Goal: Transaction & Acquisition: Purchase product/service

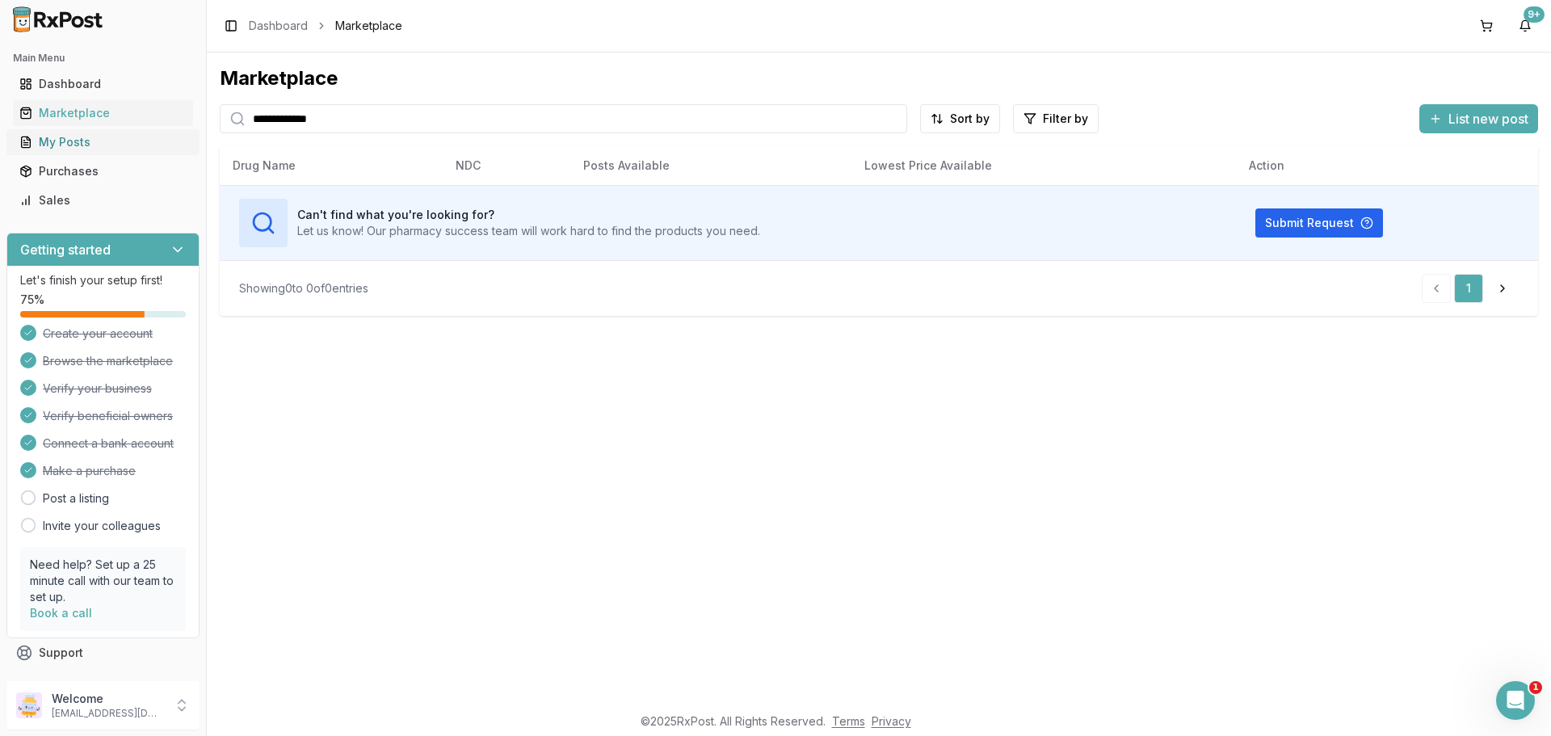
click at [65, 134] on div "My Posts" at bounding box center [102, 142] width 167 height 16
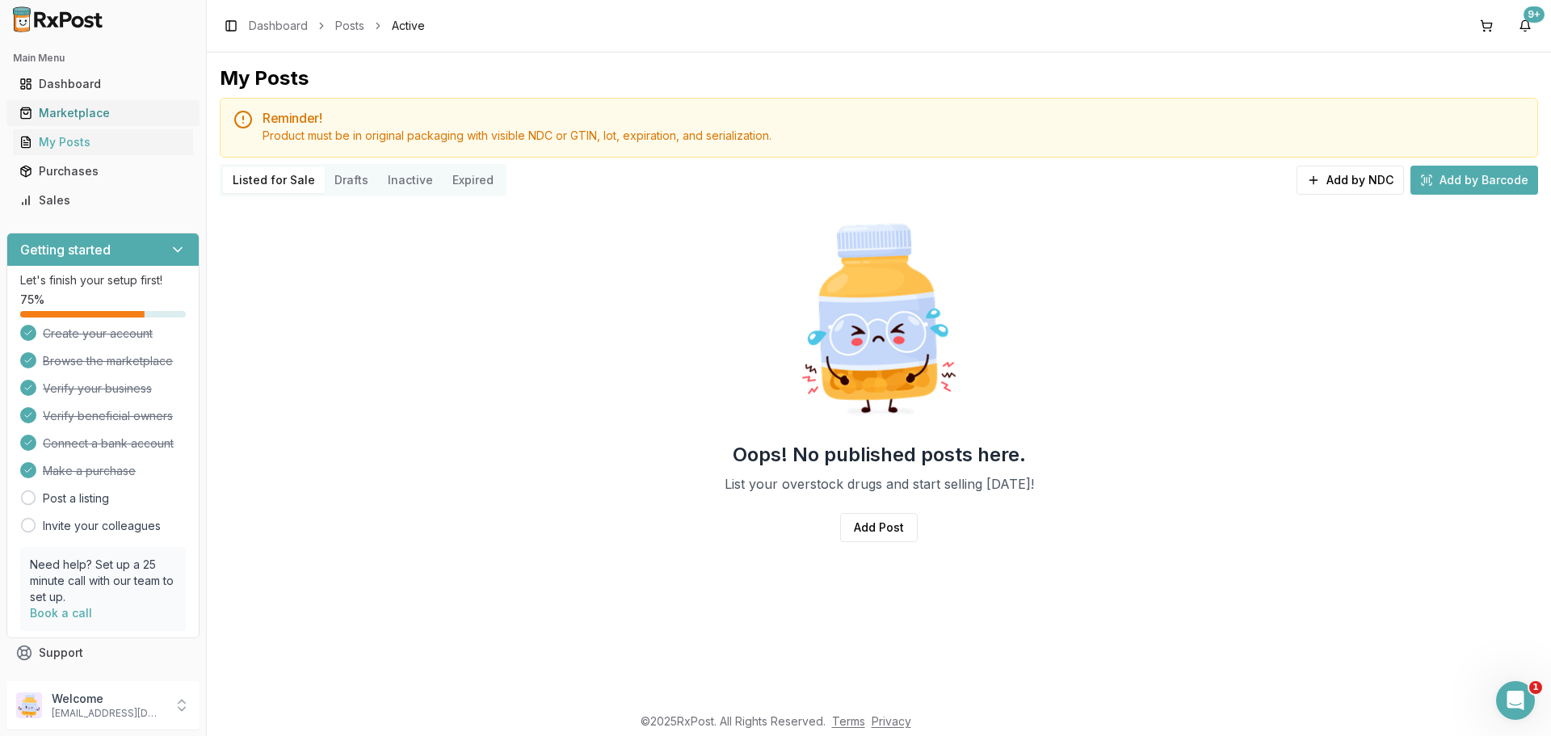
click at [117, 120] on div "Marketplace" at bounding box center [102, 113] width 167 height 16
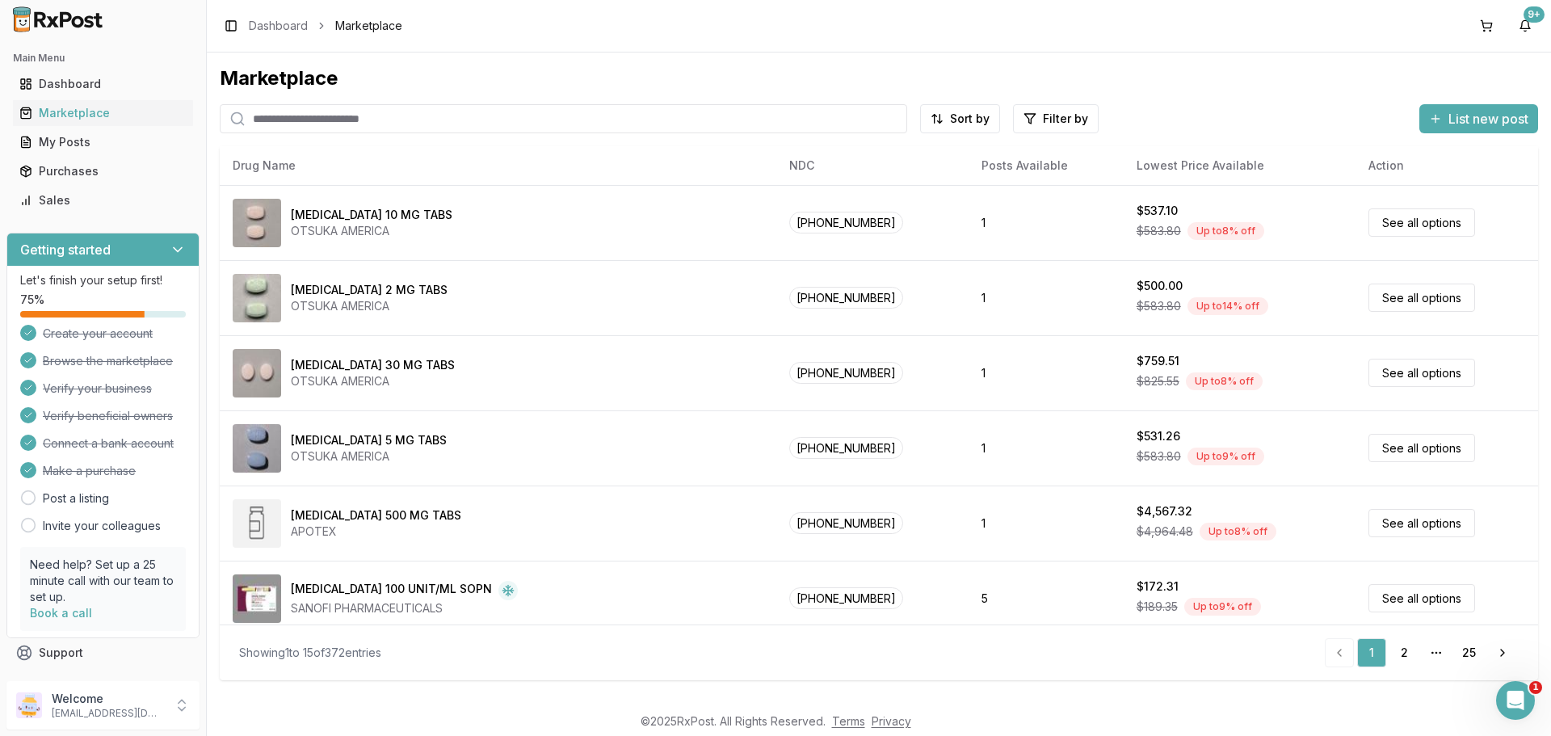
click at [428, 124] on input "search" at bounding box center [563, 118] width 687 height 29
paste input "**********"
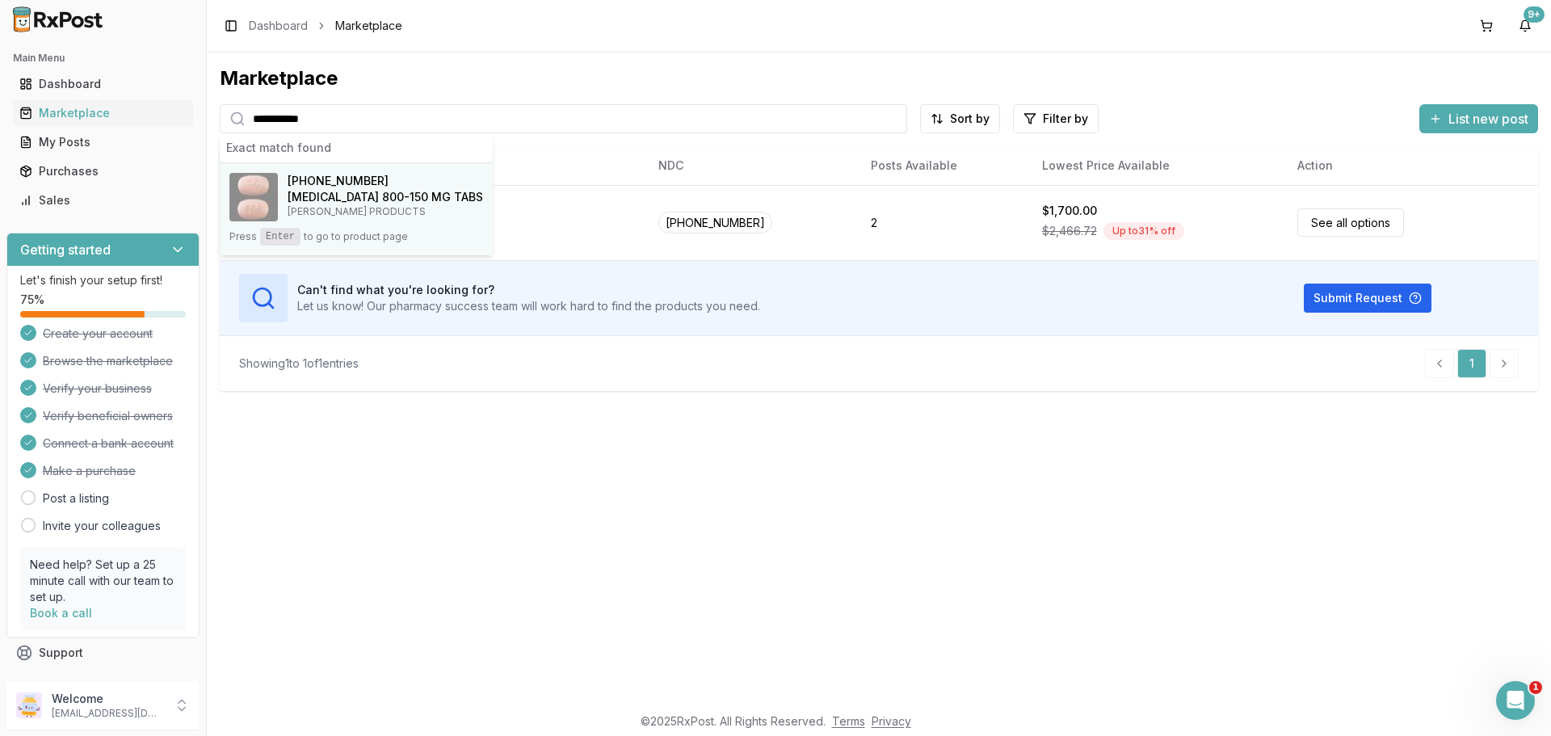
type input "**********"
click at [376, 191] on h4 "Prezcobix 800-150 MG TABS" at bounding box center [385, 197] width 195 height 16
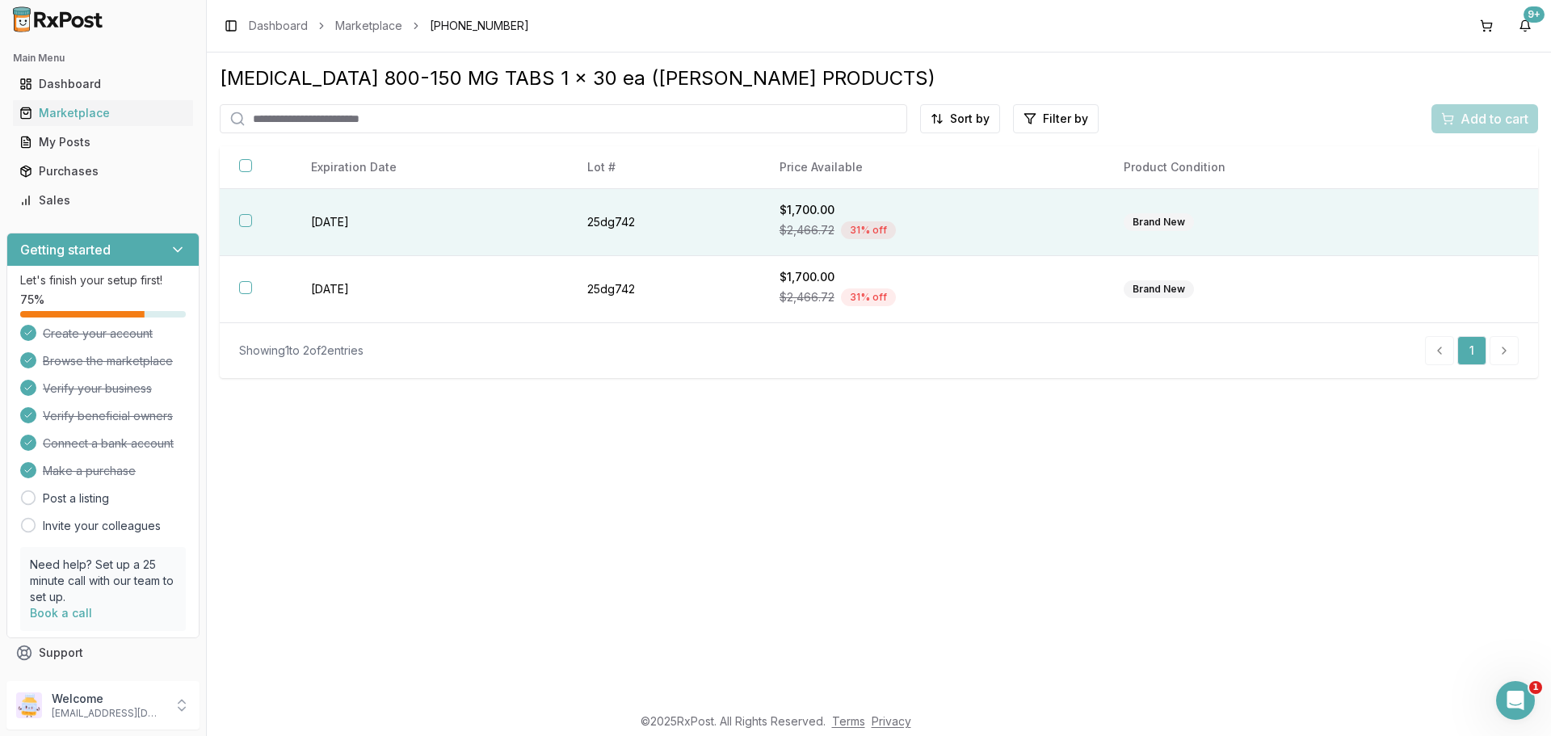
click at [372, 217] on td "2027-03-20" at bounding box center [430, 222] width 276 height 67
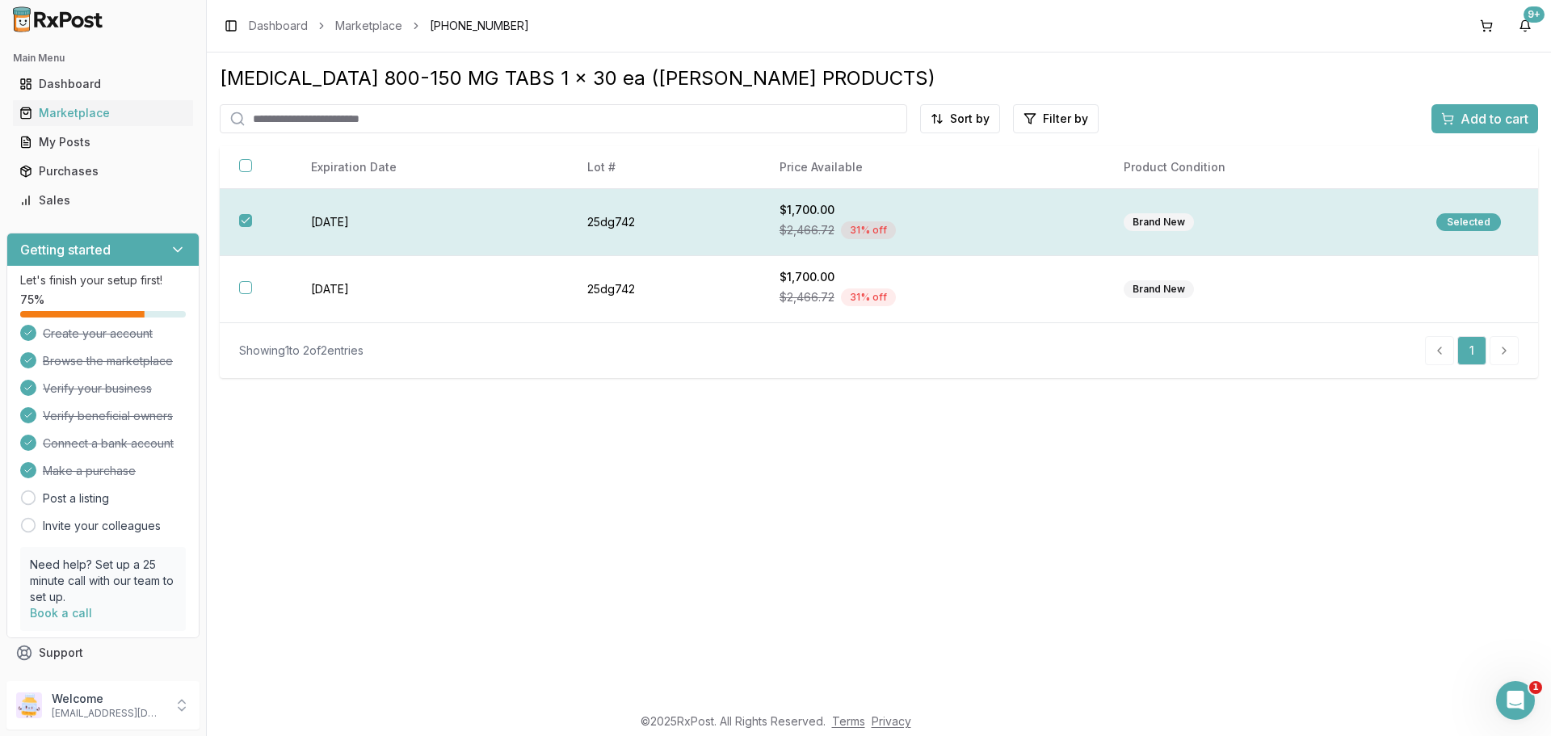
click at [1457, 225] on div "Selected" at bounding box center [1468, 222] width 65 height 18
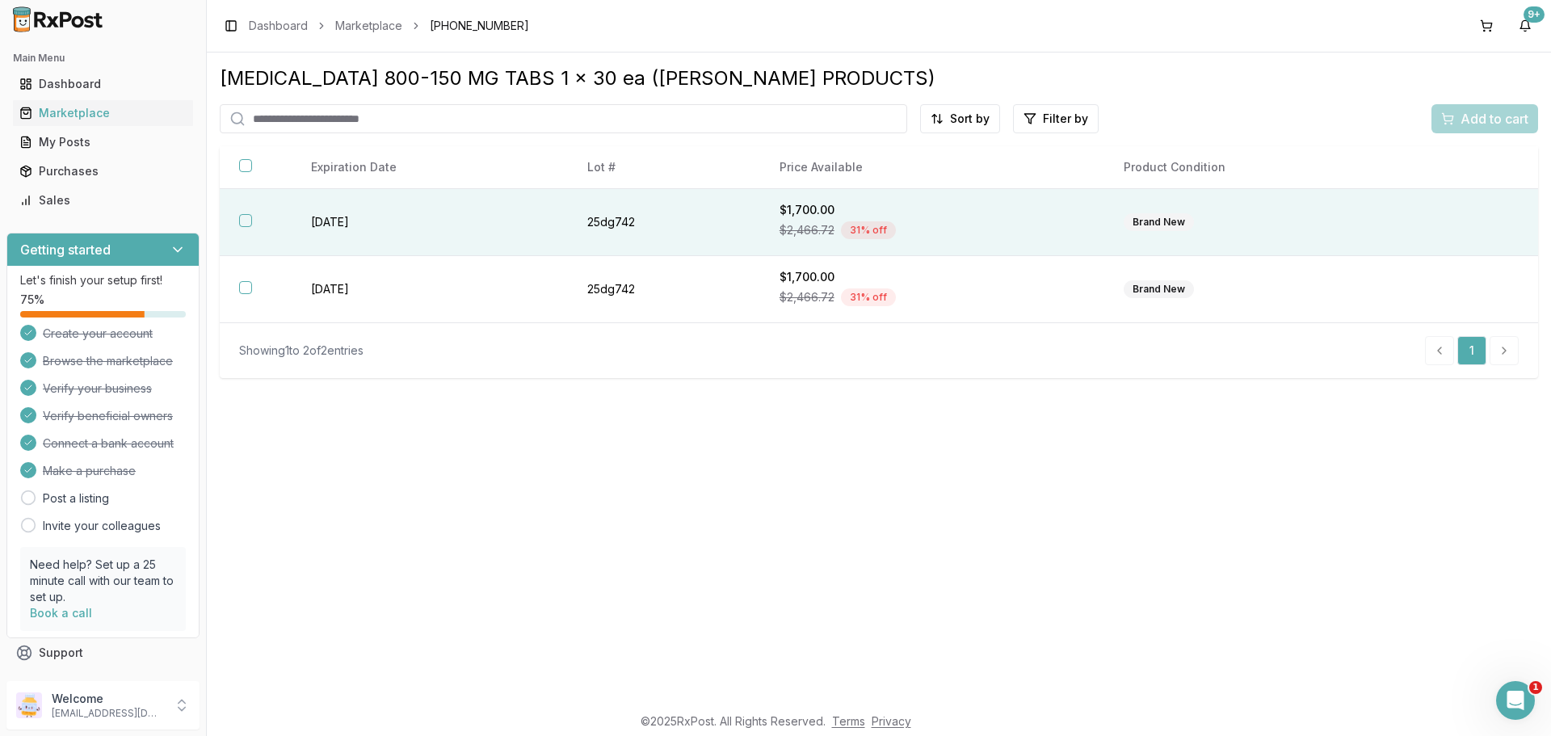
click at [251, 221] on button "button" at bounding box center [245, 220] width 13 height 13
click at [1476, 126] on span "Add to cart" at bounding box center [1494, 118] width 68 height 19
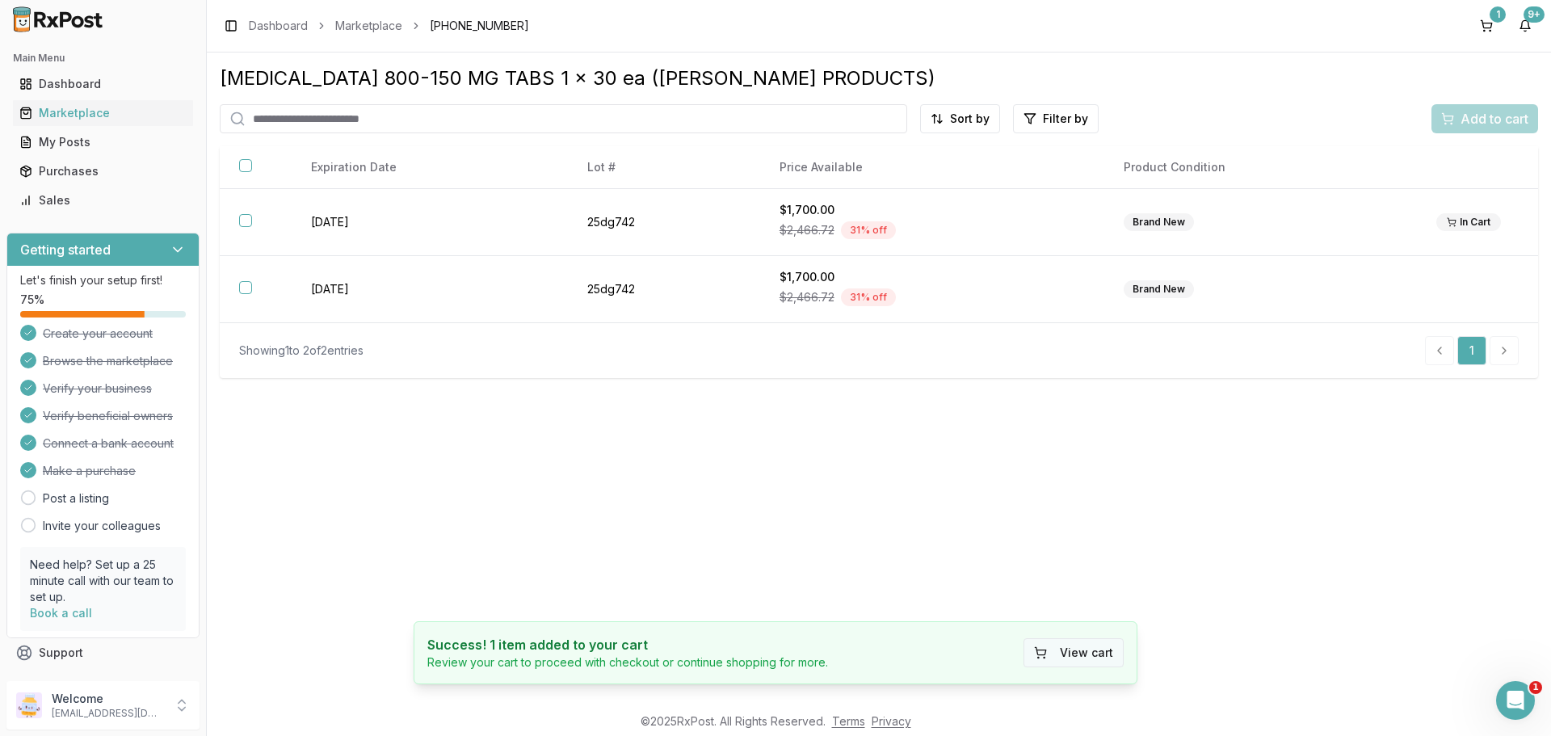
click at [1094, 647] on button "View cart" at bounding box center [1073, 652] width 100 height 29
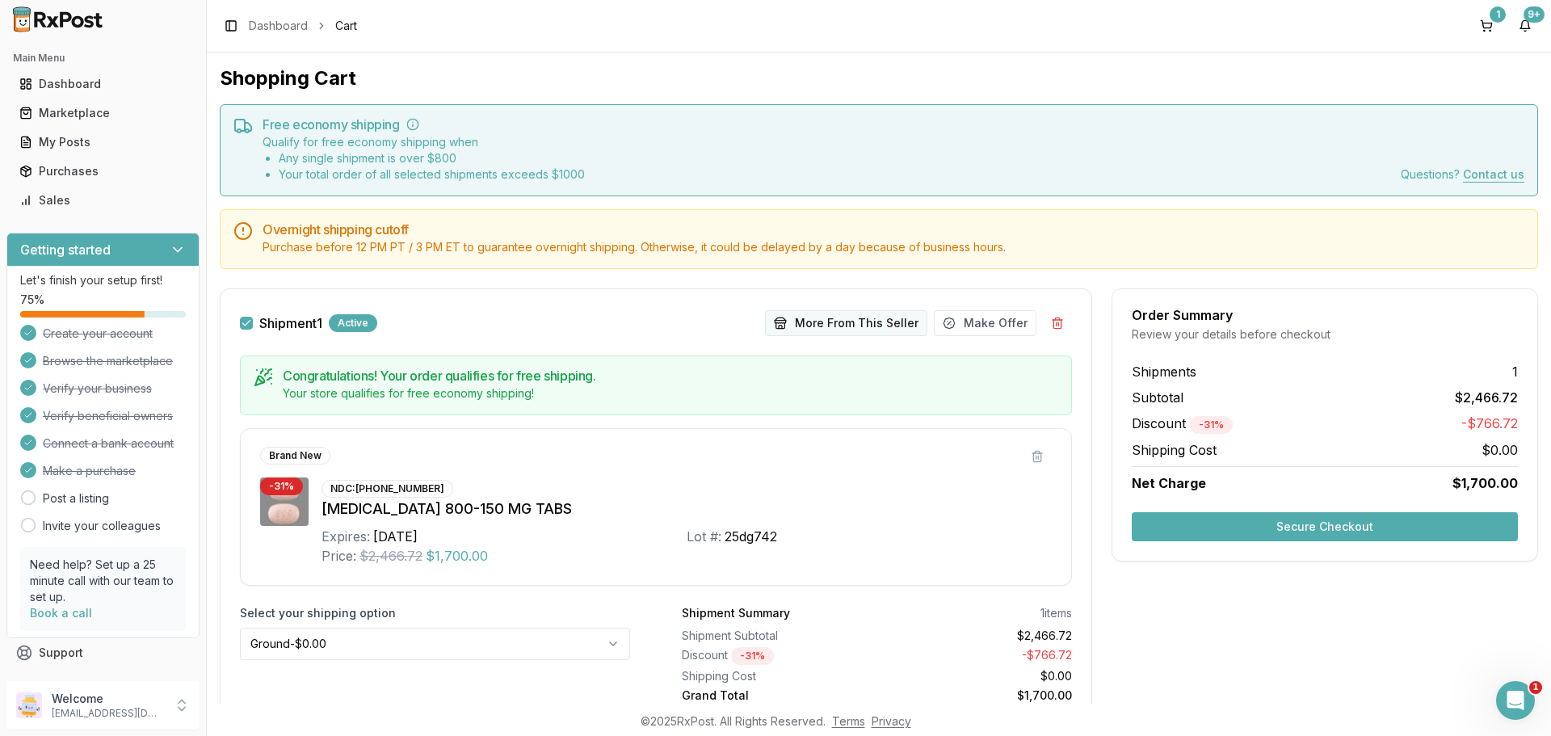
click at [830, 327] on button "More From This Seller" at bounding box center [846, 323] width 162 height 26
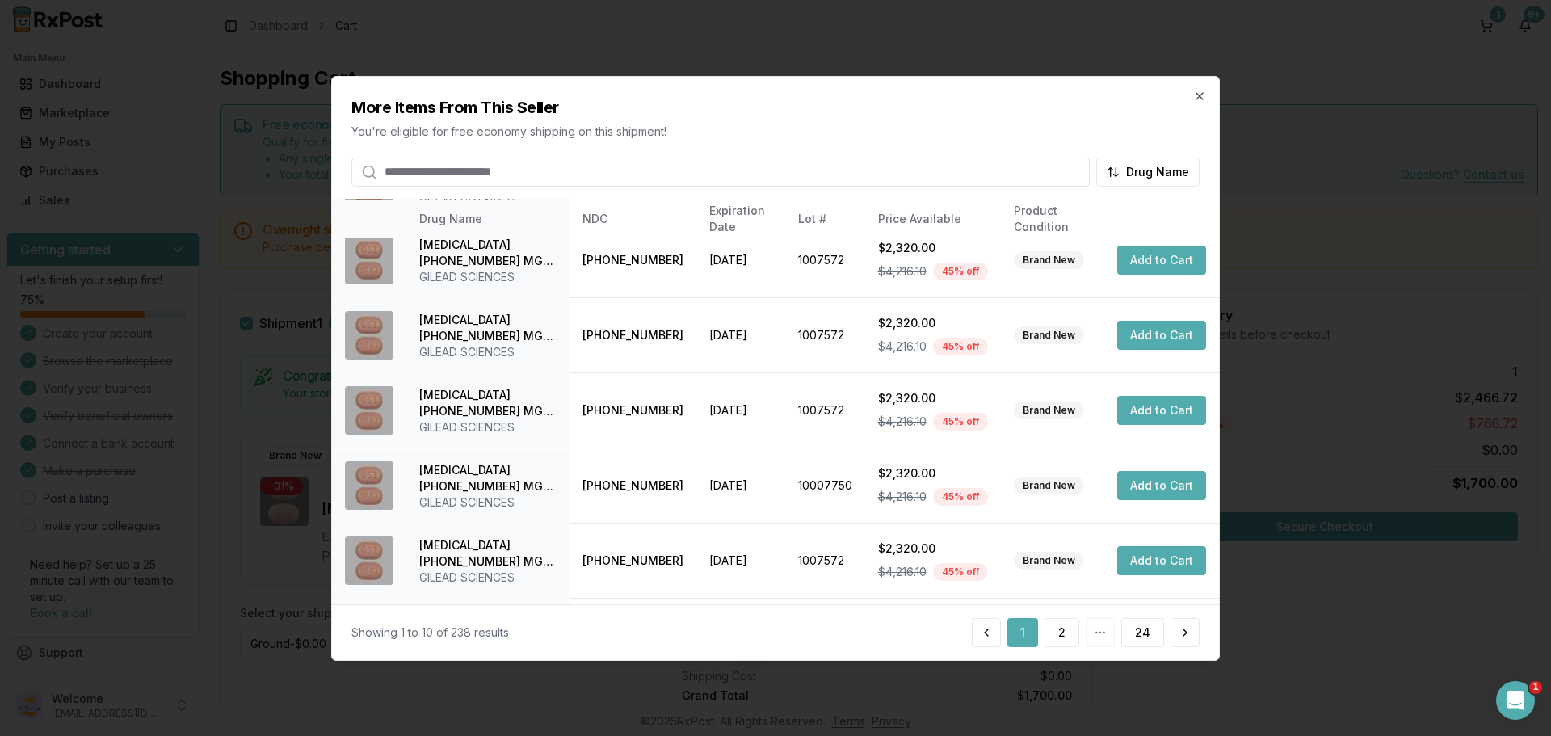
scroll to position [323, 0]
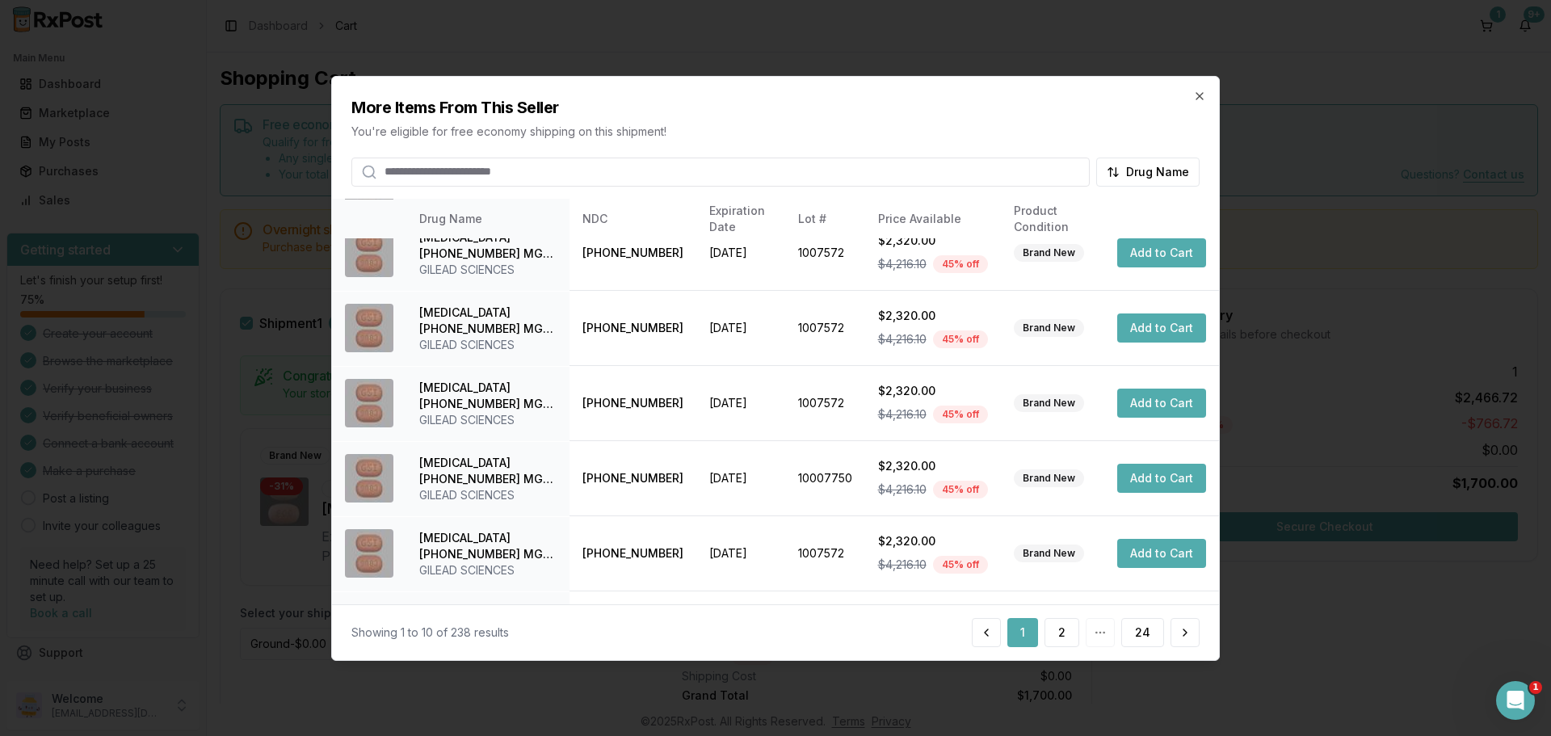
click at [502, 168] on input "search" at bounding box center [720, 171] width 738 height 29
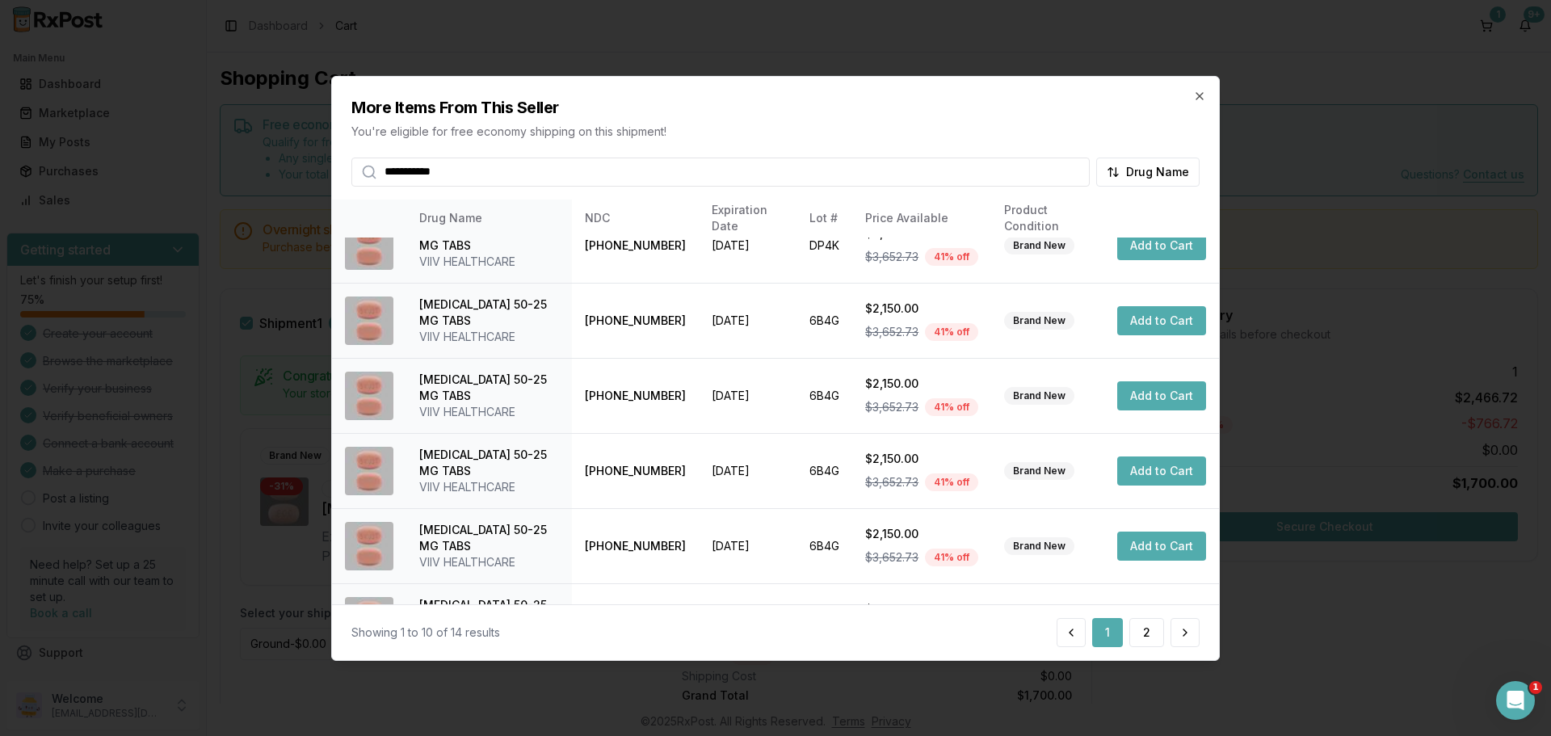
scroll to position [0, 0]
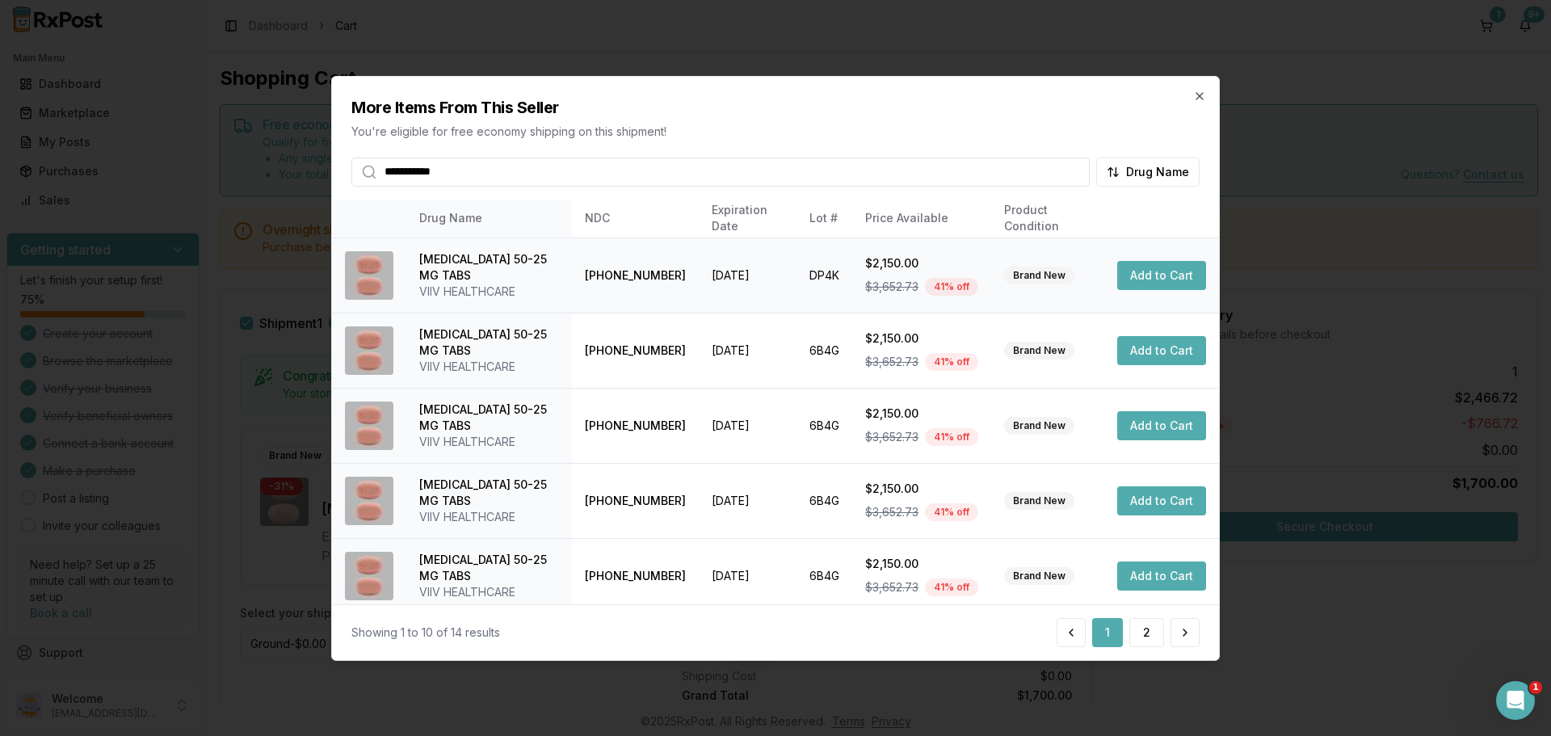
type input "**********"
click at [1164, 281] on button "Add to Cart" at bounding box center [1161, 275] width 89 height 29
click at [1199, 100] on icon "button" at bounding box center [1199, 95] width 13 height 13
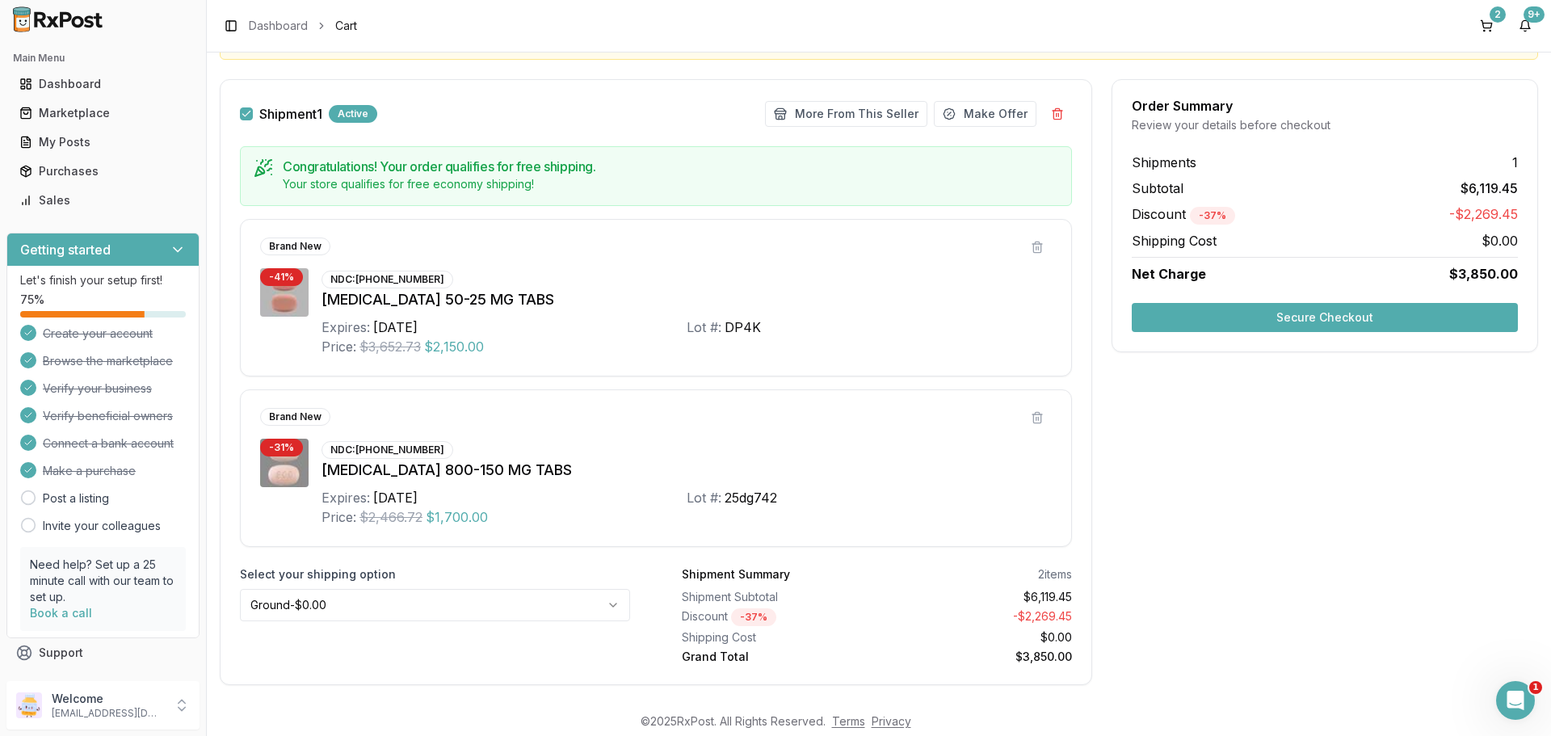
scroll to position [216, 0]
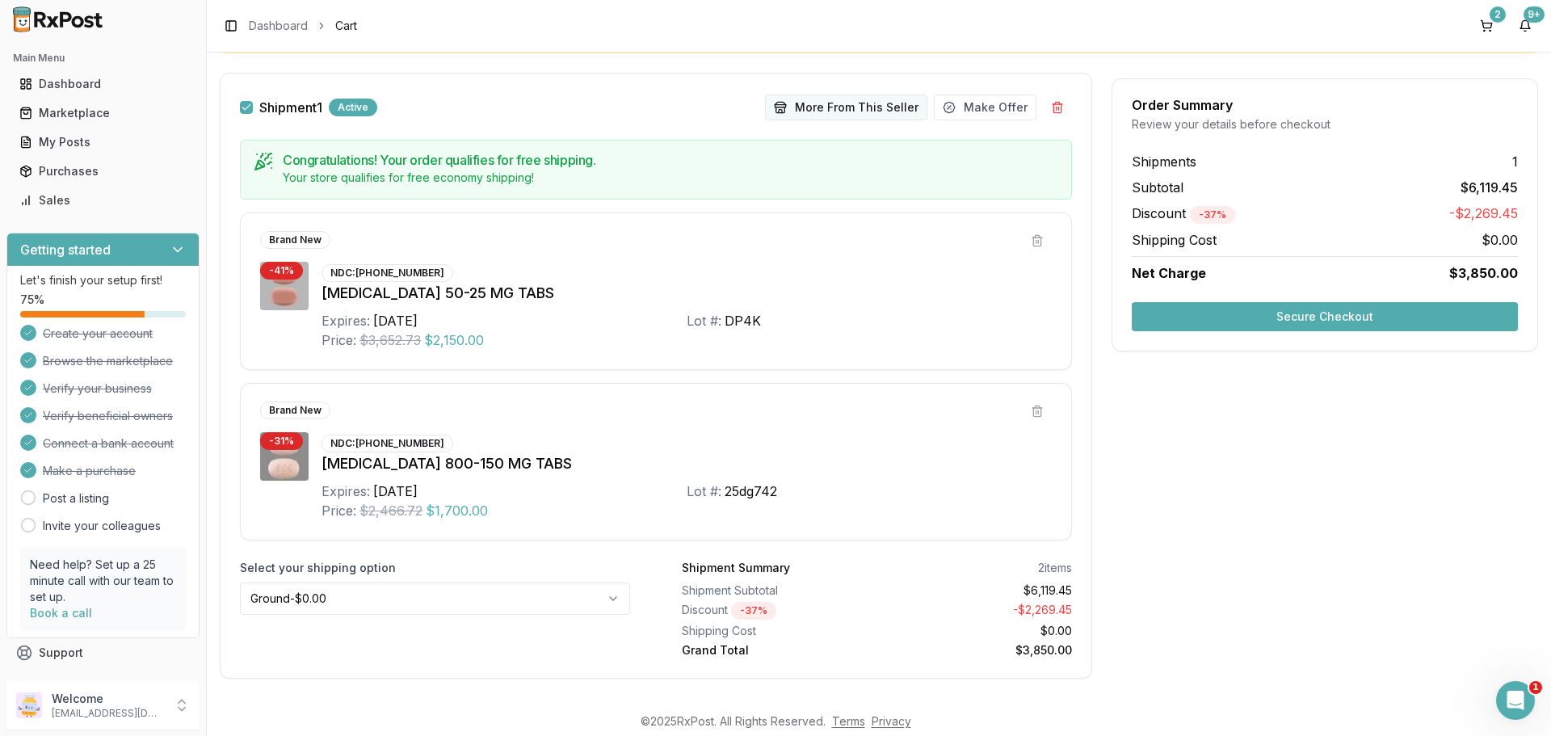
click at [810, 99] on button "More From This Seller" at bounding box center [846, 107] width 162 height 26
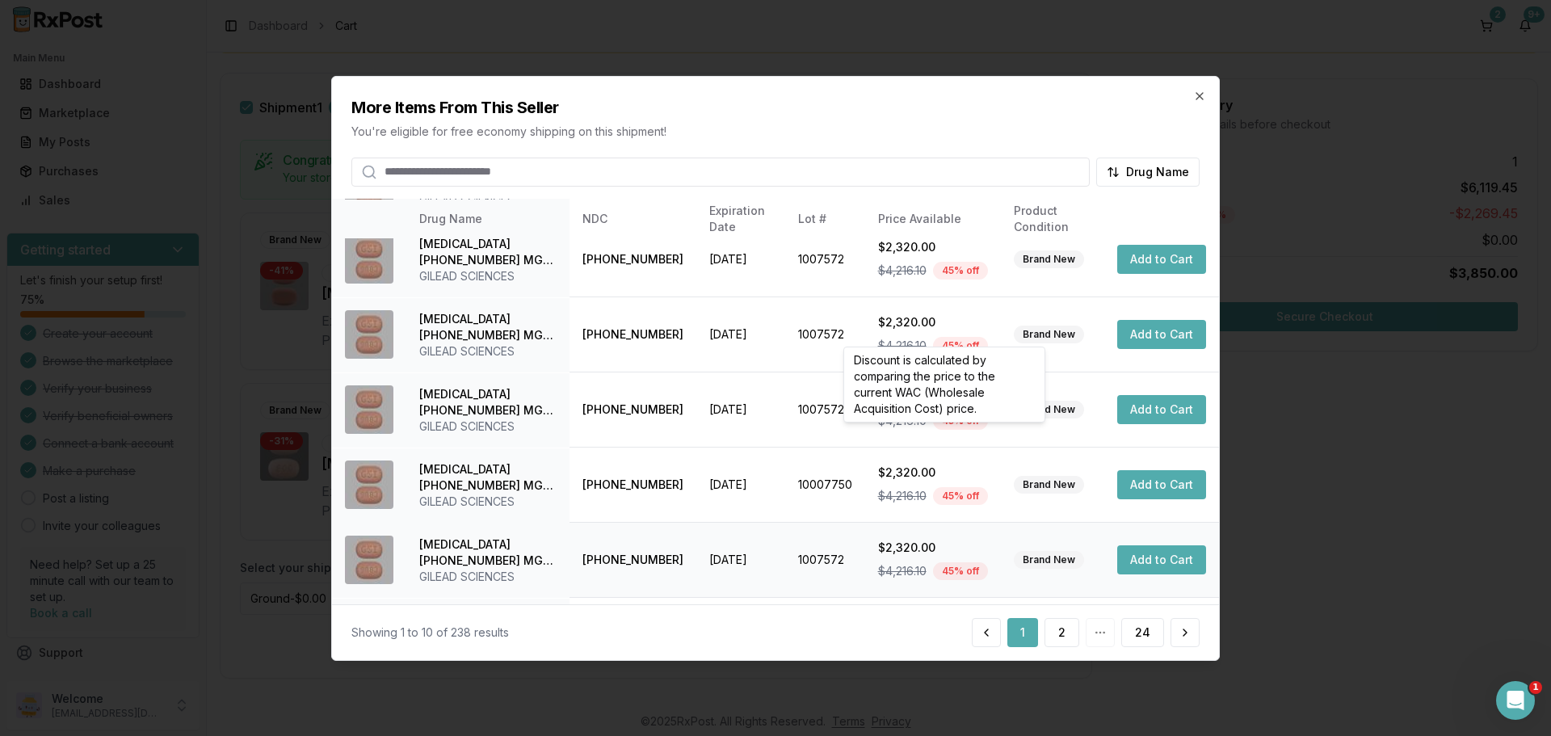
scroll to position [384, 0]
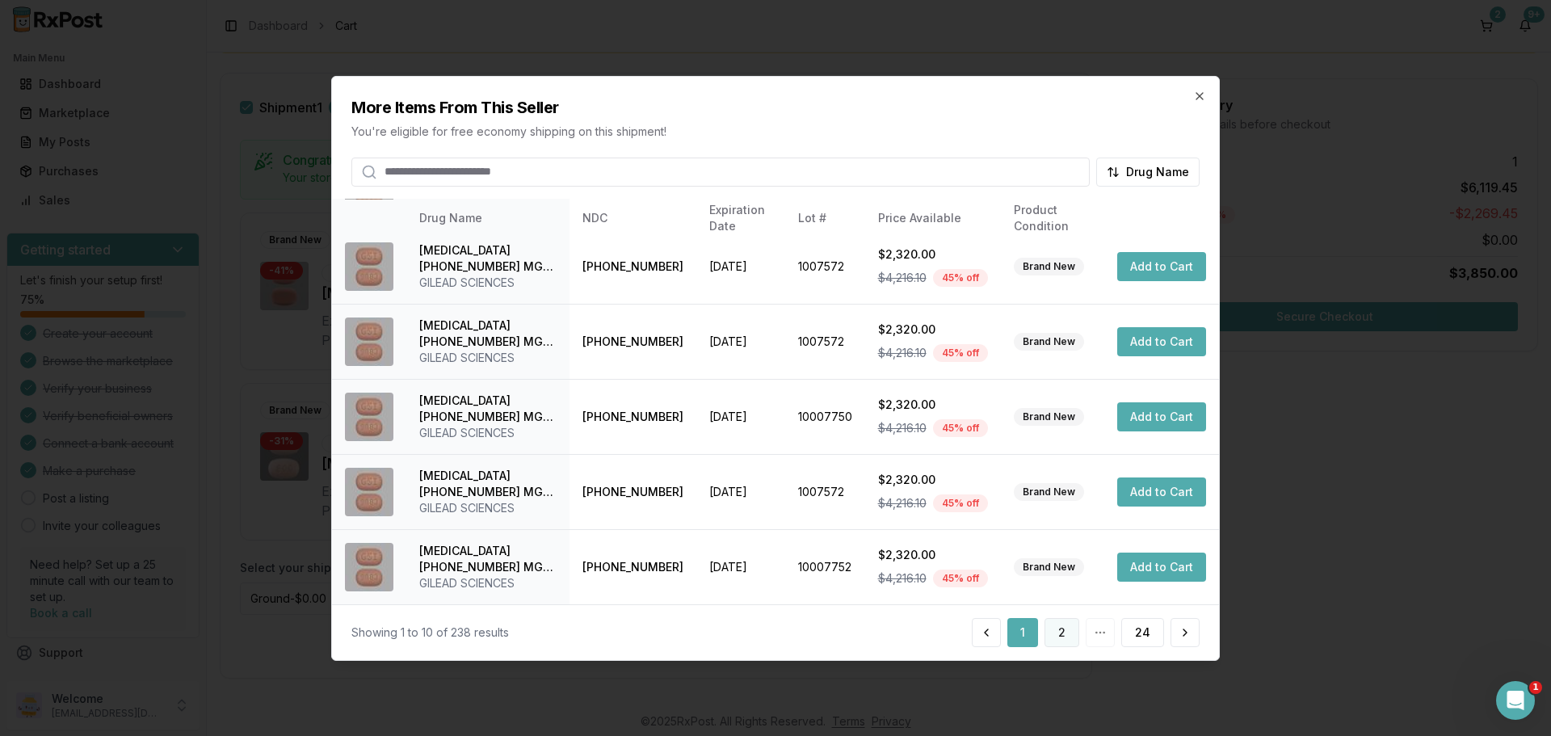
click at [1061, 630] on button "2" at bounding box center [1061, 632] width 35 height 29
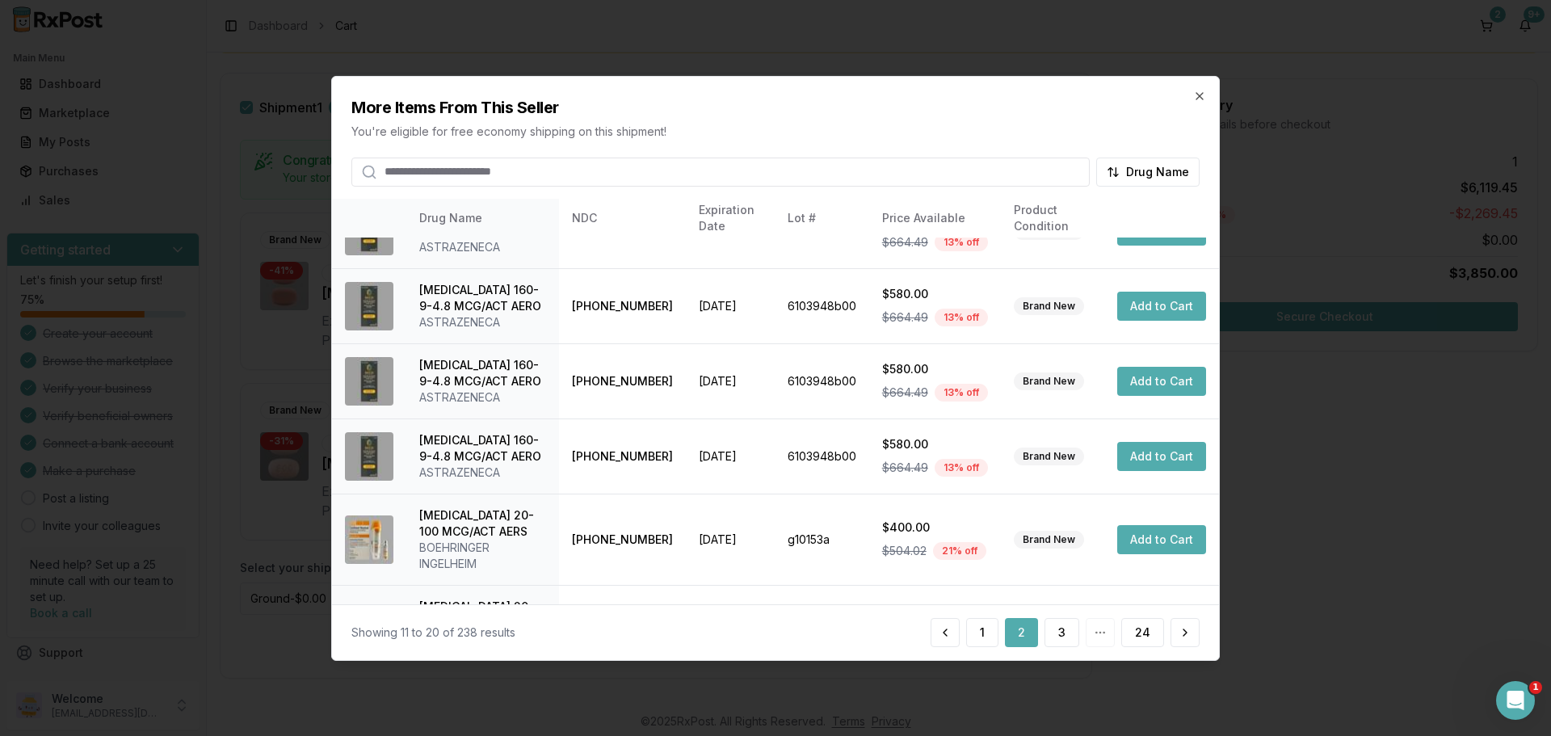
scroll to position [417, 0]
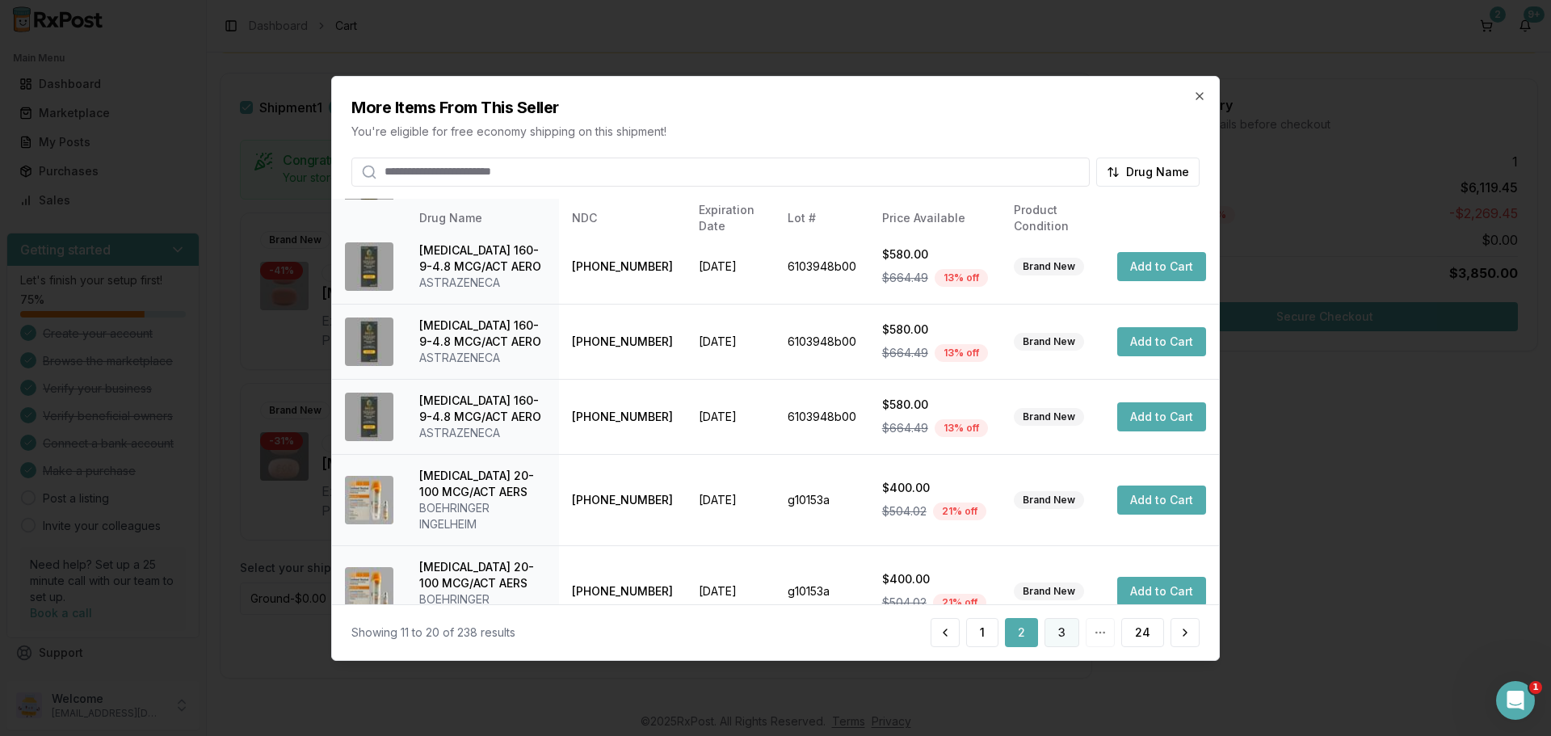
click at [1064, 636] on button "3" at bounding box center [1061, 632] width 35 height 29
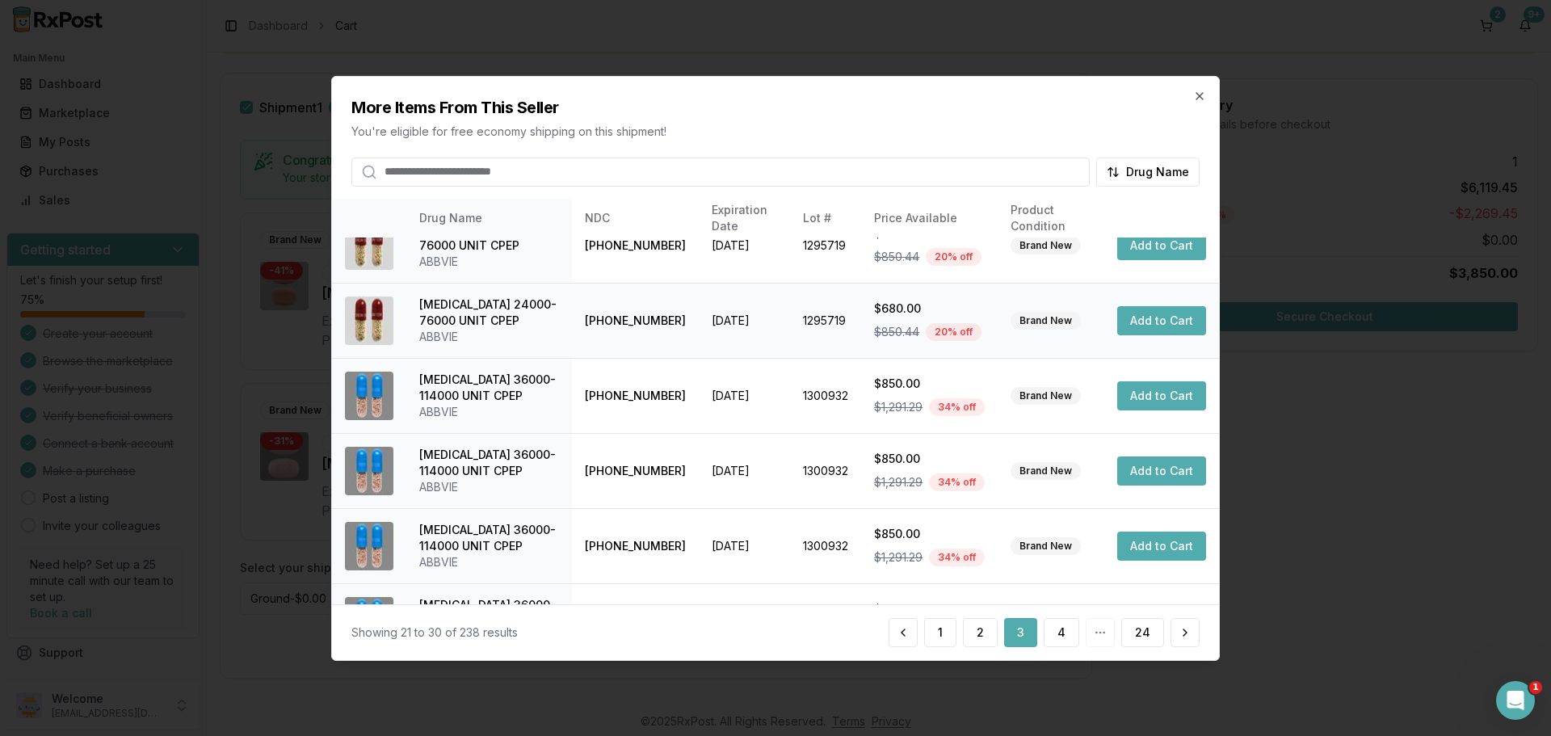
scroll to position [384, 0]
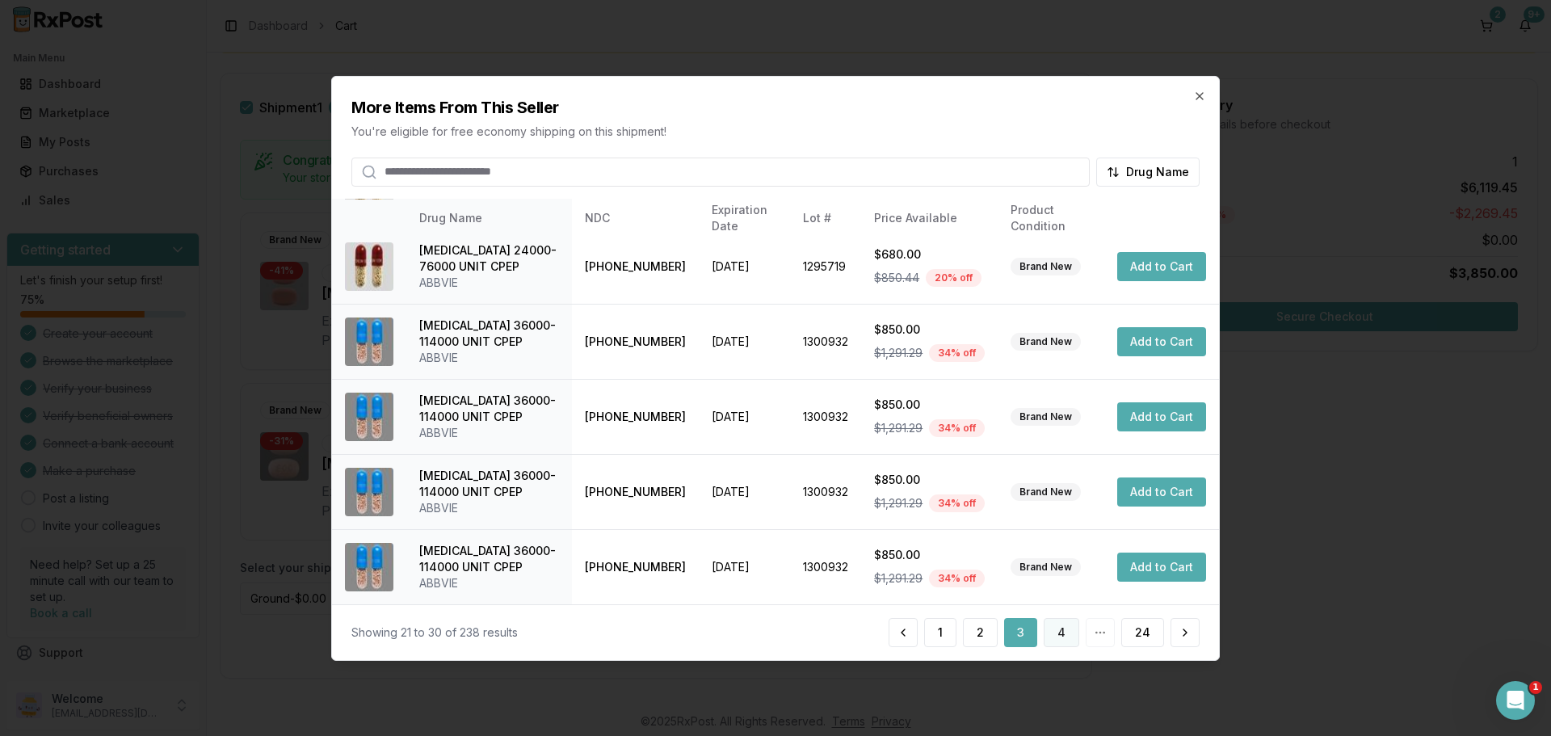
click at [1061, 629] on button "4" at bounding box center [1061, 632] width 36 height 29
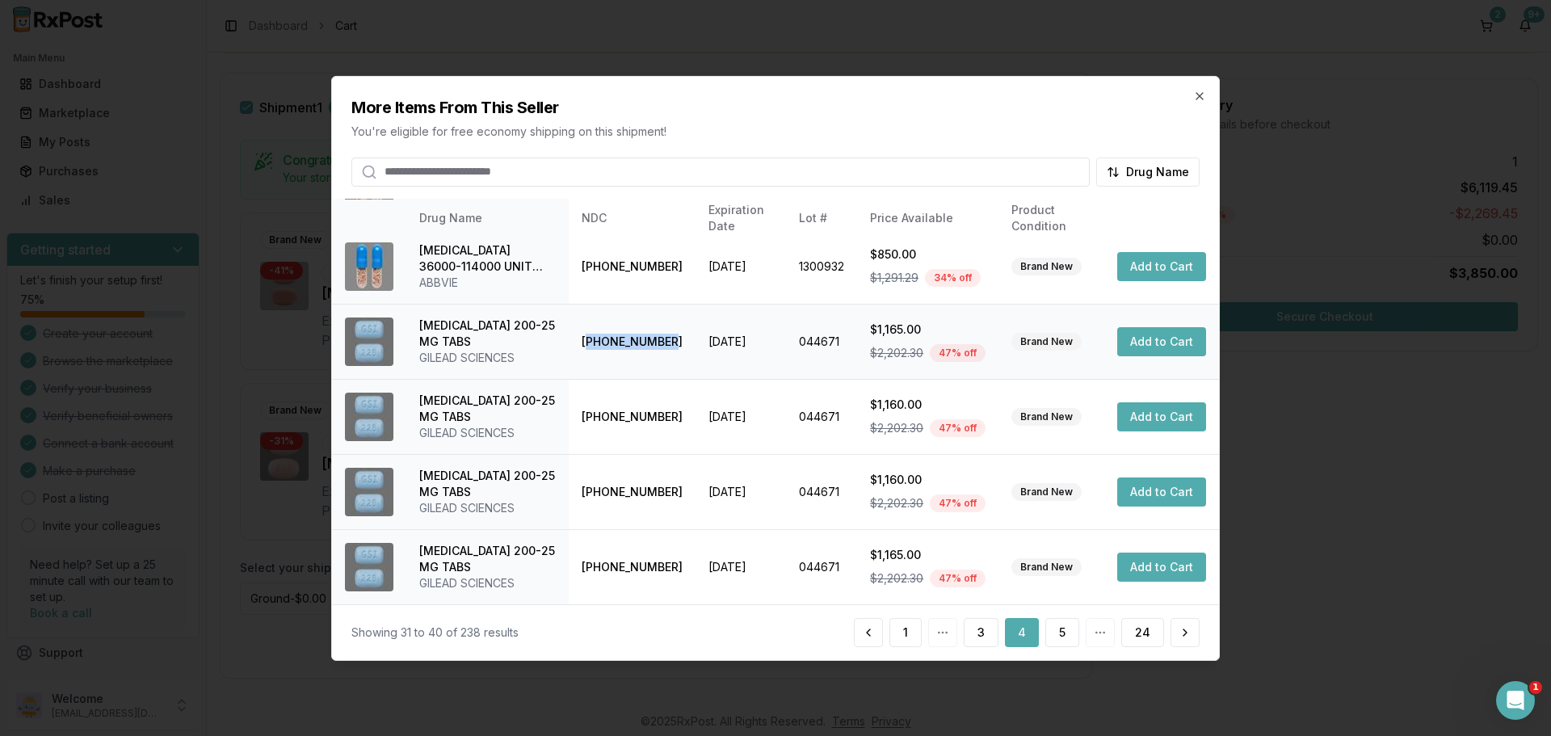
drag, startPoint x: 604, startPoint y: 342, endPoint x: 656, endPoint y: 331, distance: 52.7
click at [656, 331] on td "61958-2002-01" at bounding box center [632, 341] width 127 height 75
click at [654, 332] on td "61958-2002-01" at bounding box center [632, 341] width 127 height 75
drag, startPoint x: 591, startPoint y: 339, endPoint x: 658, endPoint y: 344, distance: 67.2
click at [658, 344] on td "61958-2002-01" at bounding box center [632, 341] width 127 height 75
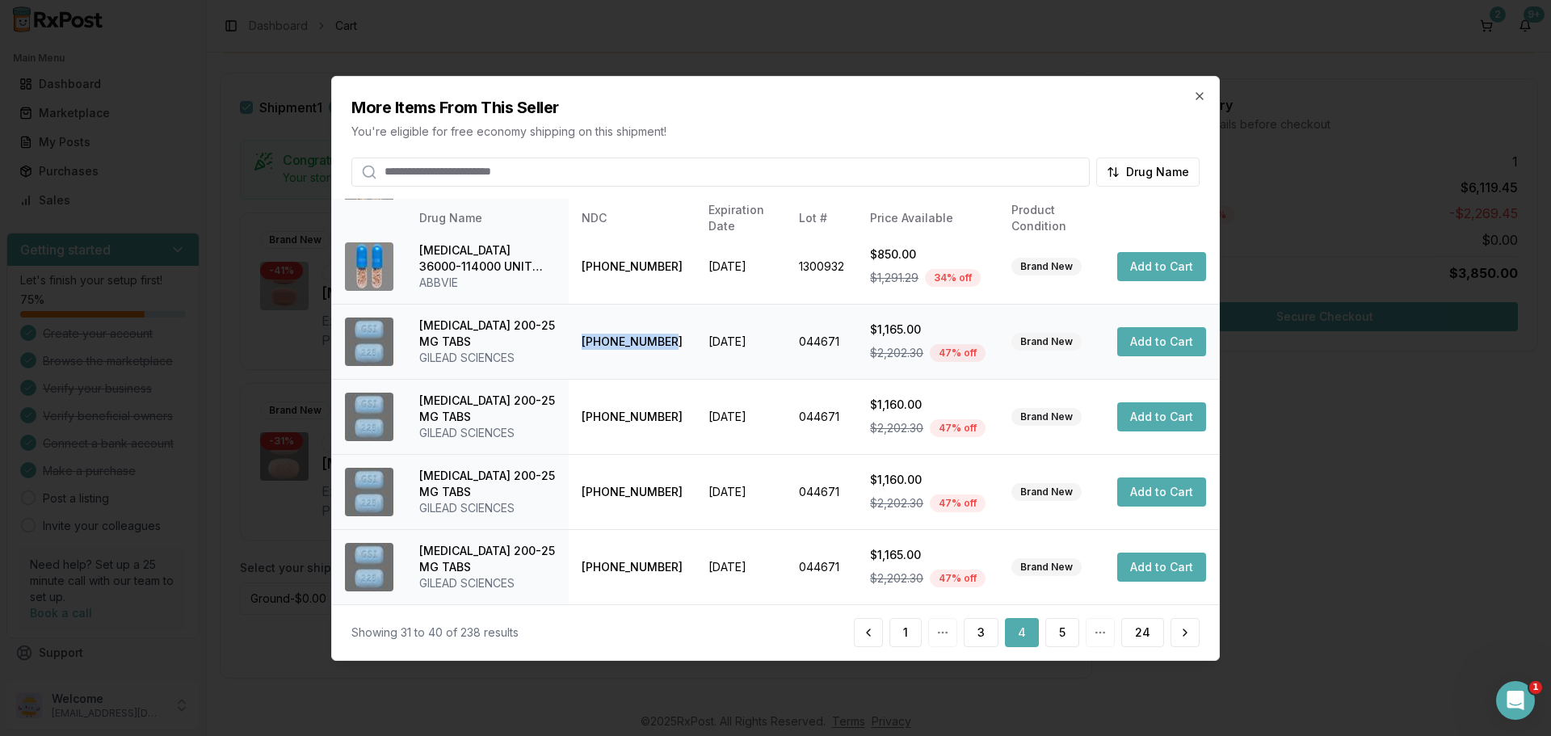
click at [655, 345] on td "61958-2002-01" at bounding box center [632, 341] width 127 height 75
click at [640, 354] on td "61958-2002-01" at bounding box center [632, 341] width 127 height 75
drag, startPoint x: 560, startPoint y: 342, endPoint x: 662, endPoint y: 355, distance: 103.4
click at [662, 355] on td "61958-2002-01" at bounding box center [632, 341] width 127 height 75
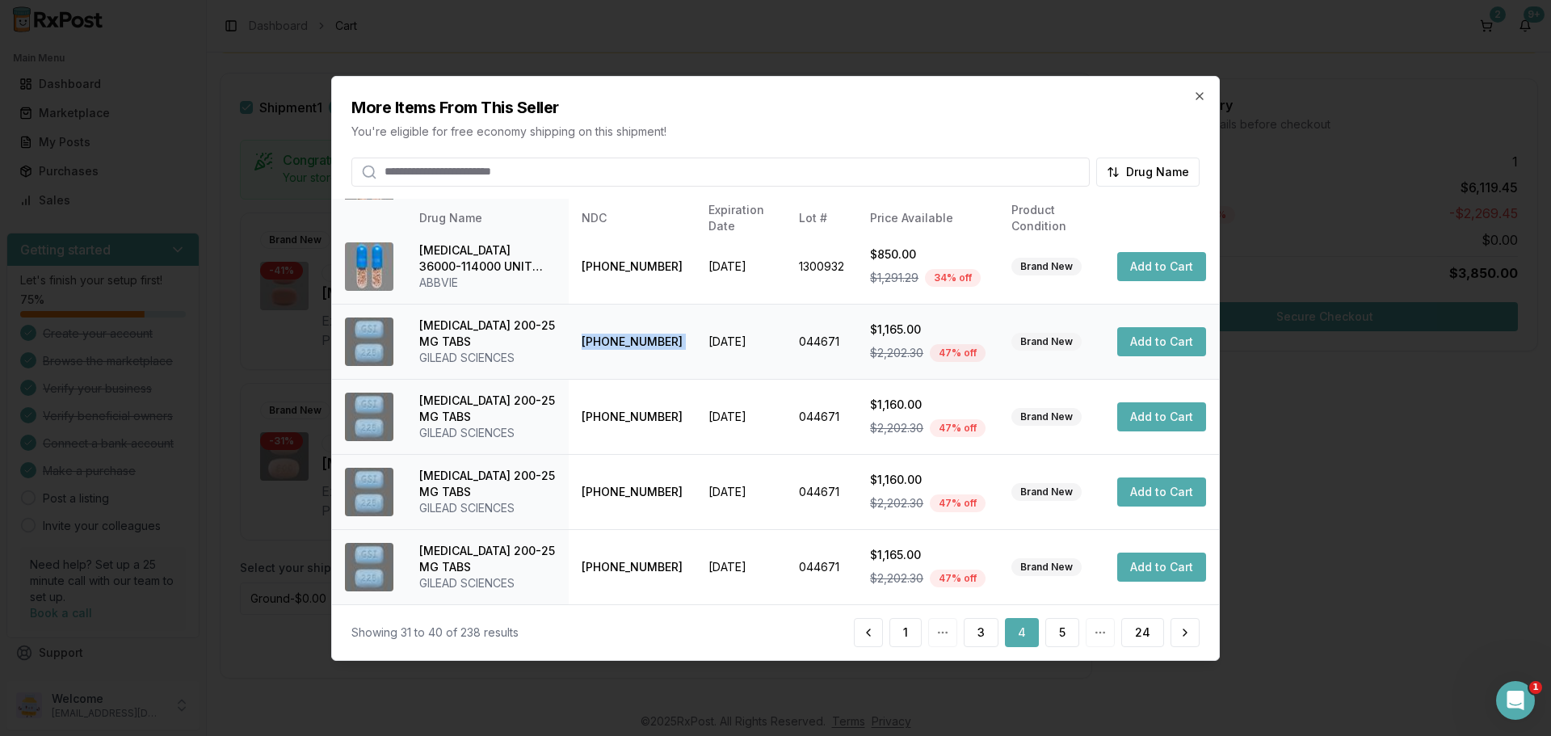
drag, startPoint x: 564, startPoint y: 344, endPoint x: 670, endPoint y: 342, distance: 105.8
click at [674, 342] on tr "Descovy 200-25 MG TABS GILEAD SCIENCES 61958-2002-01 2027-09-20 044671 $1,165.0…" at bounding box center [775, 341] width 887 height 75
copy td "61958-2002-01"
click at [695, 330] on td "2027-09-20" at bounding box center [740, 341] width 90 height 75
click at [1058, 621] on button "5" at bounding box center [1062, 632] width 34 height 29
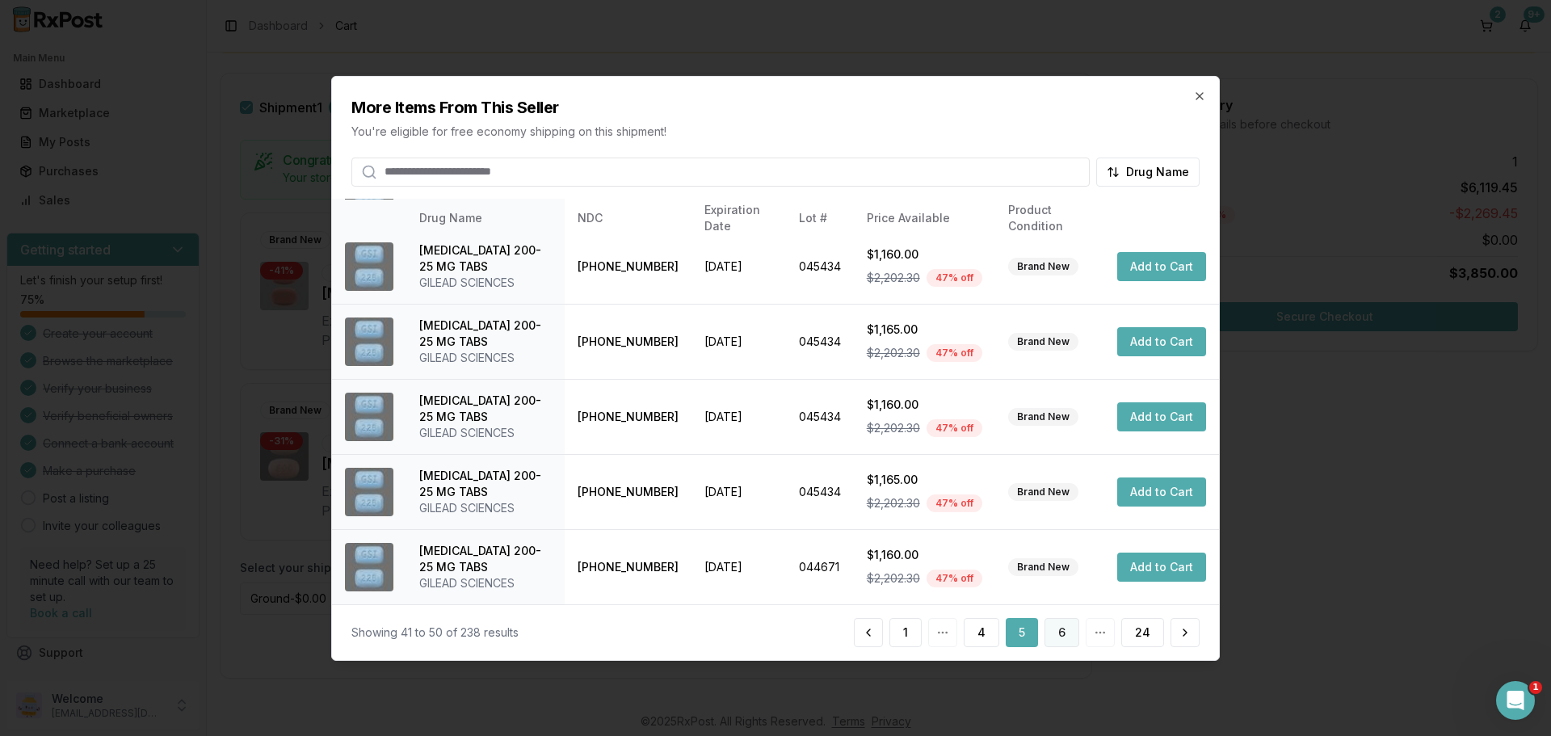
click at [1057, 638] on button "6" at bounding box center [1061, 632] width 35 height 29
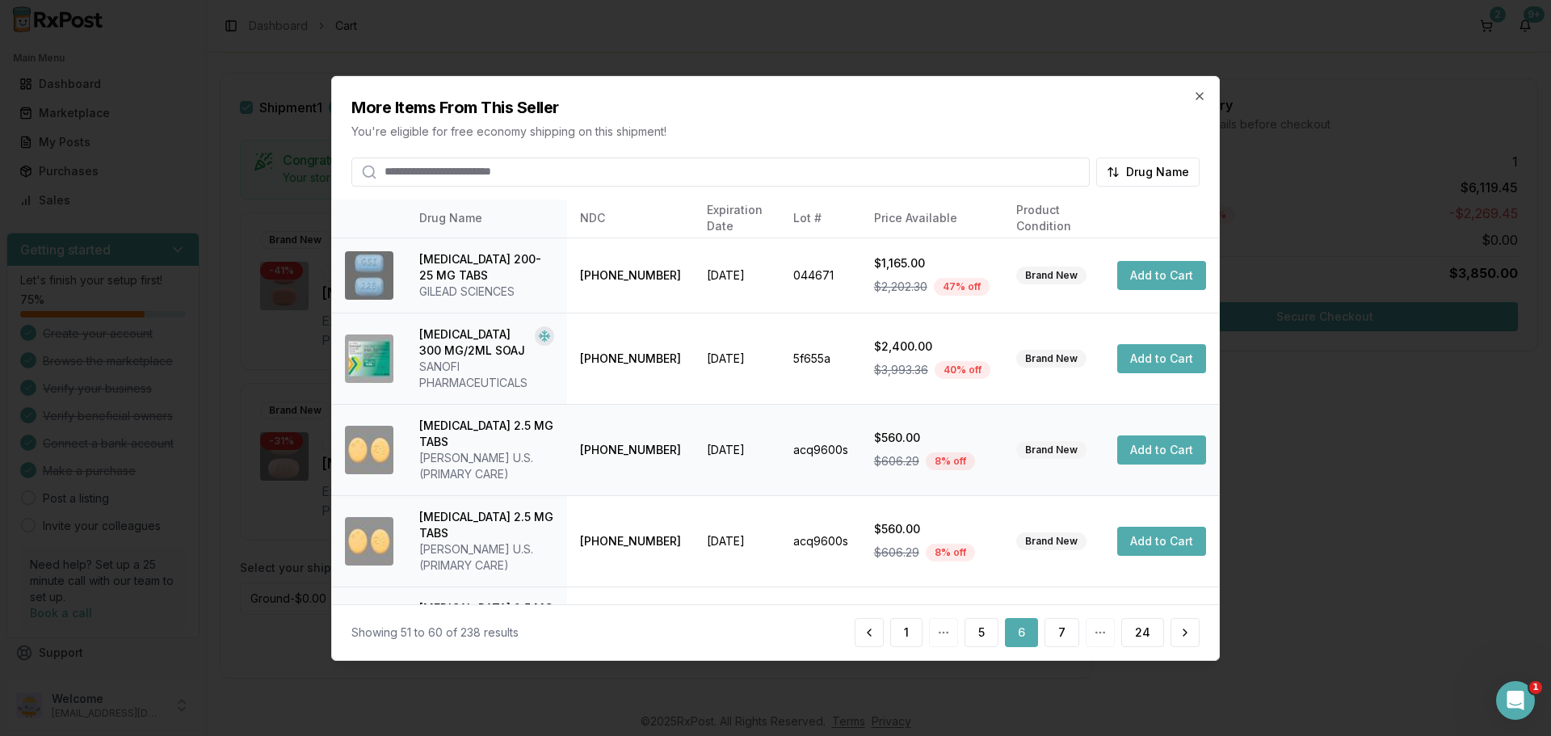
scroll to position [107, 0]
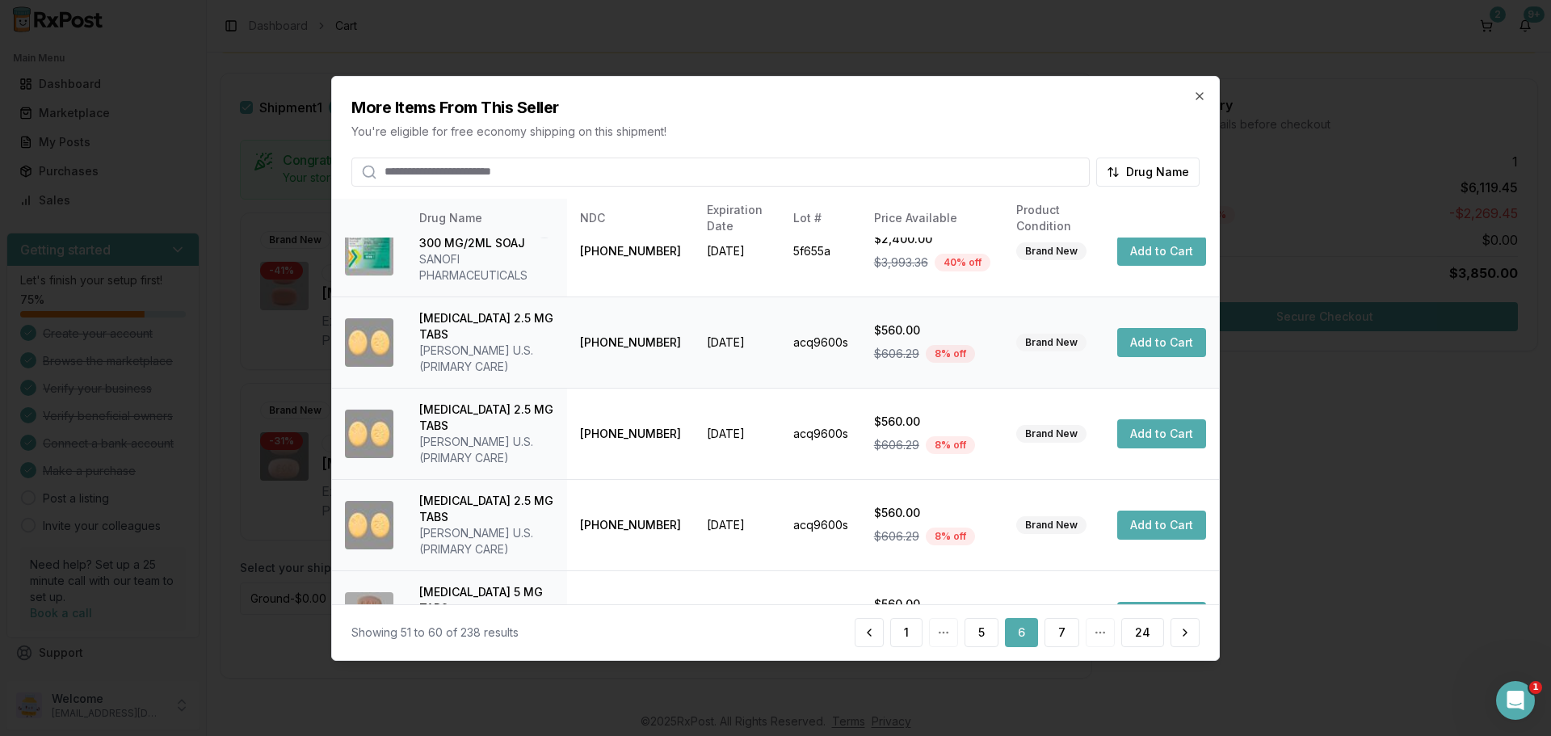
click at [1143, 333] on button "Add to Cart" at bounding box center [1161, 342] width 89 height 29
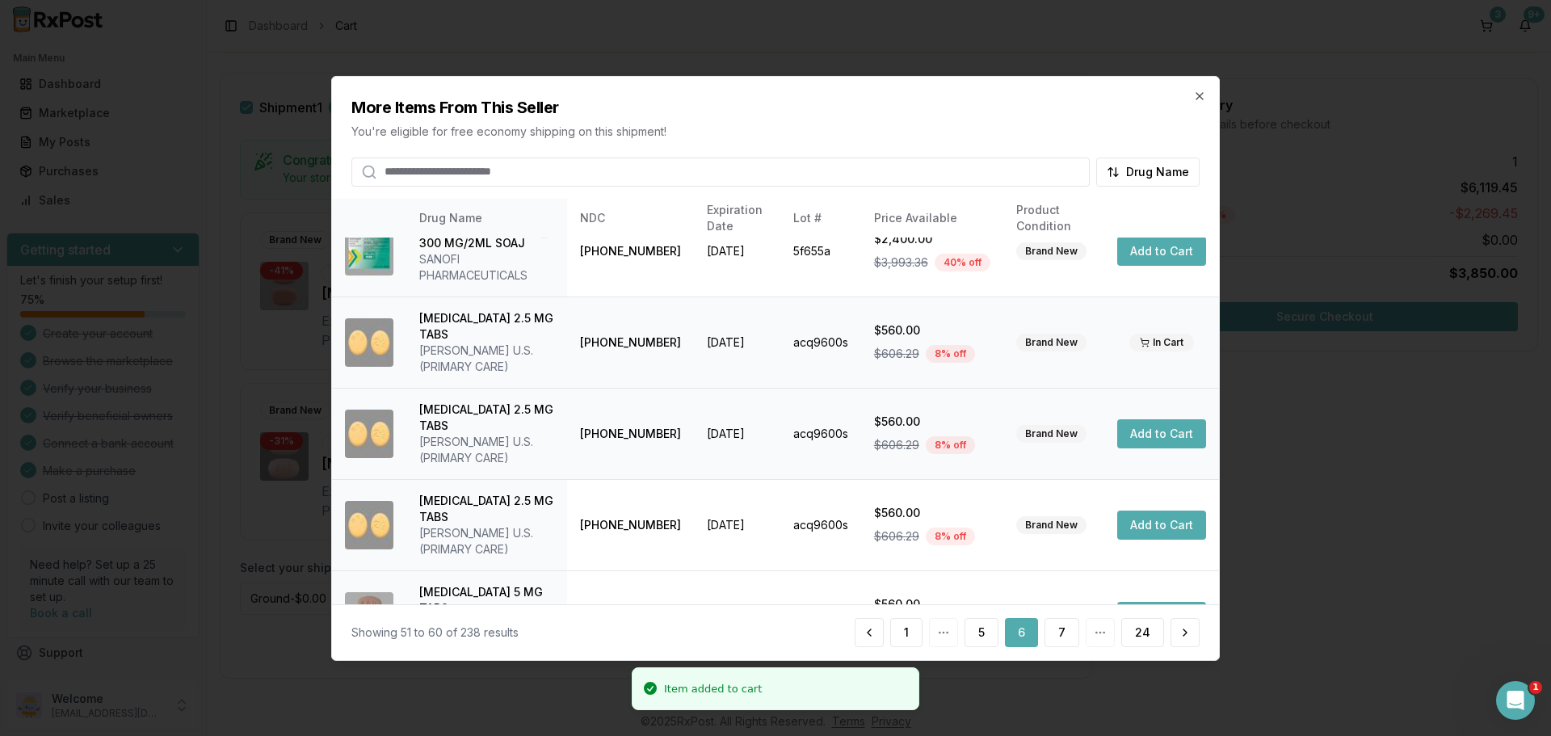
click at [1140, 419] on button "Add to Cart" at bounding box center [1161, 433] width 89 height 29
click at [1152, 510] on button "Add to Cart" at bounding box center [1161, 524] width 89 height 29
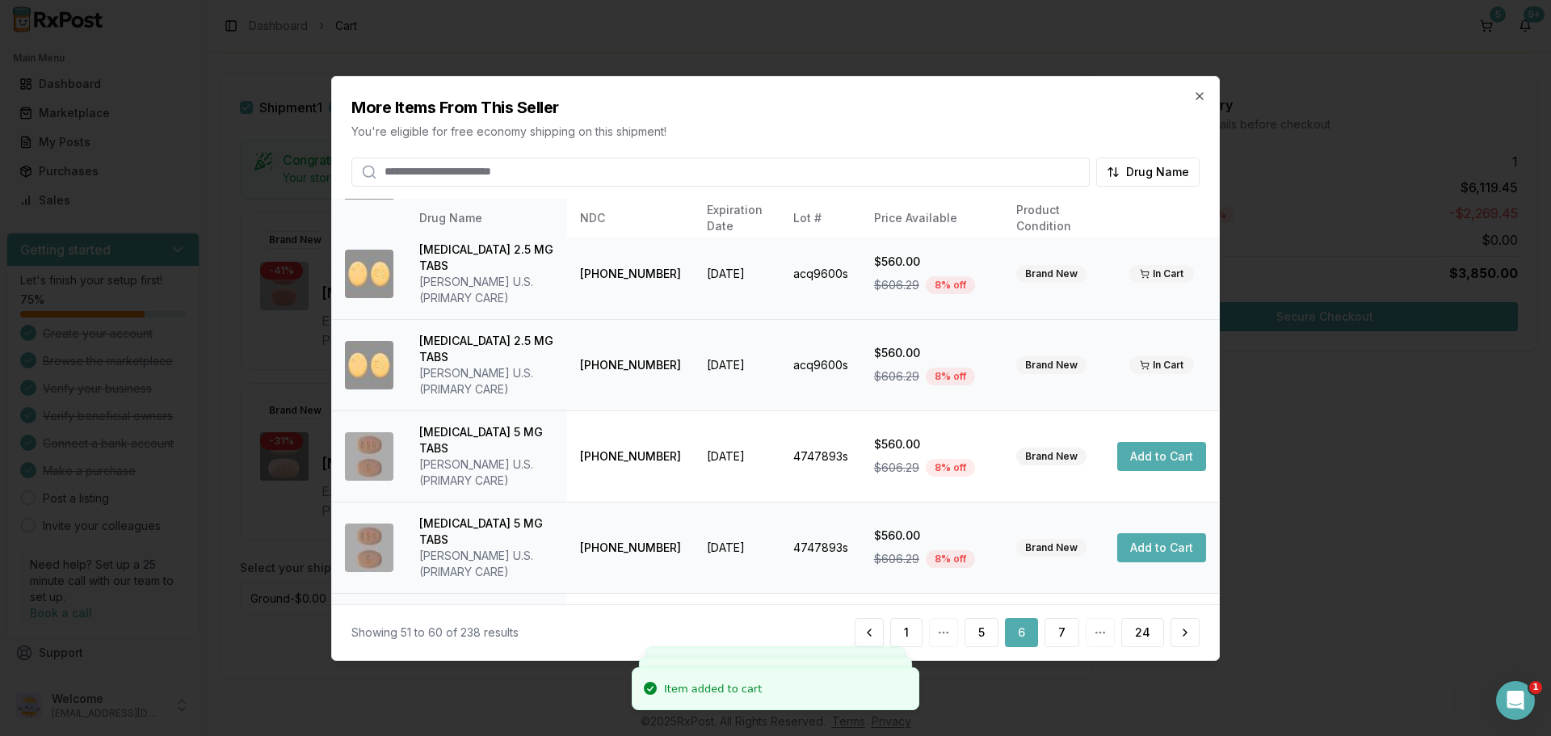
scroll to position [269, 0]
click at [1140, 440] on button "Add to Cart" at bounding box center [1161, 454] width 89 height 29
click at [1145, 531] on button "Add to Cart" at bounding box center [1161, 545] width 89 height 29
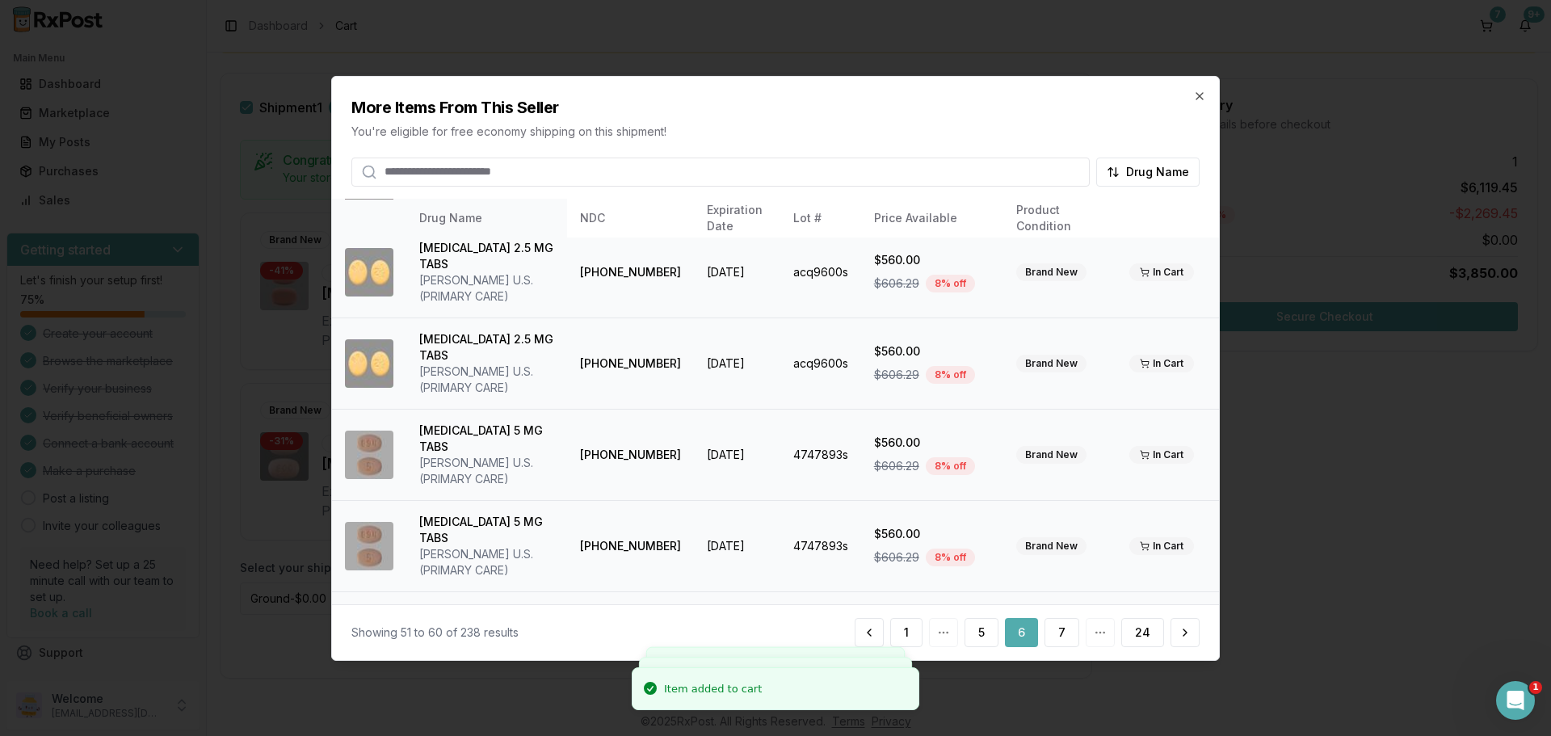
click at [1146, 623] on button "Add to Cart" at bounding box center [1161, 637] width 89 height 29
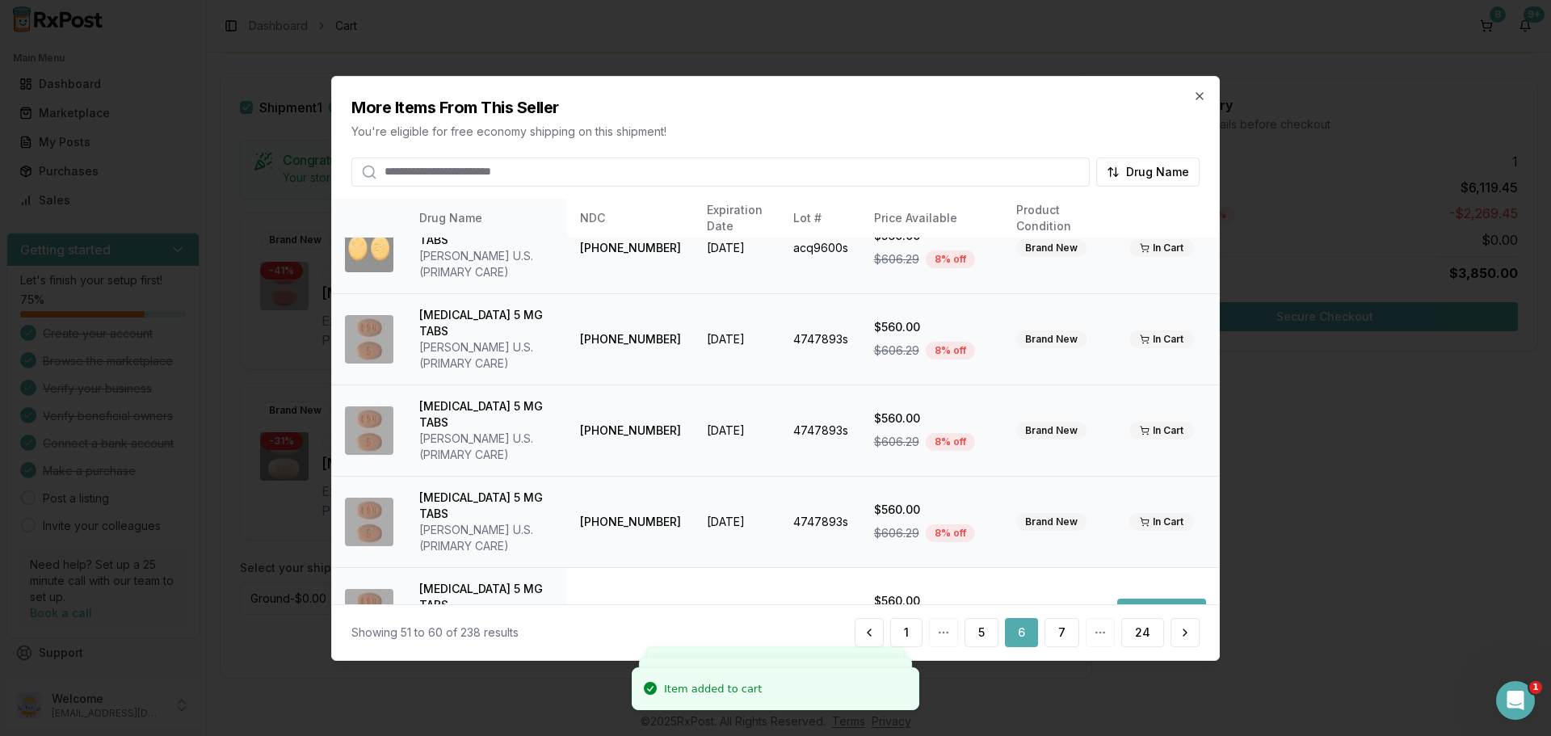
scroll to position [401, 0]
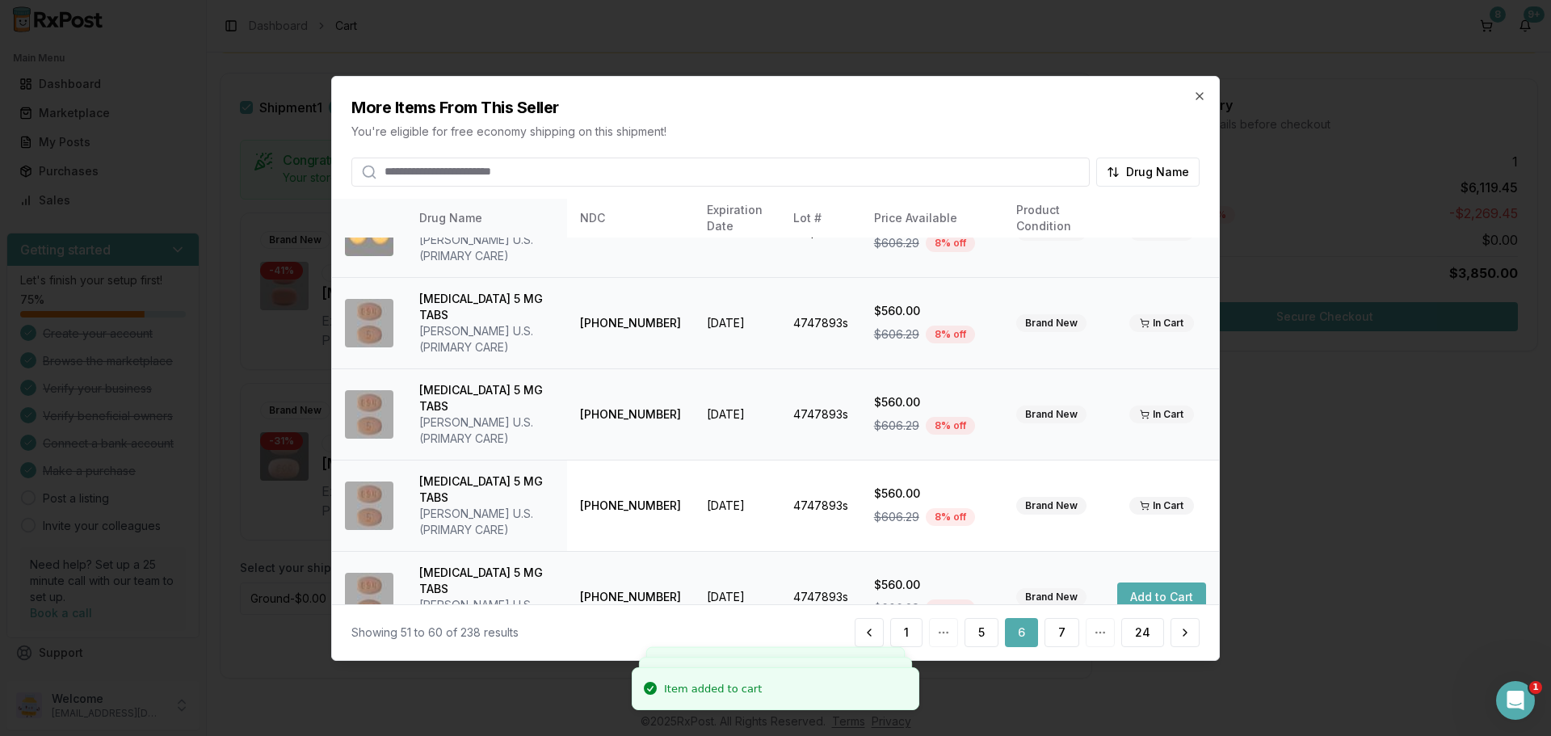
click at [1136, 582] on button "Add to Cart" at bounding box center [1161, 596] width 89 height 29
click at [1152, 674] on button "Add to Cart" at bounding box center [1161, 688] width 89 height 29
click at [1060, 629] on button "7" at bounding box center [1061, 632] width 35 height 29
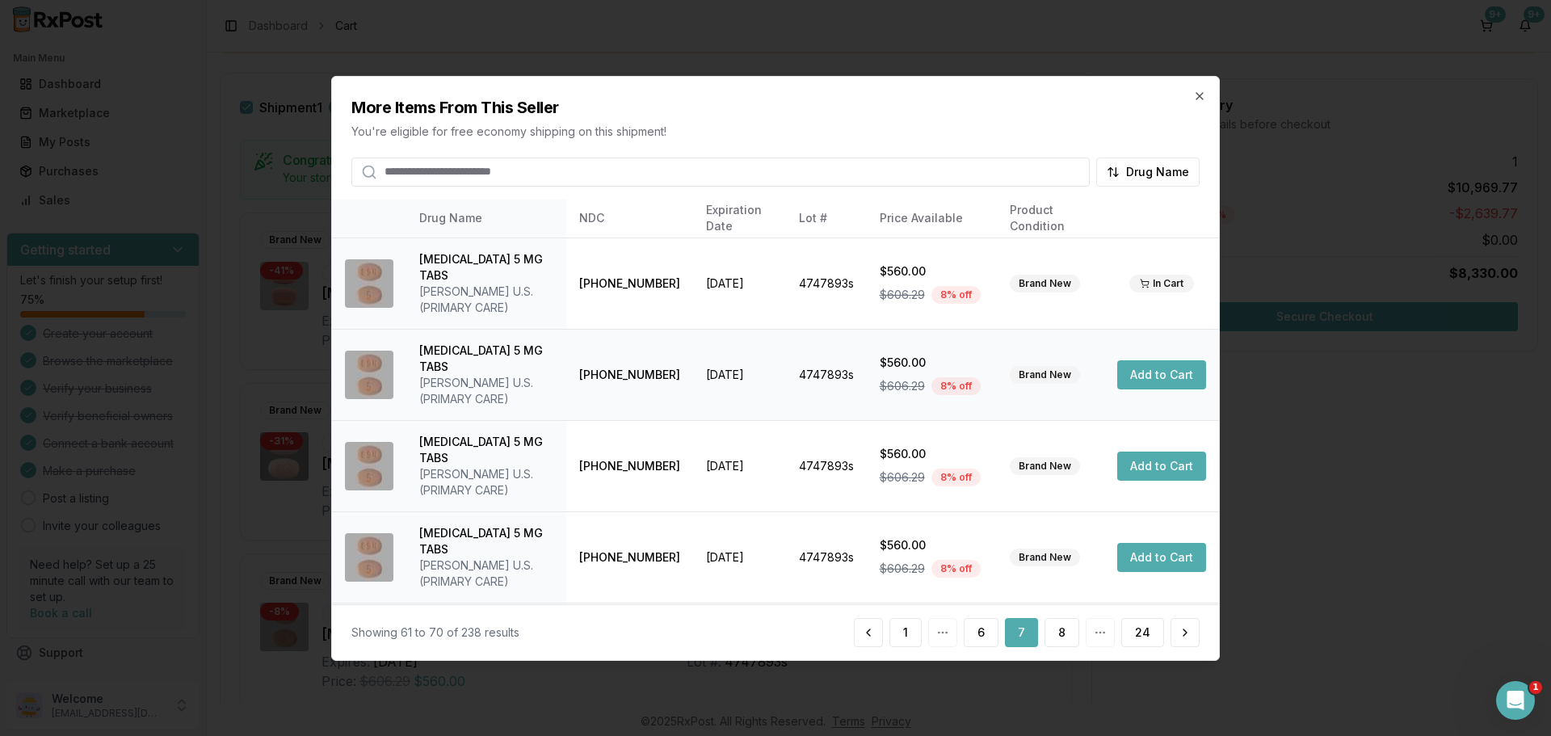
click at [1169, 360] on button "Add to Cart" at bounding box center [1161, 374] width 89 height 29
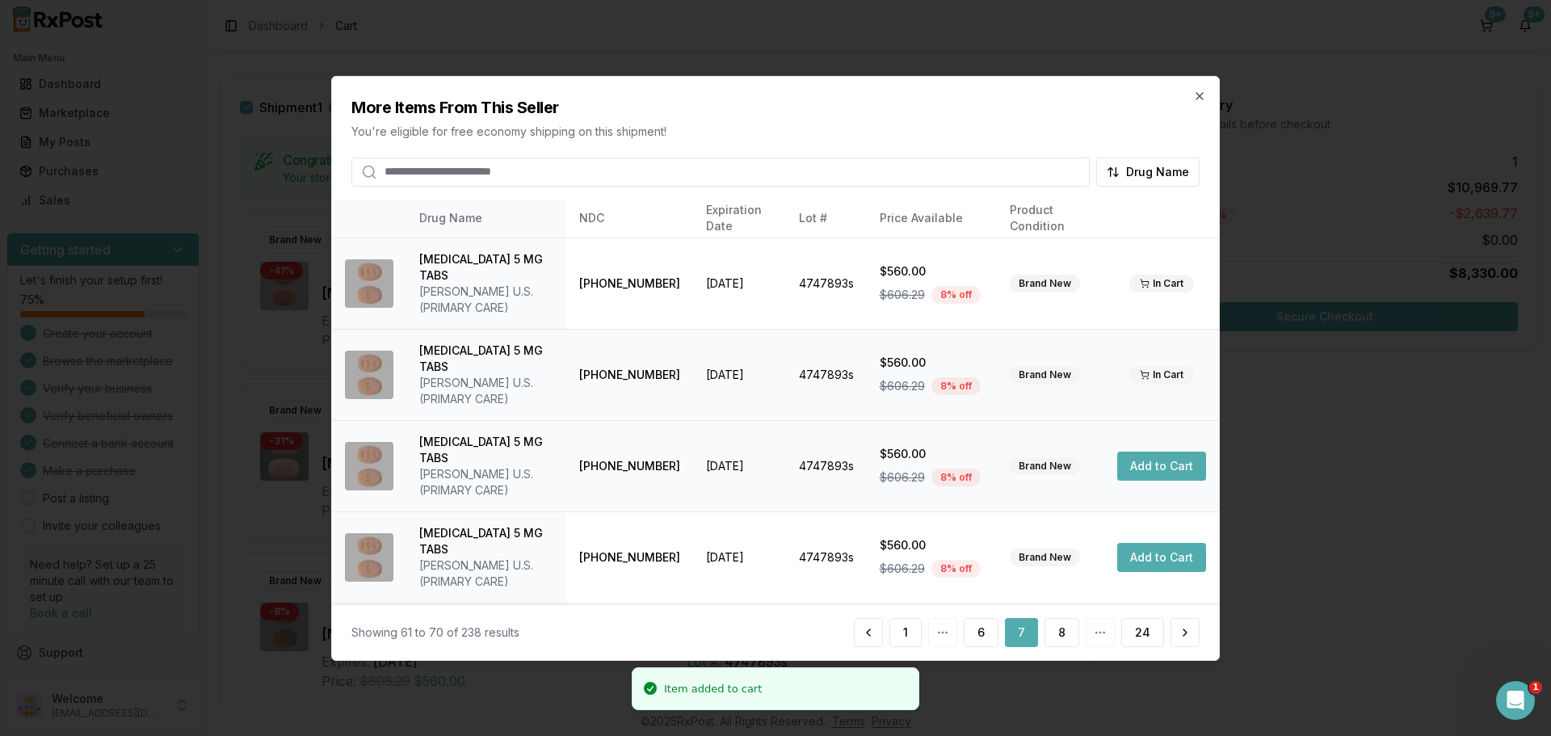
click at [1158, 451] on button "Add to Cart" at bounding box center [1161, 465] width 89 height 29
click at [1144, 543] on button "Add to Cart" at bounding box center [1161, 557] width 89 height 29
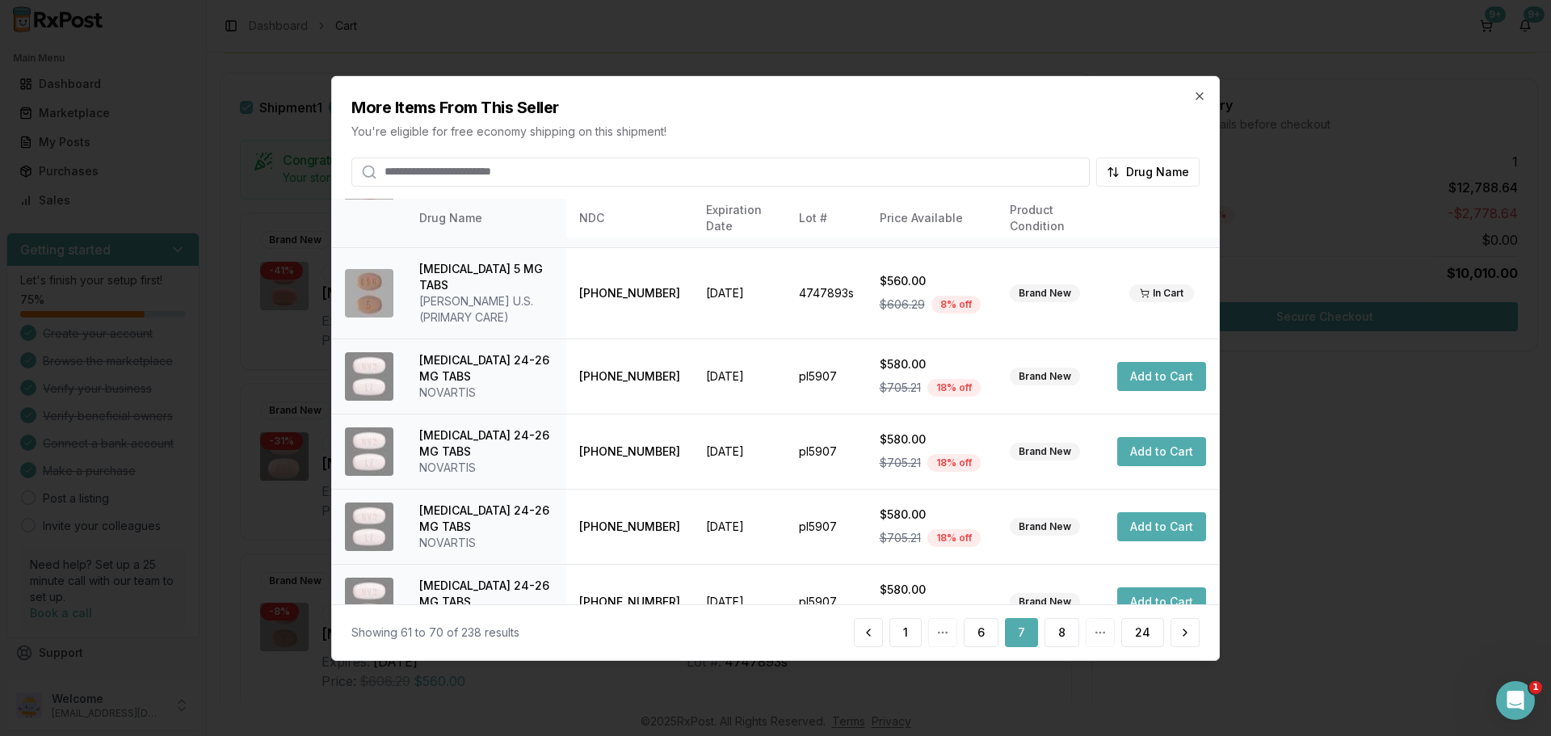
scroll to position [384, 0]
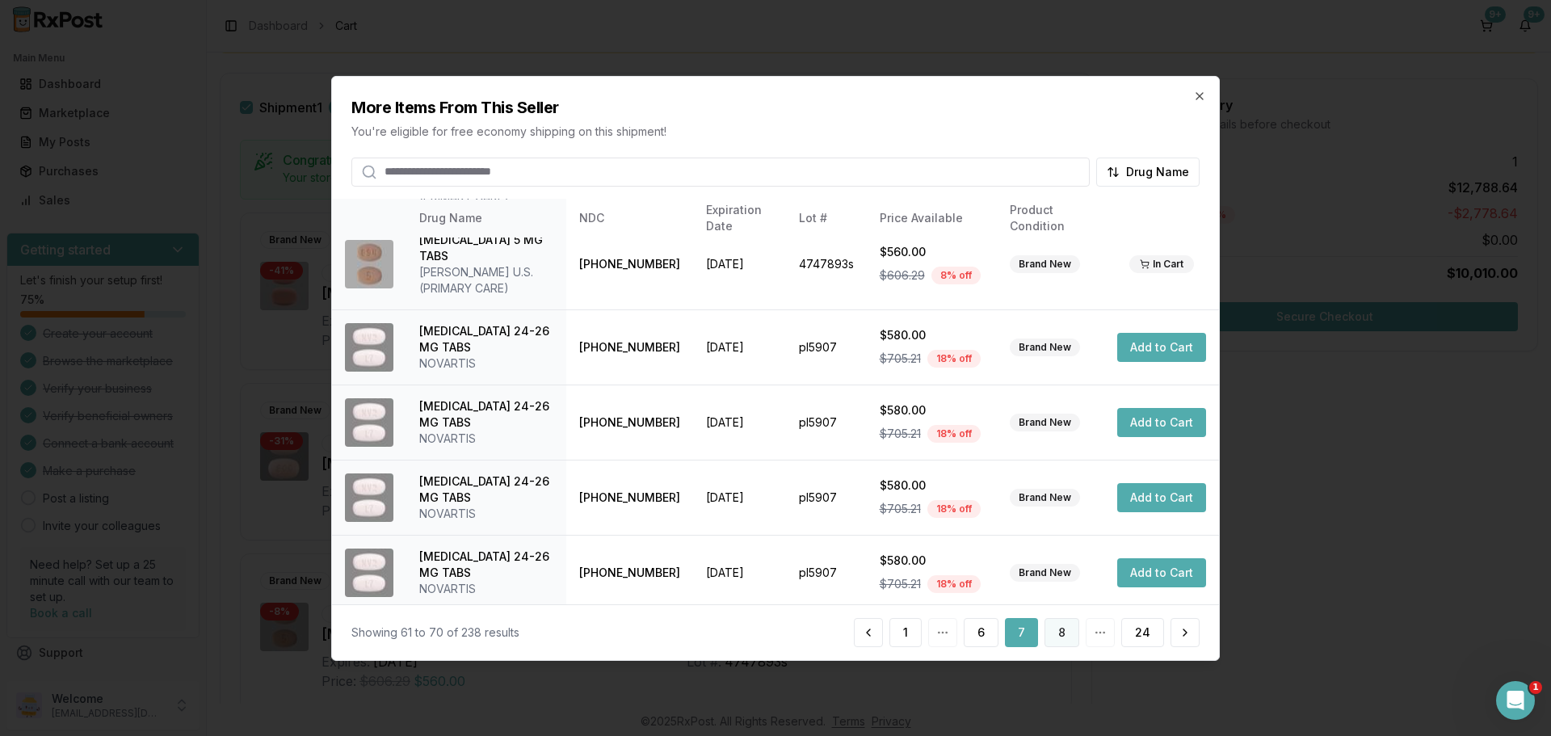
click at [1064, 627] on button "8" at bounding box center [1061, 632] width 35 height 29
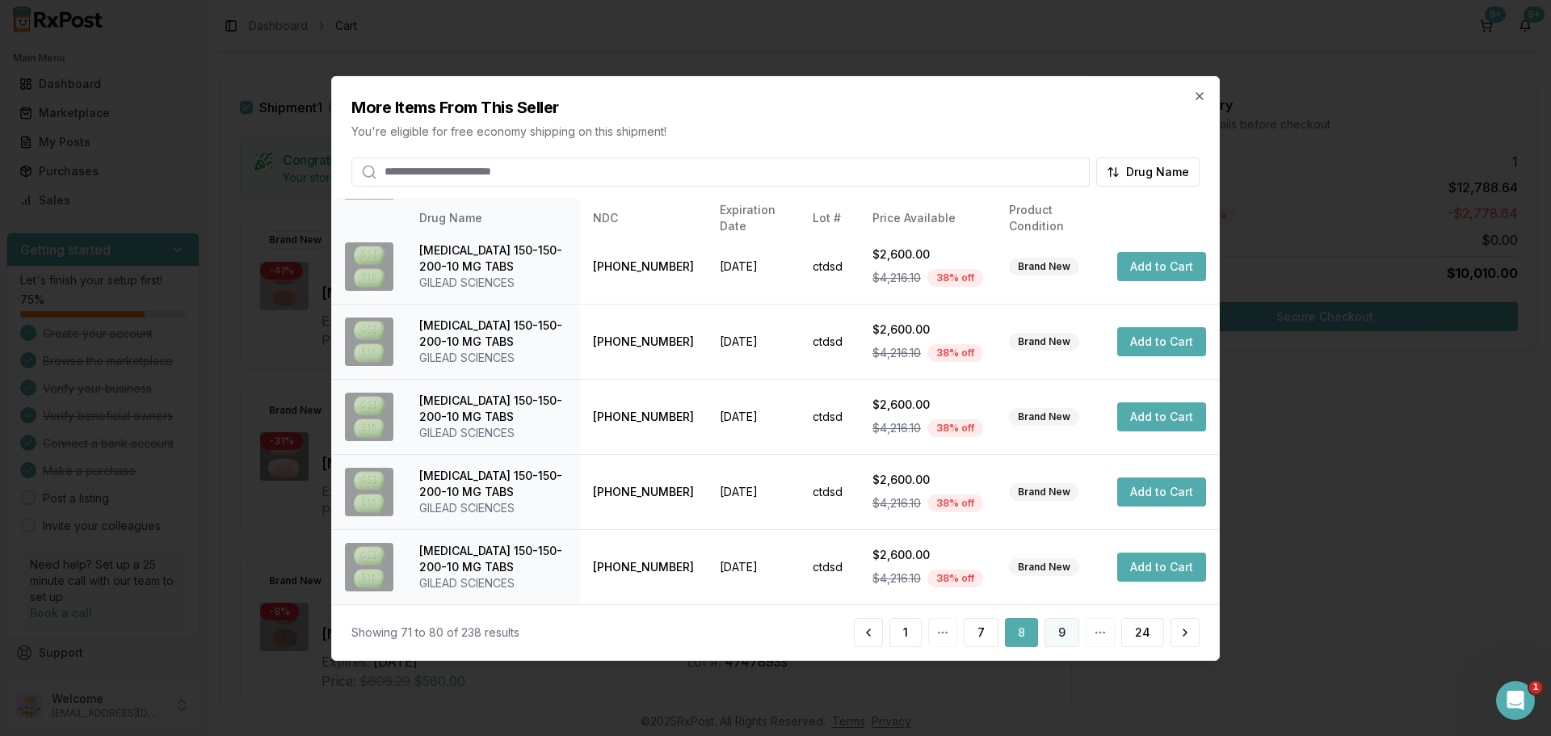
click at [1067, 626] on button "9" at bounding box center [1061, 632] width 35 height 29
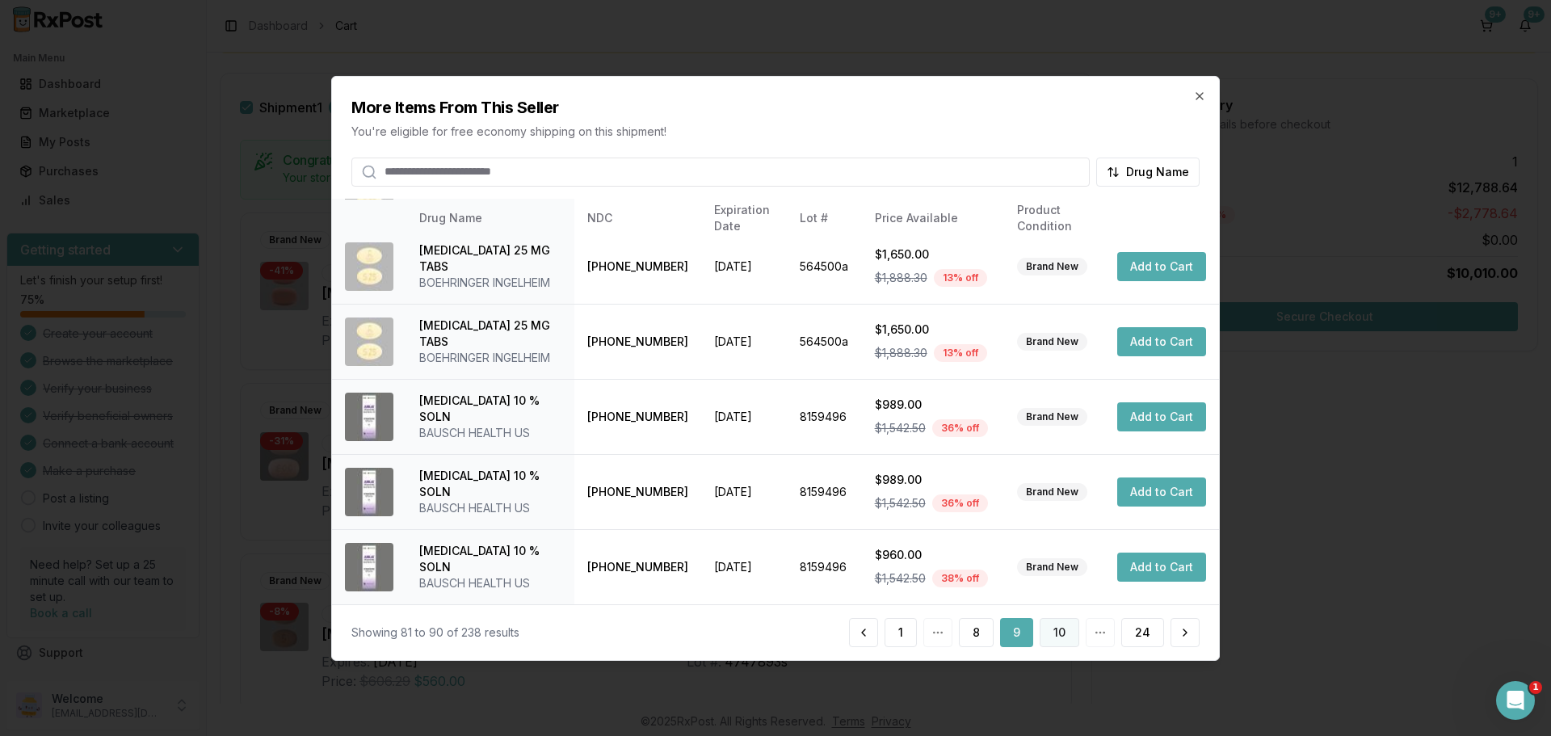
click at [1067, 635] on button "10" at bounding box center [1059, 632] width 40 height 29
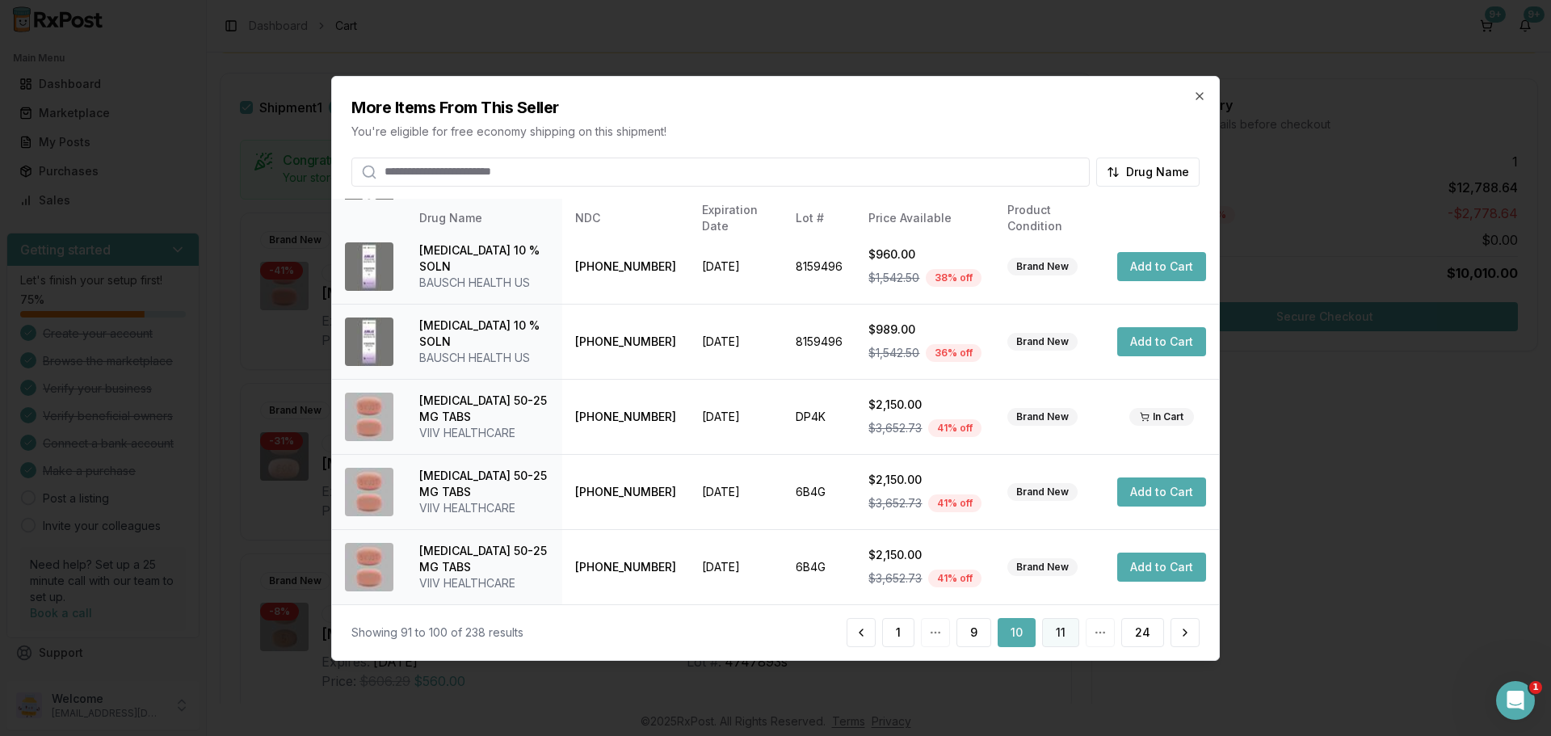
click at [1060, 632] on button "11" at bounding box center [1060, 632] width 37 height 29
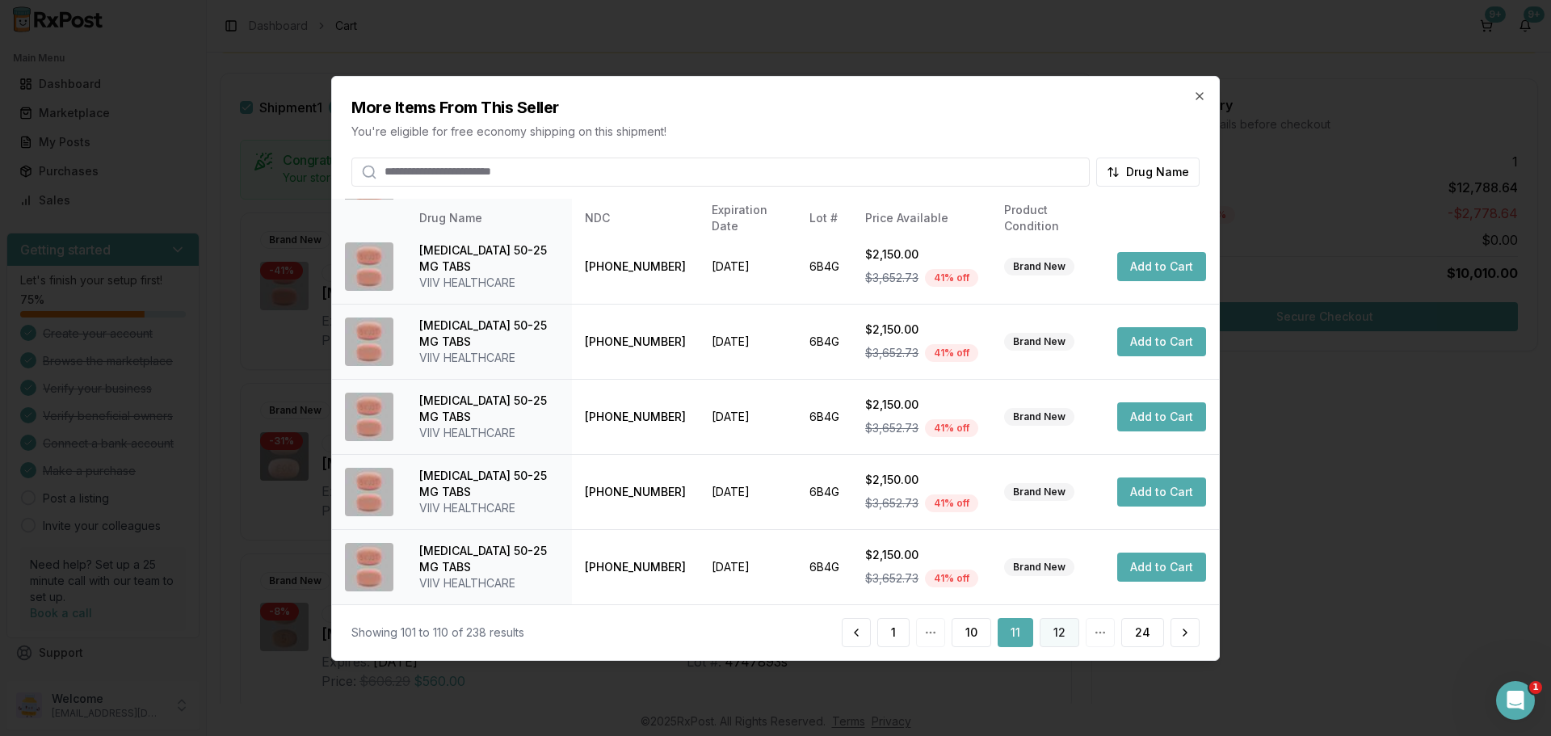
click at [1056, 627] on button "12" at bounding box center [1059, 632] width 40 height 29
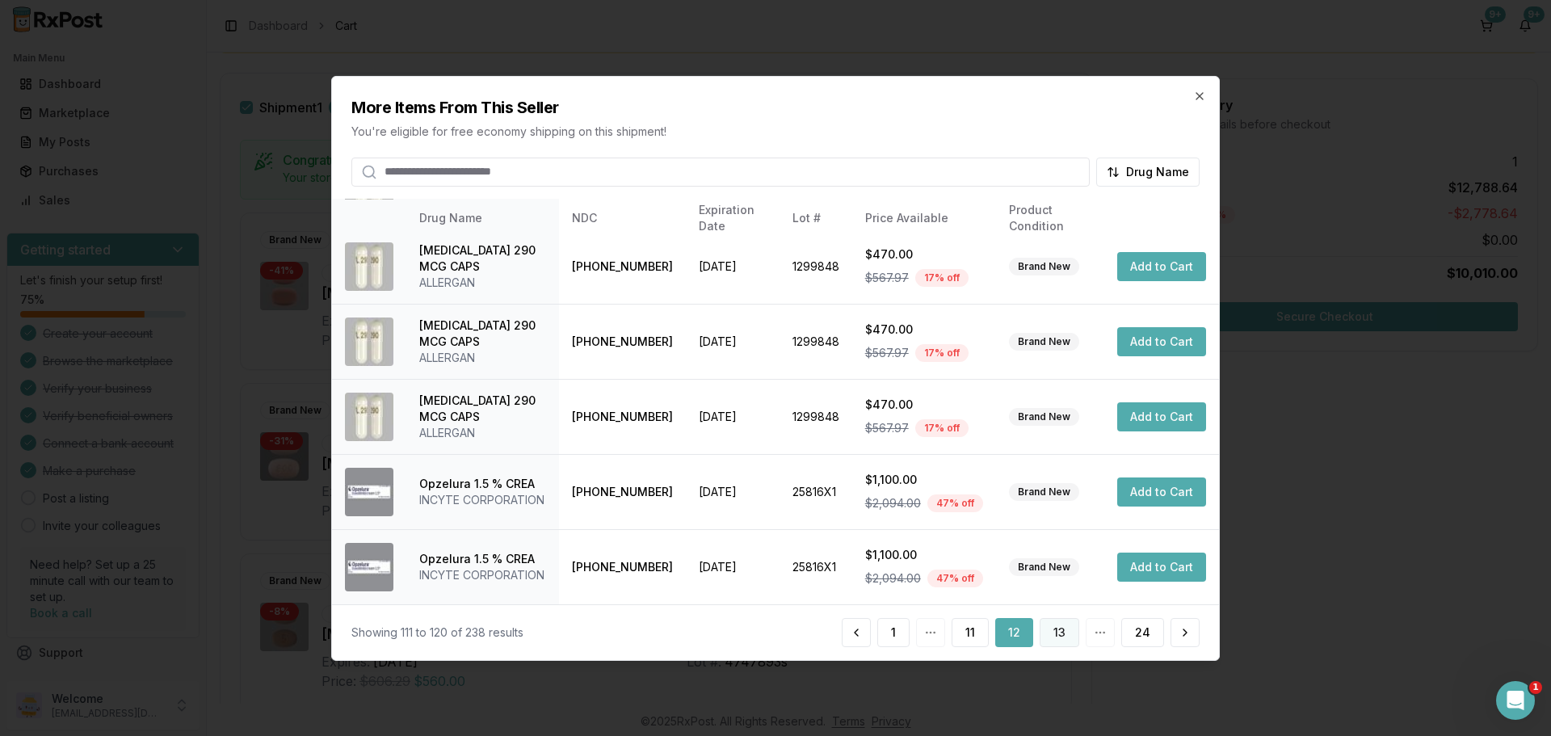
click at [1068, 632] on button "13" at bounding box center [1059, 632] width 40 height 29
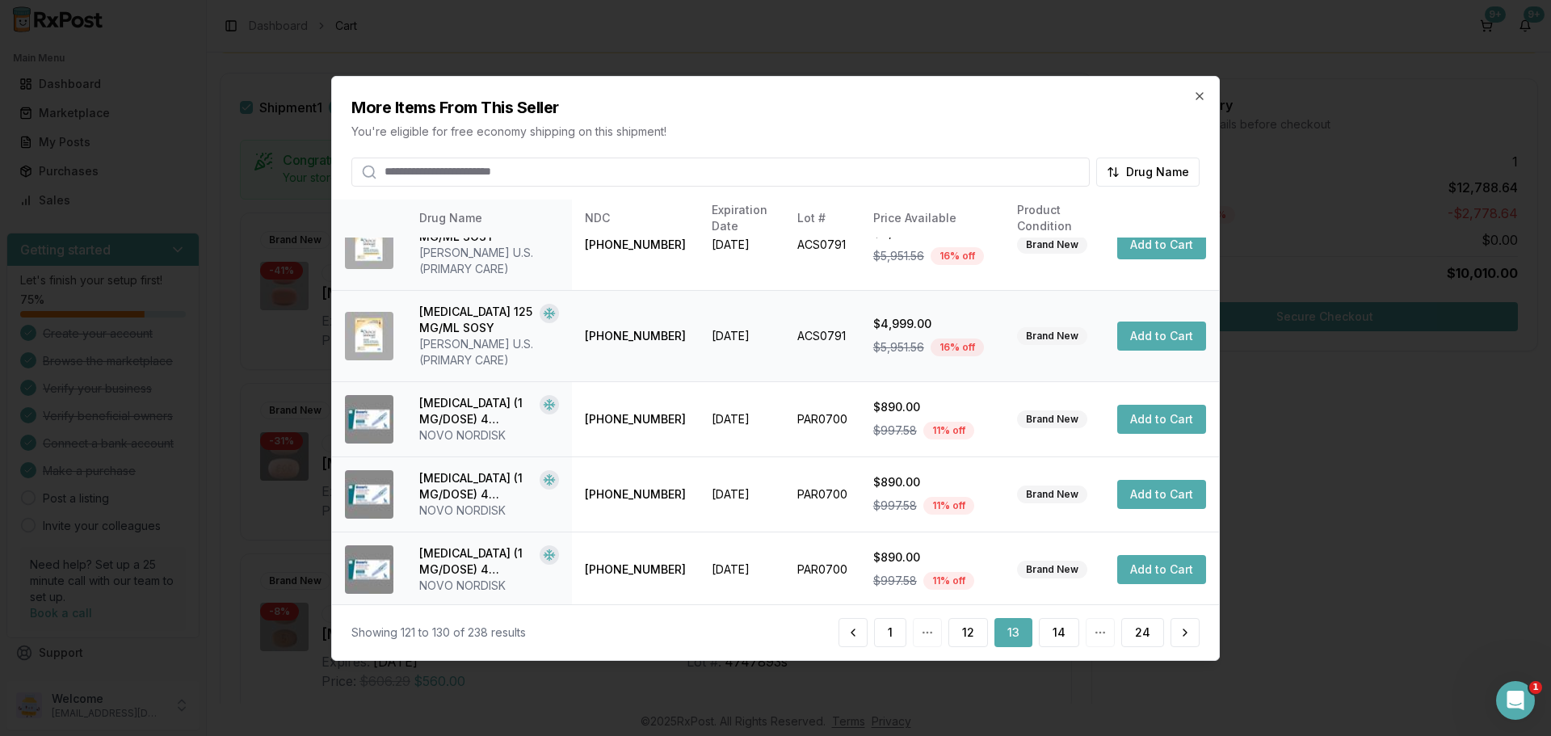
scroll to position [433, 0]
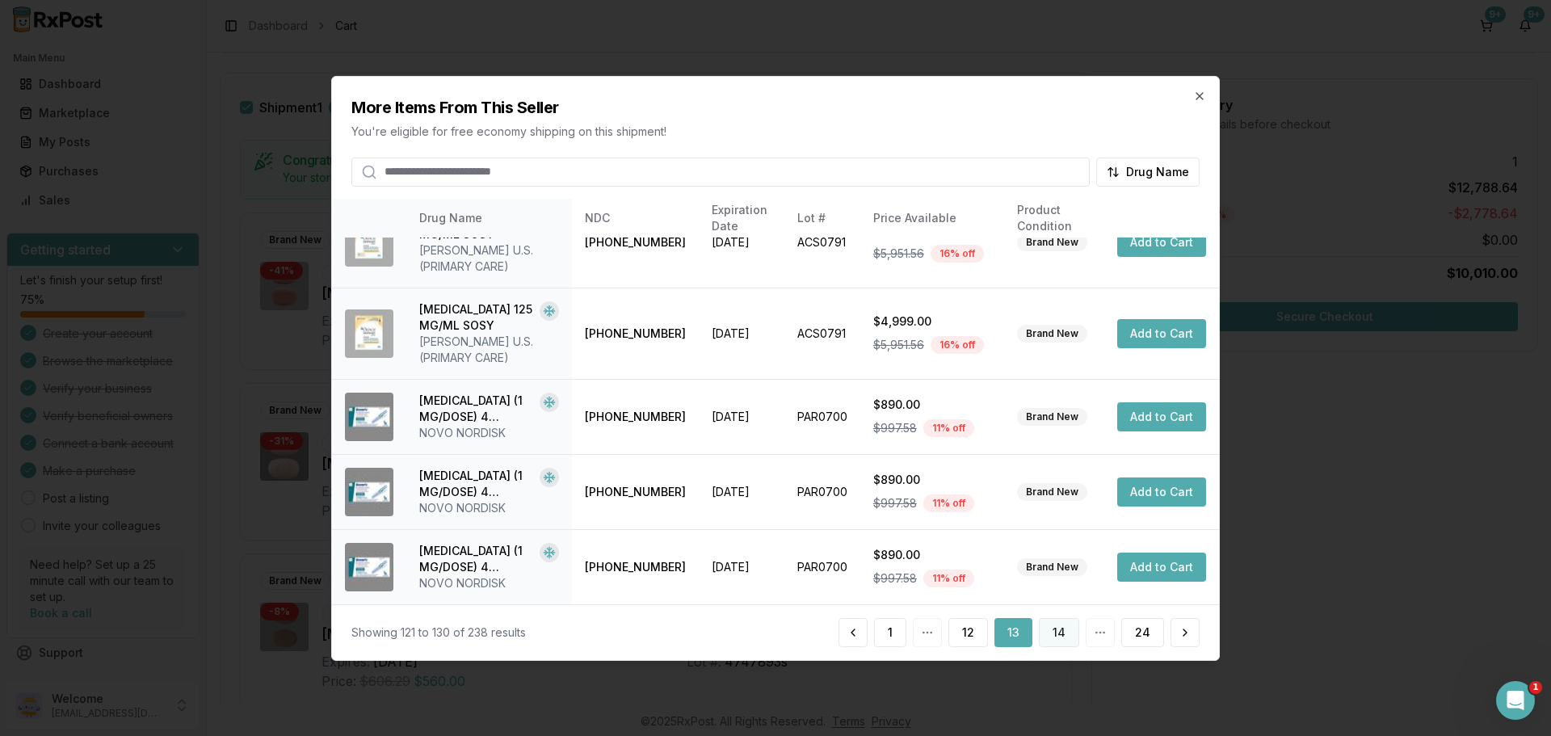
click at [1062, 632] on button "14" at bounding box center [1059, 632] width 40 height 29
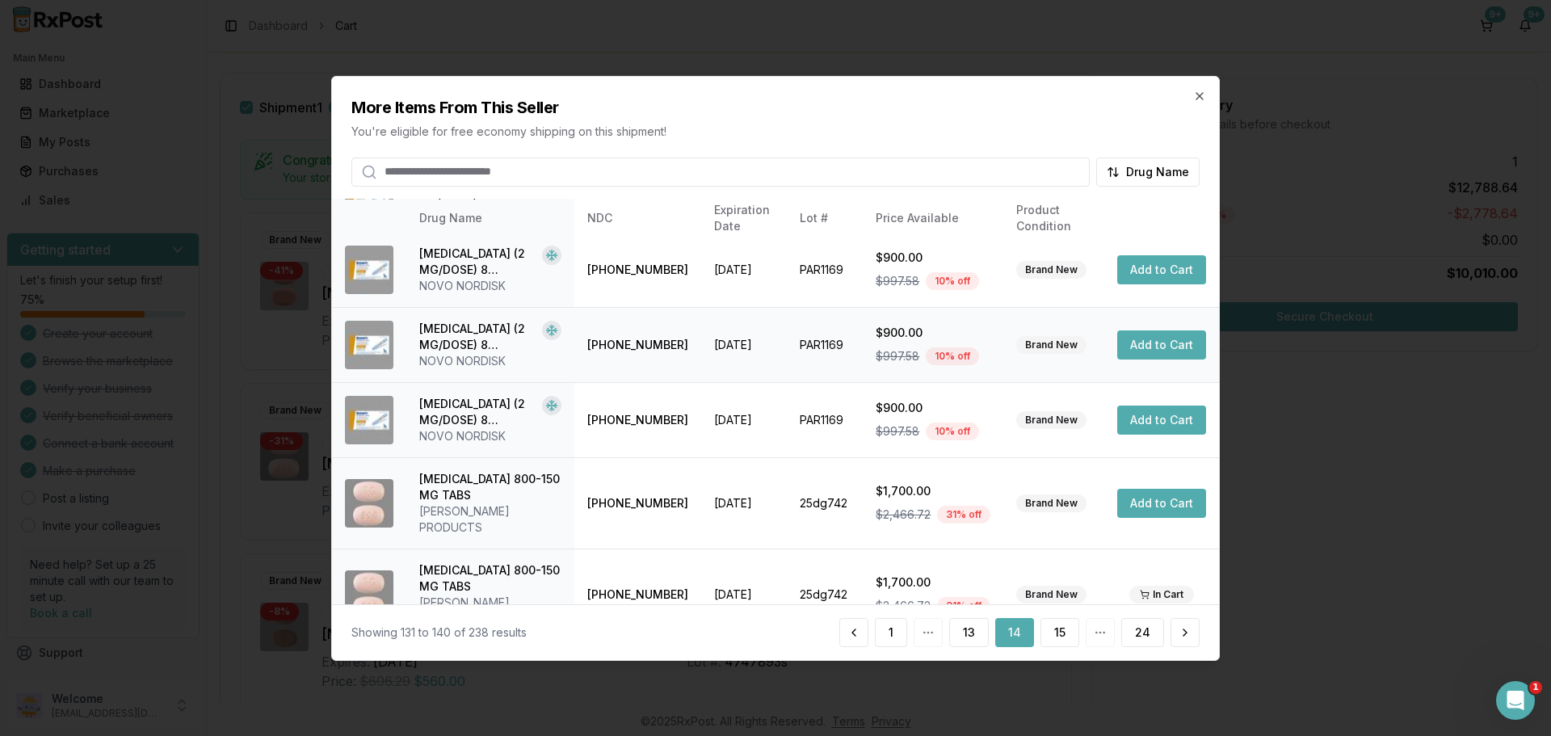
scroll to position [384, 0]
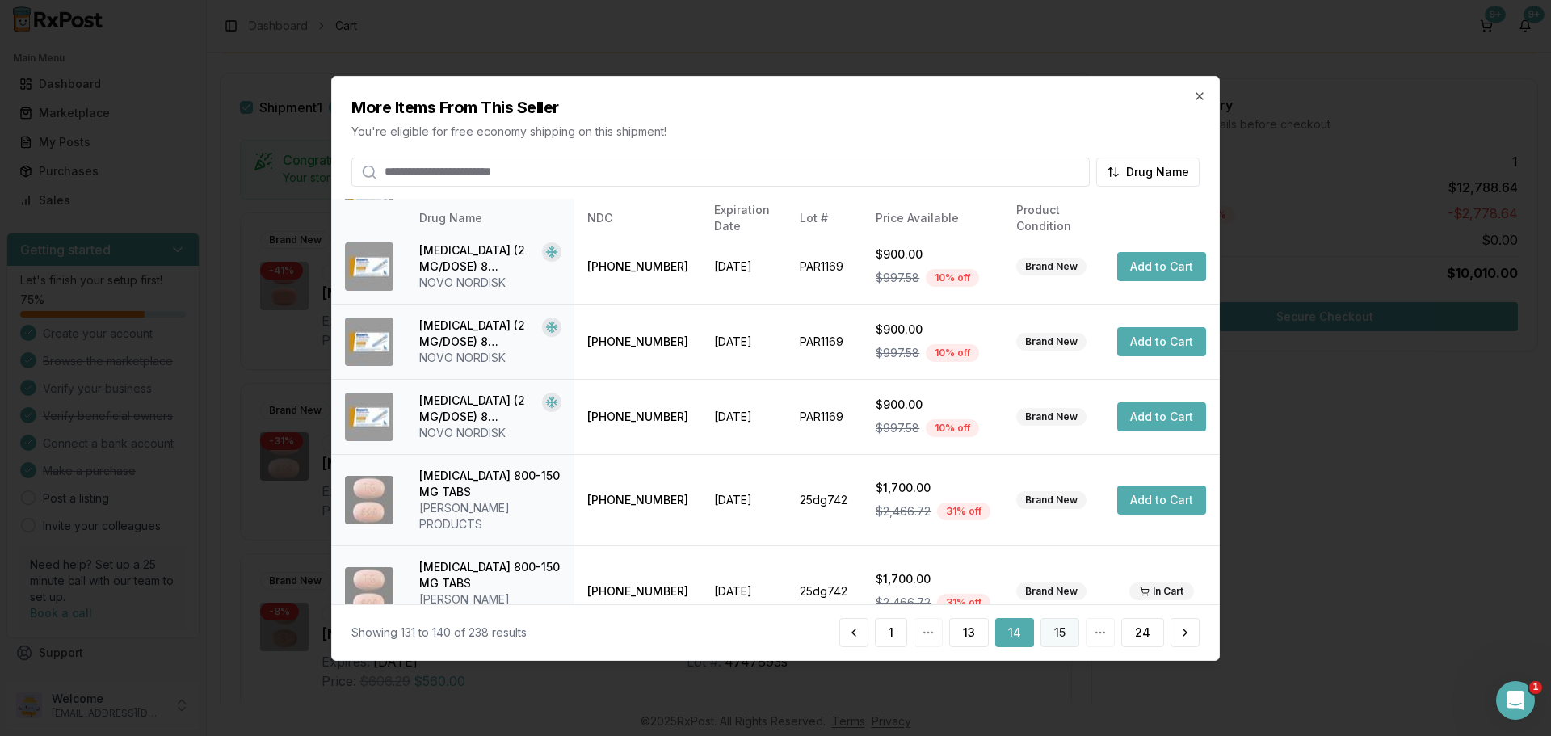
click at [1061, 640] on button "15" at bounding box center [1059, 632] width 39 height 29
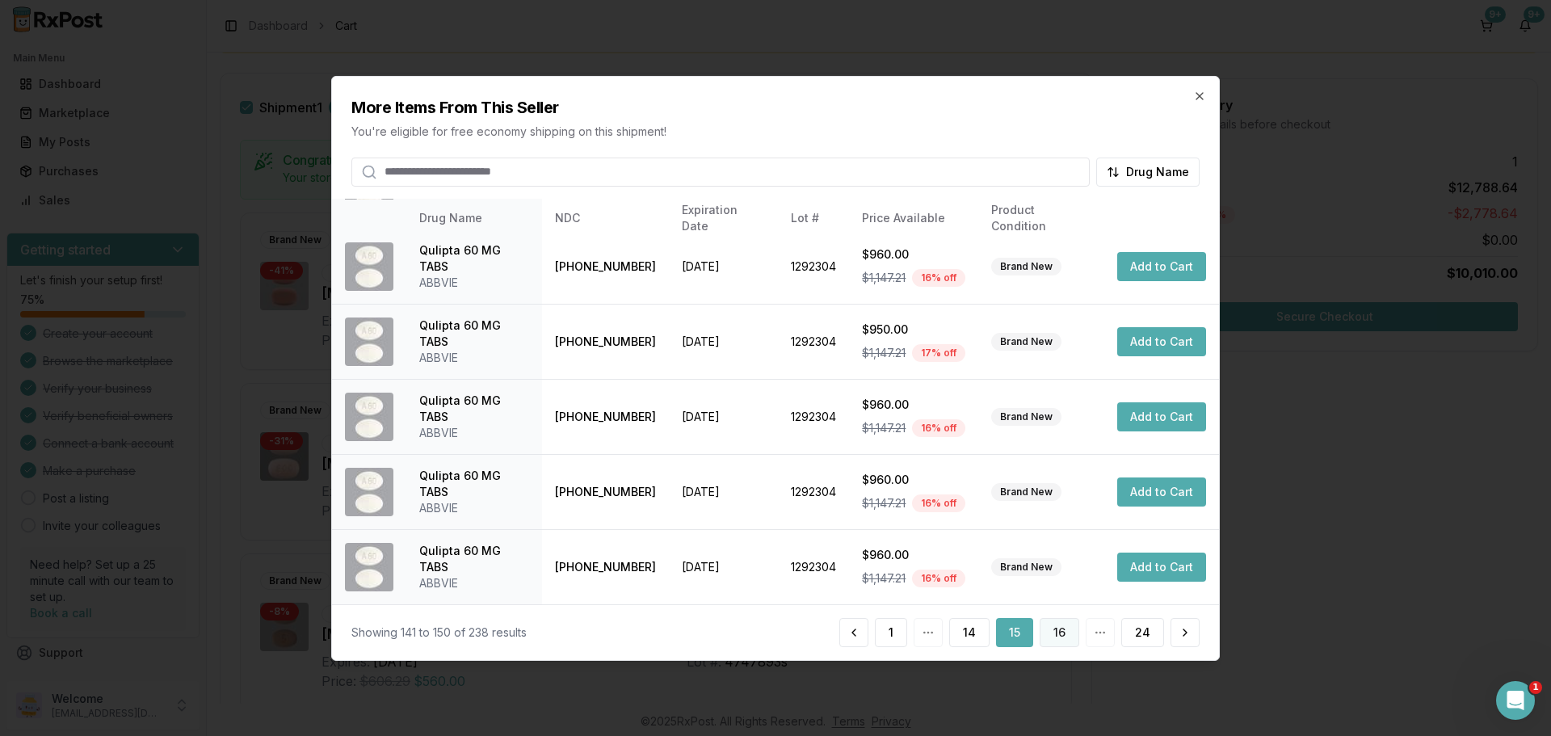
click at [1065, 626] on button "16" at bounding box center [1059, 632] width 40 height 29
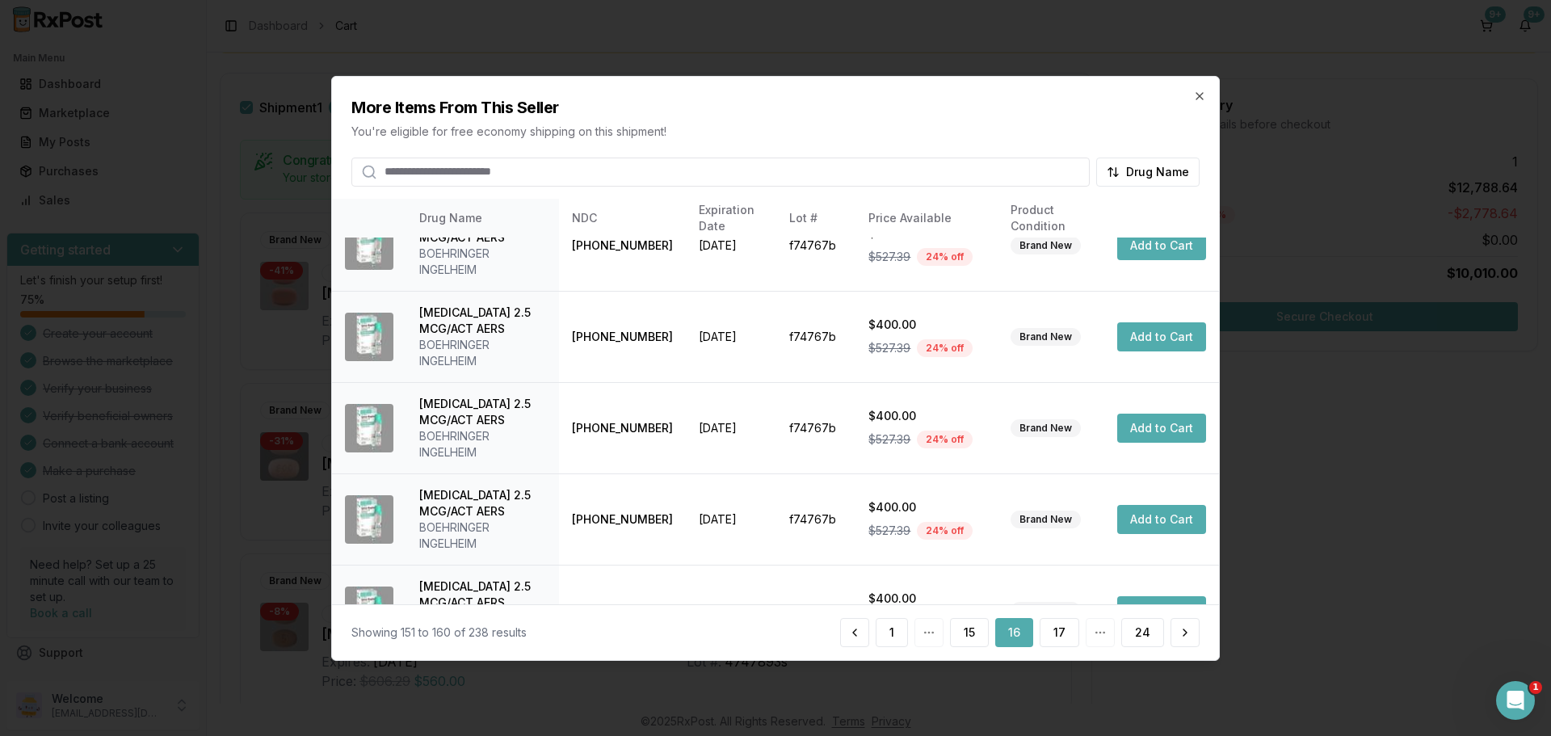
scroll to position [497, 0]
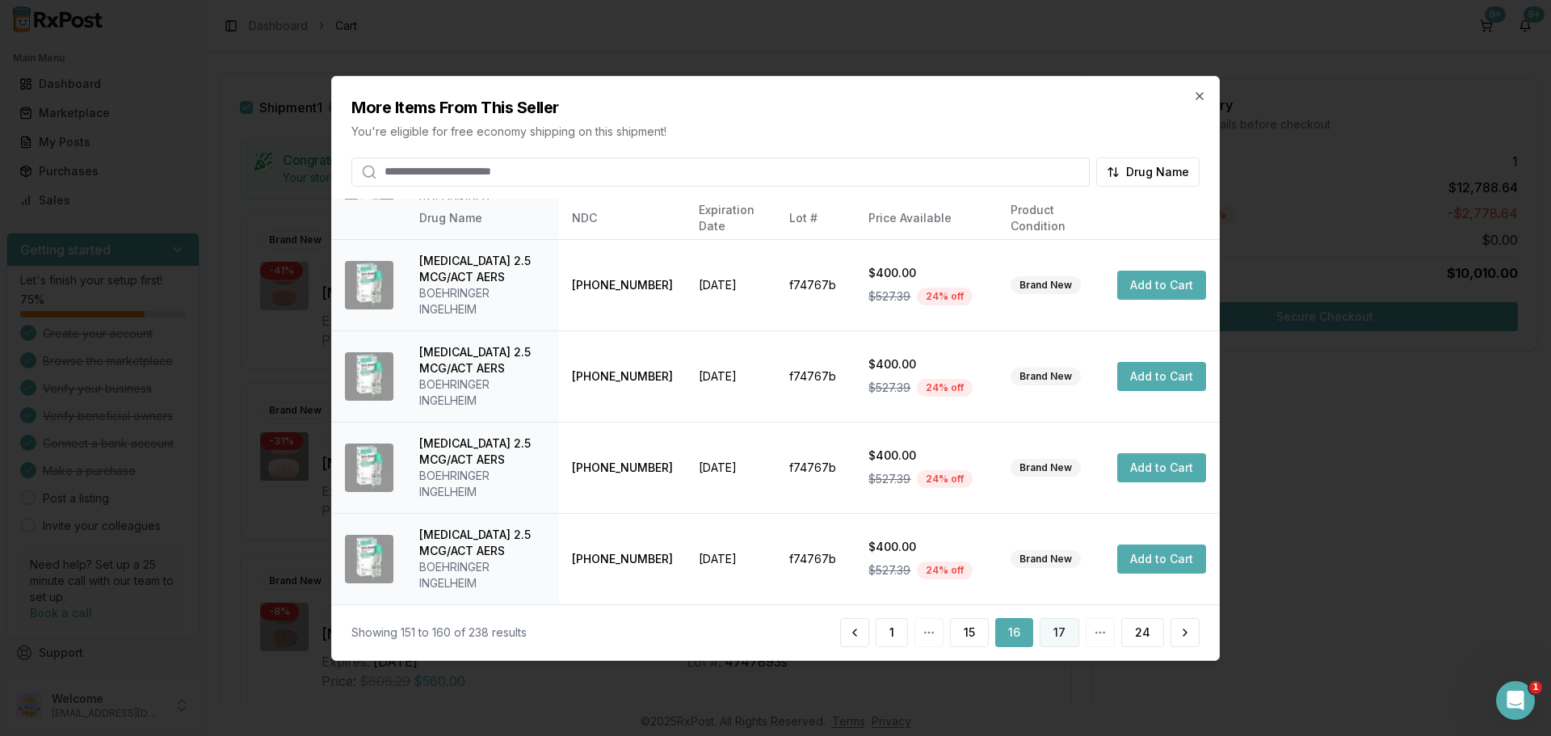
click at [1061, 639] on button "17" at bounding box center [1059, 632] width 40 height 29
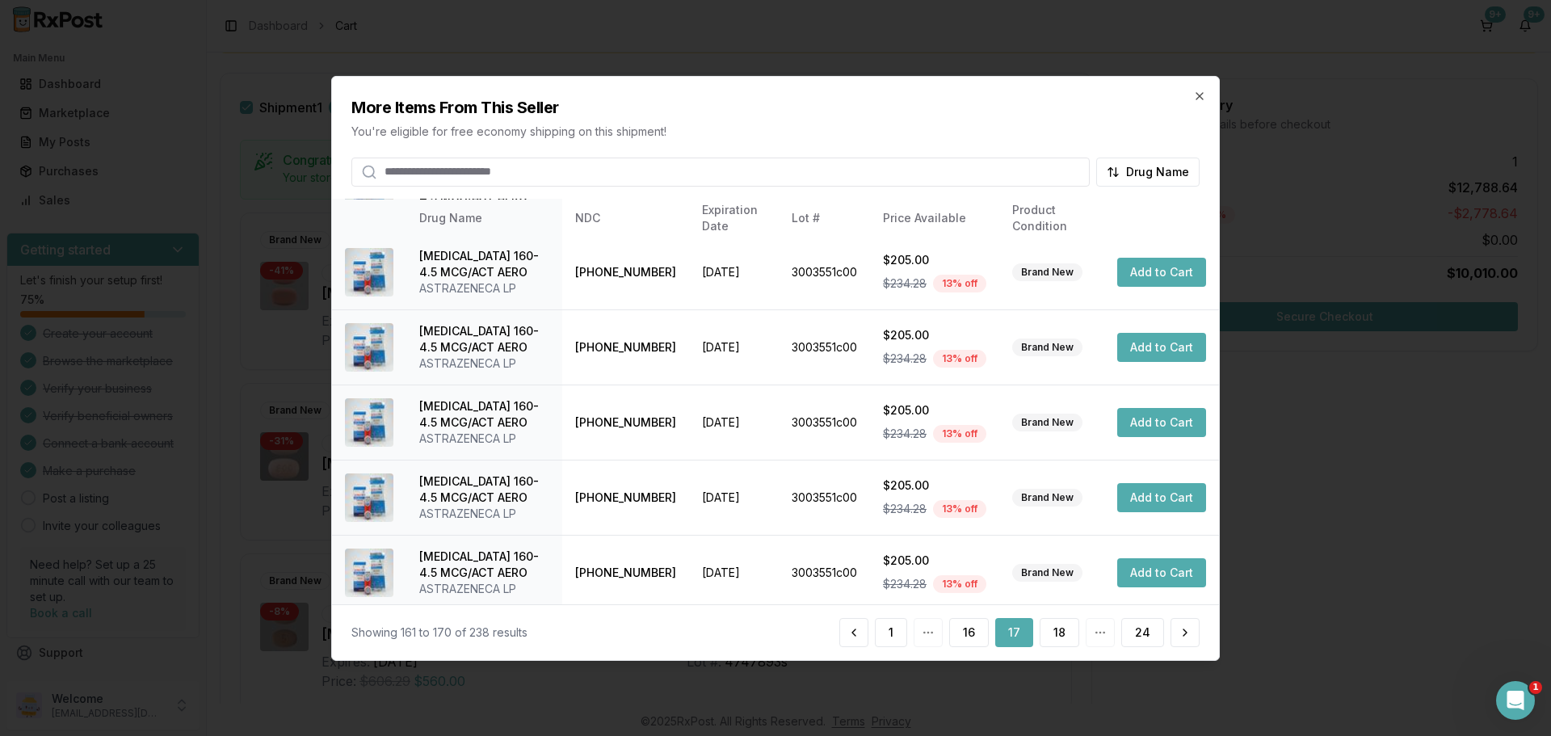
scroll to position [384, 0]
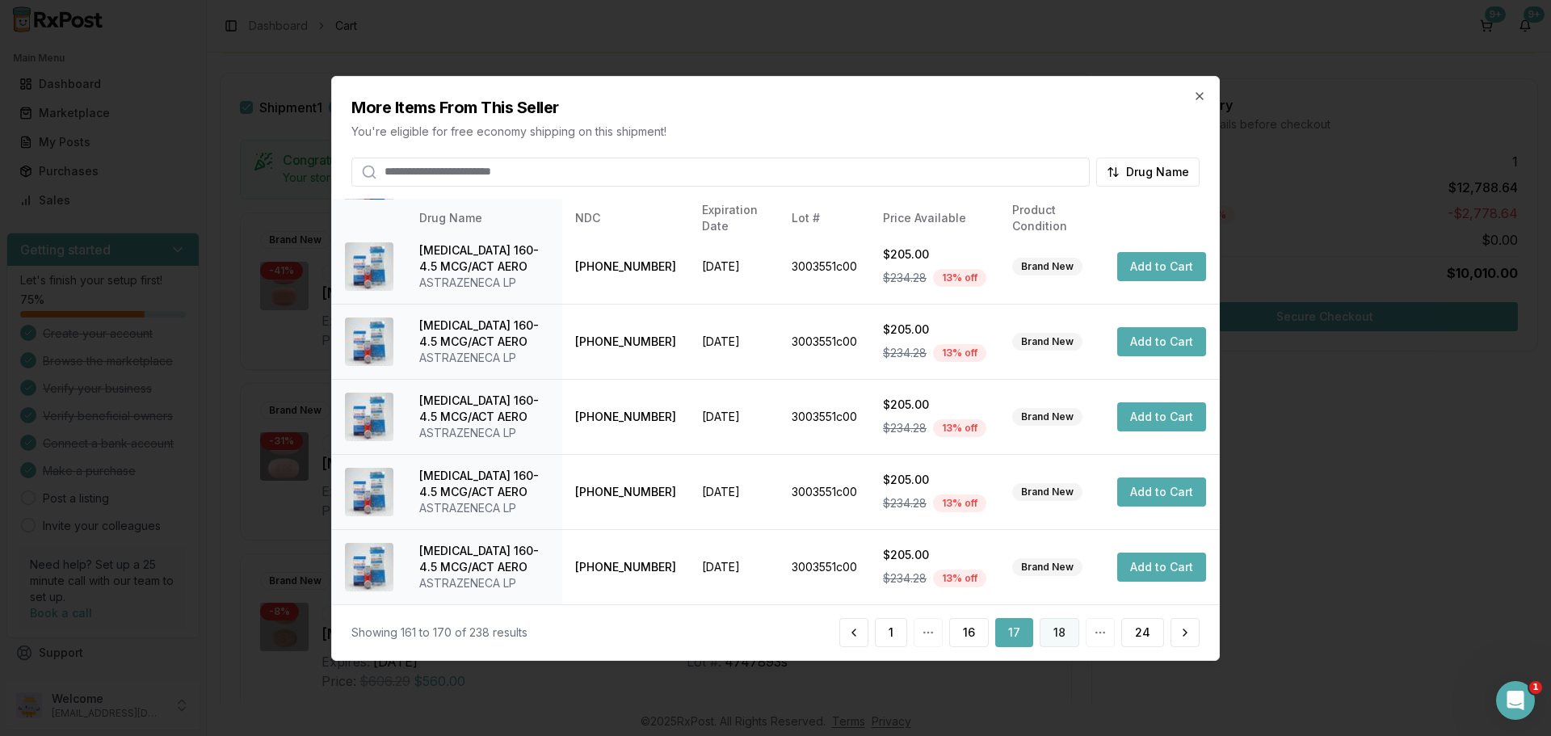
click at [1051, 639] on button "18" at bounding box center [1059, 632] width 40 height 29
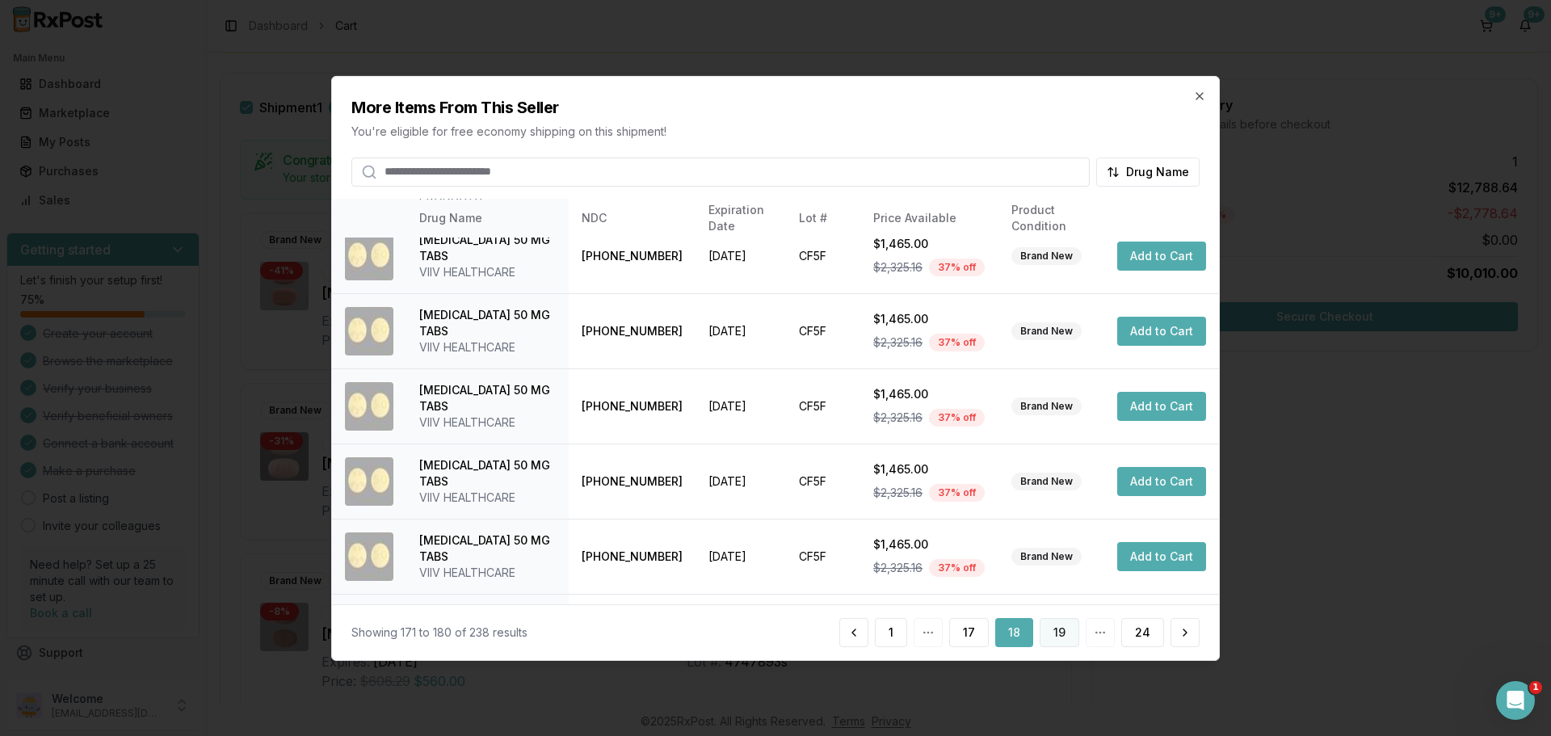
click at [1058, 620] on button "19" at bounding box center [1059, 632] width 40 height 29
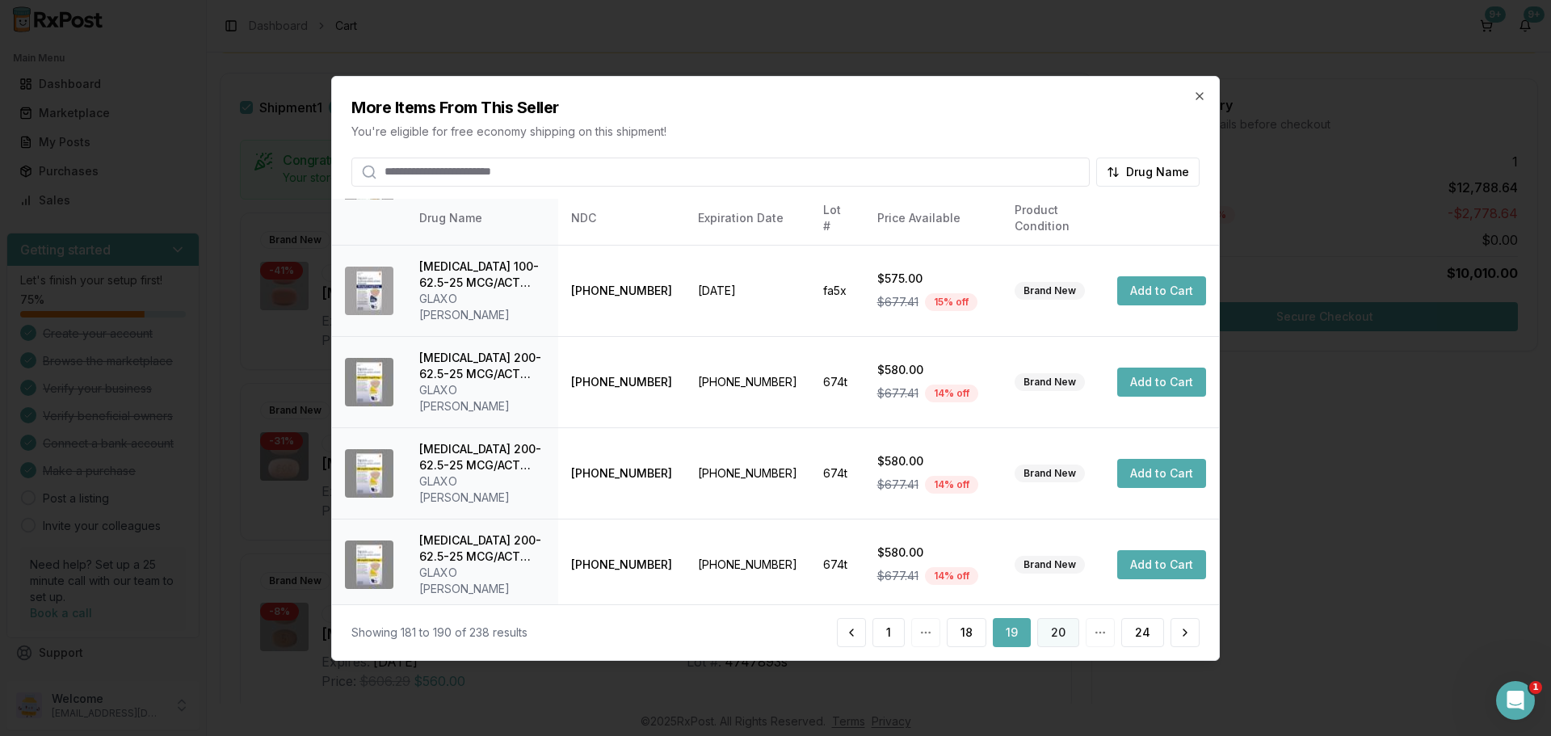
click at [1069, 627] on button "20" at bounding box center [1058, 632] width 42 height 29
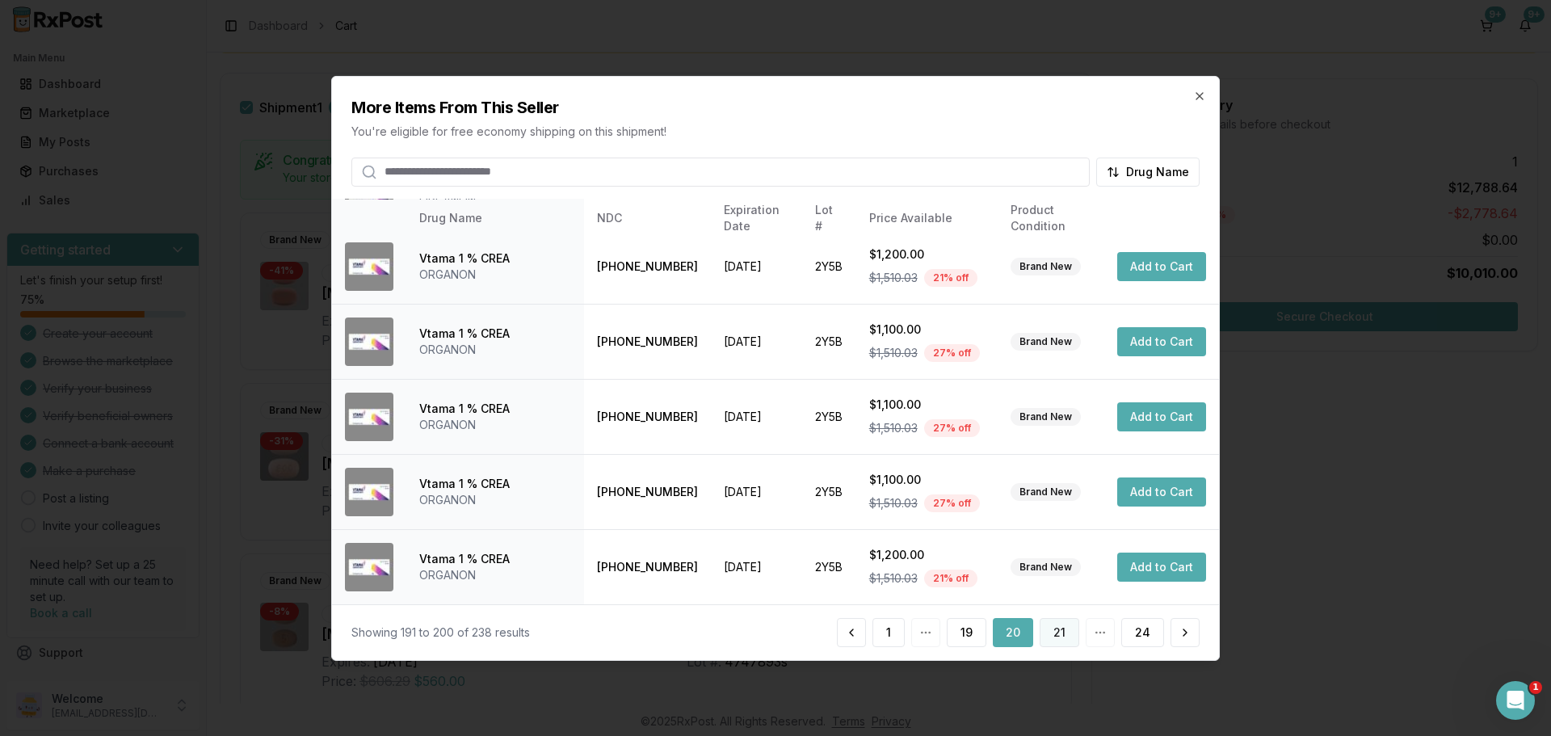
click at [1057, 638] on button "21" at bounding box center [1059, 632] width 40 height 29
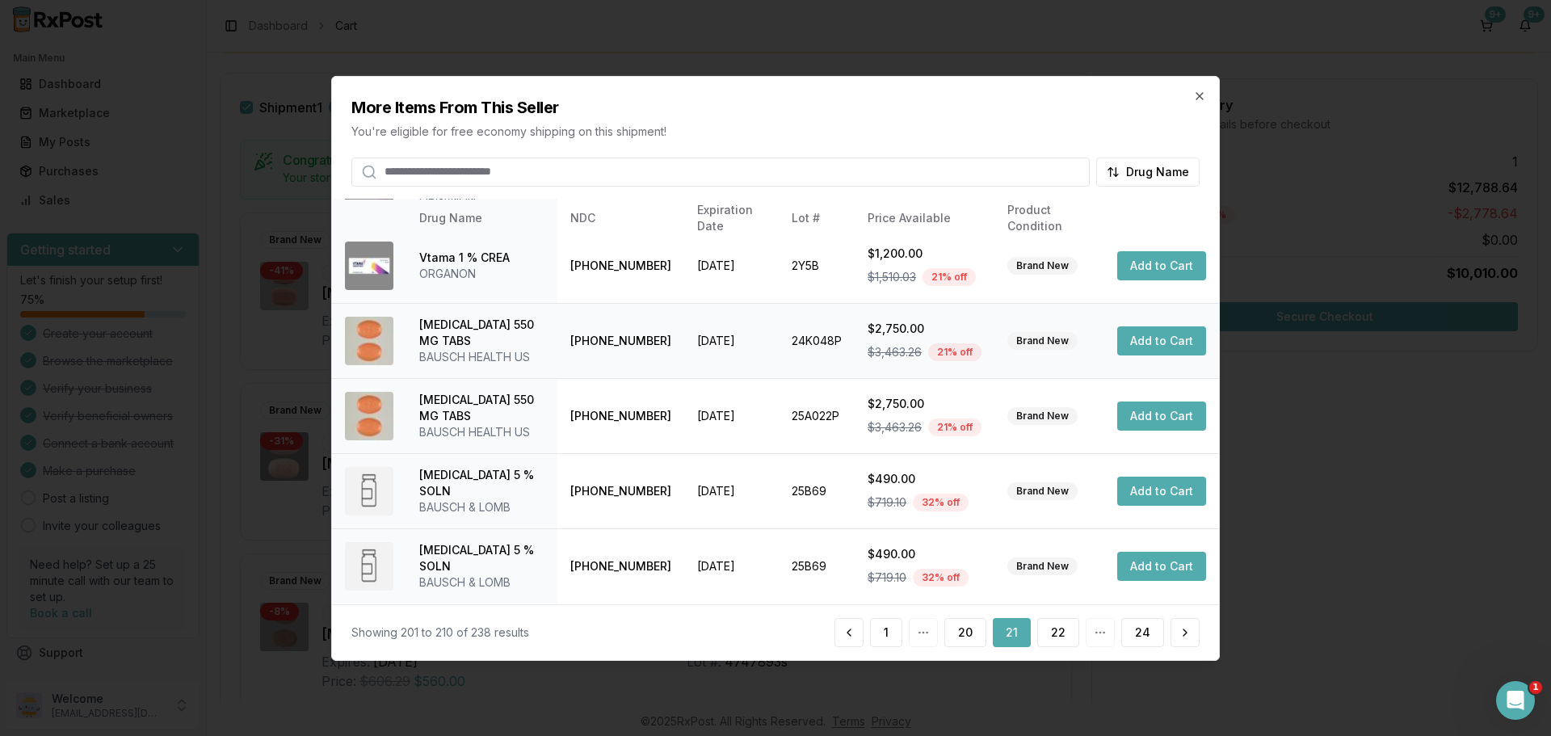
scroll to position [417, 0]
click at [1060, 627] on button "22" at bounding box center [1058, 632] width 42 height 29
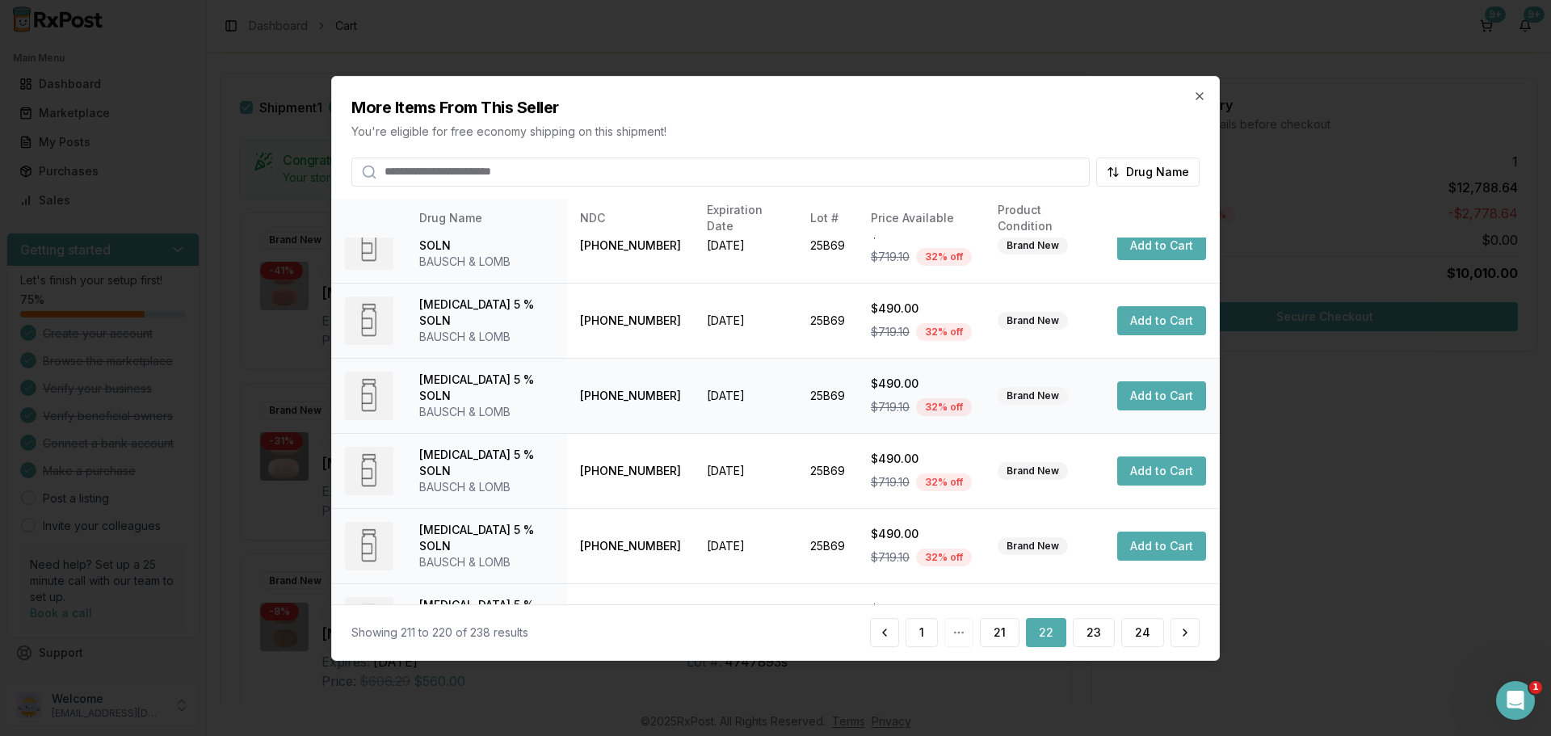
scroll to position [384, 0]
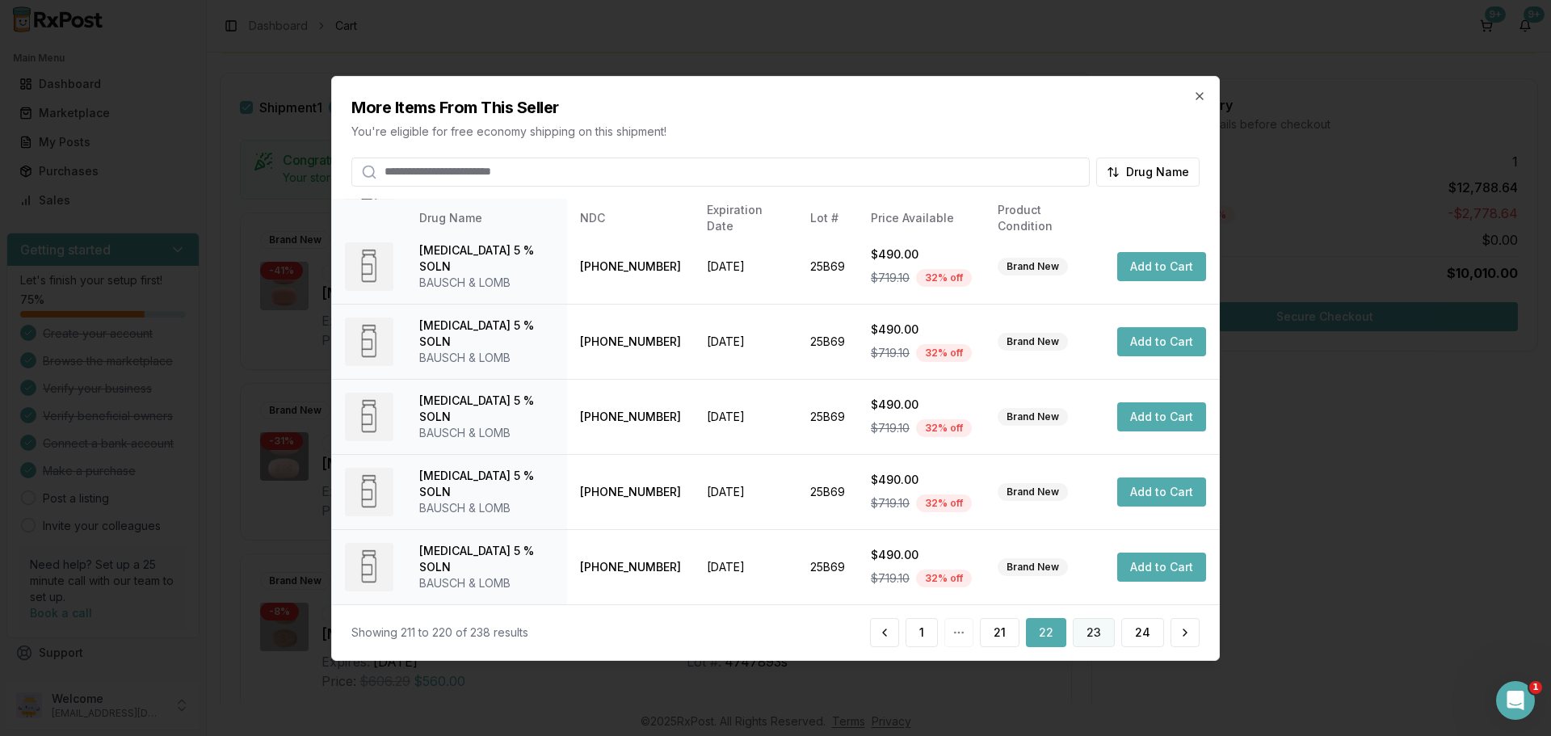
click at [1095, 634] on button "23" at bounding box center [1094, 632] width 42 height 29
click at [1141, 632] on button "24" at bounding box center [1142, 632] width 43 height 29
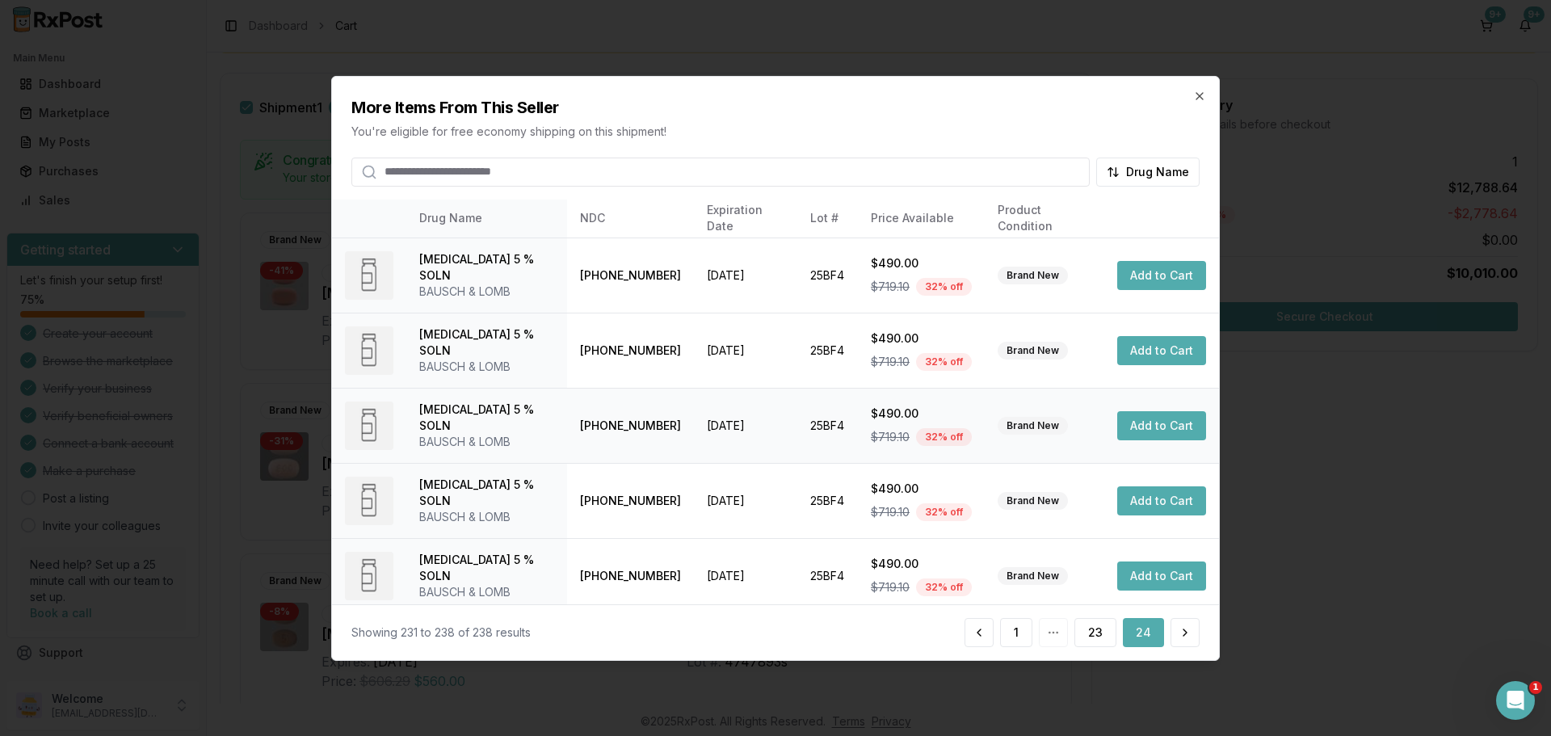
scroll to position [234, 0]
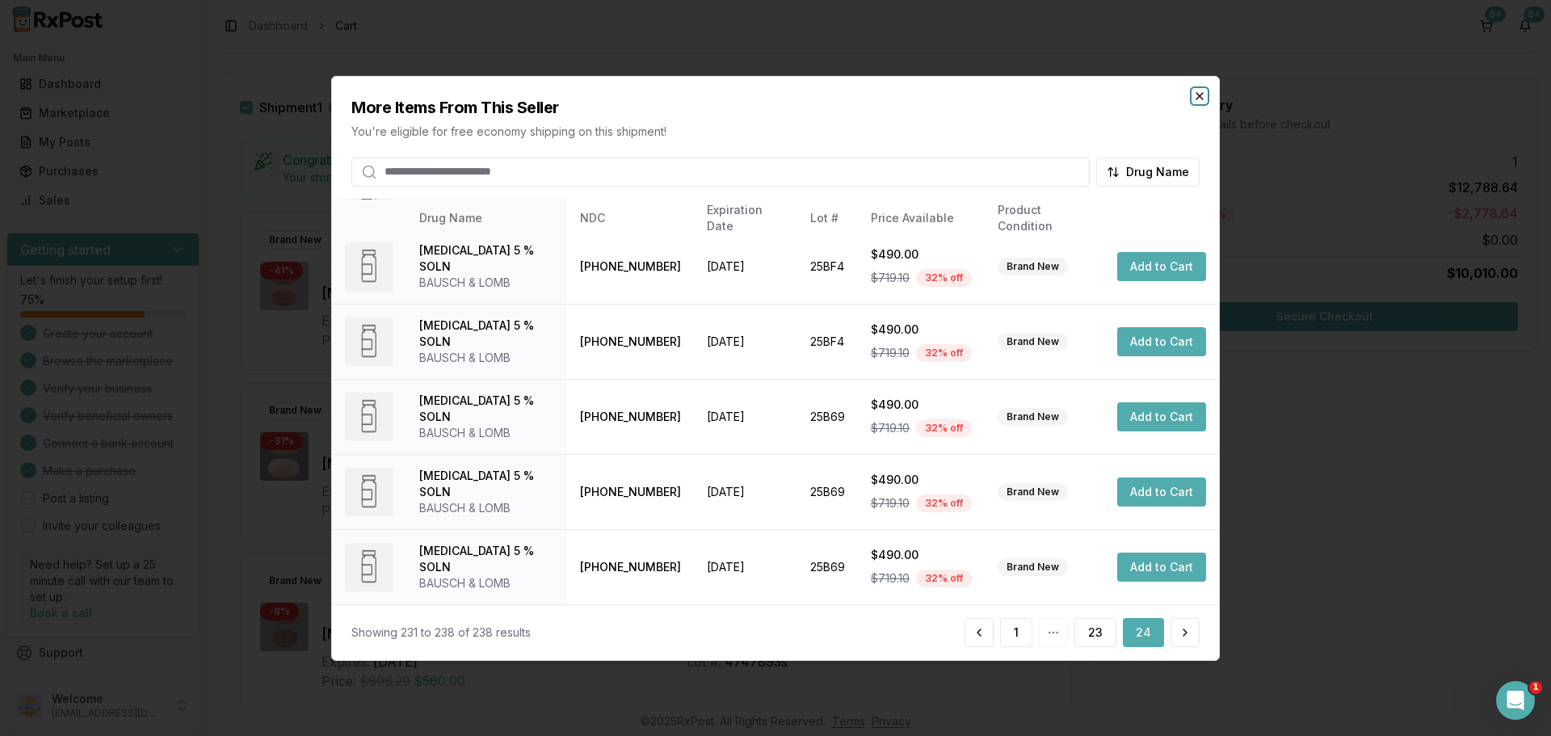
click at [1198, 97] on icon "button" at bounding box center [1199, 95] width 6 height 6
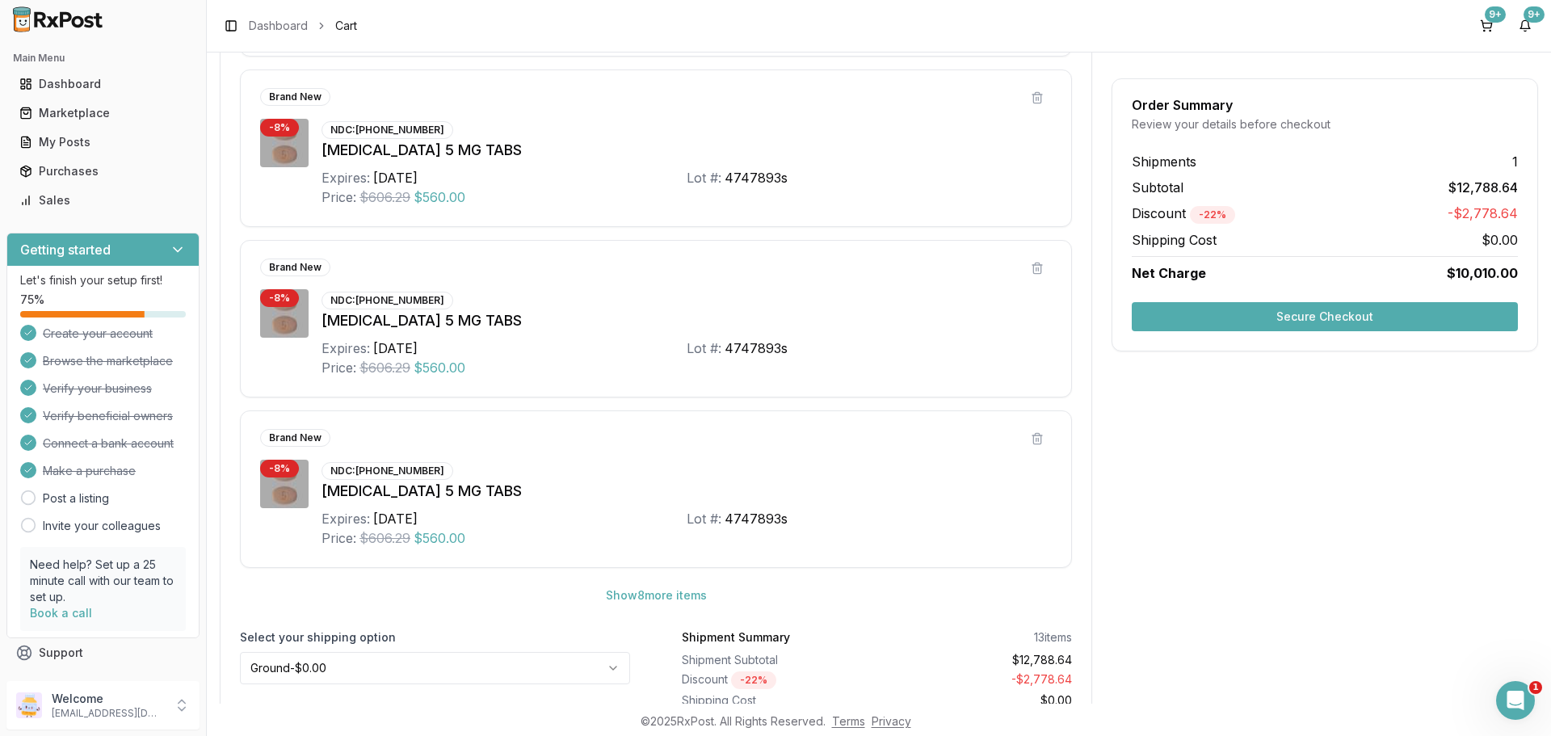
scroll to position [754, 0]
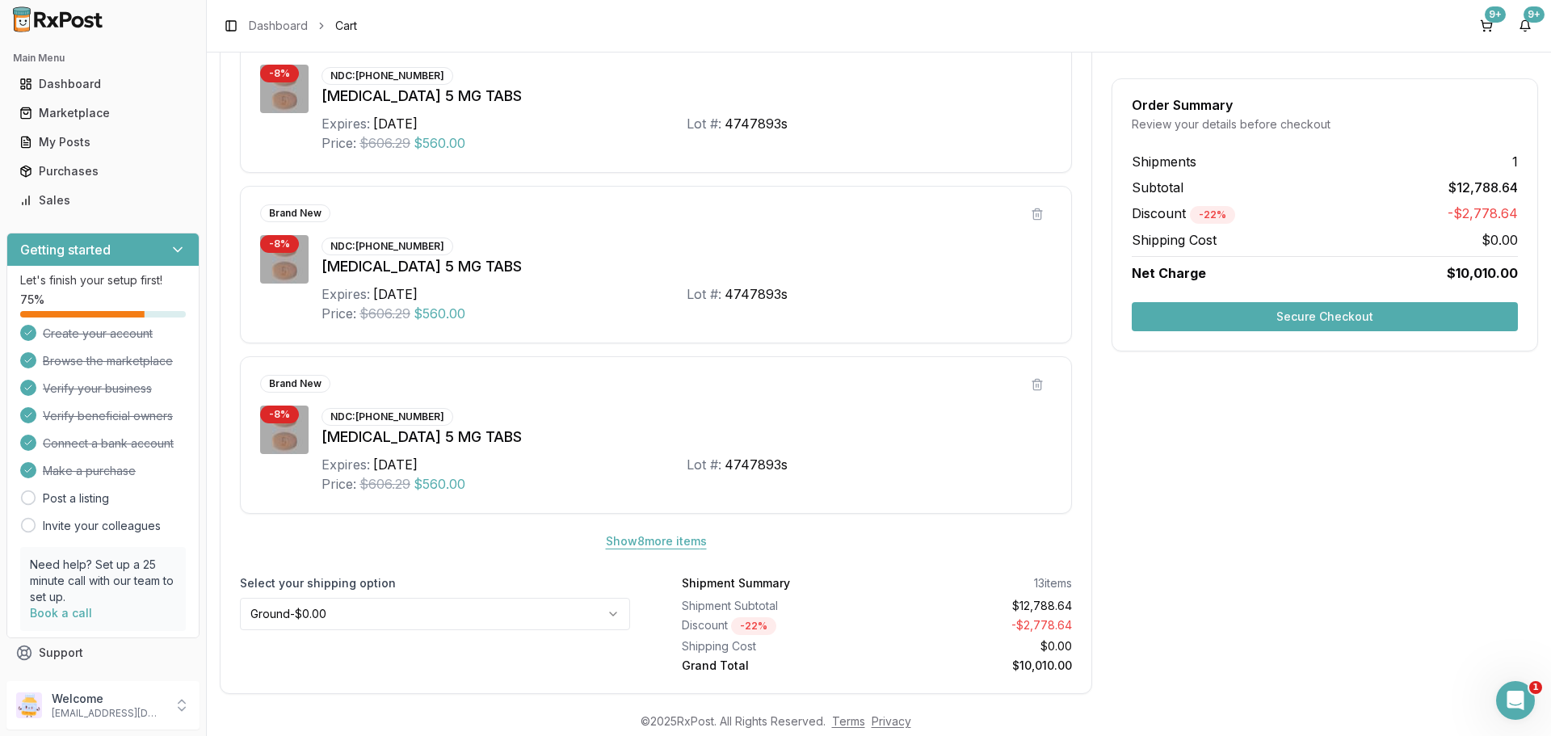
click at [655, 535] on button "Show 8 more item s" at bounding box center [656, 541] width 127 height 29
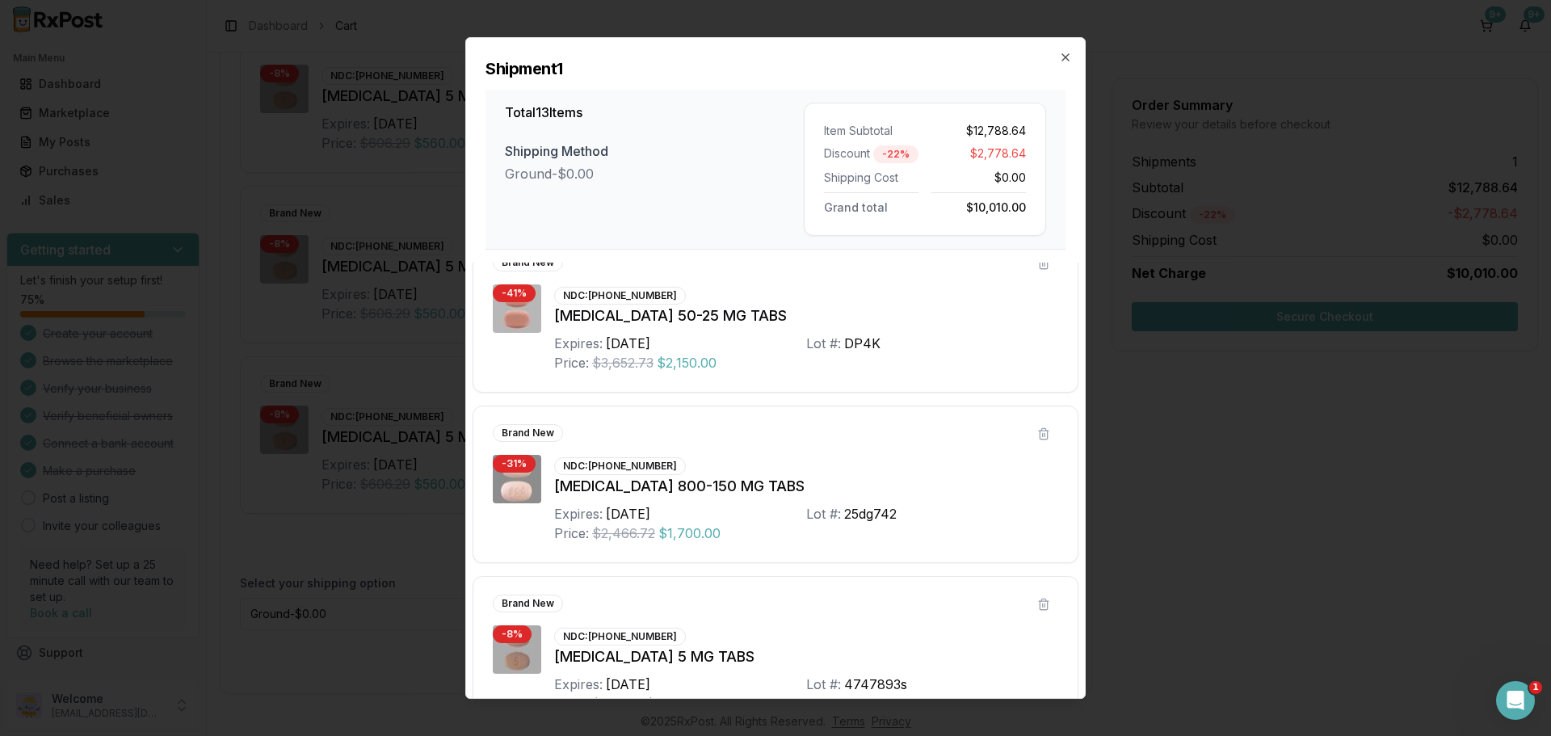
scroll to position [0, 0]
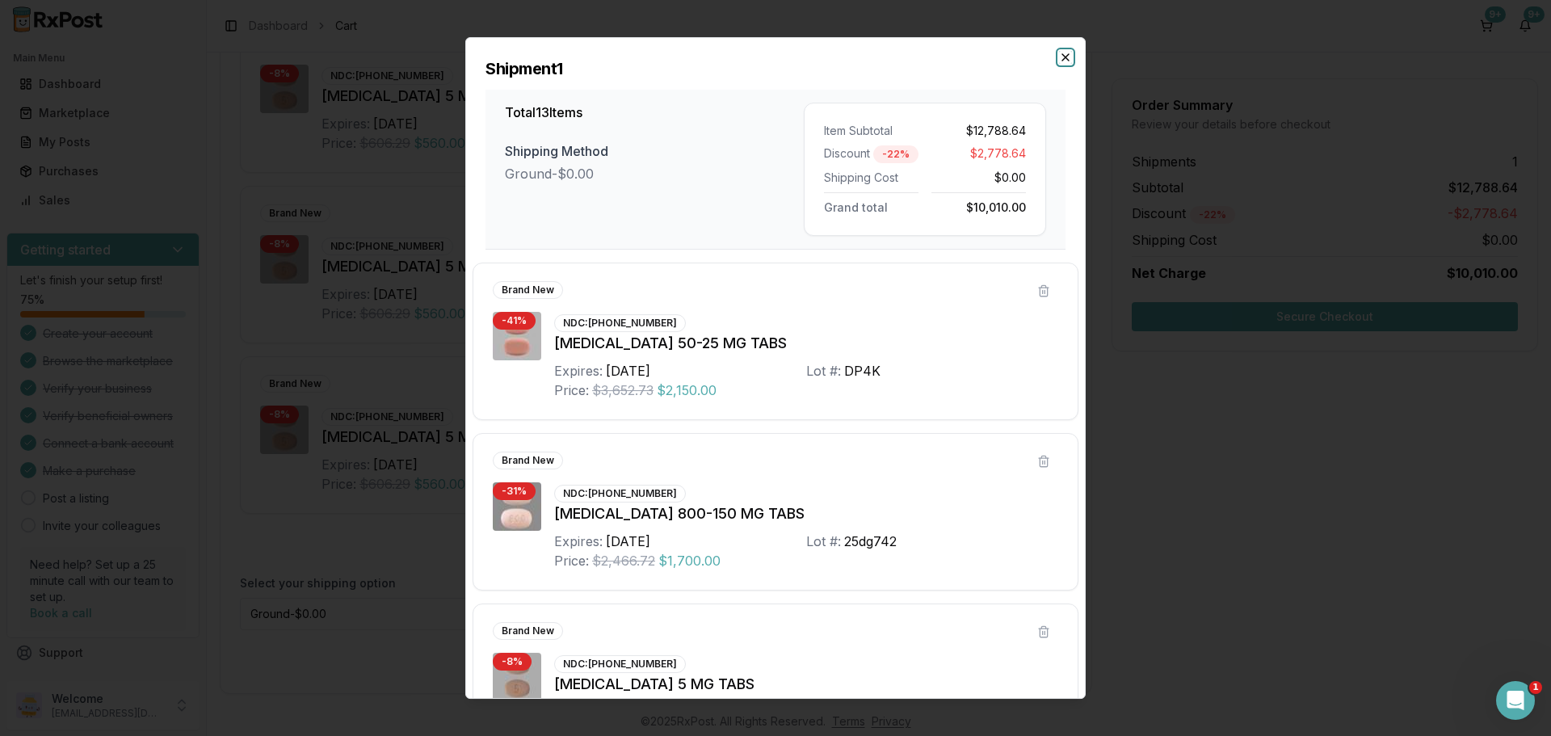
click at [1069, 58] on icon "button" at bounding box center [1065, 57] width 13 height 13
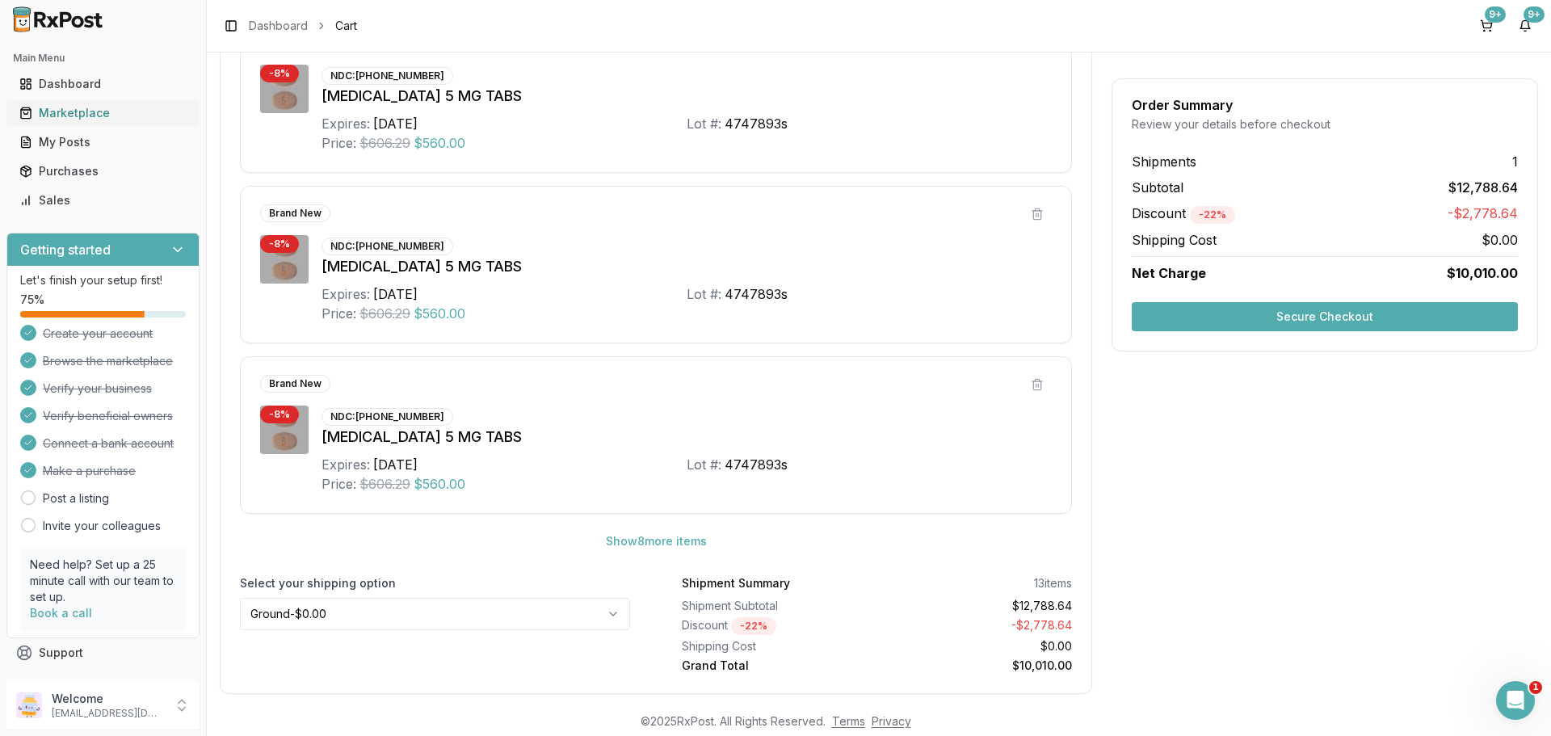
click at [107, 119] on div "Marketplace" at bounding box center [102, 113] width 167 height 16
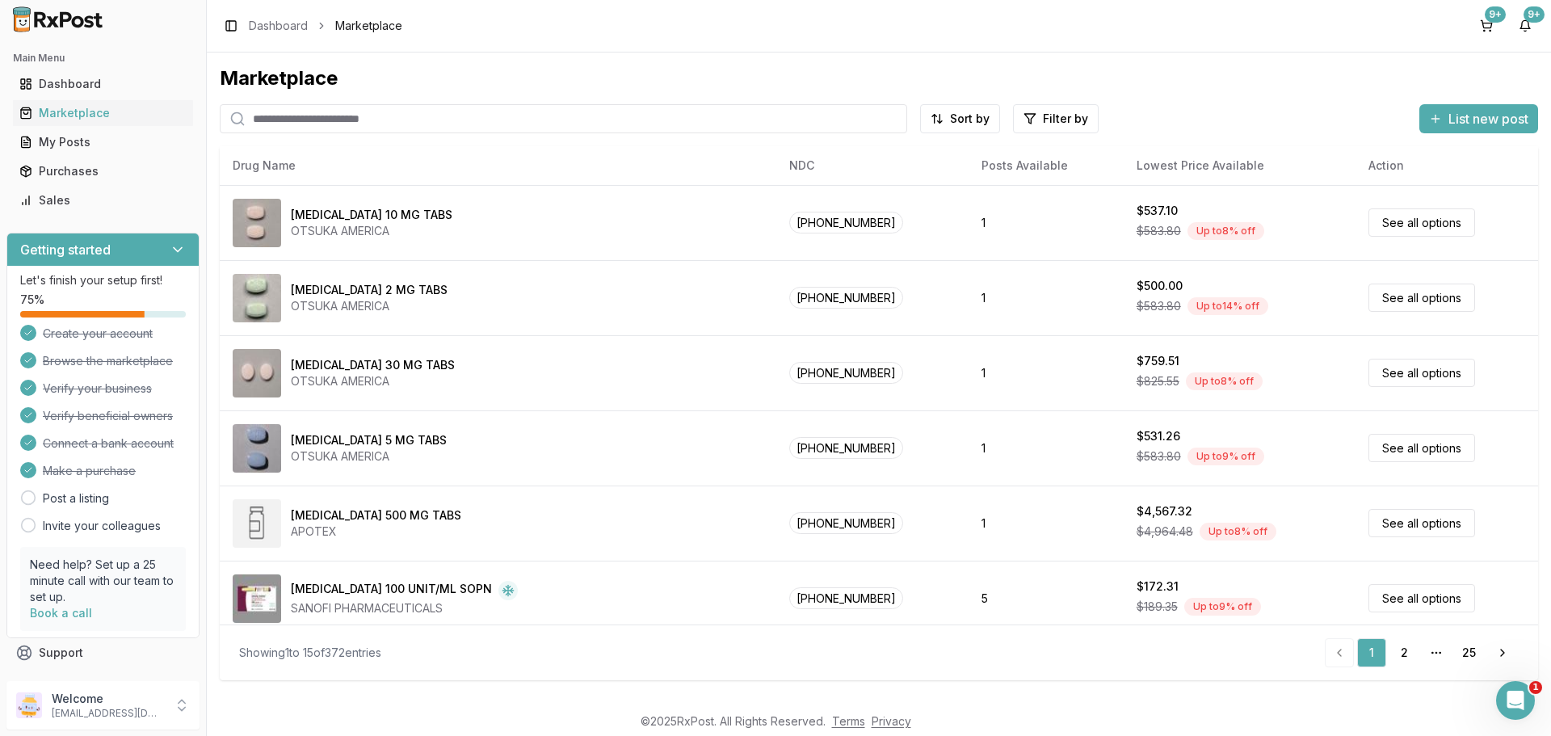
click at [344, 122] on input "search" at bounding box center [563, 118] width 687 height 29
paste input "**********"
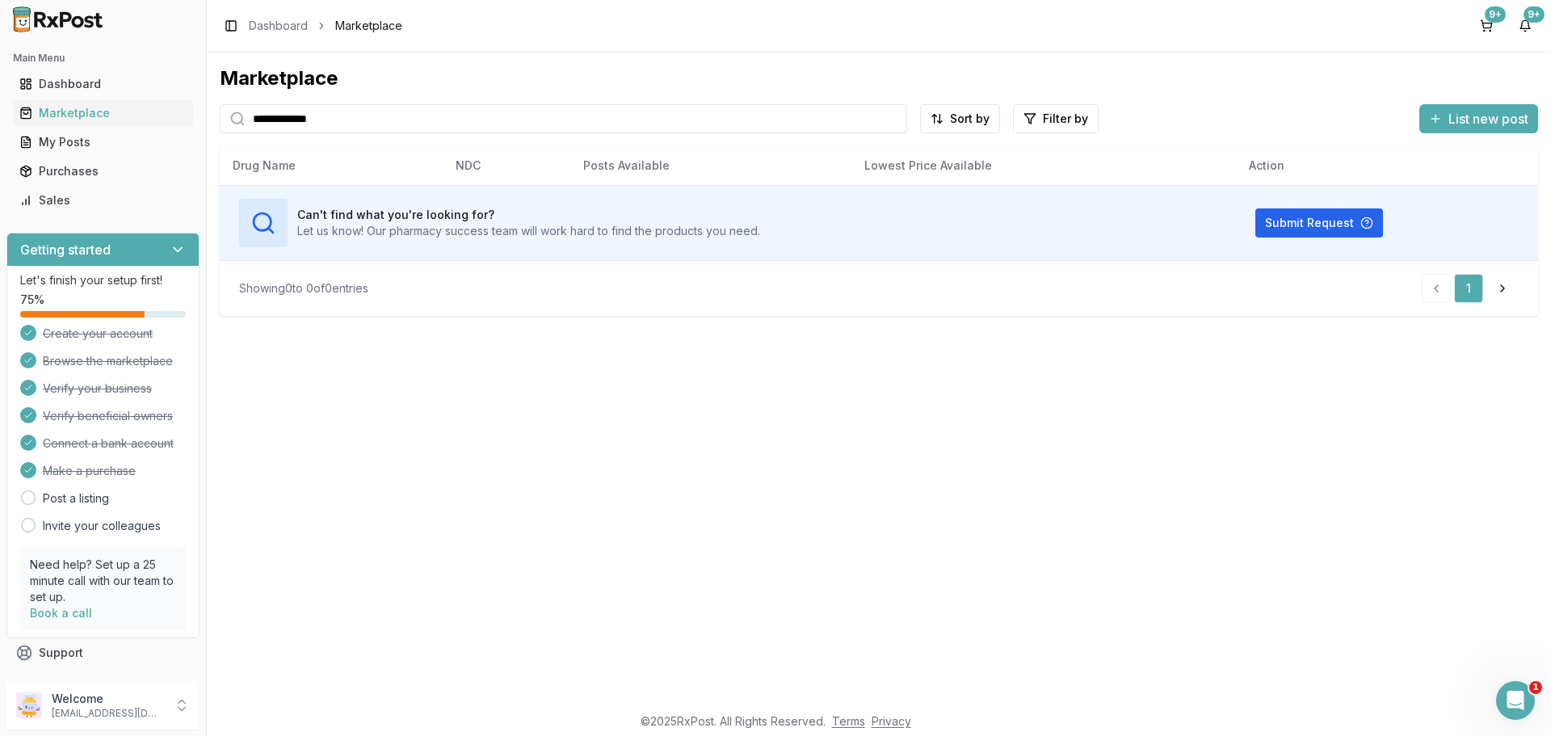
drag, startPoint x: 365, startPoint y: 120, endPoint x: 233, endPoint y: 121, distance: 132.5
click at [233, 121] on div "**********" at bounding box center [563, 118] width 687 height 29
paste input "search"
drag, startPoint x: 346, startPoint y: 123, endPoint x: 229, endPoint y: 128, distance: 118.0
click at [229, 128] on div "**********" at bounding box center [563, 118] width 687 height 29
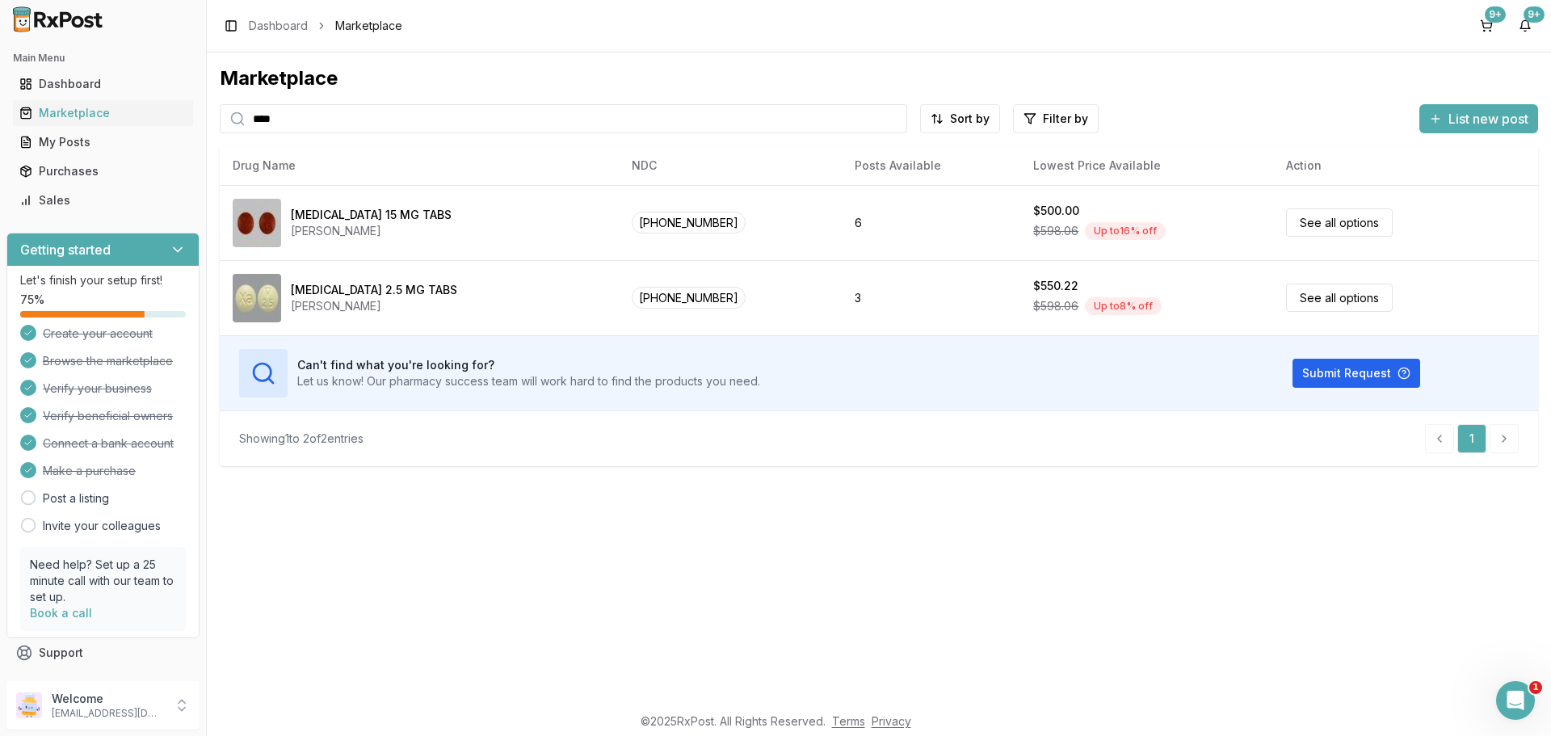
drag, startPoint x: 313, startPoint y: 131, endPoint x: 208, endPoint y: 127, distance: 105.9
click at [208, 127] on div "Marketplace **** Sort by Filter by List new post Drug Name NDC Posts Available …" at bounding box center [879, 377] width 1344 height 651
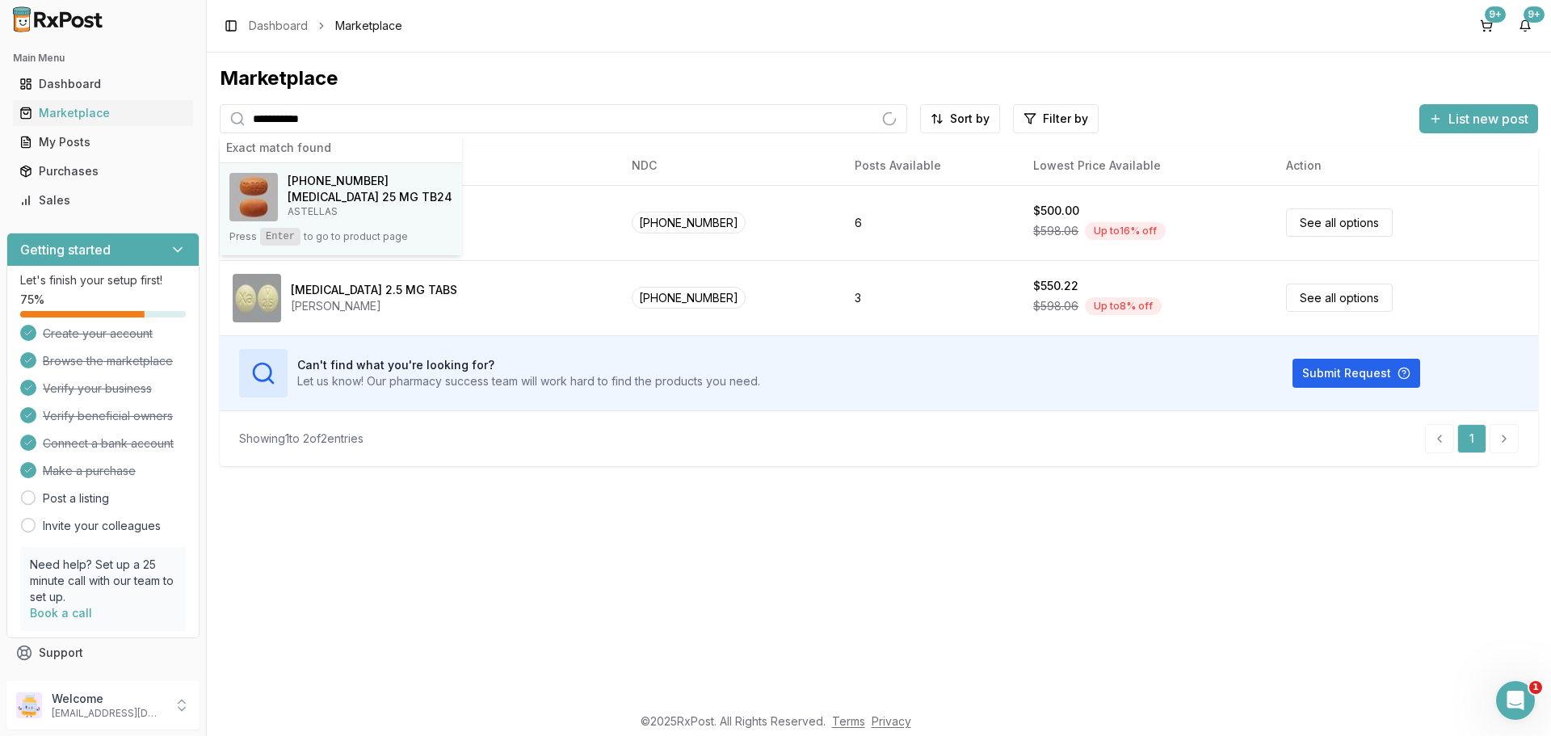
type input "**********"
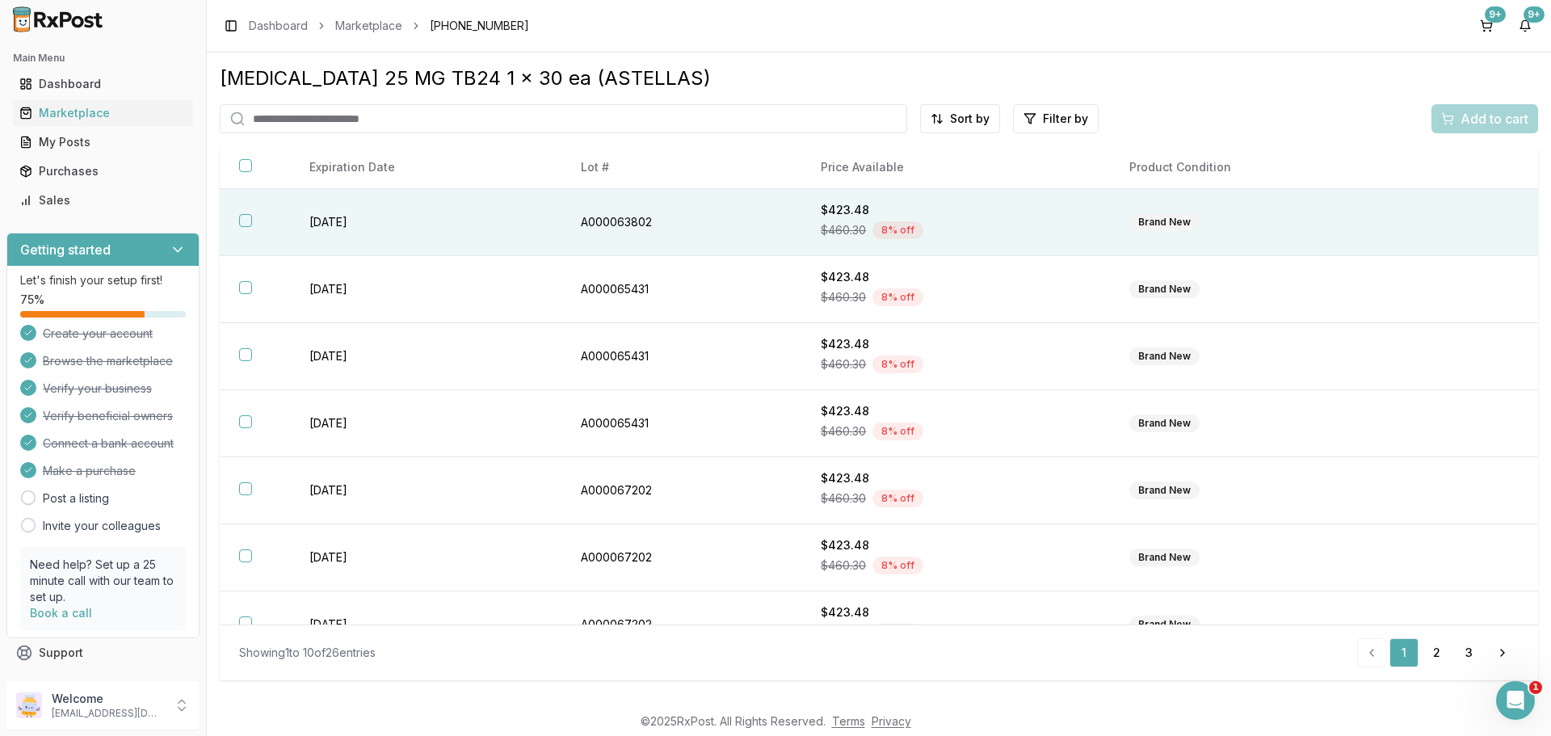
click at [249, 219] on button "button" at bounding box center [245, 220] width 13 height 13
click at [1452, 125] on div "Add to cart" at bounding box center [1484, 118] width 87 height 19
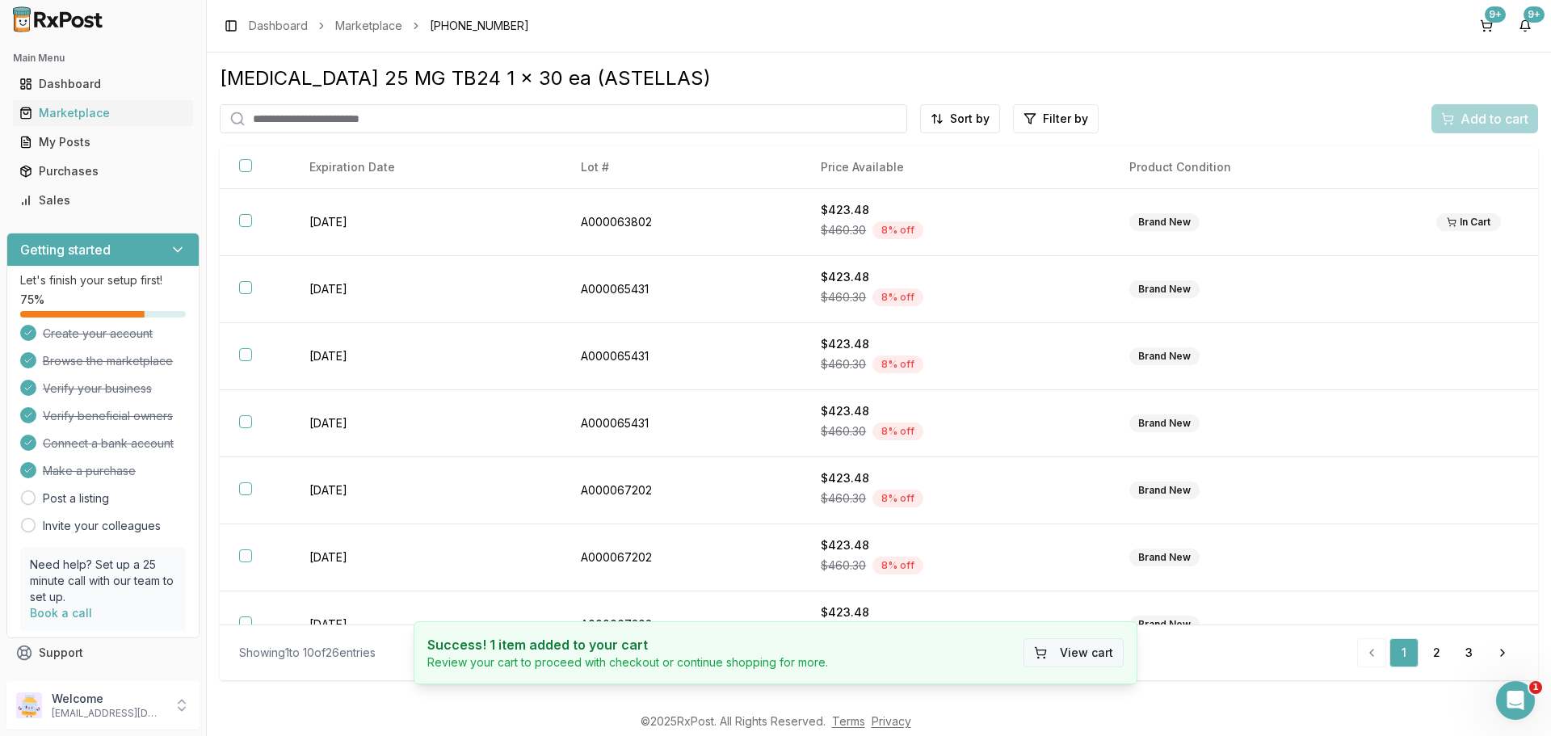
click at [1085, 651] on button "View cart" at bounding box center [1073, 652] width 100 height 29
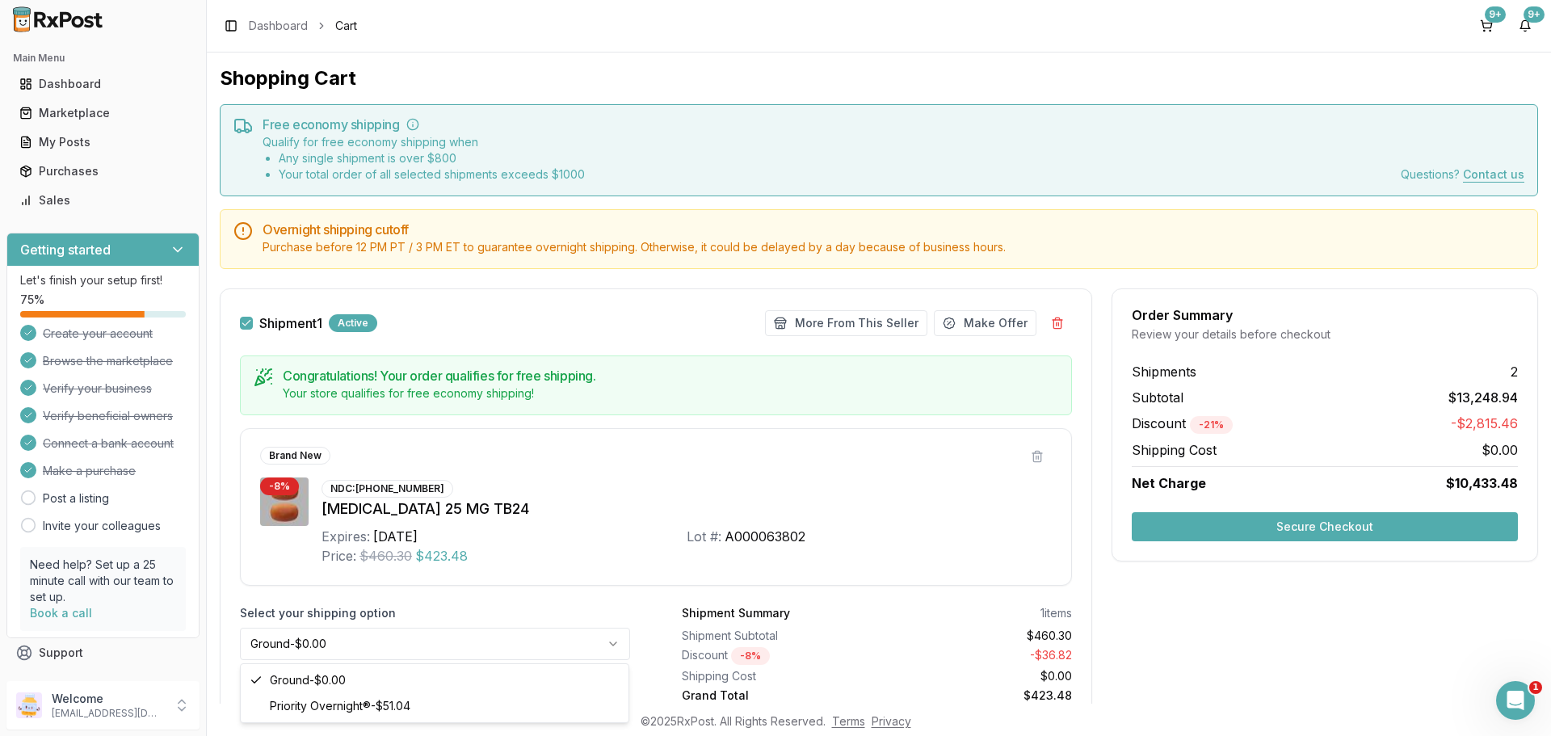
click at [606, 639] on html "Main Menu Dashboard Marketplace My Posts Purchases Sales Getting started Let's …" at bounding box center [775, 368] width 1551 height 736
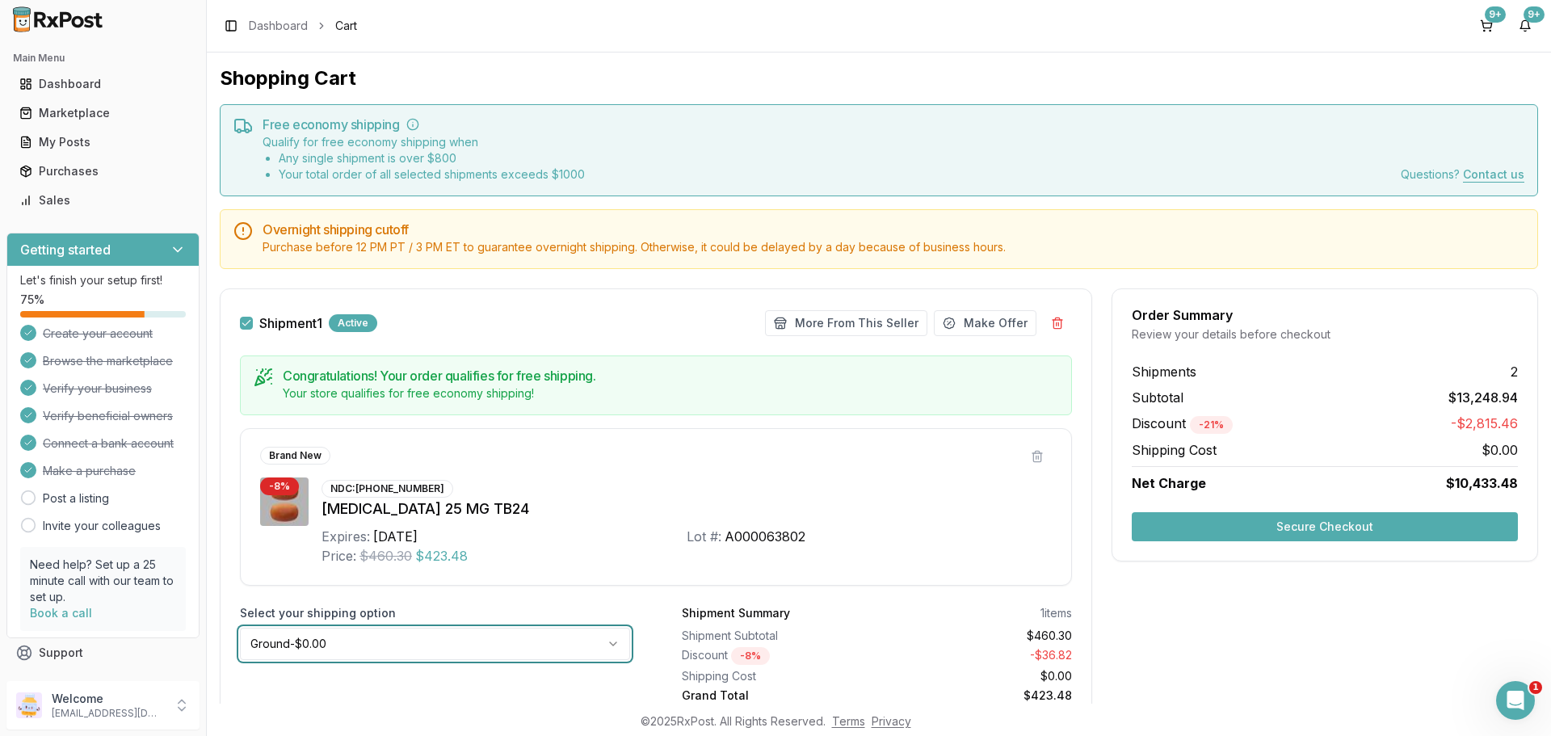
click at [606, 639] on html "Main Menu Dashboard Marketplace My Posts Purchases Sales Getting started Let's …" at bounding box center [775, 368] width 1551 height 736
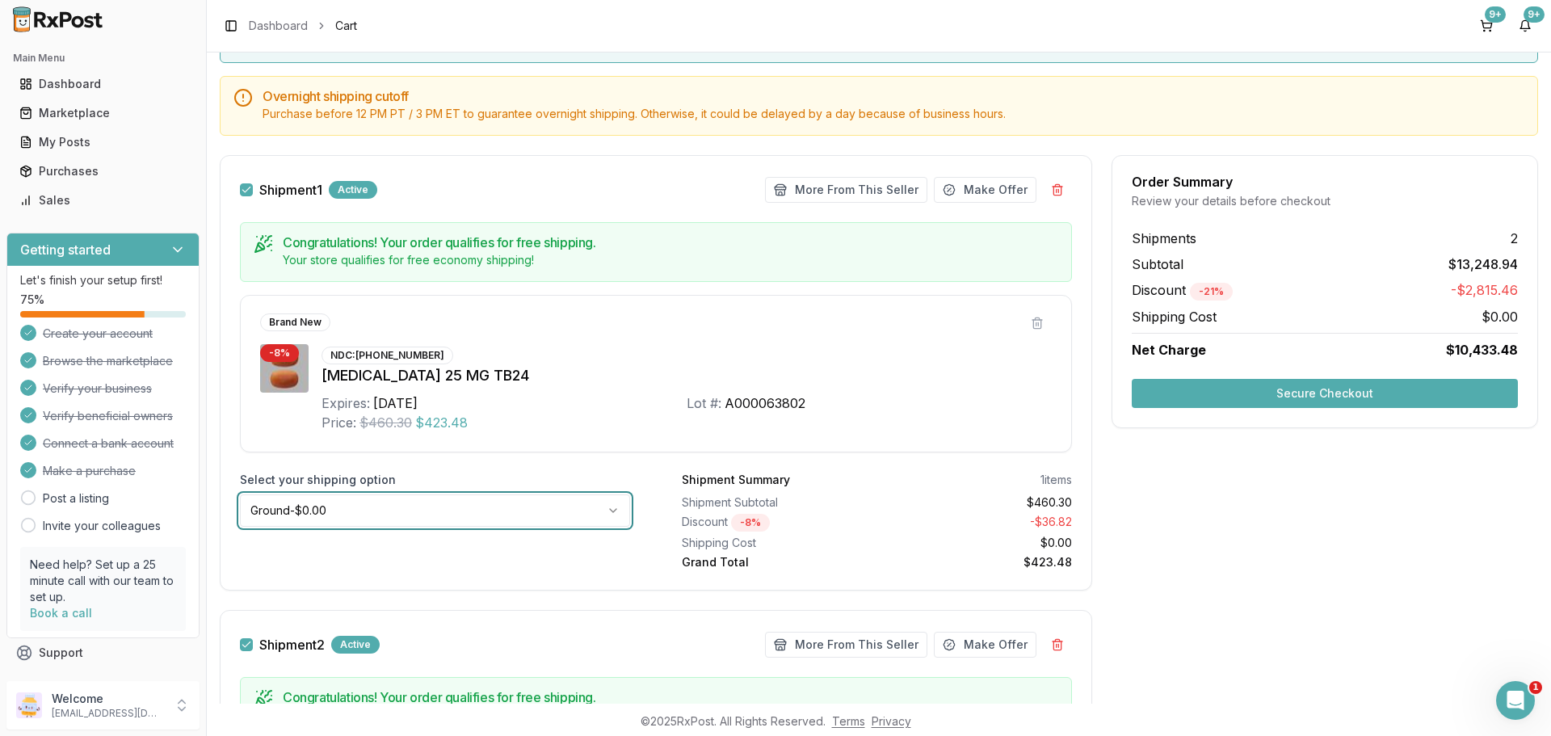
scroll to position [107, 0]
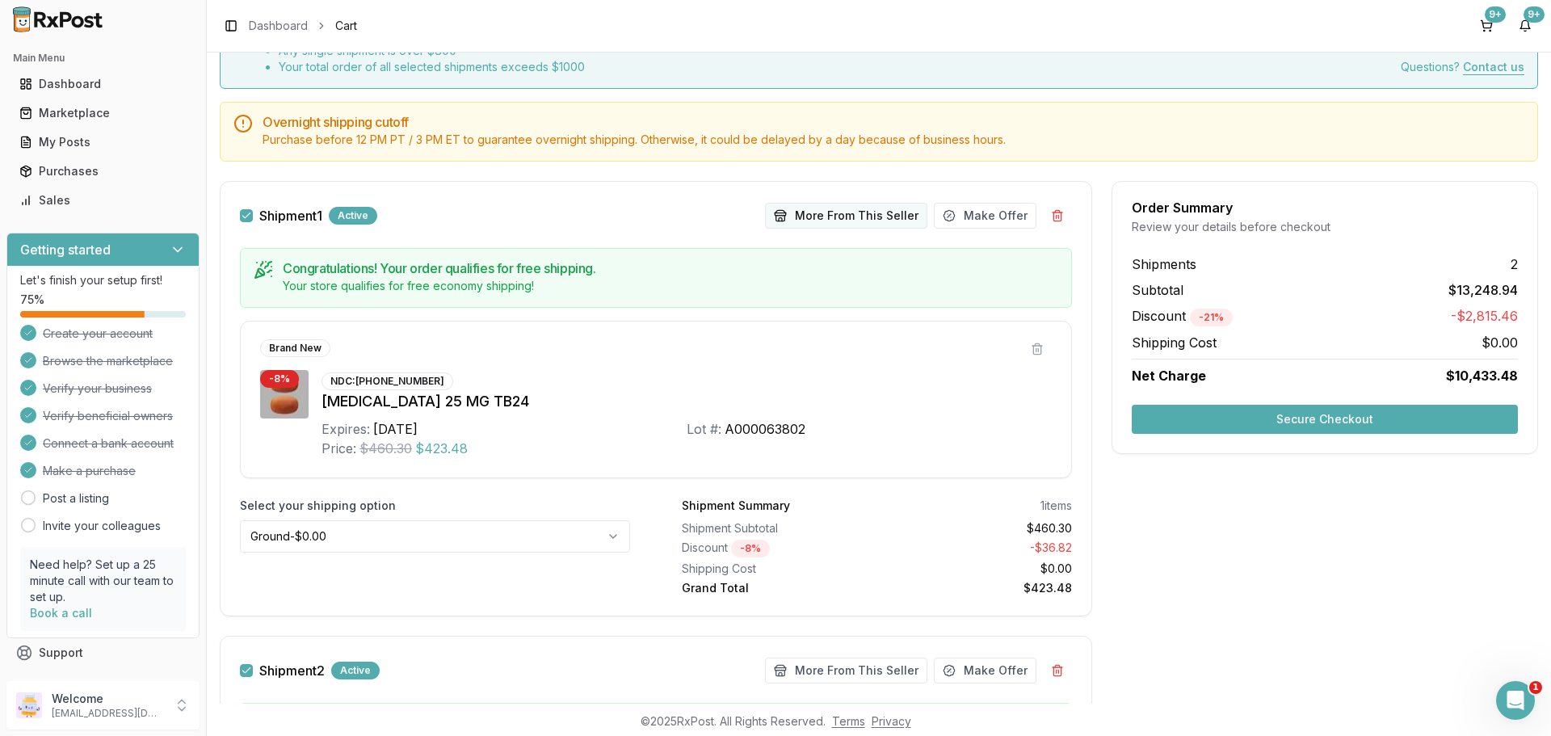
click at [842, 208] on button "More From This Seller" at bounding box center [846, 216] width 162 height 26
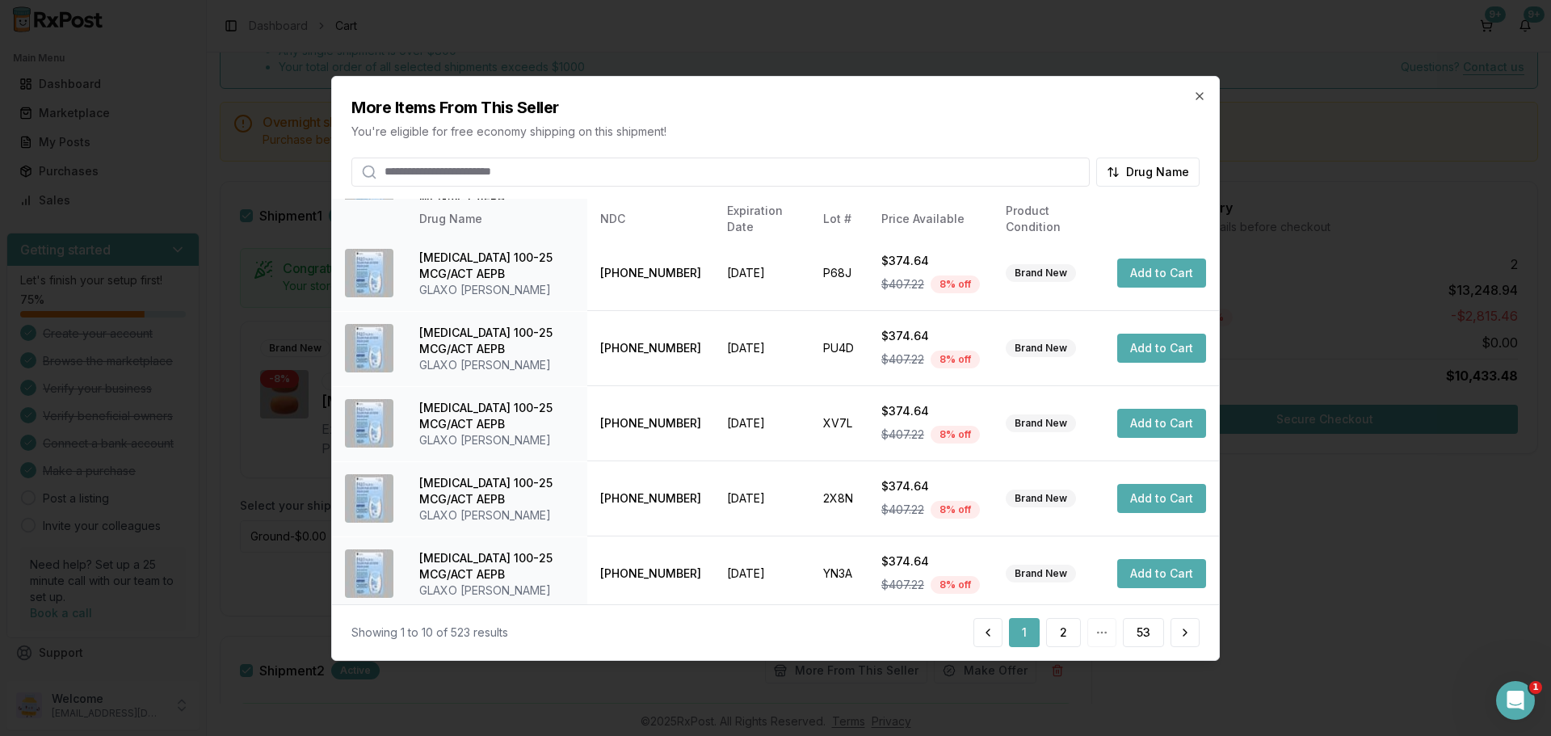
scroll to position [384, 0]
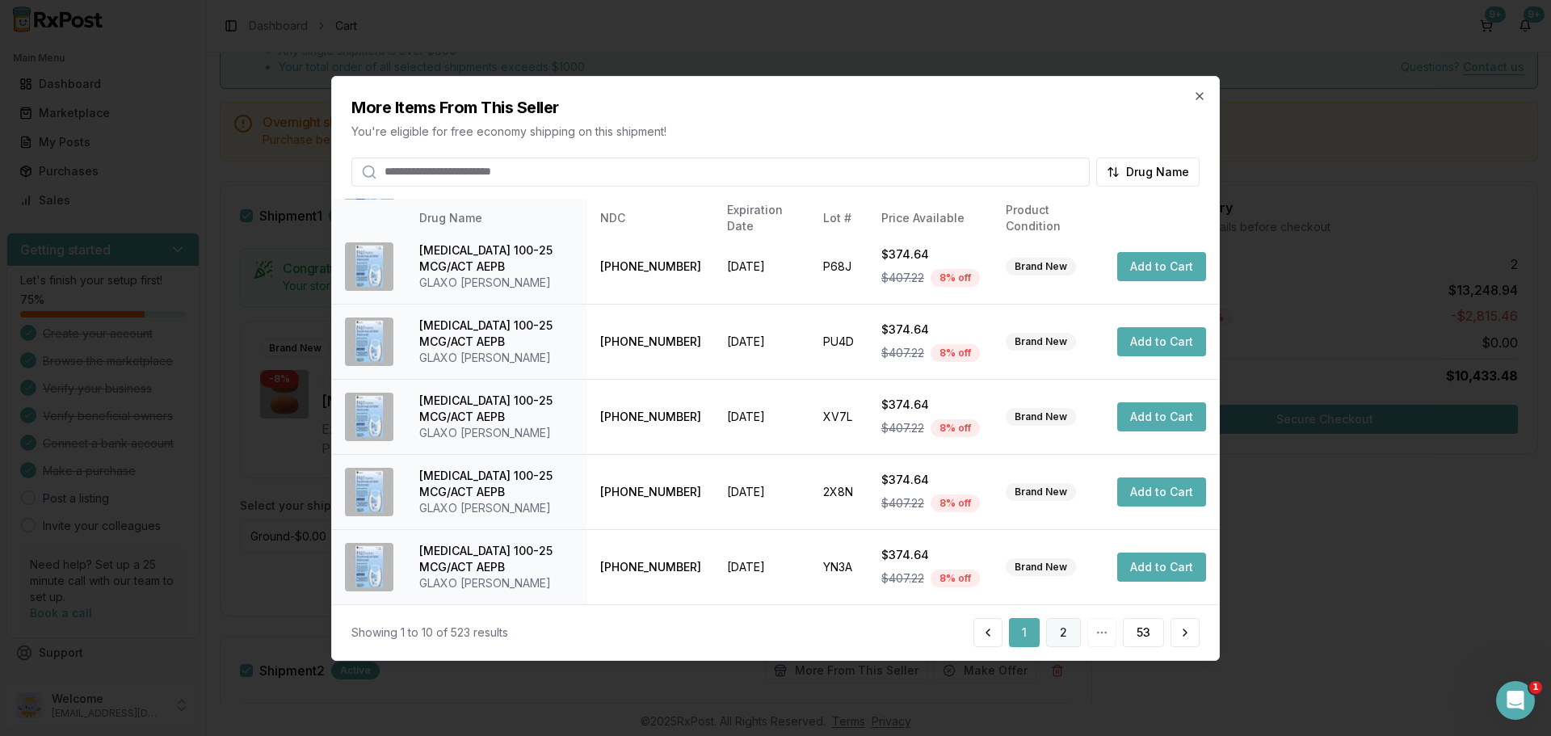
click at [1076, 632] on button "2" at bounding box center [1063, 632] width 35 height 29
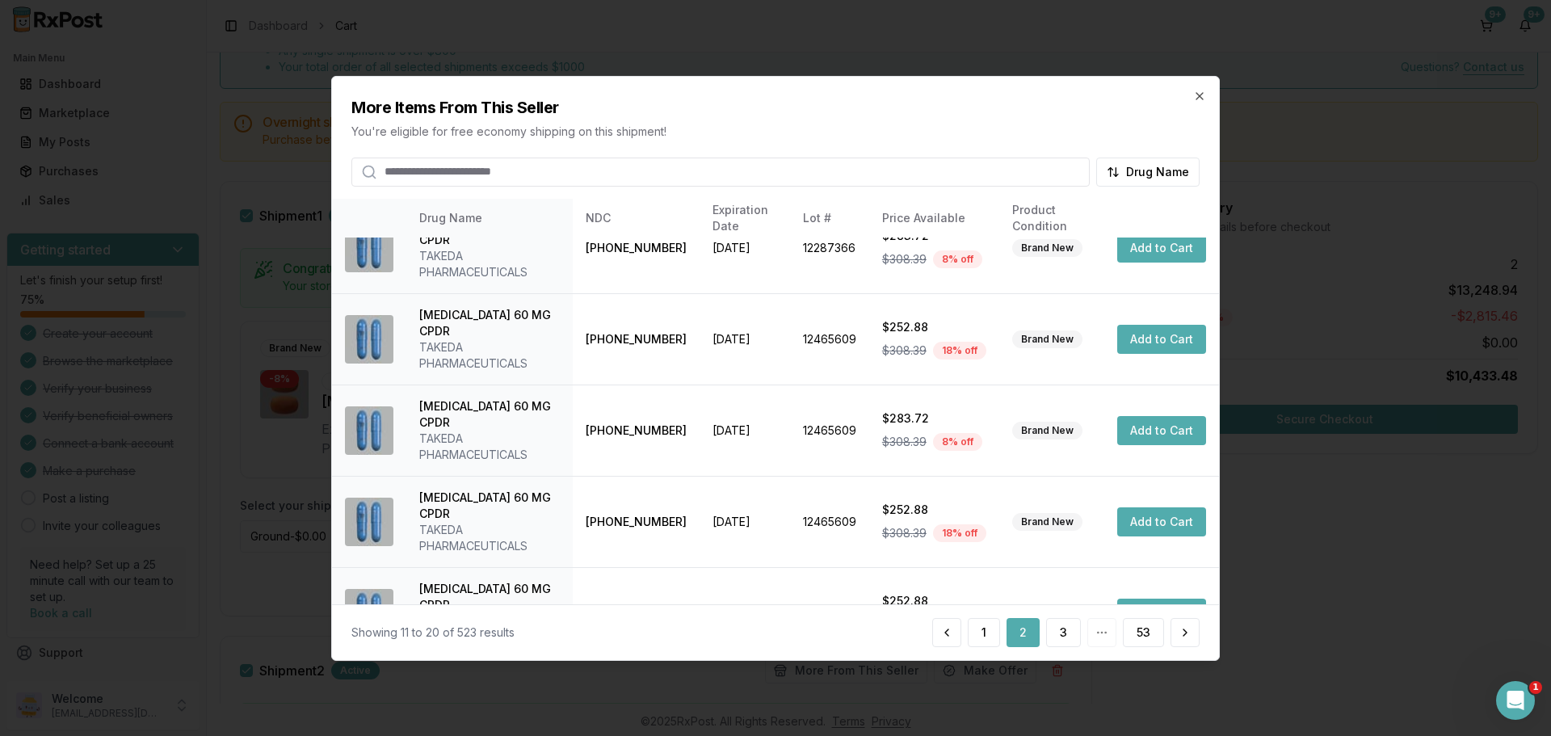
click at [435, 174] on input "search" at bounding box center [720, 171] width 738 height 29
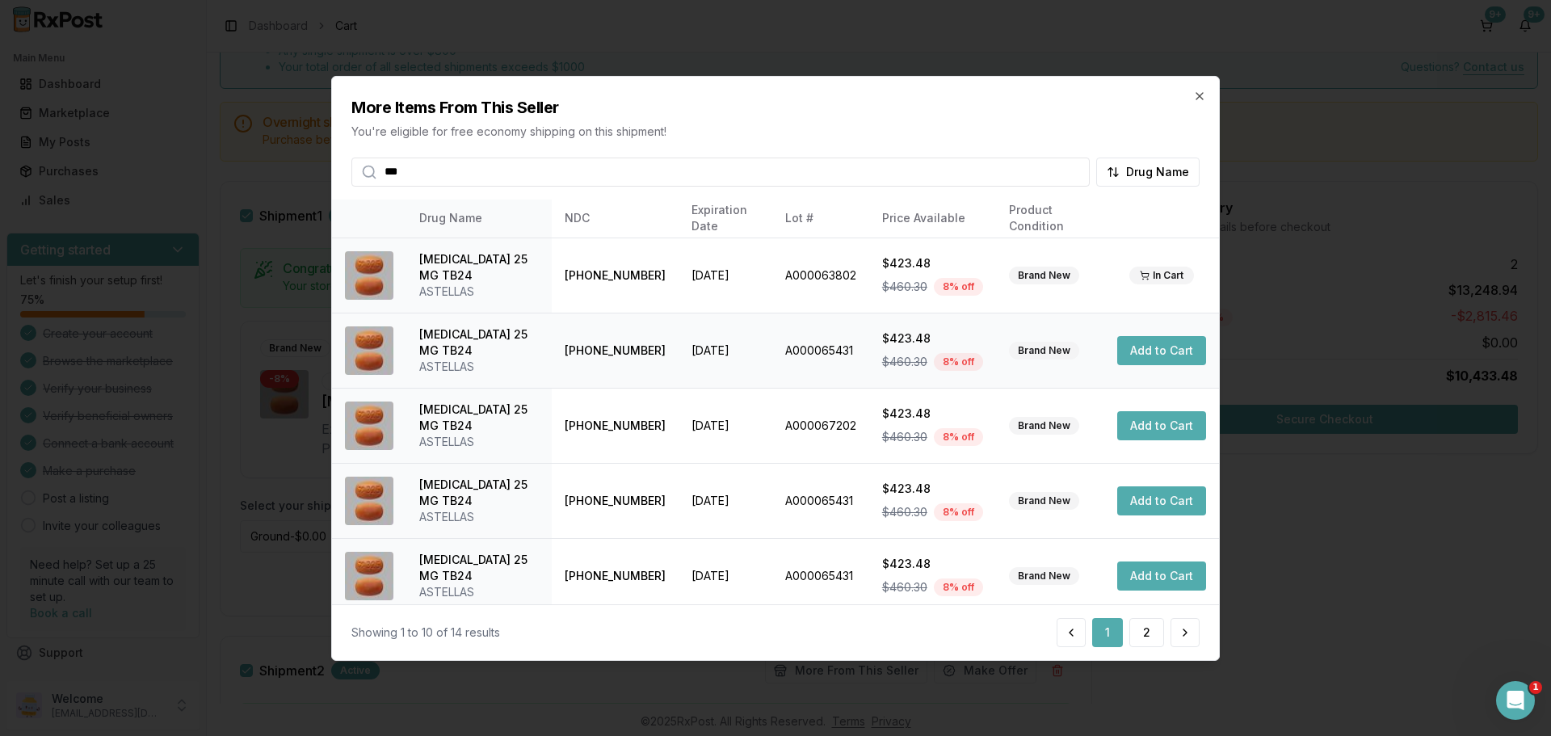
type input "***"
click at [1165, 351] on button "Add to Cart" at bounding box center [1161, 350] width 89 height 29
click at [1199, 97] on icon "button" at bounding box center [1199, 95] width 6 height 6
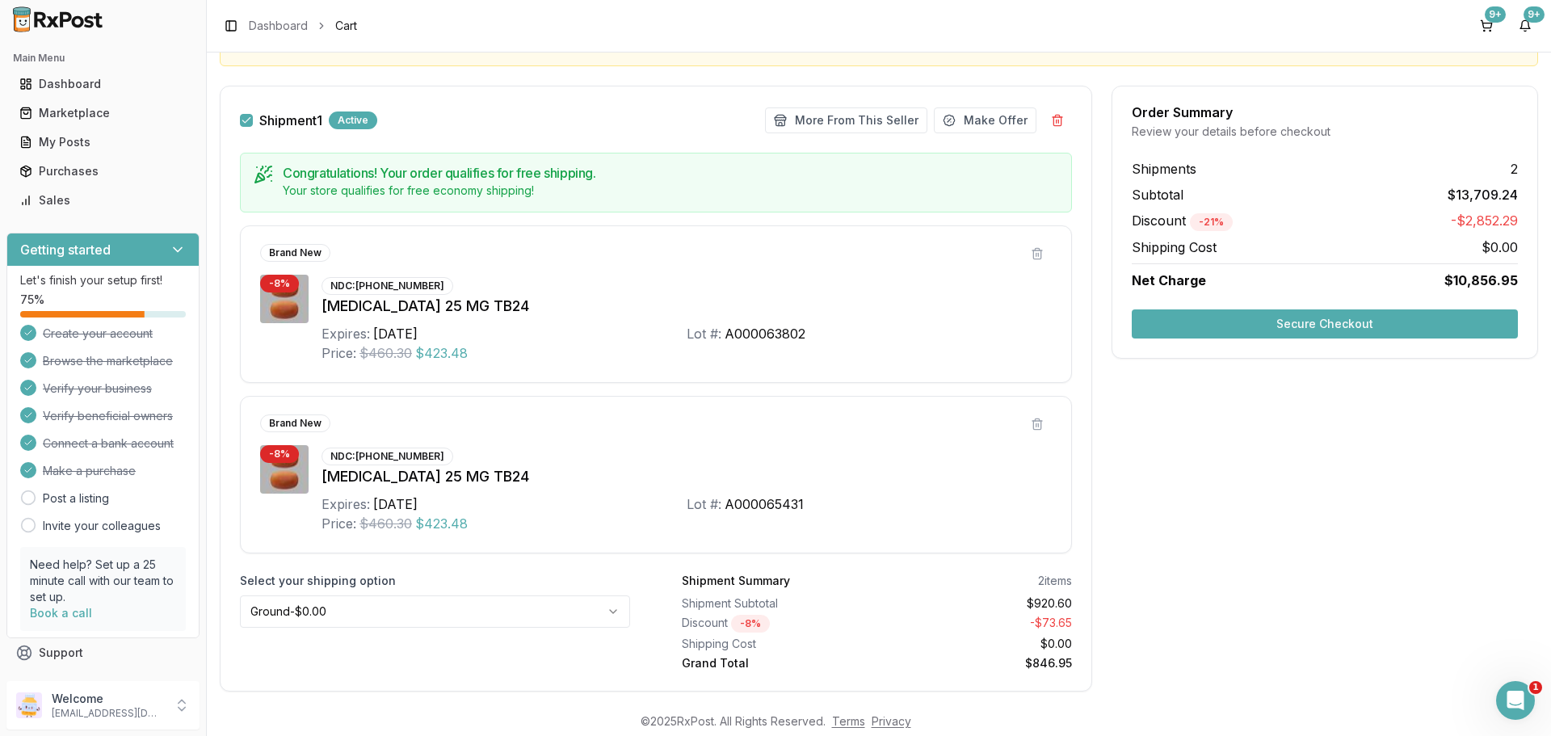
scroll to position [216, 0]
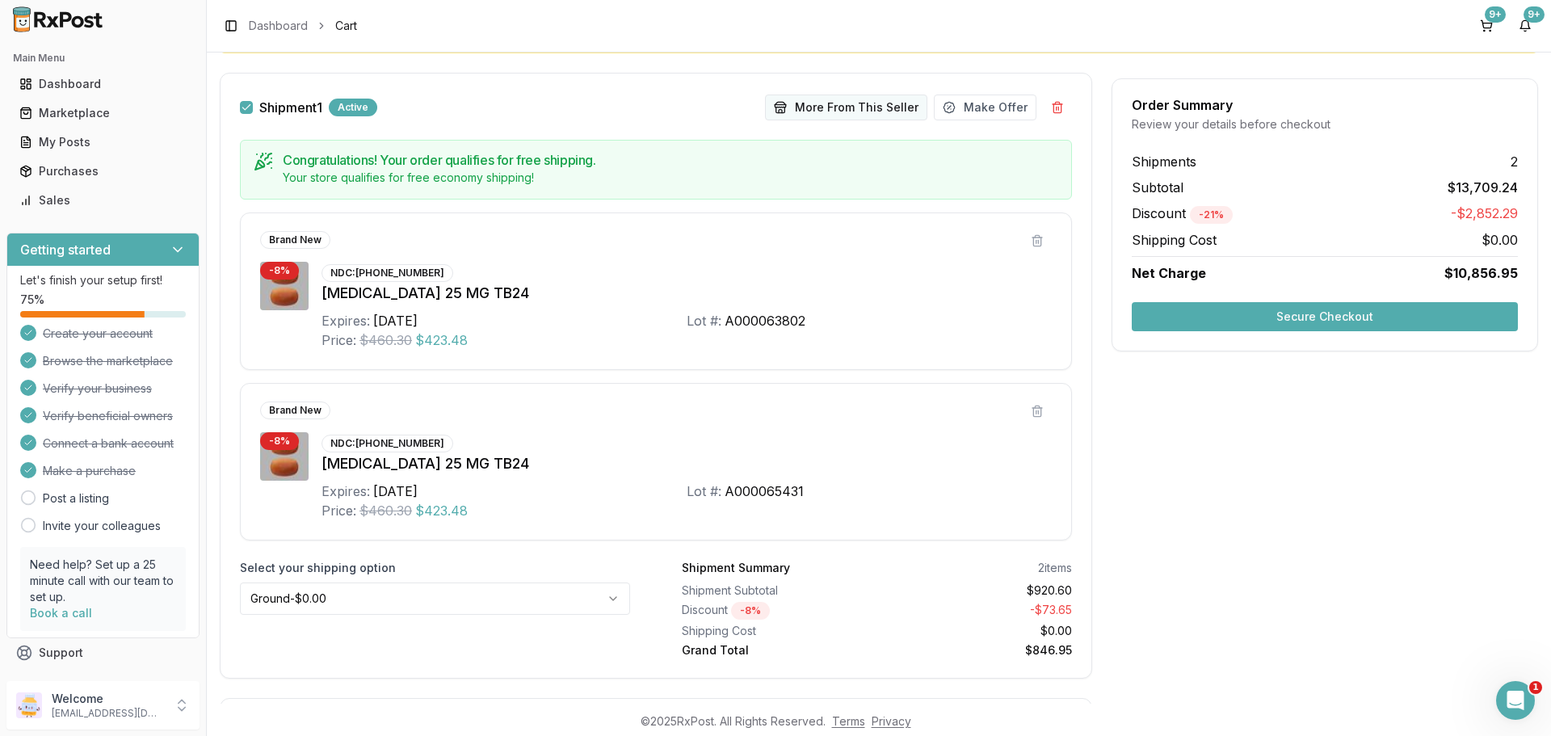
click at [849, 107] on button "More From This Seller" at bounding box center [846, 107] width 162 height 26
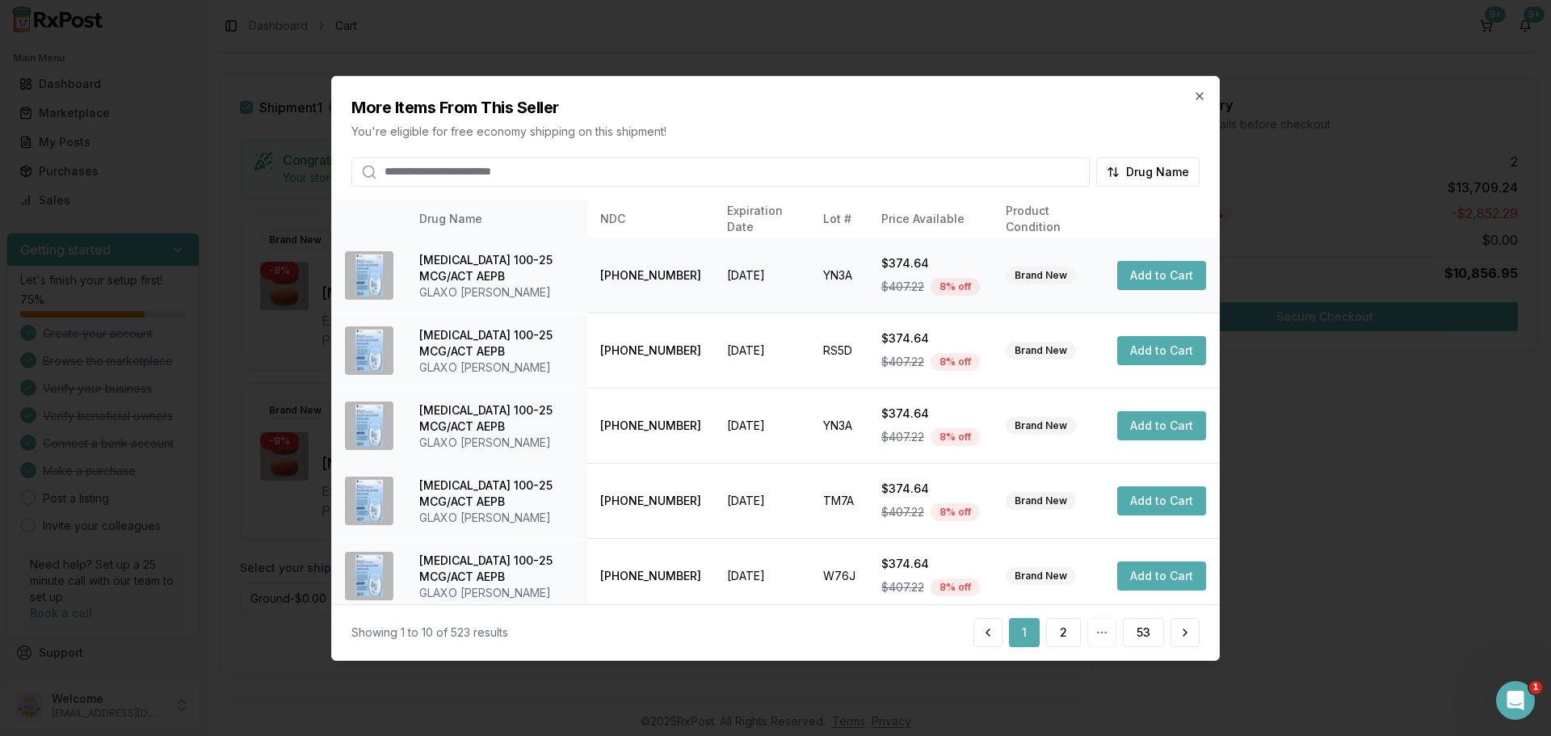
click at [1149, 280] on button "Add to Cart" at bounding box center [1161, 275] width 89 height 29
click at [1155, 287] on button "Add to Cart" at bounding box center [1161, 275] width 89 height 29
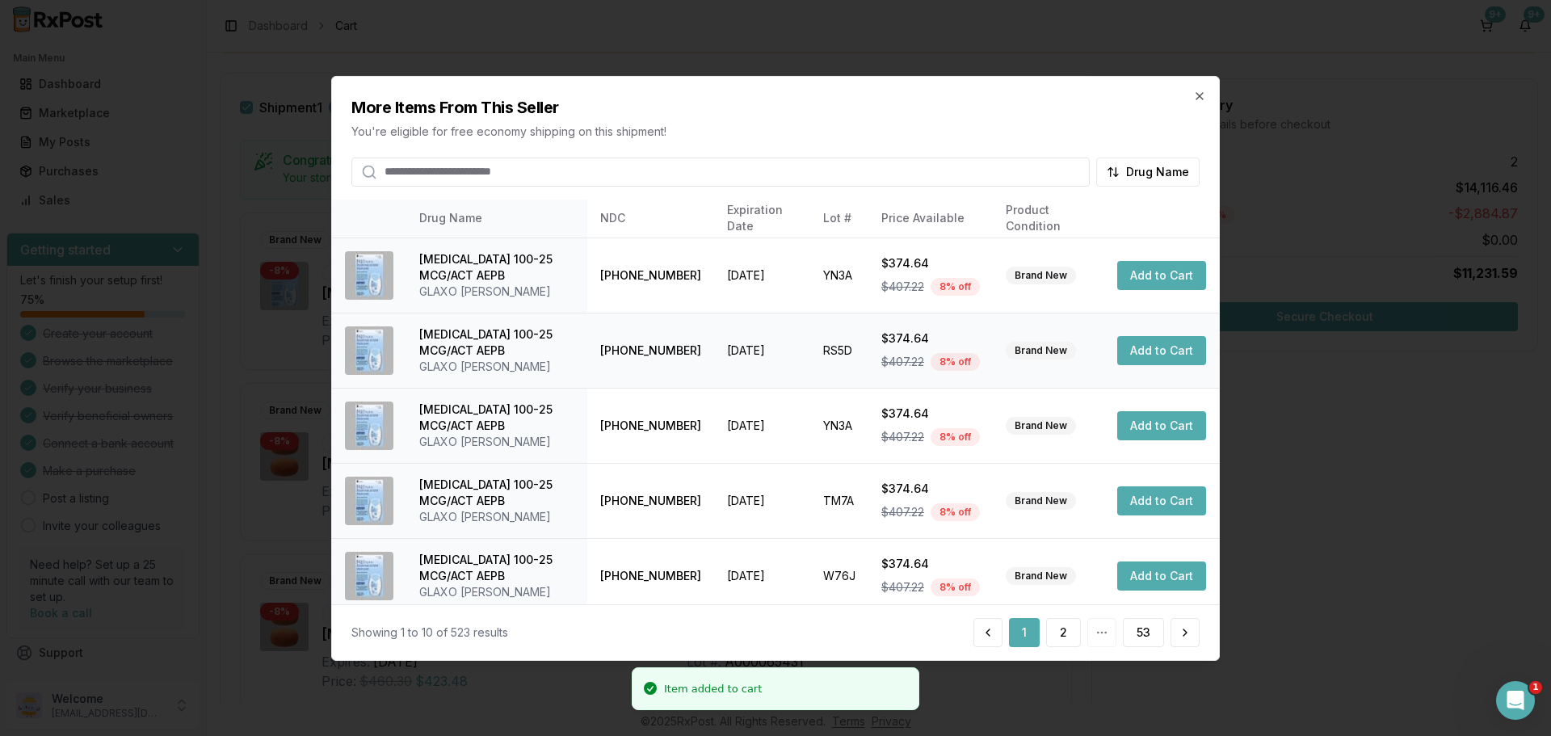
click at [1155, 346] on button "Add to Cart" at bounding box center [1161, 350] width 89 height 29
click at [1143, 432] on button "Add to Cart" at bounding box center [1161, 425] width 89 height 29
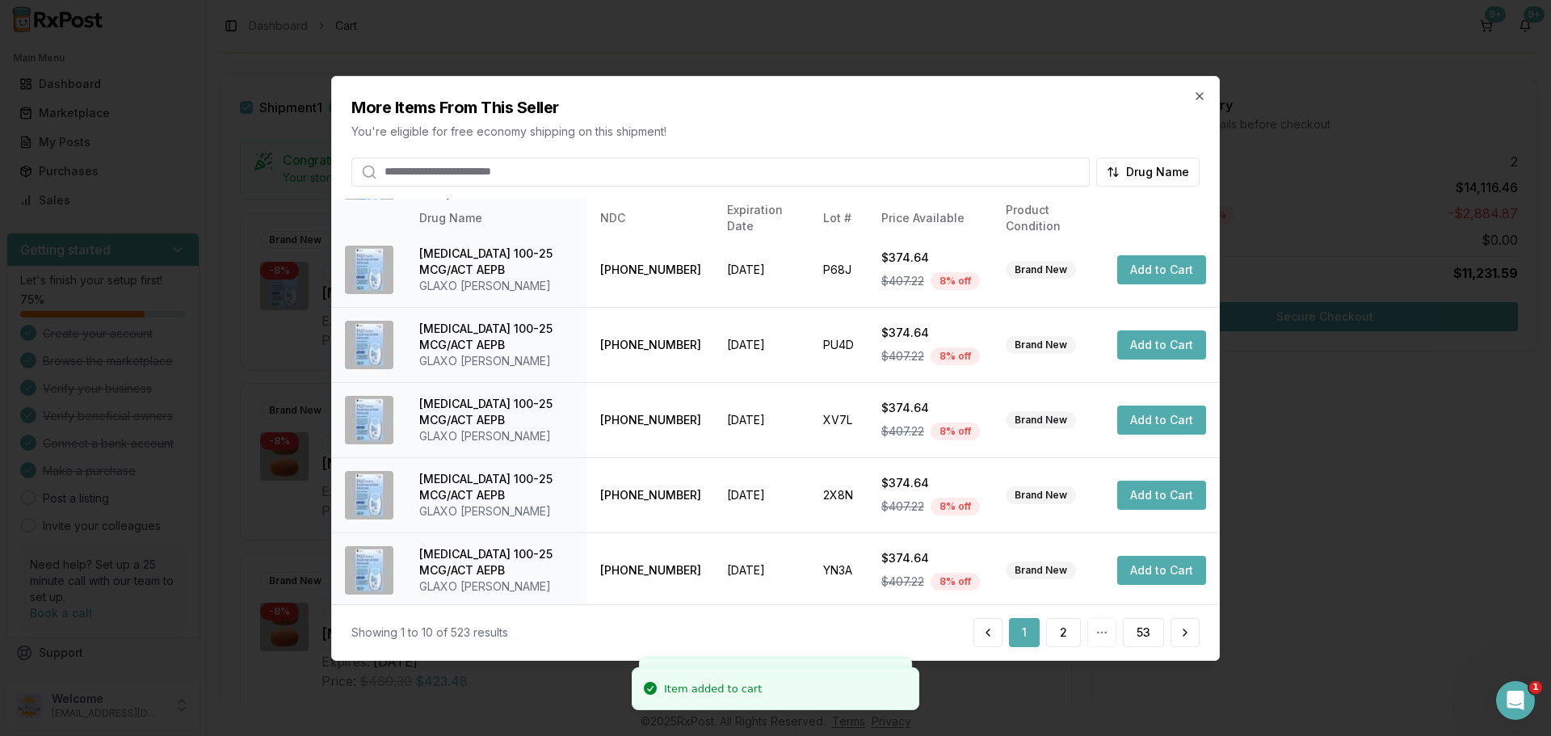
scroll to position [384, 0]
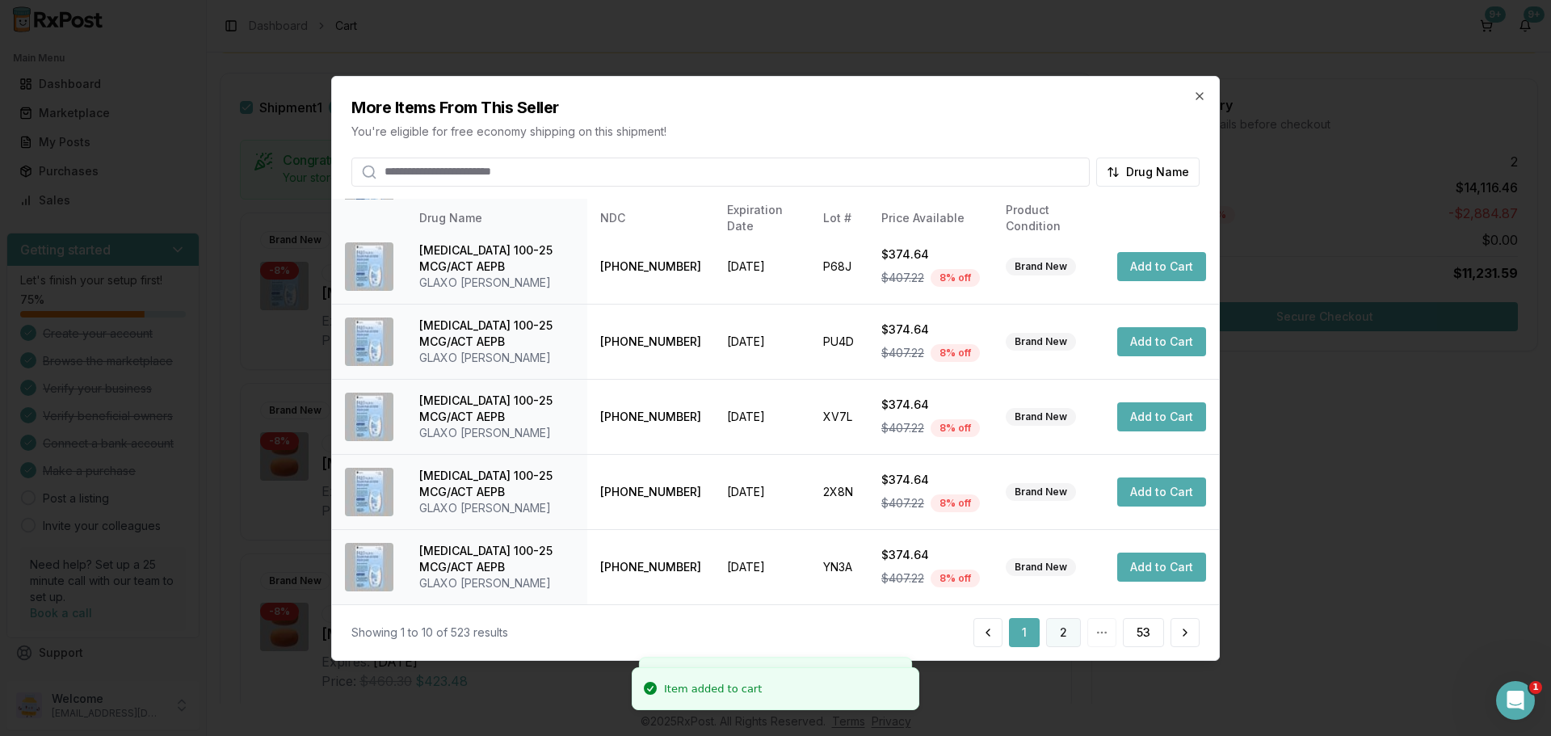
click at [1059, 638] on button "2" at bounding box center [1063, 632] width 35 height 29
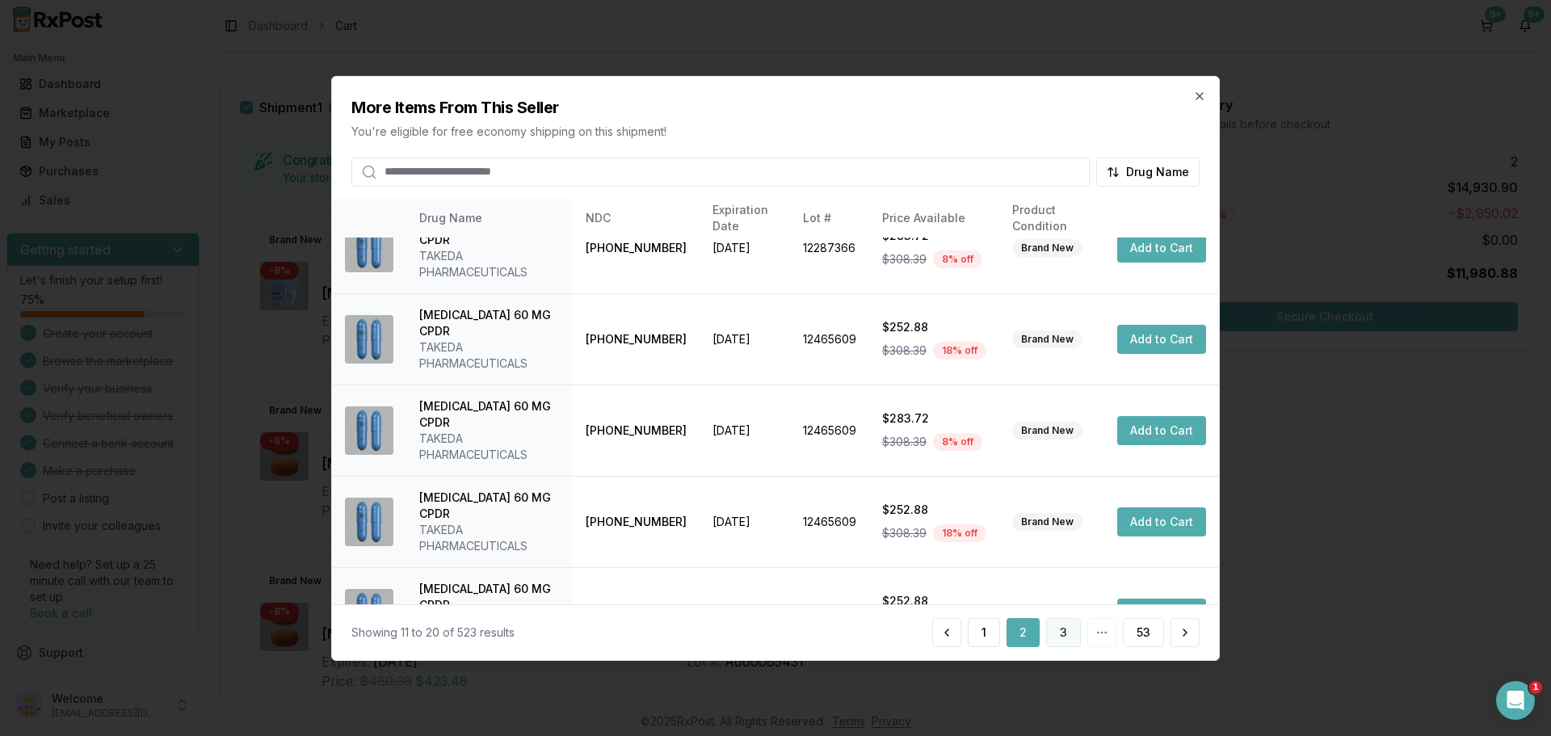
click at [1056, 643] on button "3" at bounding box center [1063, 632] width 35 height 29
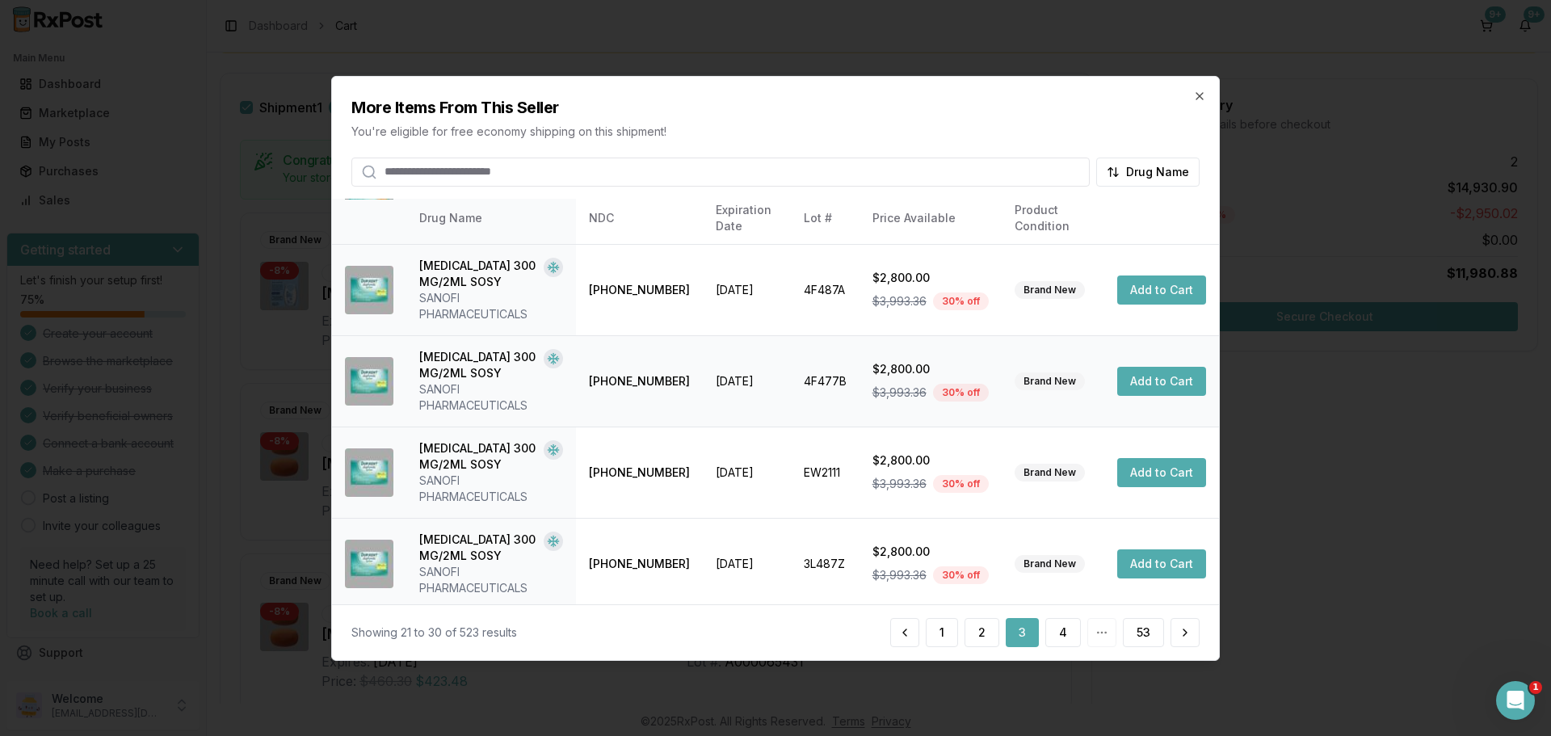
scroll to position [546, 0]
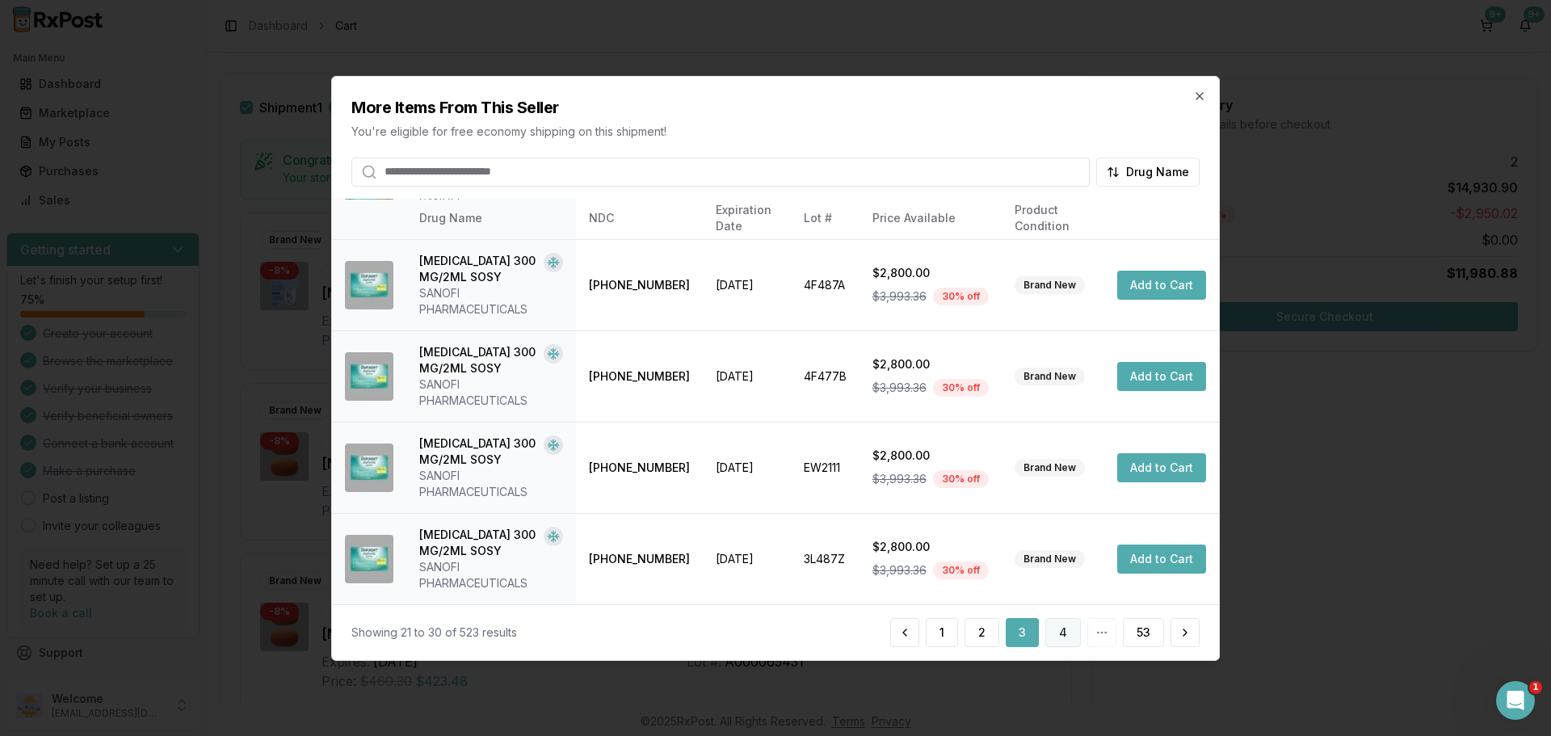
click at [1068, 636] on button "4" at bounding box center [1063, 632] width 36 height 29
click at [1068, 648] on div "Showing 31 to 40 of 523 results 1 3 4 5 53" at bounding box center [775, 632] width 887 height 56
click at [1065, 641] on button "5" at bounding box center [1064, 632] width 34 height 29
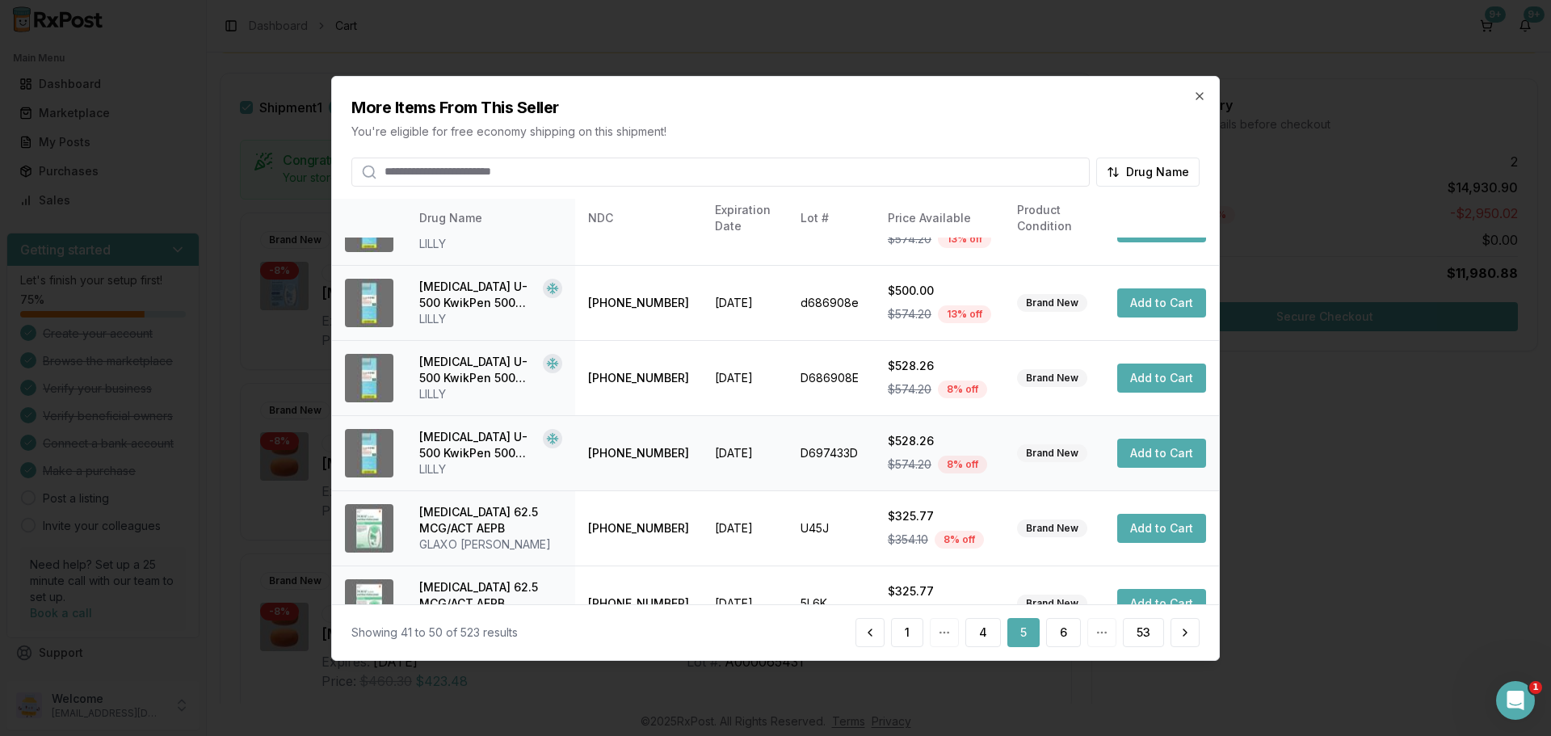
scroll to position [384, 0]
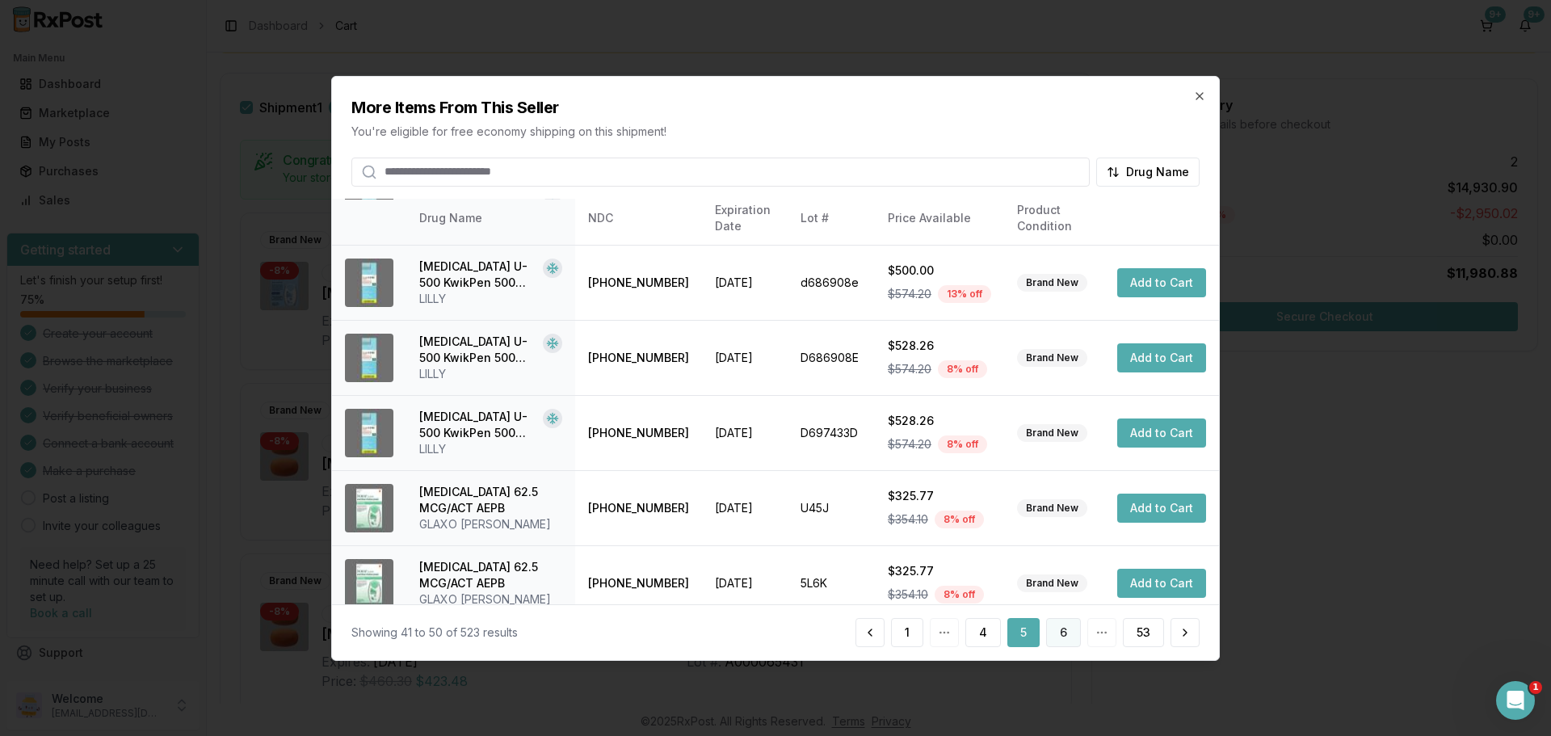
click at [1064, 640] on button "6" at bounding box center [1063, 632] width 35 height 29
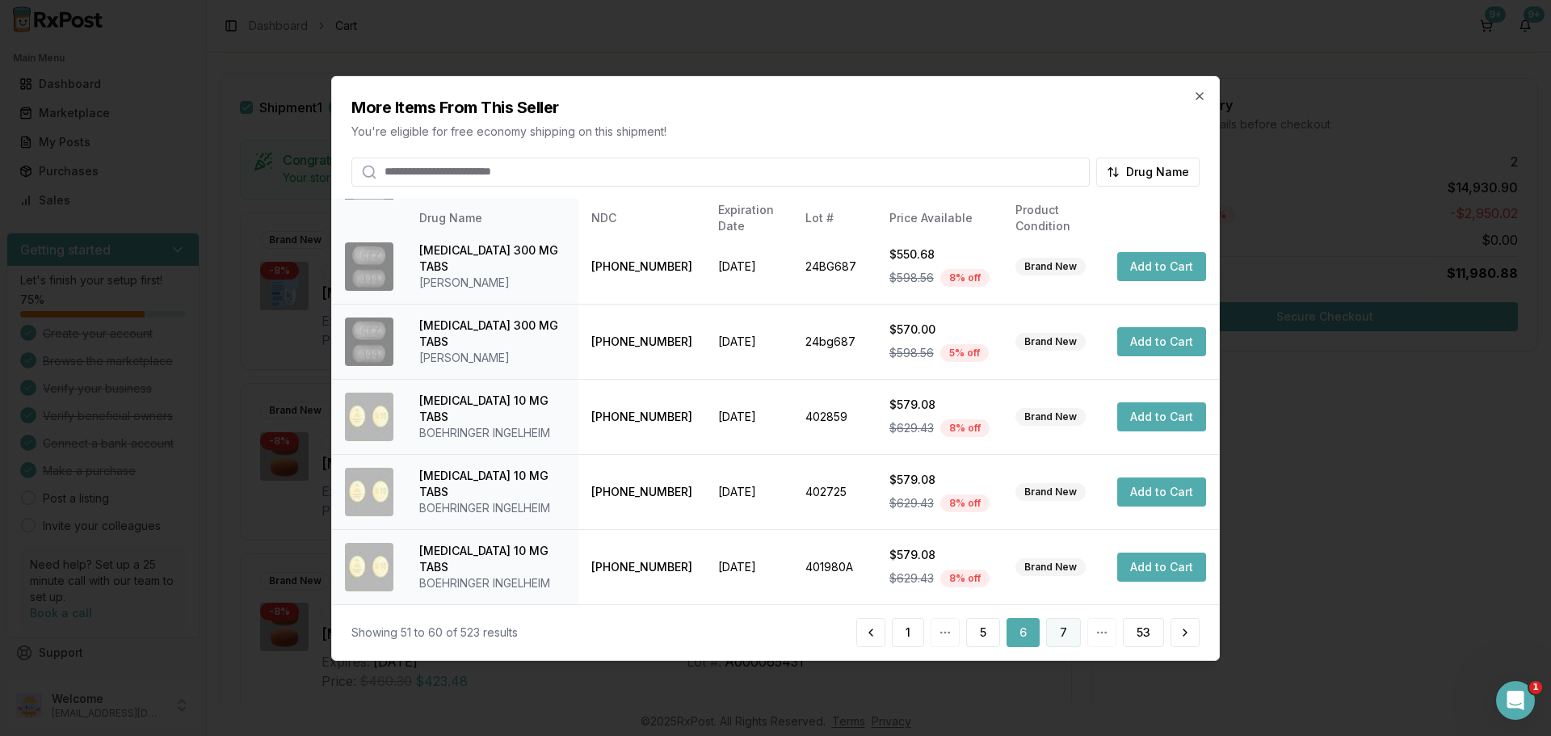
click at [1063, 640] on button "7" at bounding box center [1063, 632] width 35 height 29
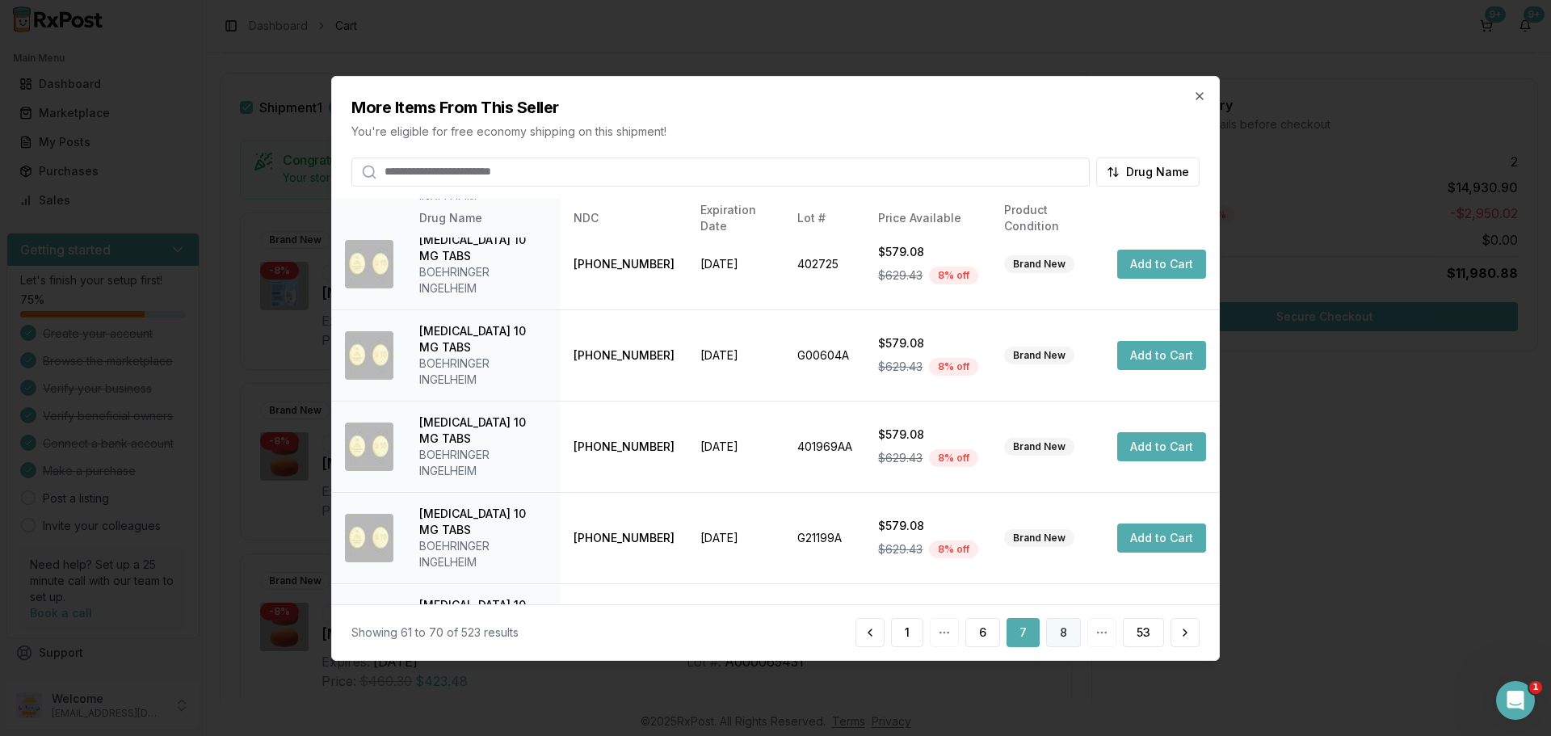
click at [1064, 634] on button "8" at bounding box center [1063, 632] width 35 height 29
click at [1073, 634] on button "9" at bounding box center [1063, 632] width 35 height 29
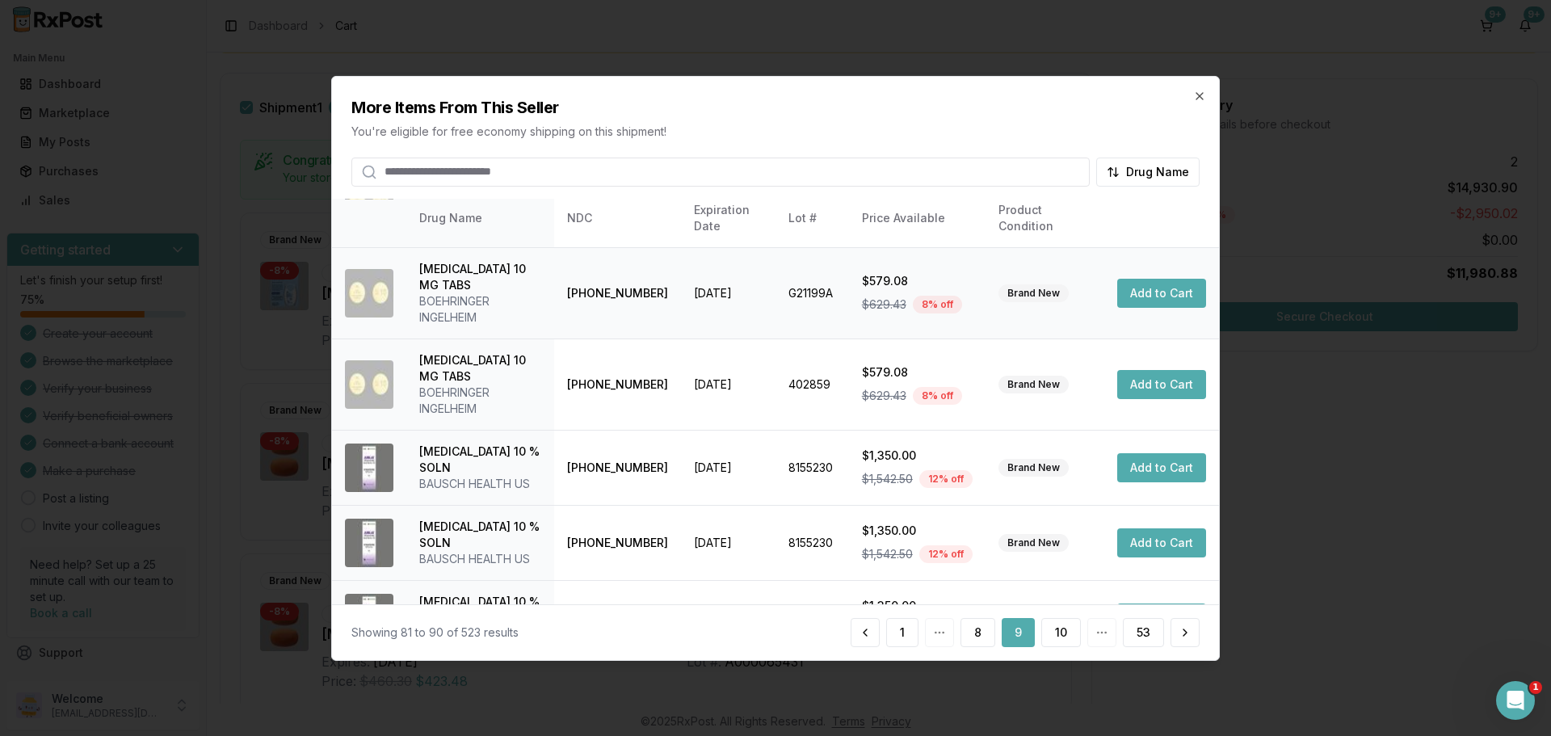
scroll to position [481, 0]
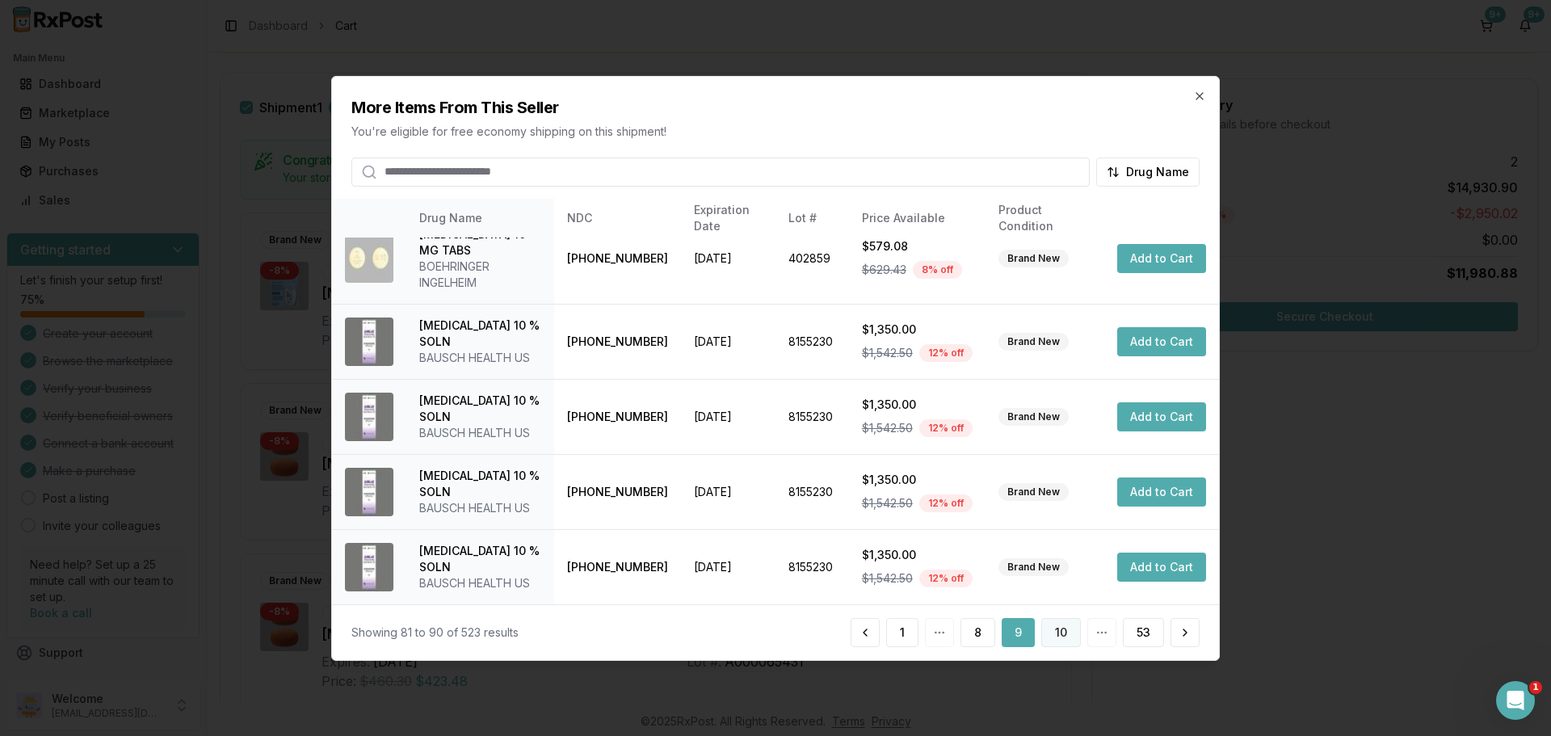
click at [1069, 640] on button "10" at bounding box center [1061, 632] width 40 height 29
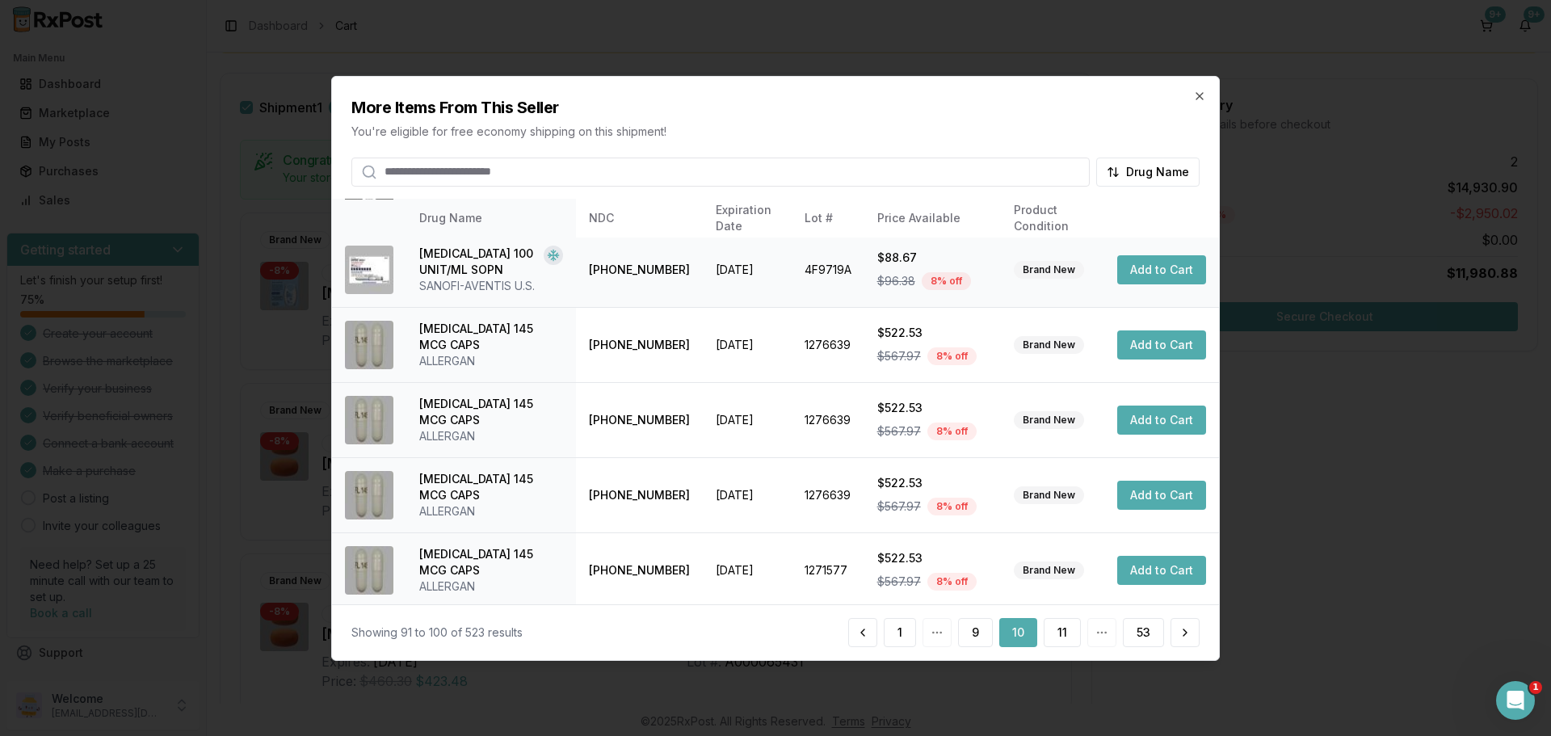
scroll to position [384, 0]
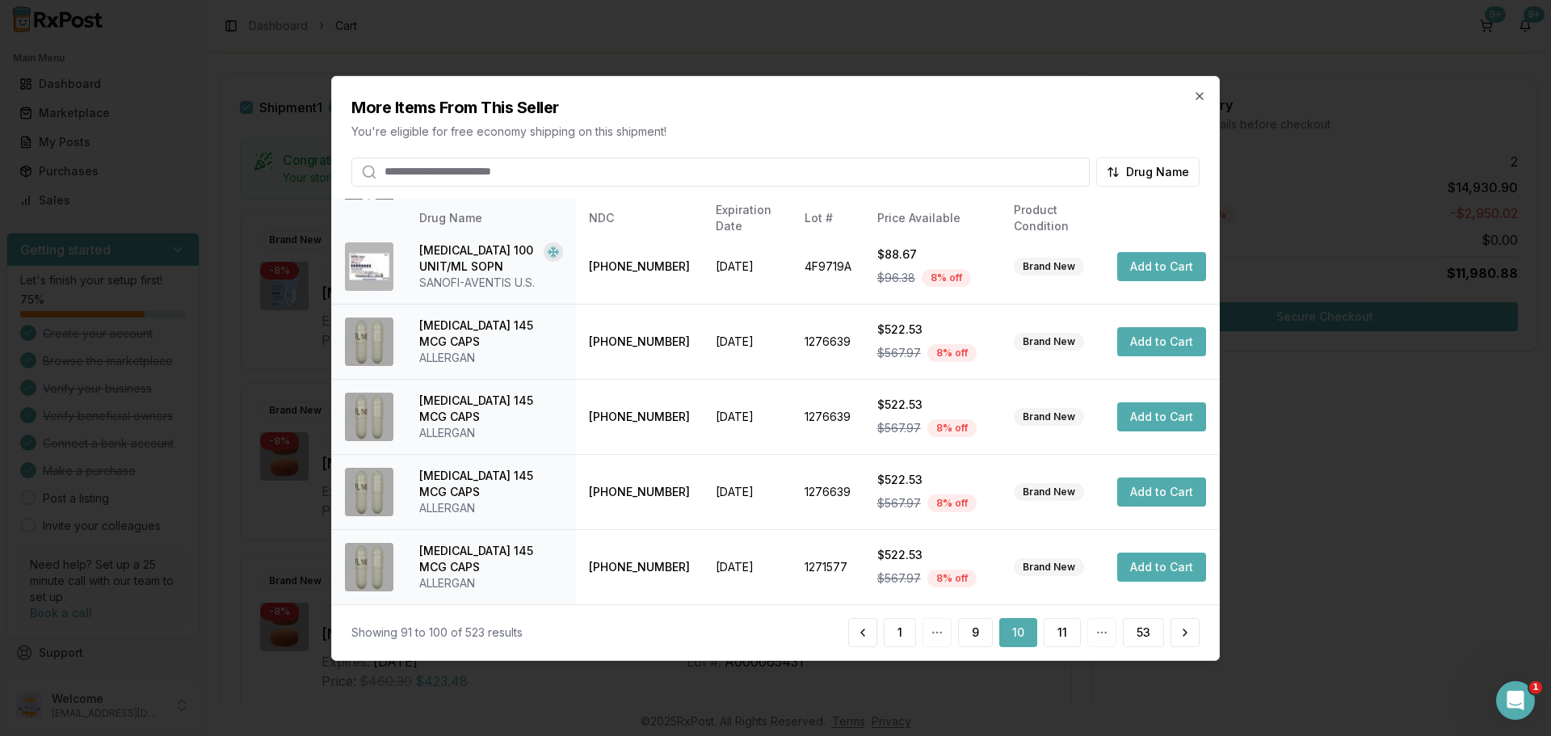
click at [453, 169] on input "search" at bounding box center [720, 171] width 738 height 29
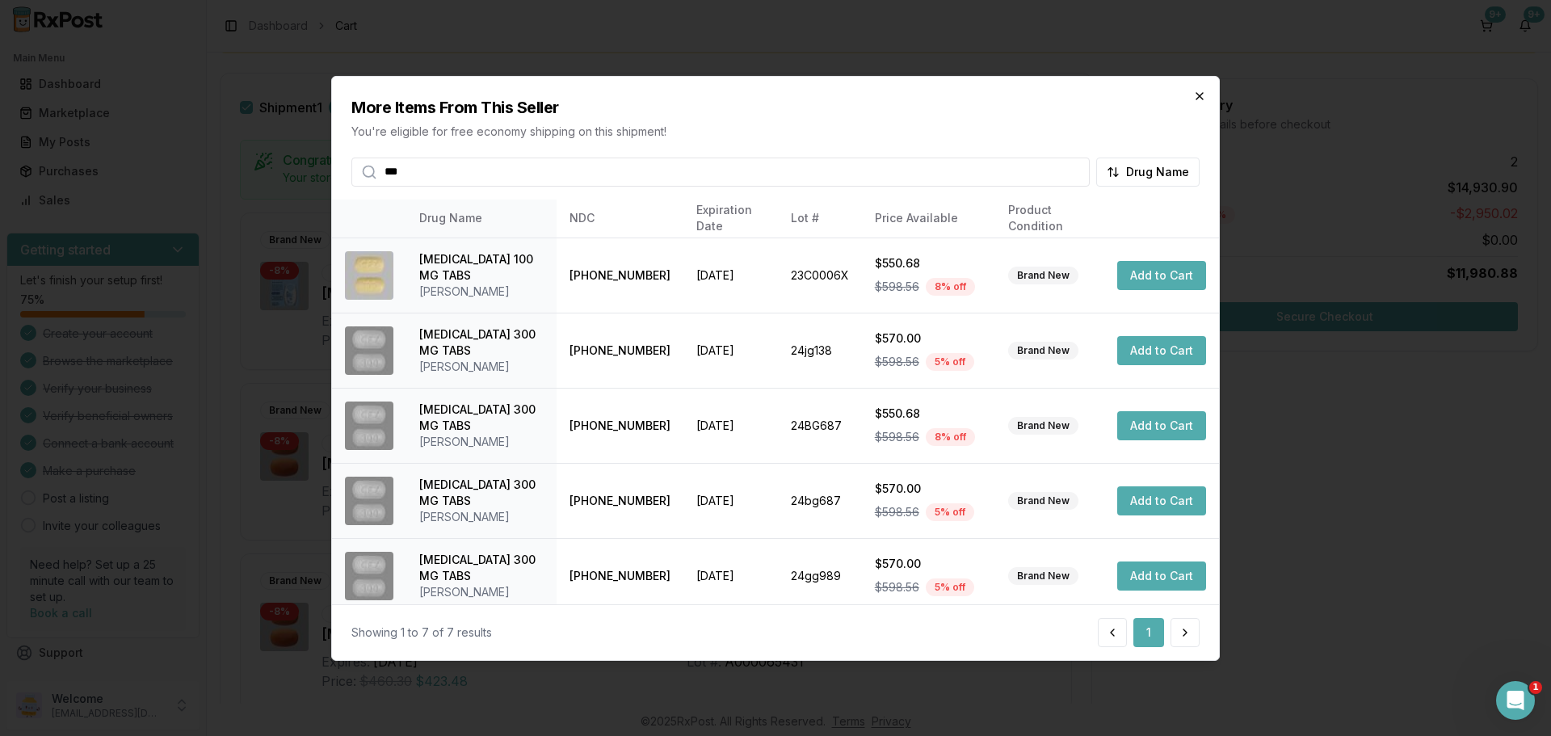
type input "***"
click at [1198, 99] on icon "button" at bounding box center [1199, 95] width 13 height 13
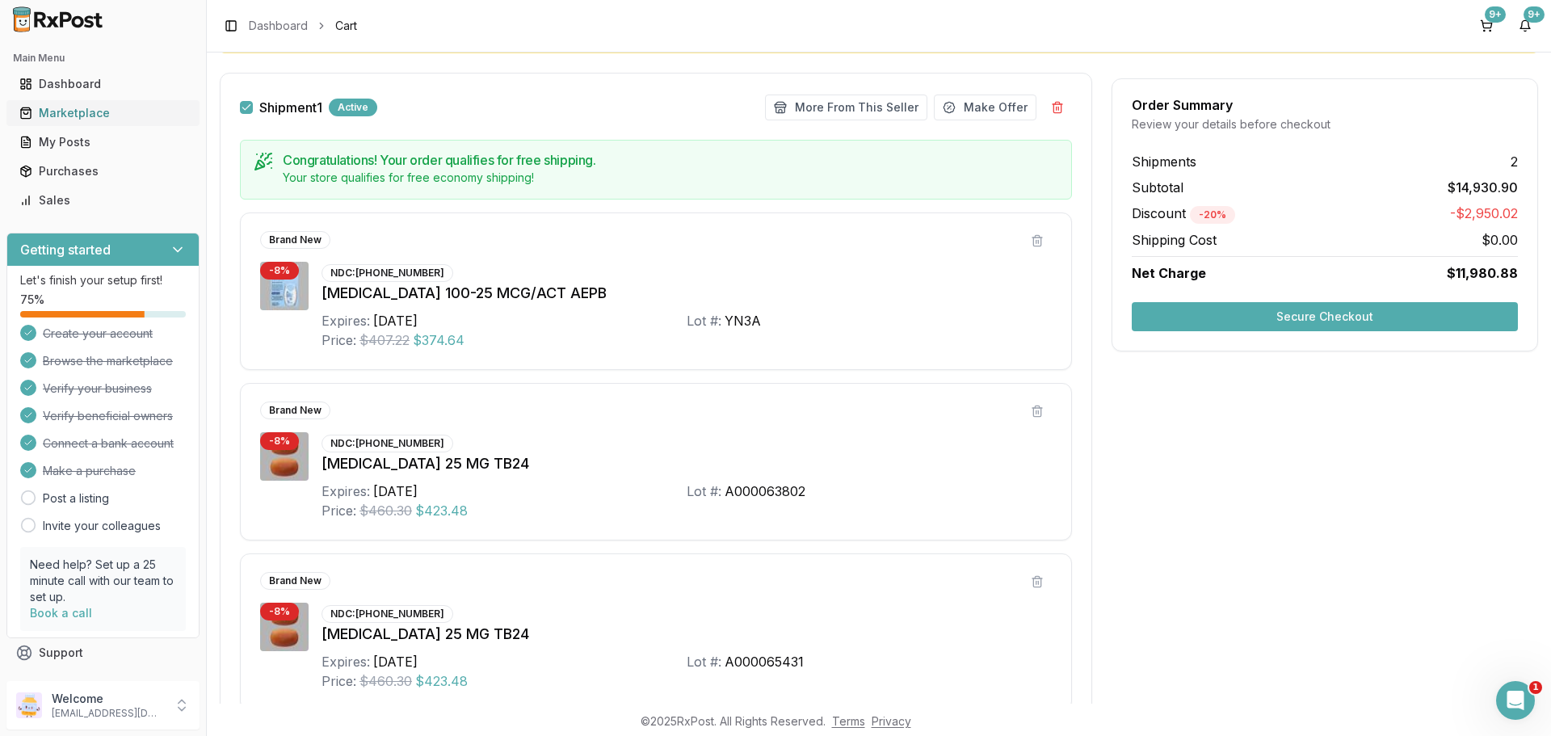
click at [98, 107] on div "Marketplace" at bounding box center [102, 113] width 167 height 16
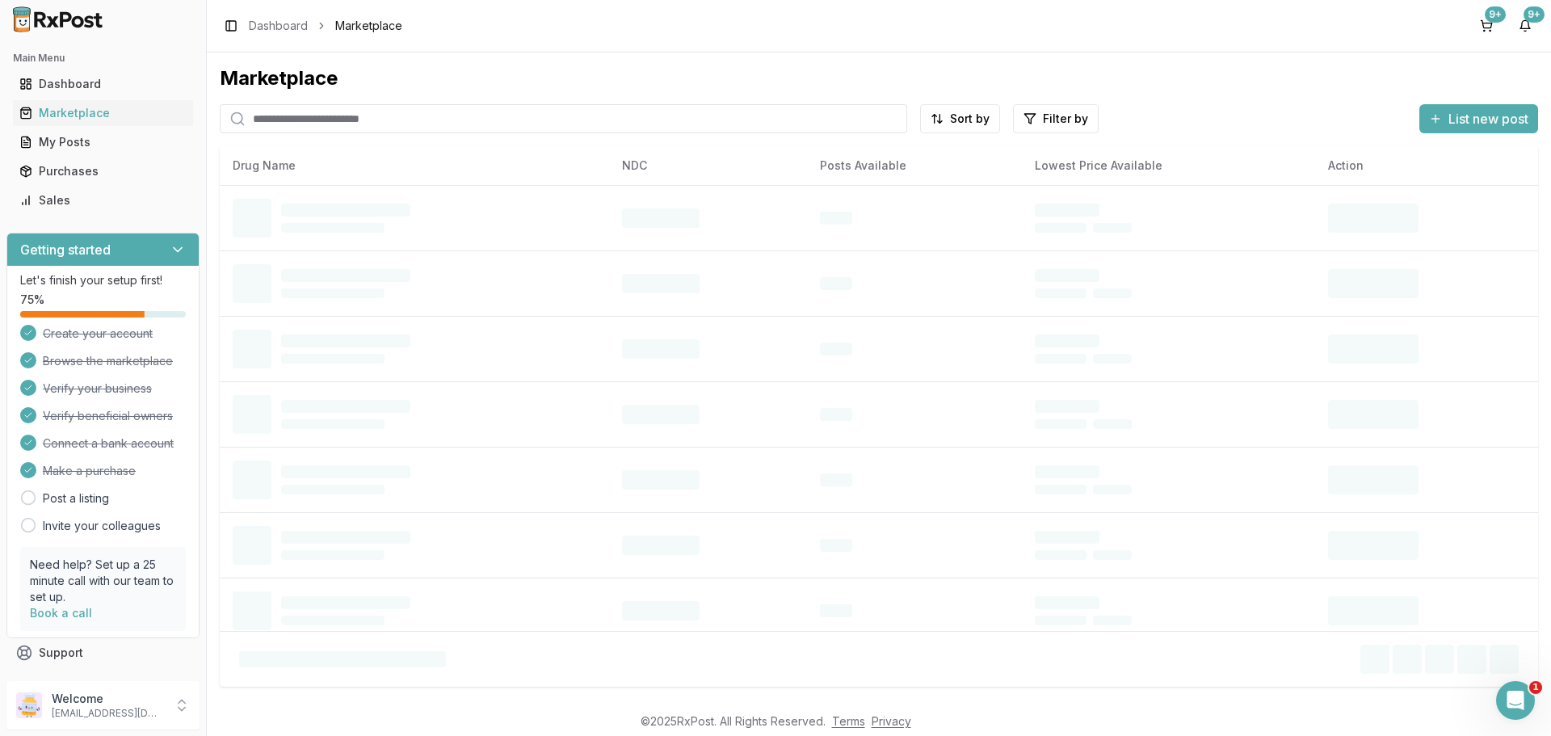
click at [366, 113] on input "search" at bounding box center [563, 118] width 687 height 29
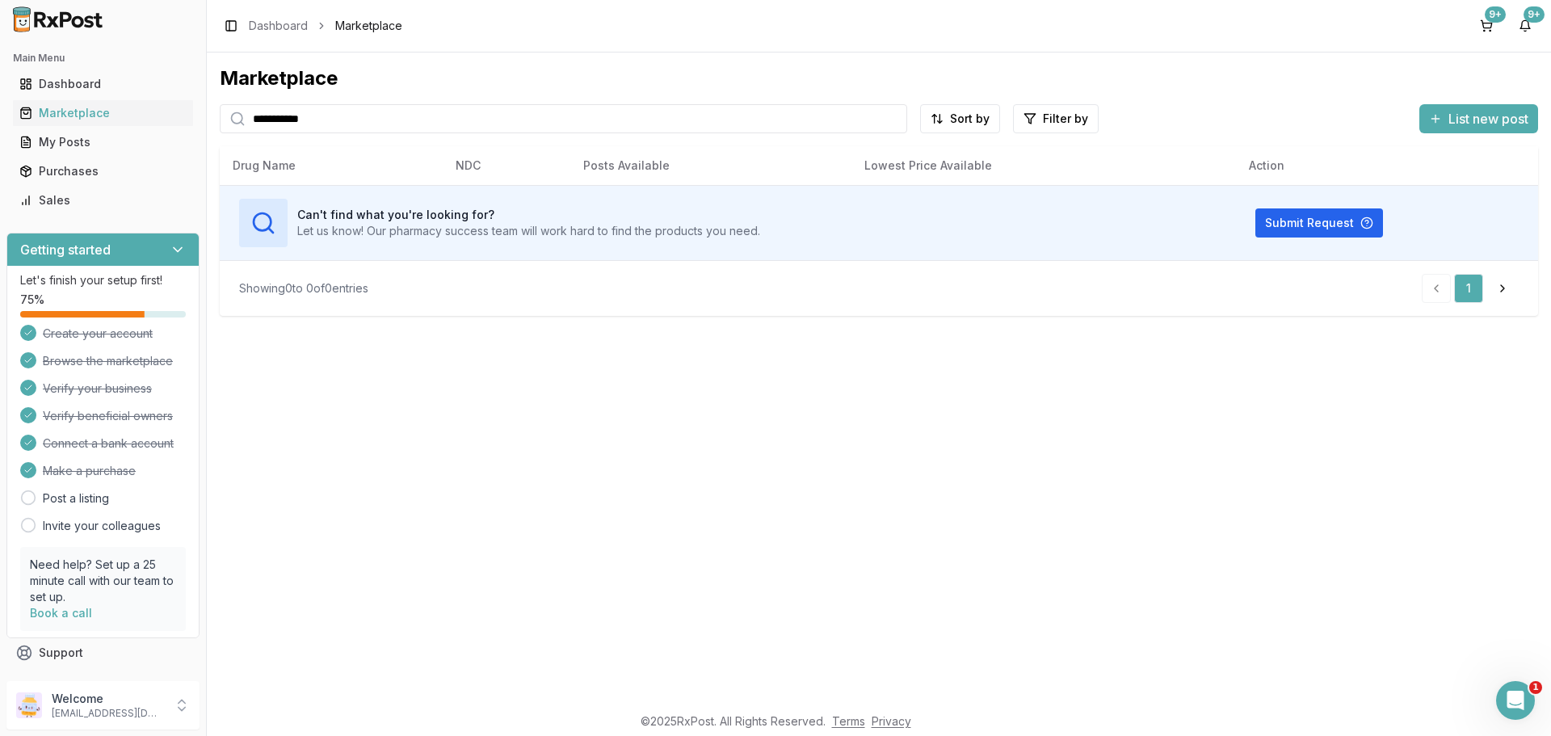
drag, startPoint x: 342, startPoint y: 123, endPoint x: 250, endPoint y: 120, distance: 92.9
click at [250, 120] on input "**********" at bounding box center [563, 118] width 687 height 29
paste input "search"
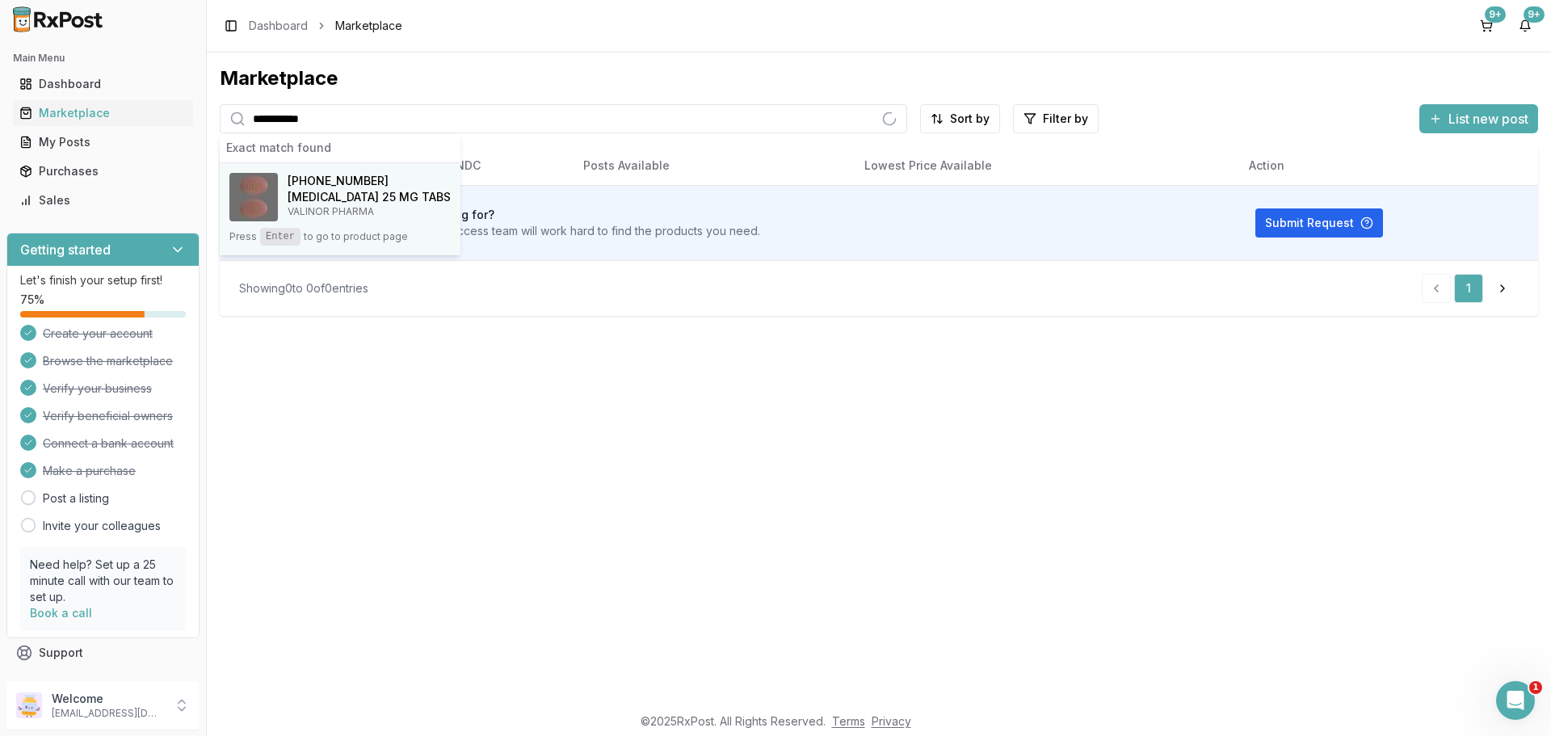
type input "**********"
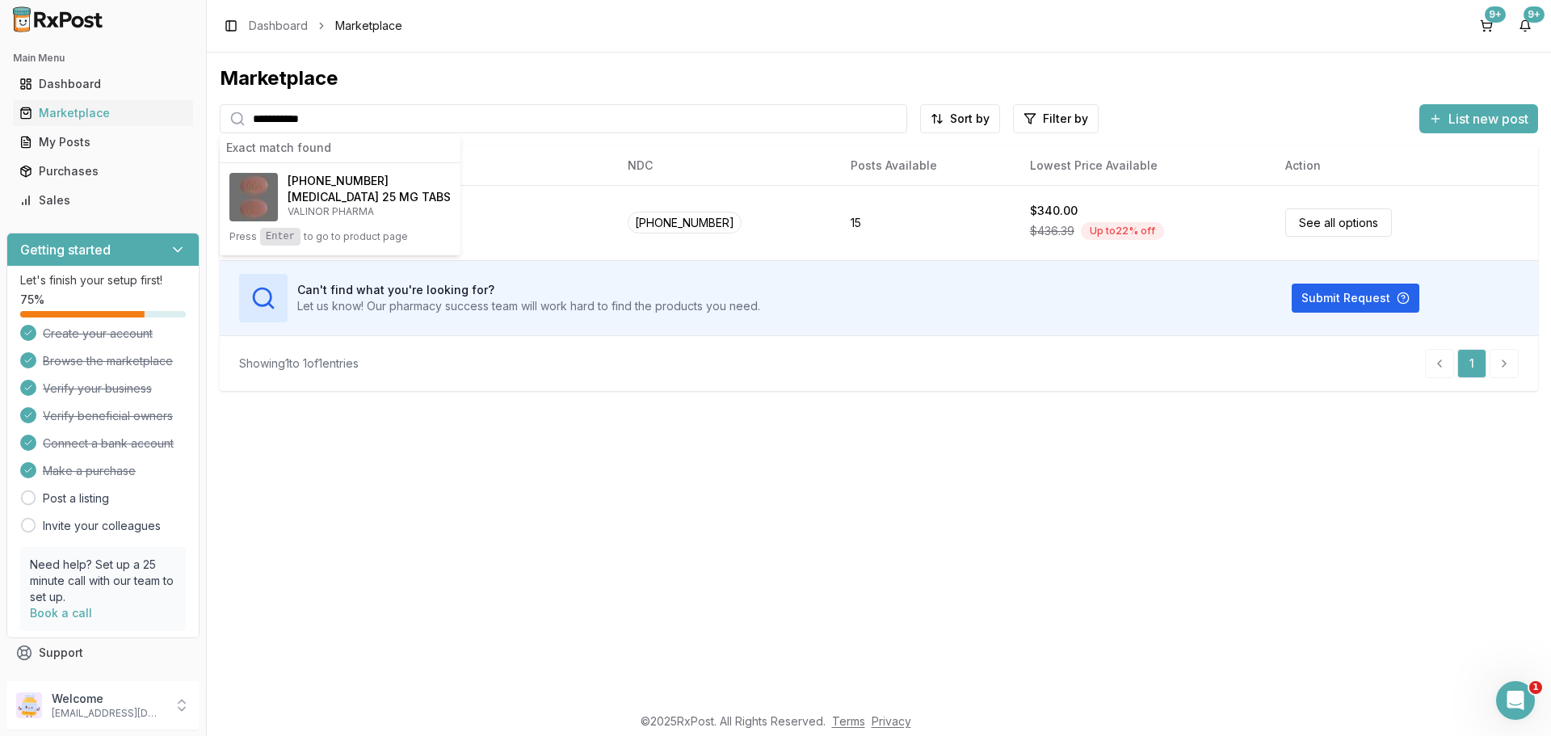
click at [372, 195] on h4 "Movantik 25 MG TABS" at bounding box center [369, 197] width 163 height 16
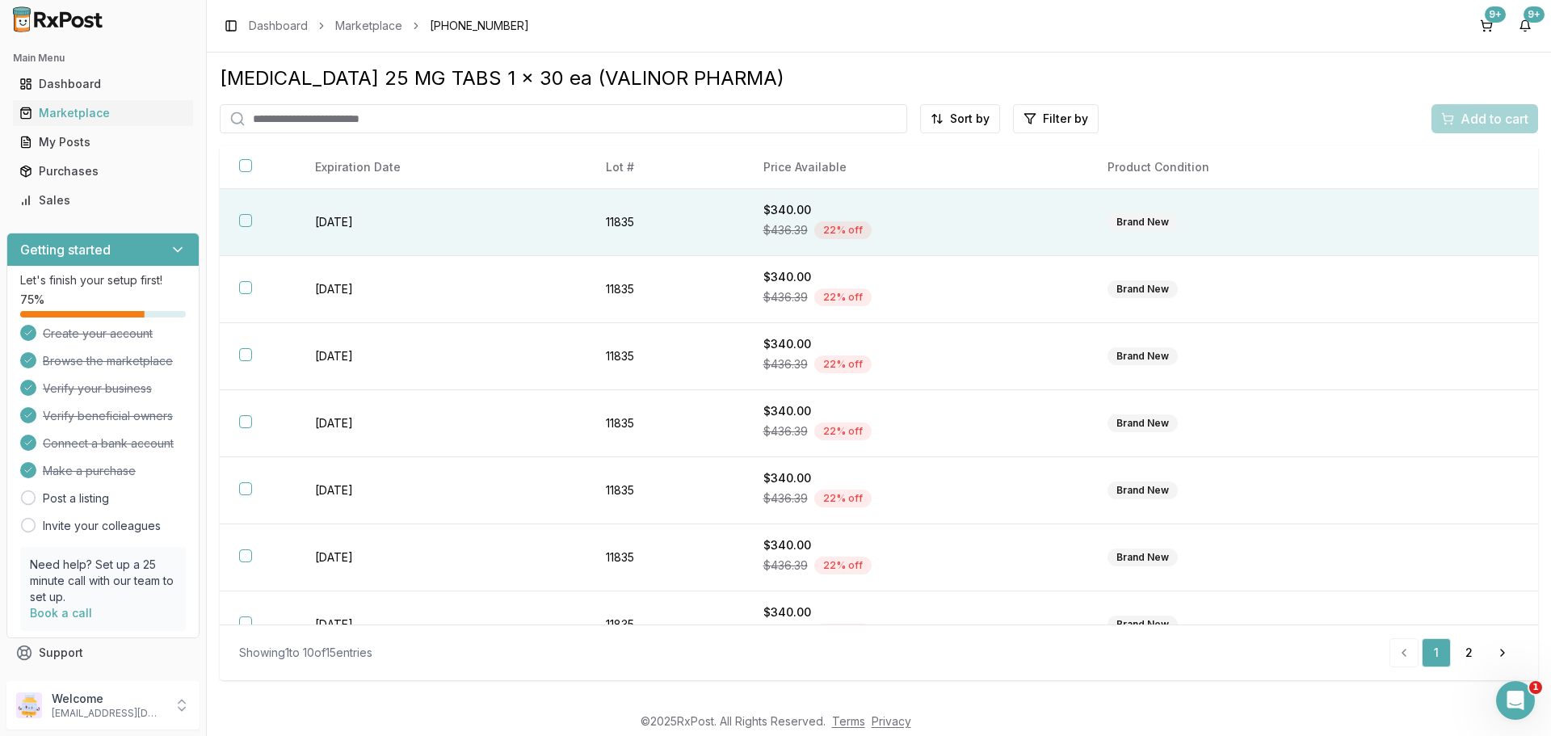
click at [243, 225] on button "button" at bounding box center [245, 220] width 13 height 13
click at [1465, 117] on span "Add to cart" at bounding box center [1494, 118] width 68 height 19
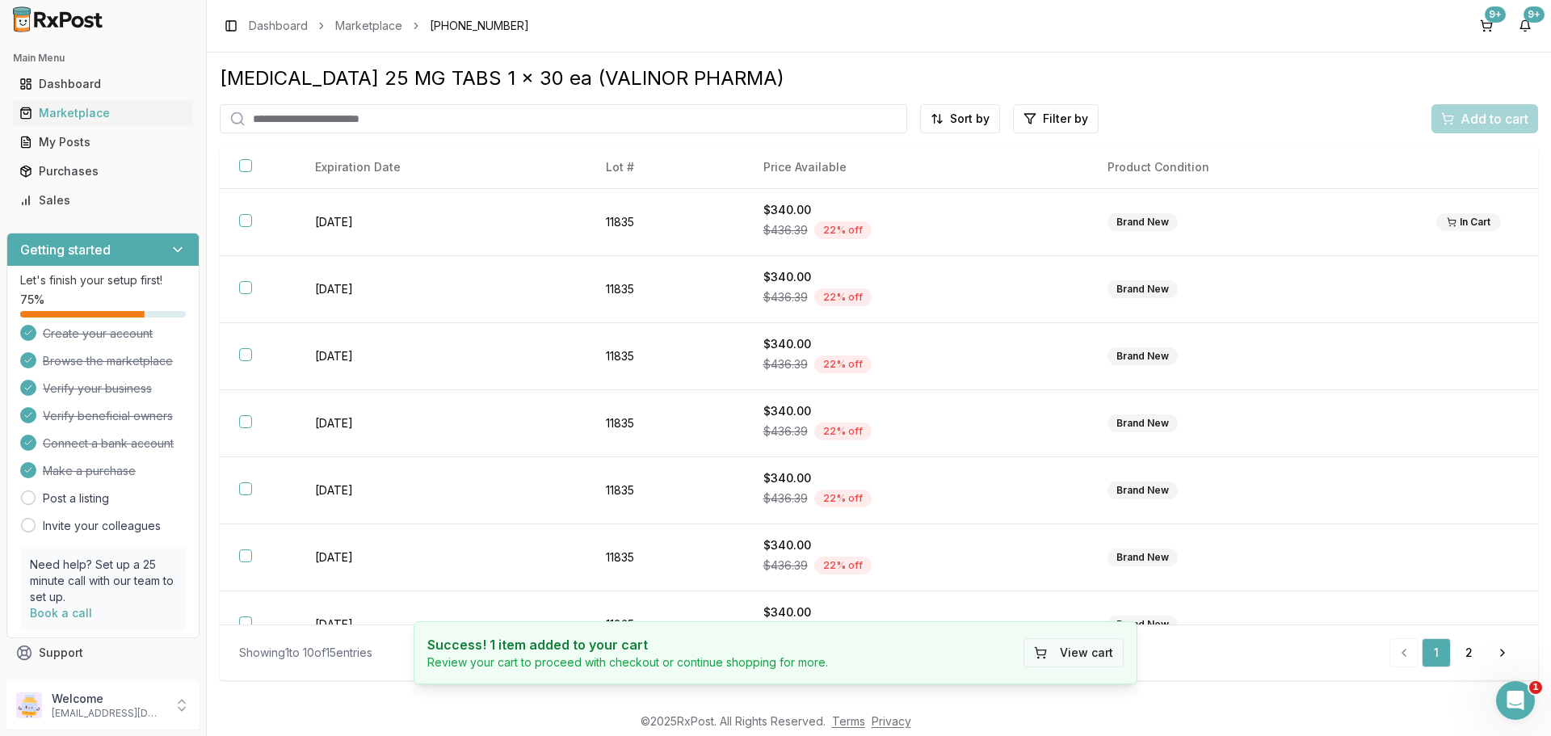
click at [1061, 642] on button "View cart" at bounding box center [1073, 652] width 100 height 29
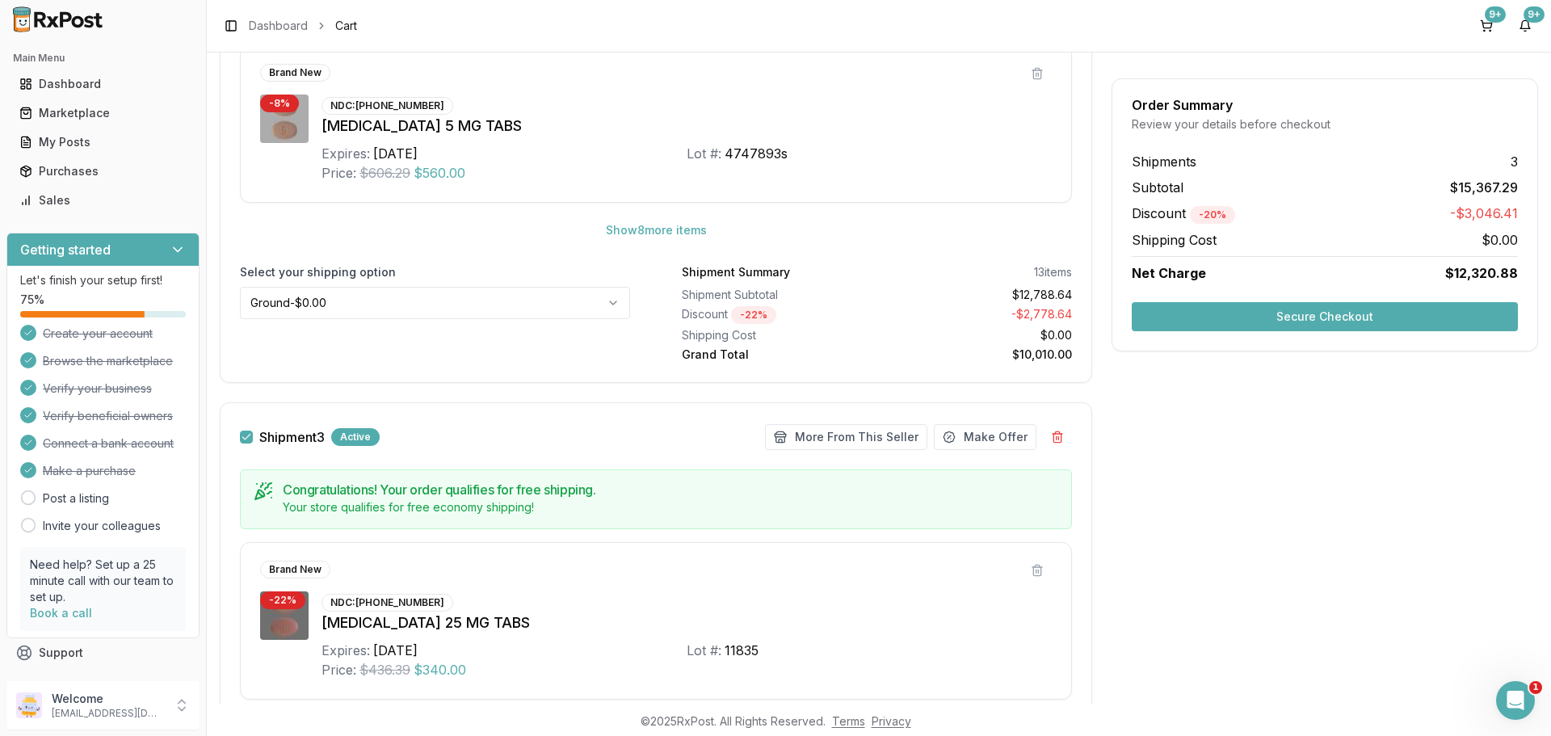
scroll to position [2315, 0]
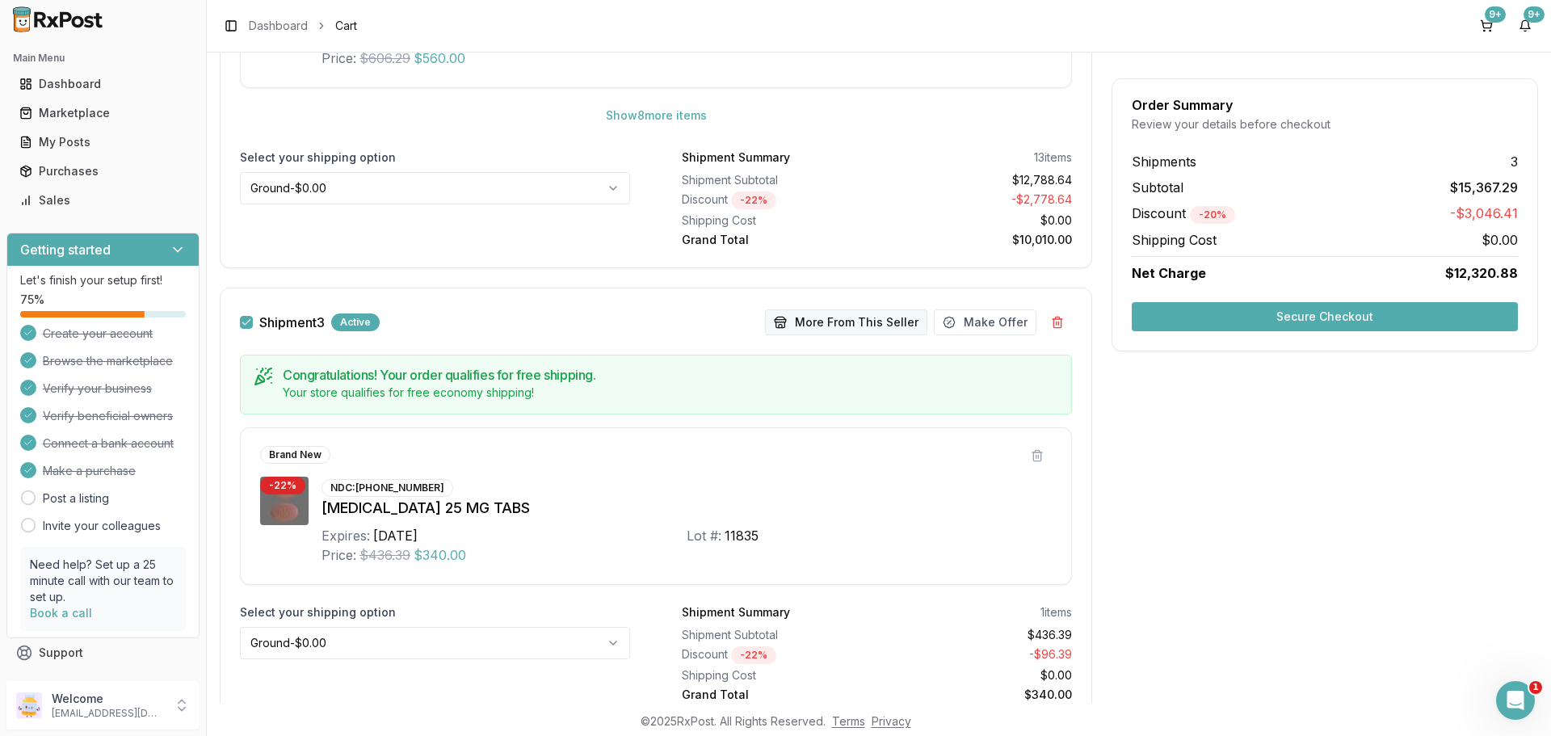
click at [828, 329] on button "More From This Seller" at bounding box center [846, 322] width 162 height 26
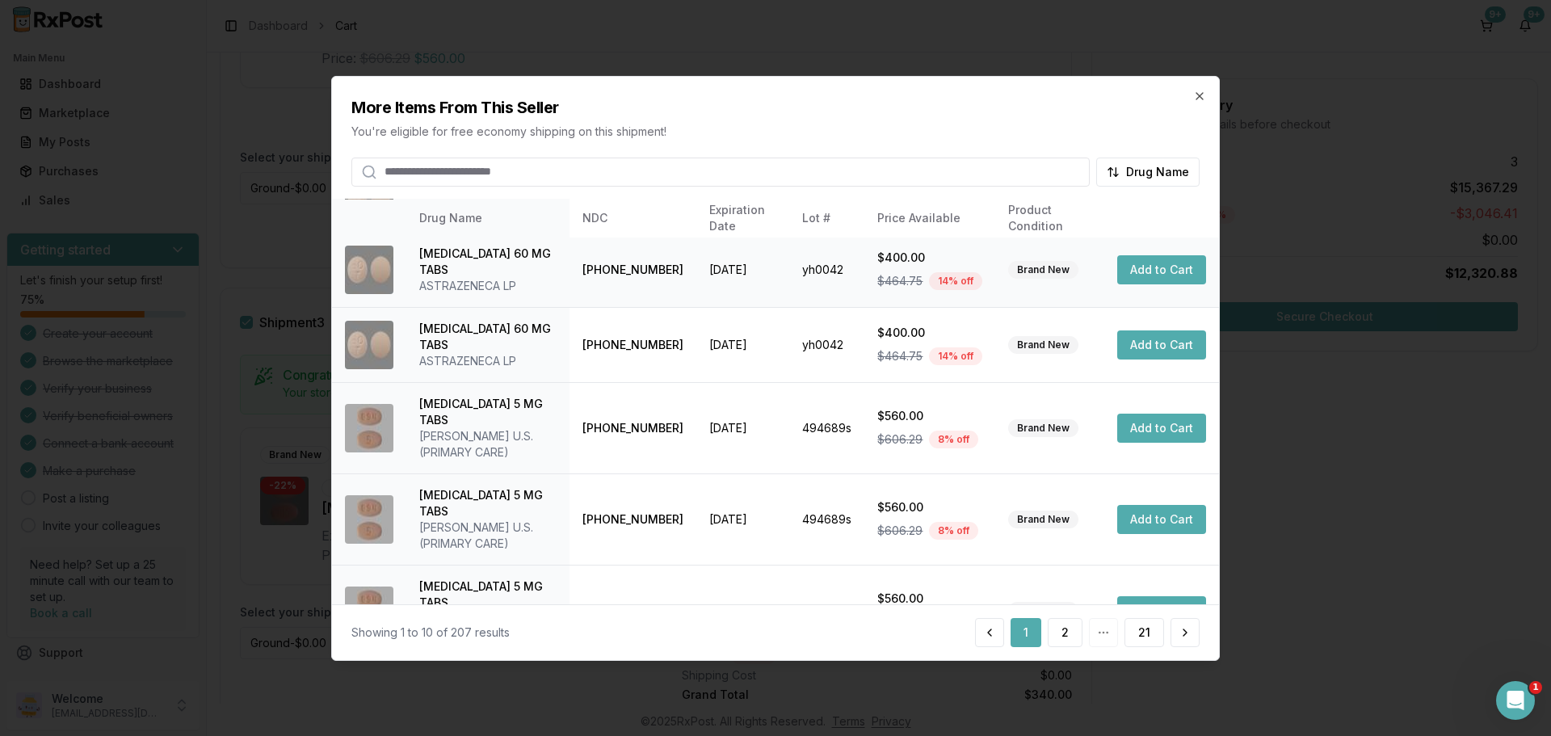
scroll to position [384, 0]
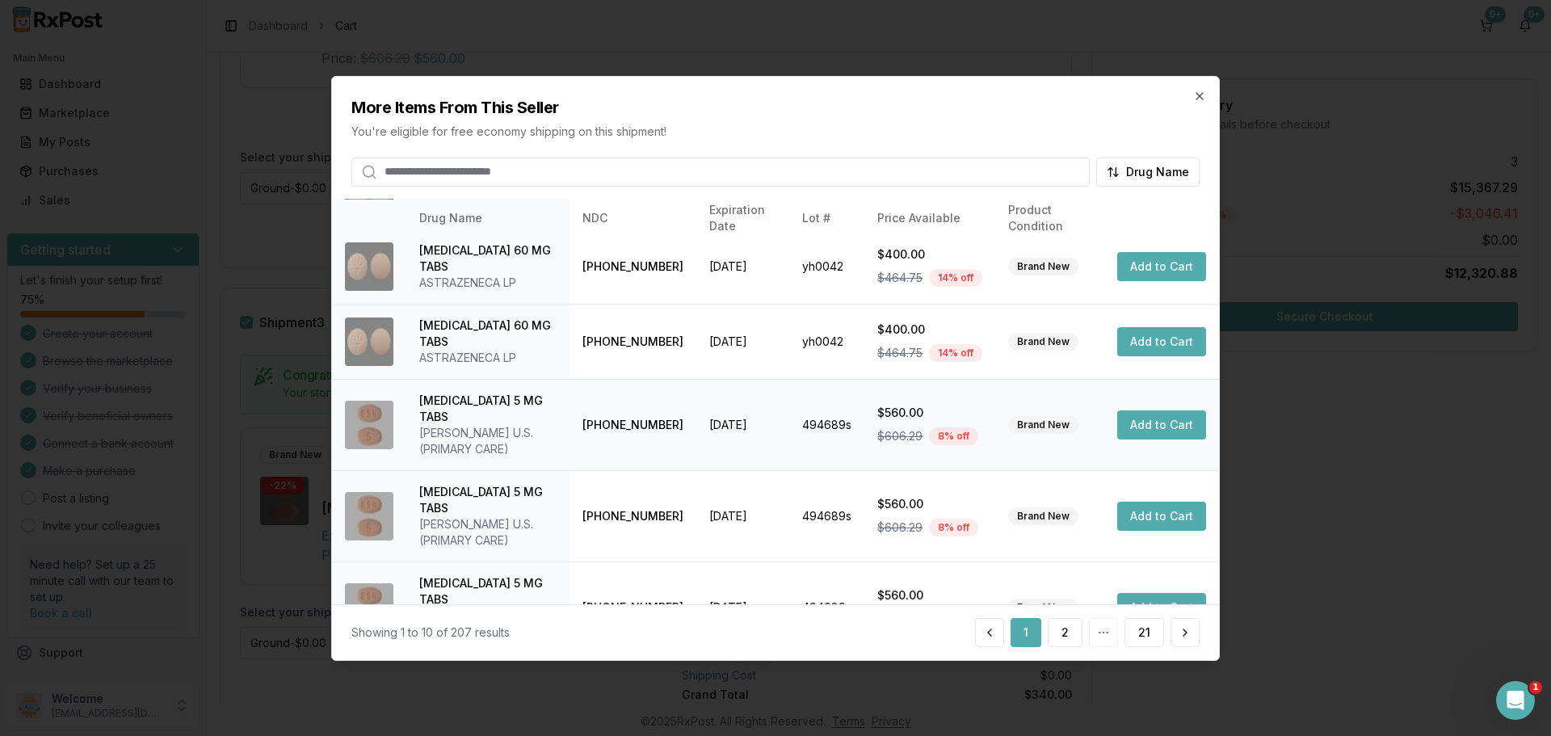
click at [1155, 414] on button "Add to Cart" at bounding box center [1161, 424] width 89 height 29
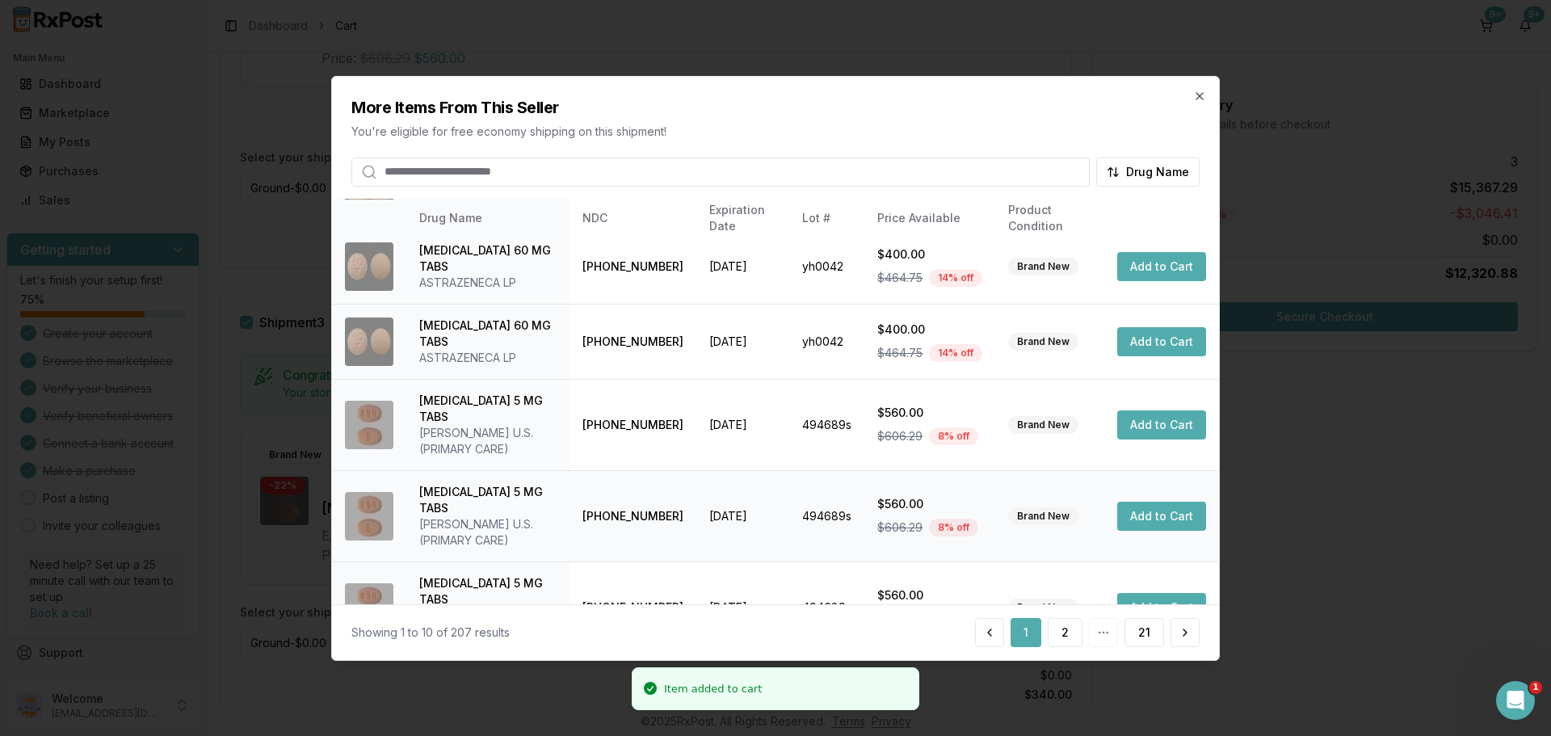
click at [1157, 502] on button "Add to Cart" at bounding box center [1161, 516] width 89 height 29
click at [1167, 593] on button "Add to Cart" at bounding box center [1161, 607] width 89 height 29
click at [1062, 632] on button "2" at bounding box center [1064, 632] width 35 height 29
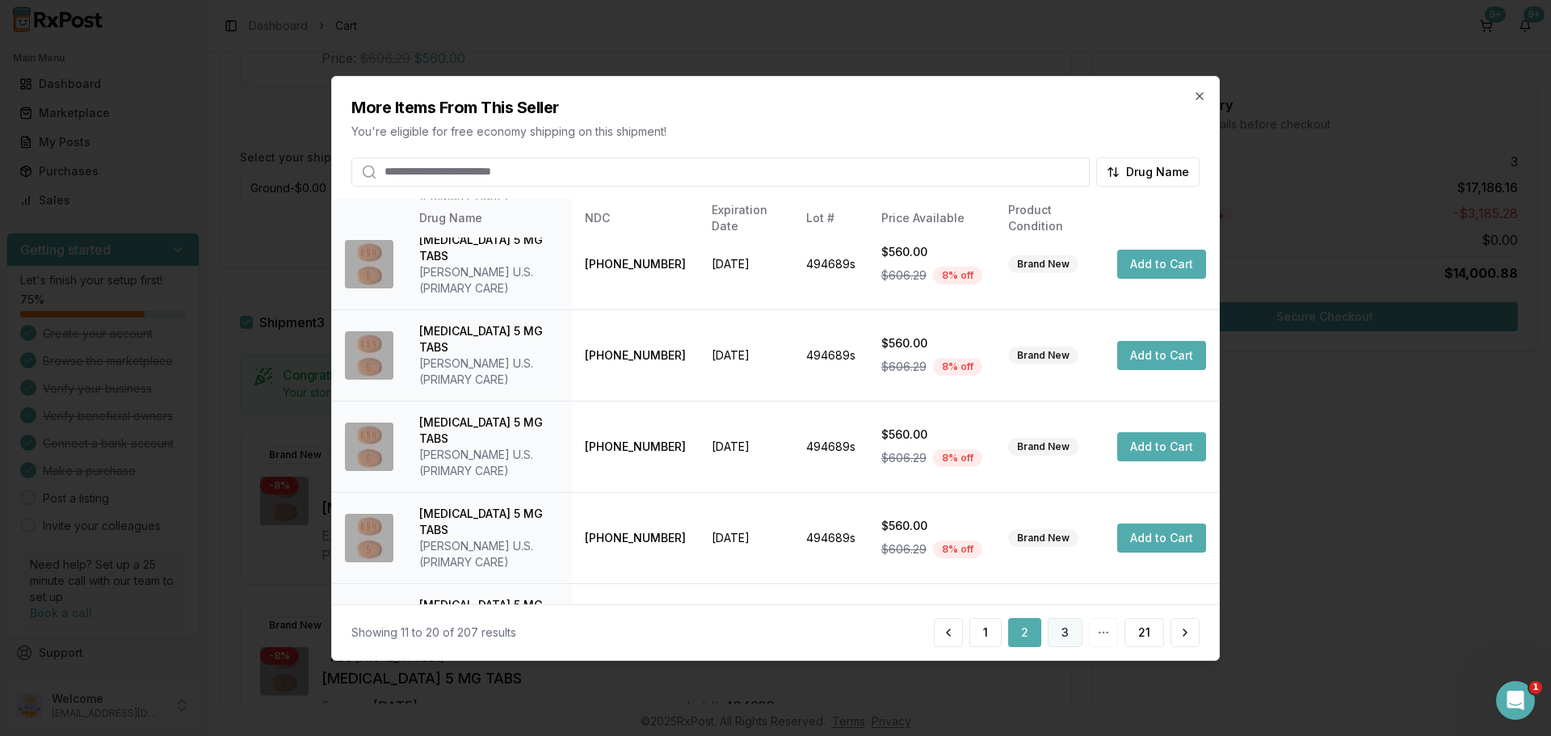
click at [1070, 639] on button "3" at bounding box center [1064, 632] width 35 height 29
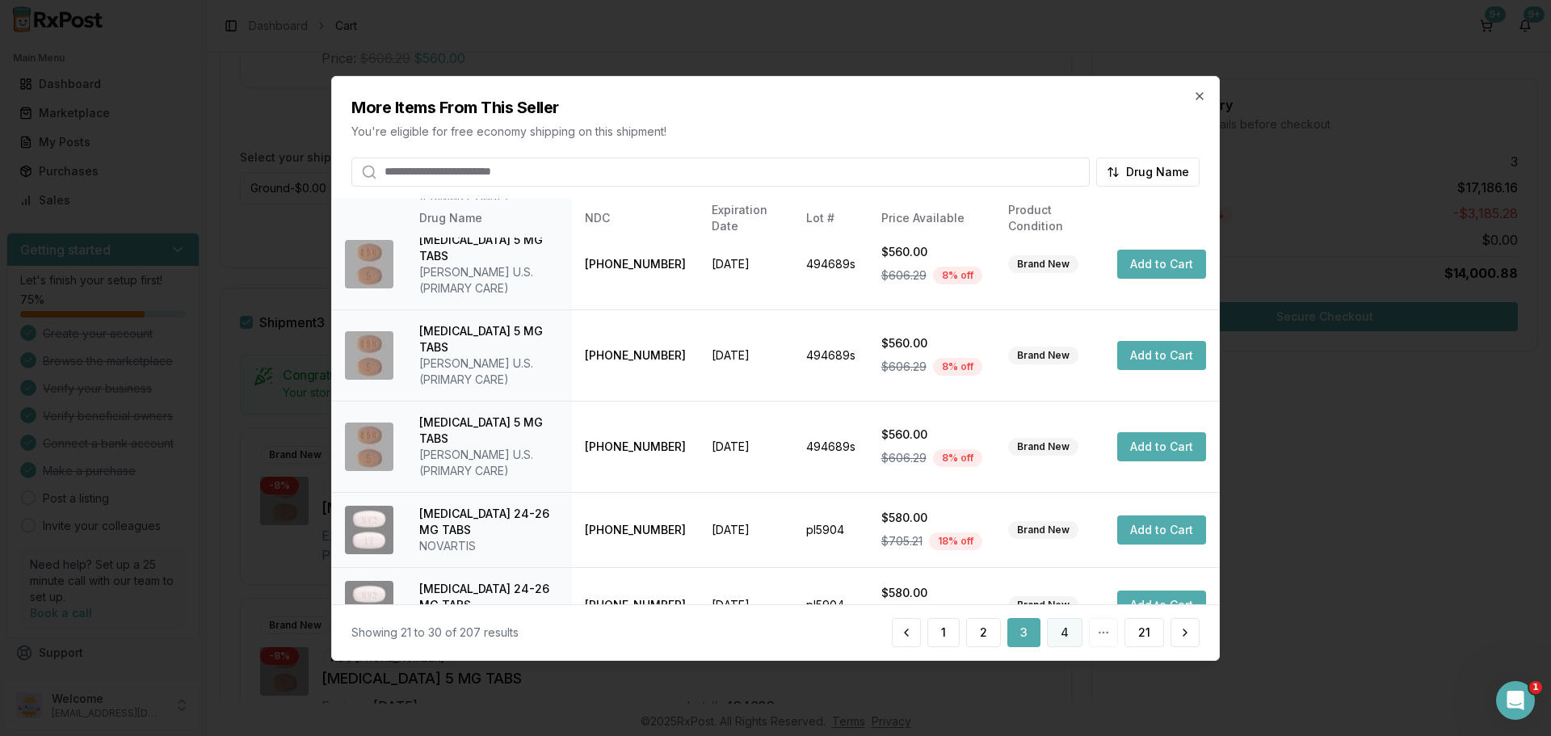
click at [1060, 633] on button "4" at bounding box center [1065, 632] width 36 height 29
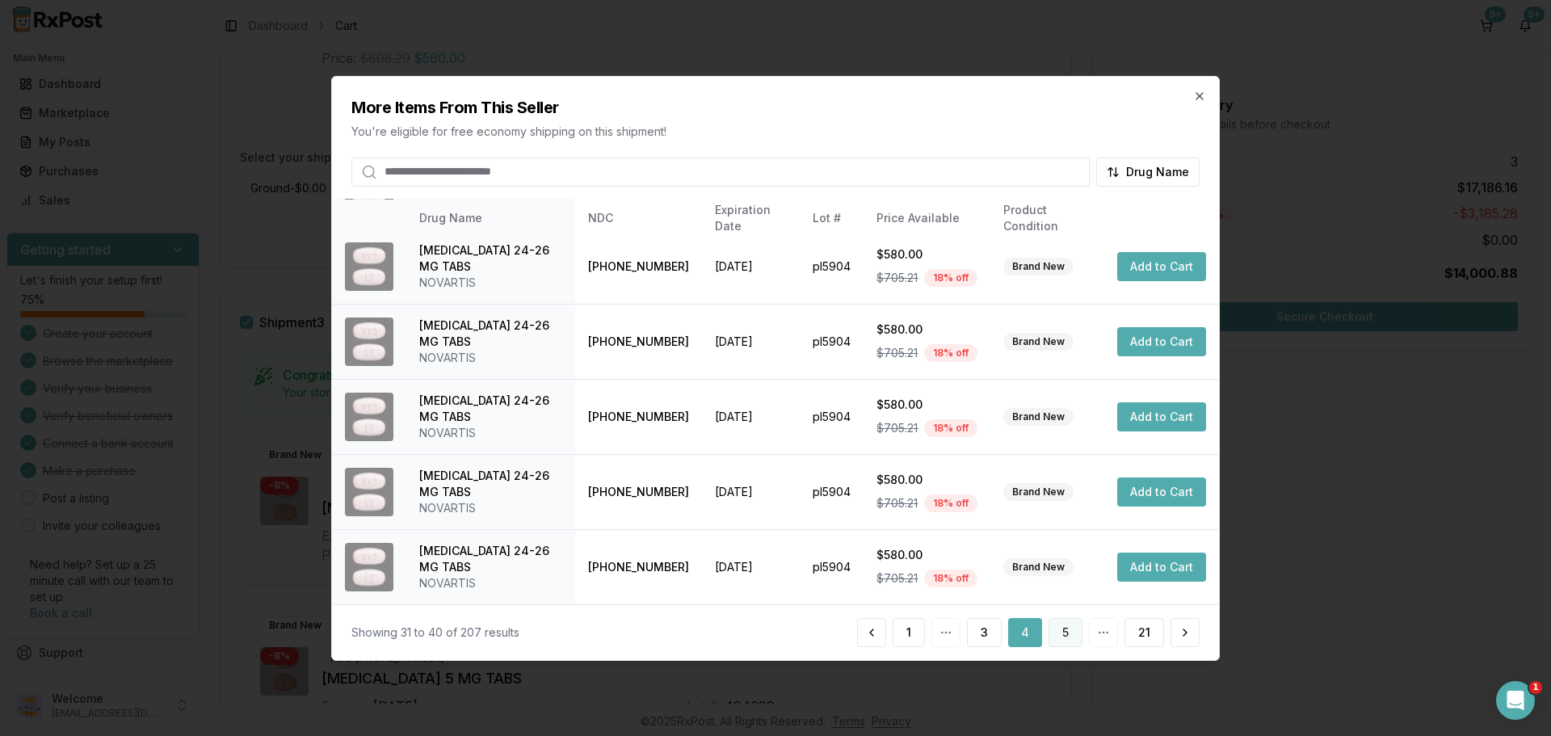
click at [1060, 631] on button "5" at bounding box center [1065, 632] width 34 height 29
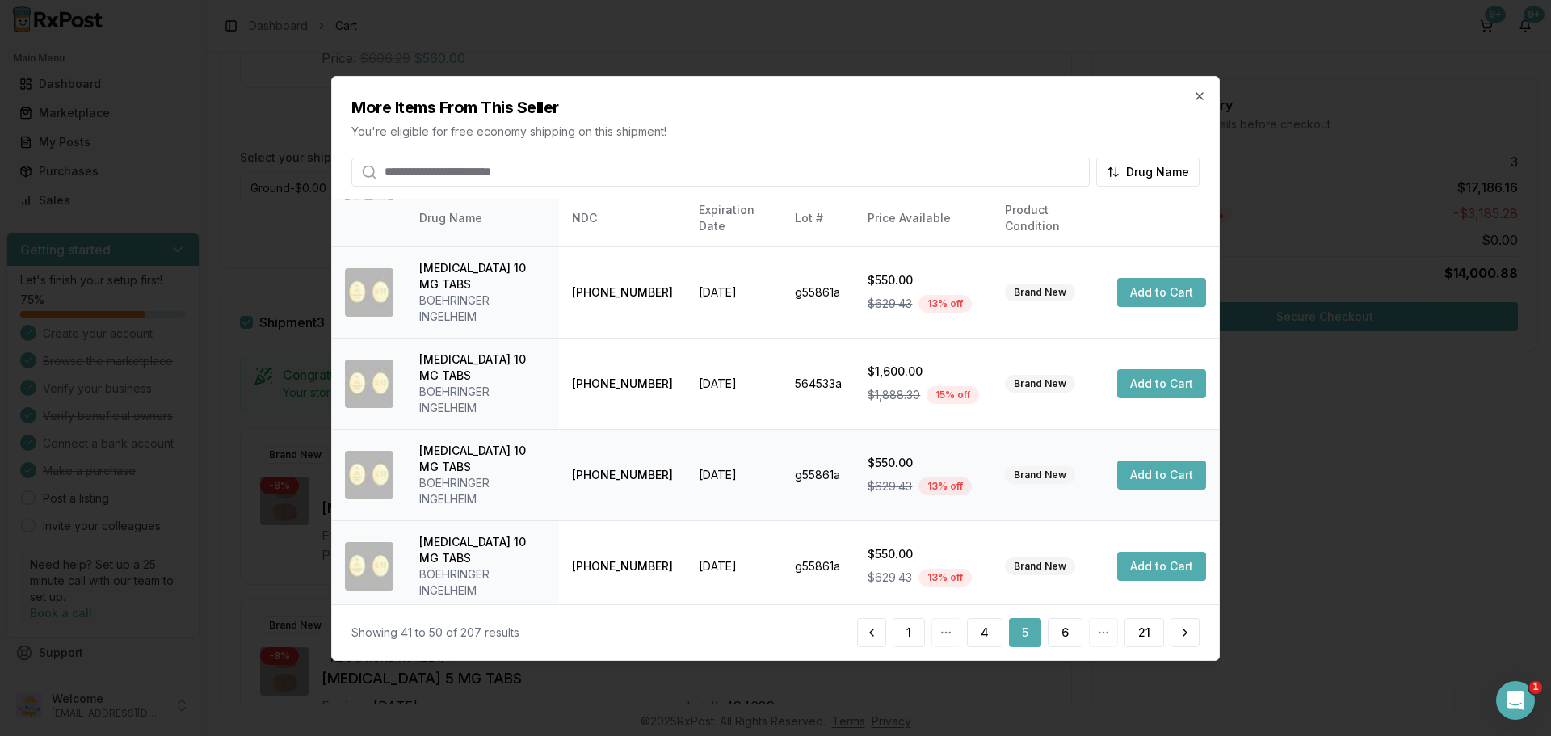
scroll to position [546, 0]
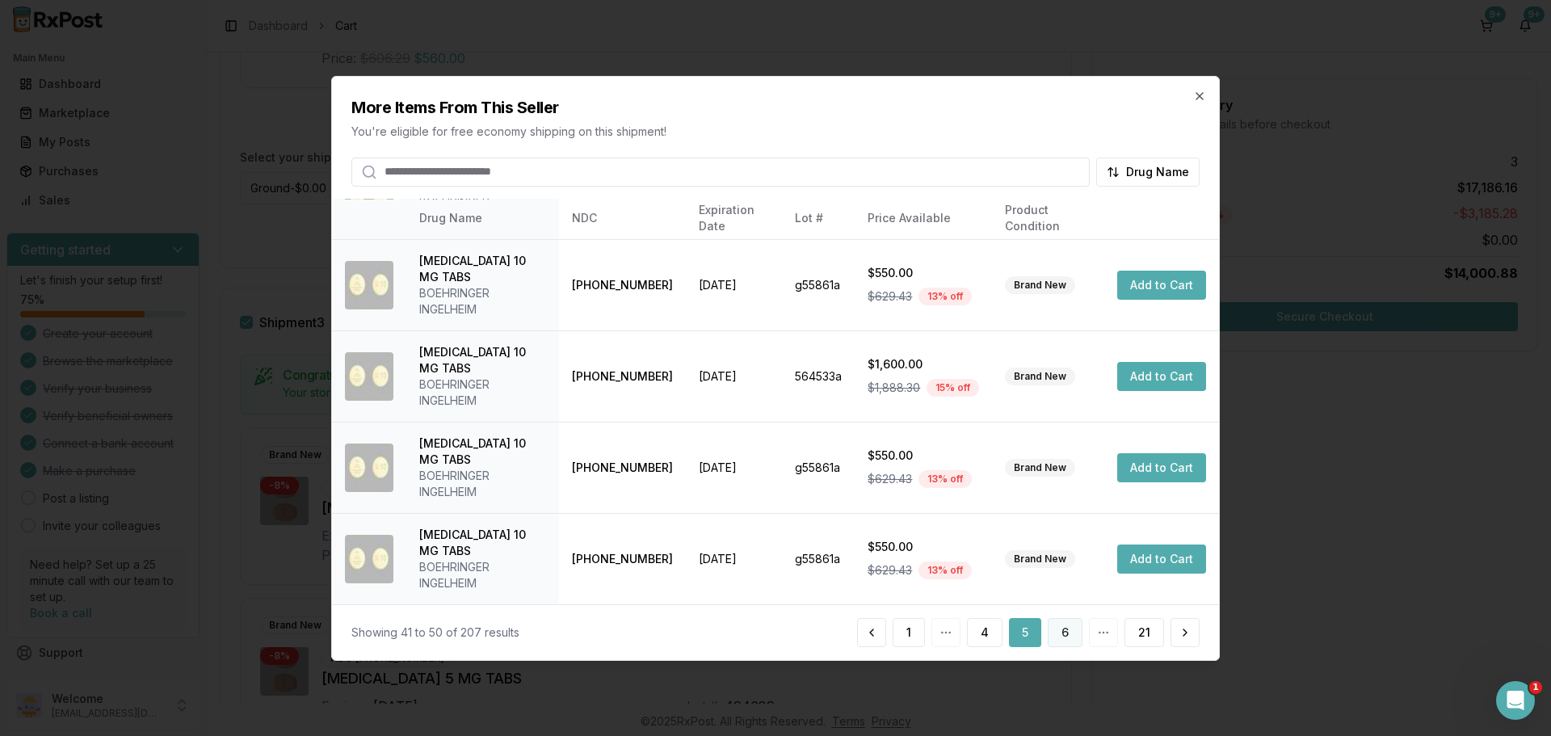
click at [1069, 632] on button "6" at bounding box center [1064, 632] width 35 height 29
click at [1050, 638] on button "7" at bounding box center [1064, 632] width 35 height 29
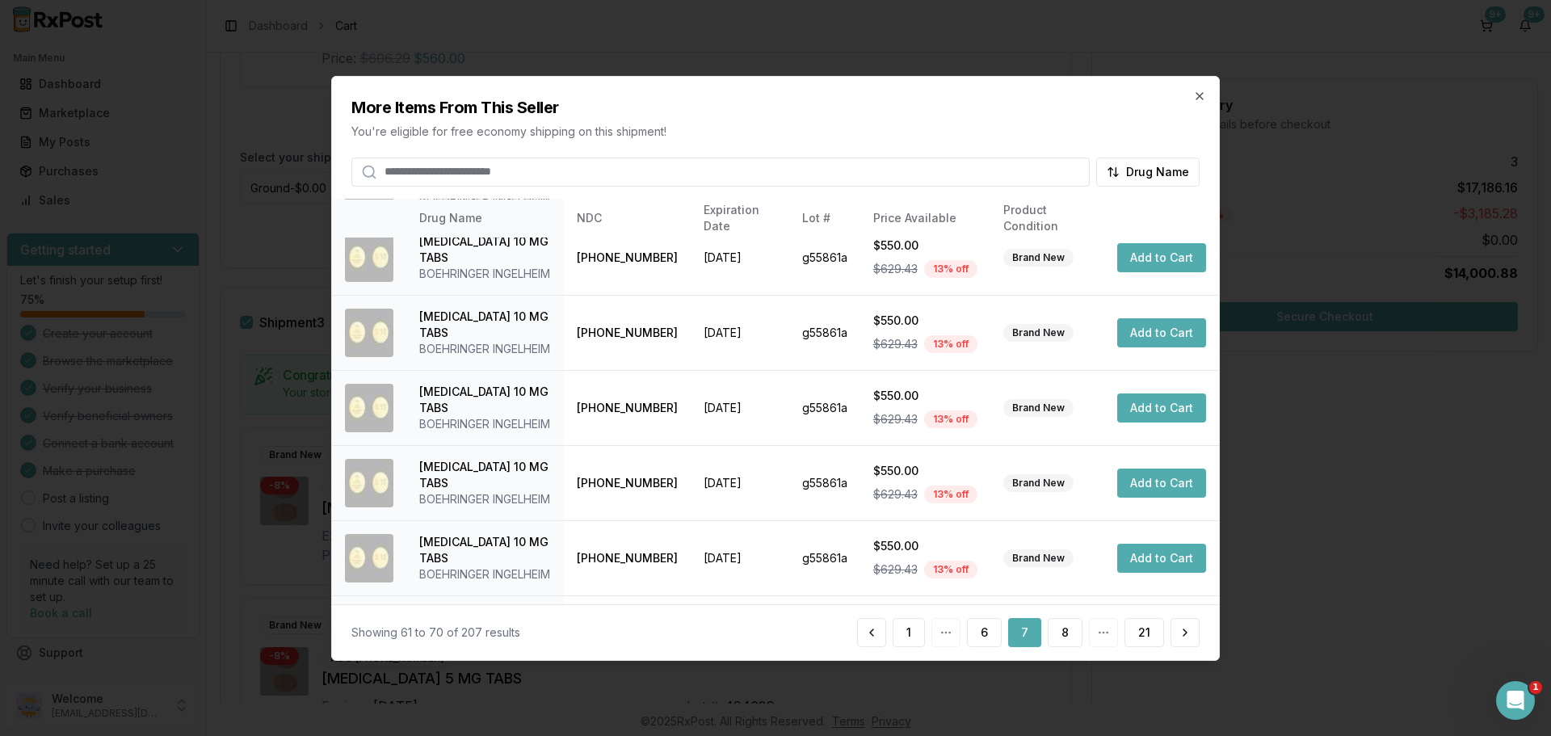
scroll to position [384, 0]
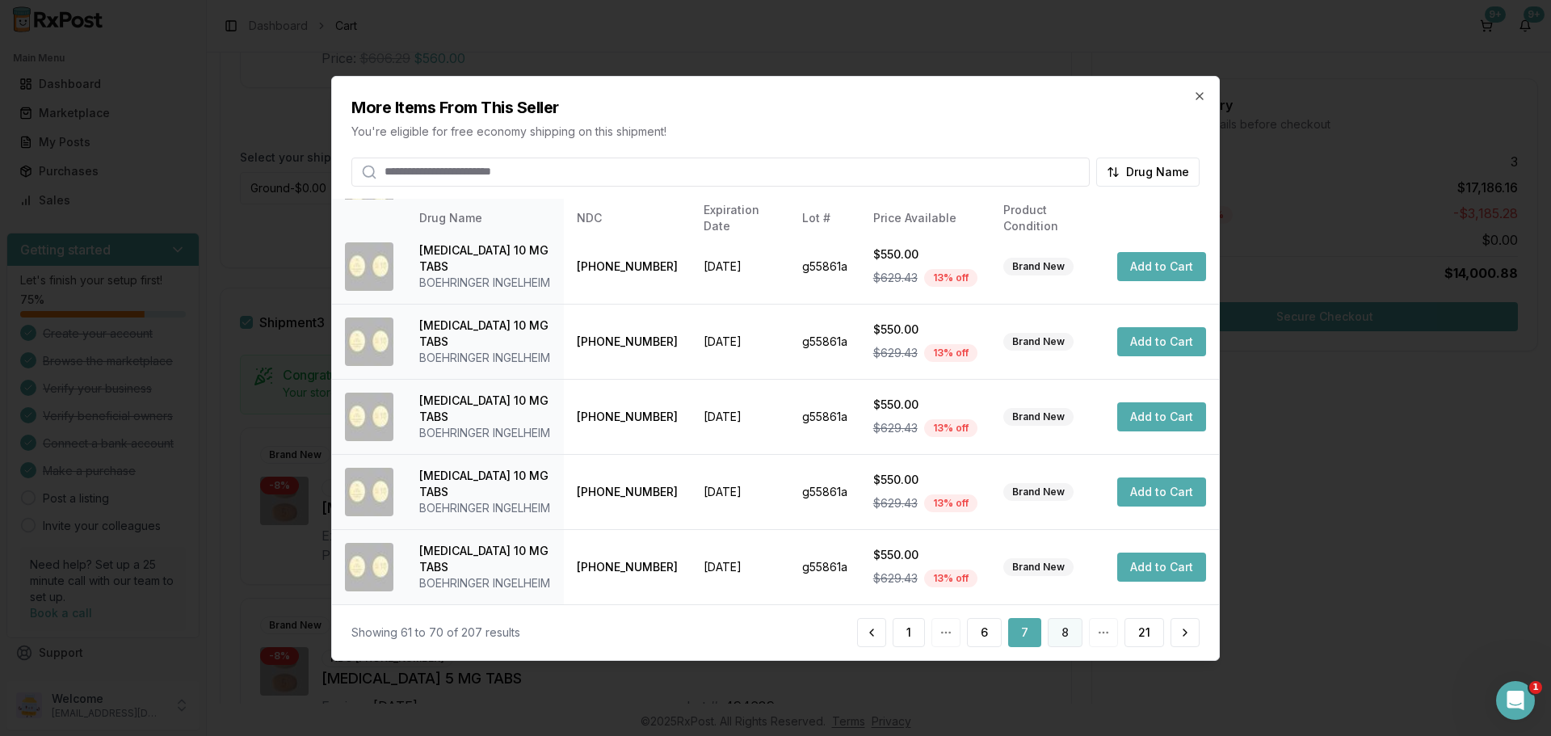
click at [1073, 632] on button "8" at bounding box center [1064, 632] width 35 height 29
click at [1075, 624] on button "9" at bounding box center [1064, 632] width 35 height 29
click at [1076, 634] on button "10" at bounding box center [1063, 632] width 40 height 29
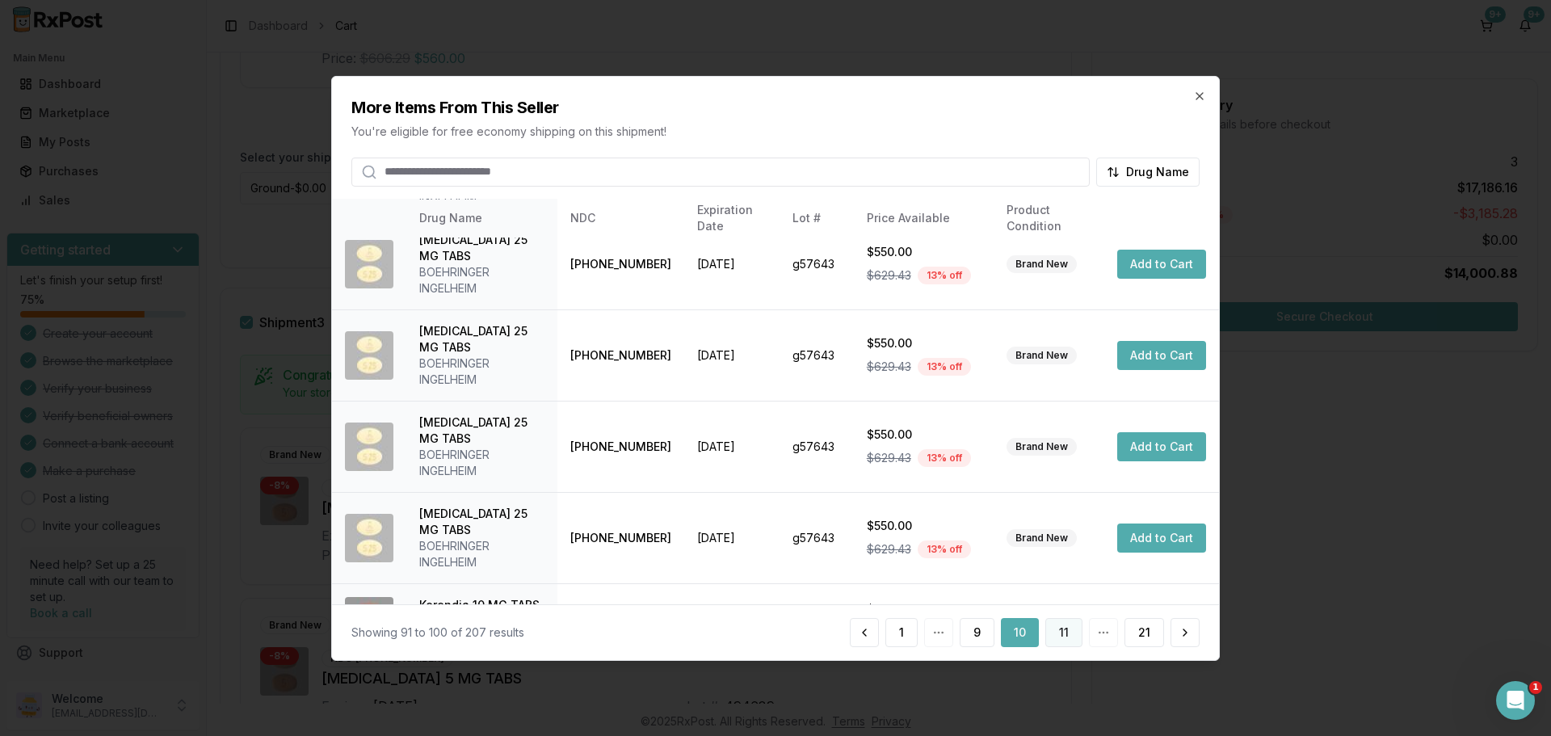
click at [1064, 639] on button "11" at bounding box center [1063, 632] width 37 height 29
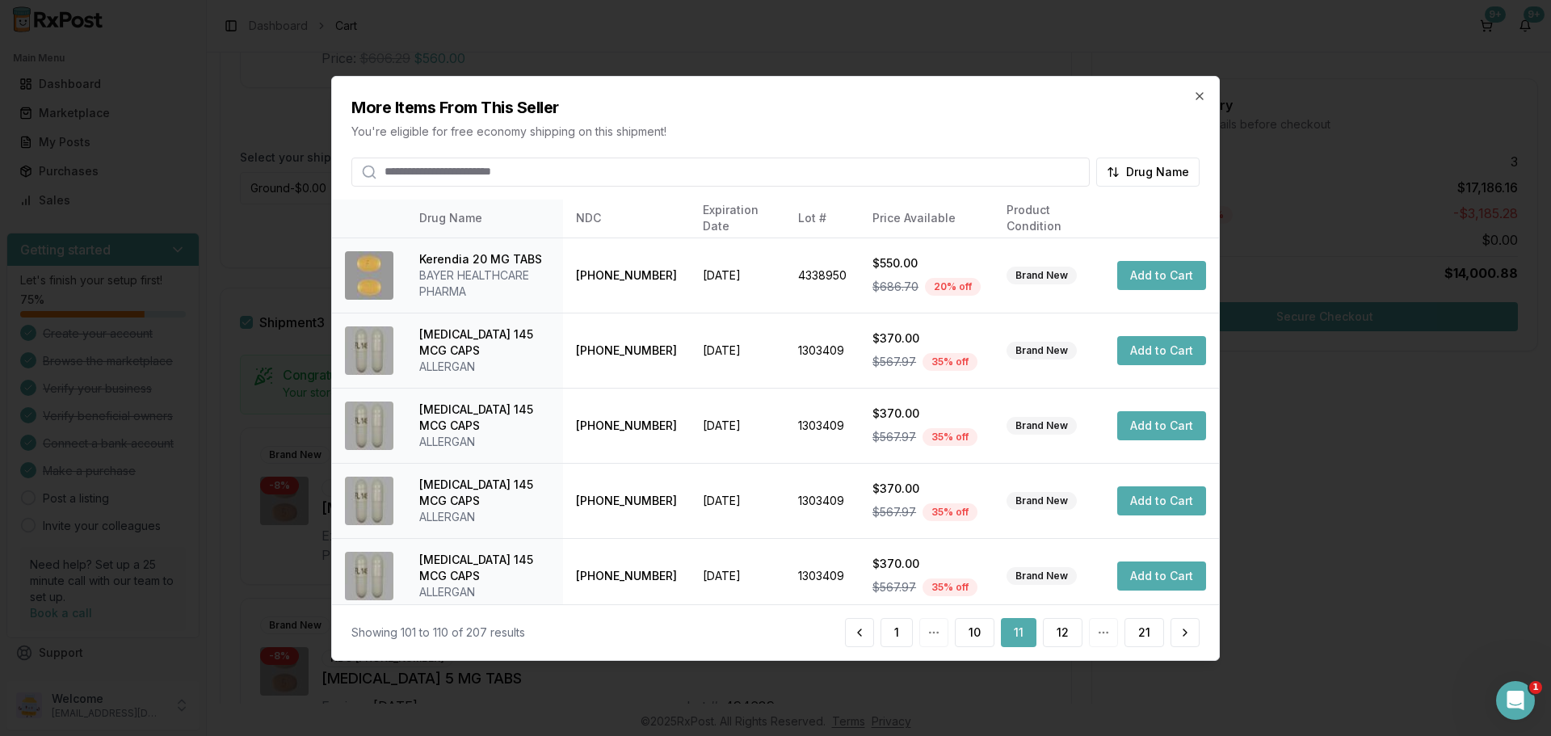
click at [1064, 639] on button "12" at bounding box center [1063, 632] width 40 height 29
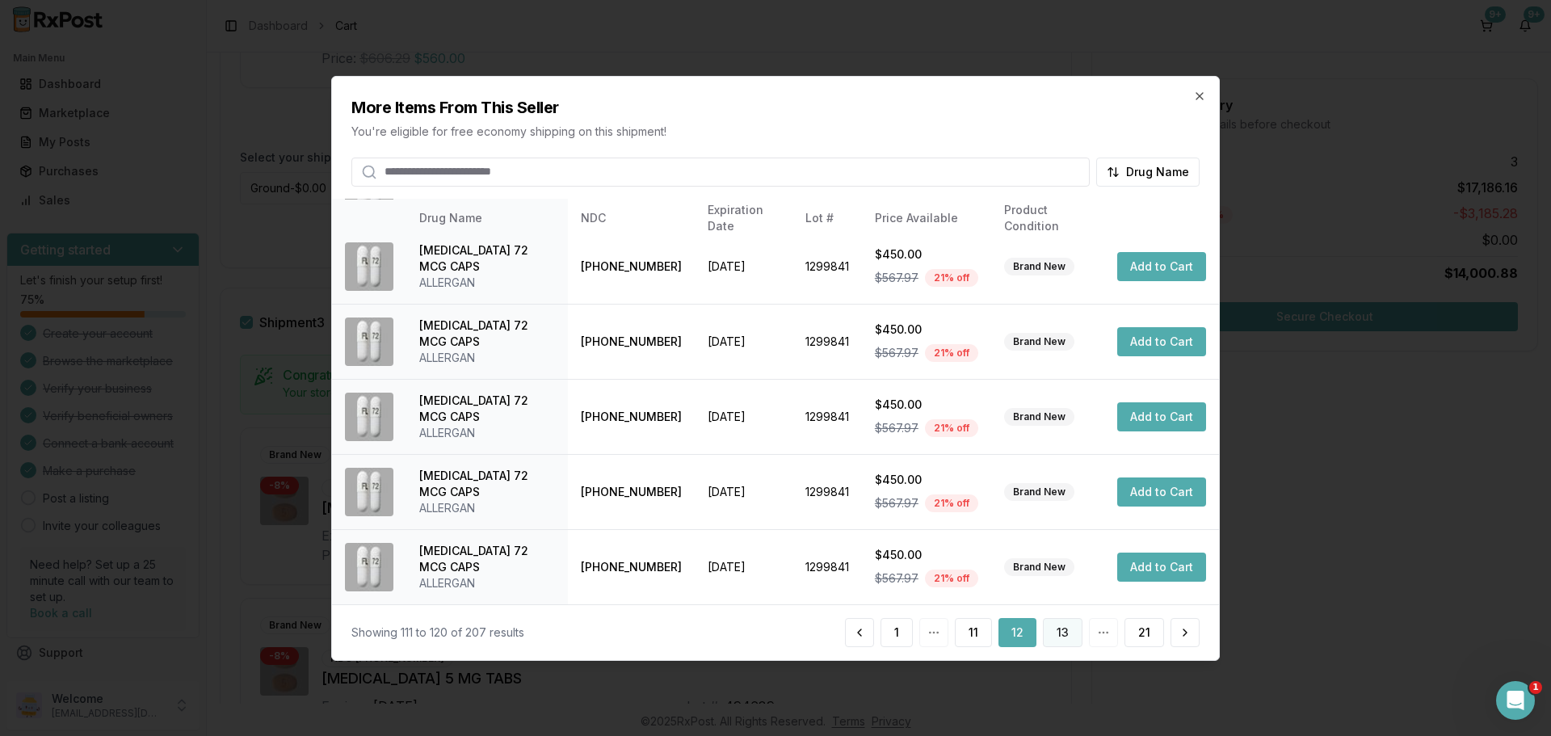
click at [1054, 642] on button "13" at bounding box center [1063, 632] width 40 height 29
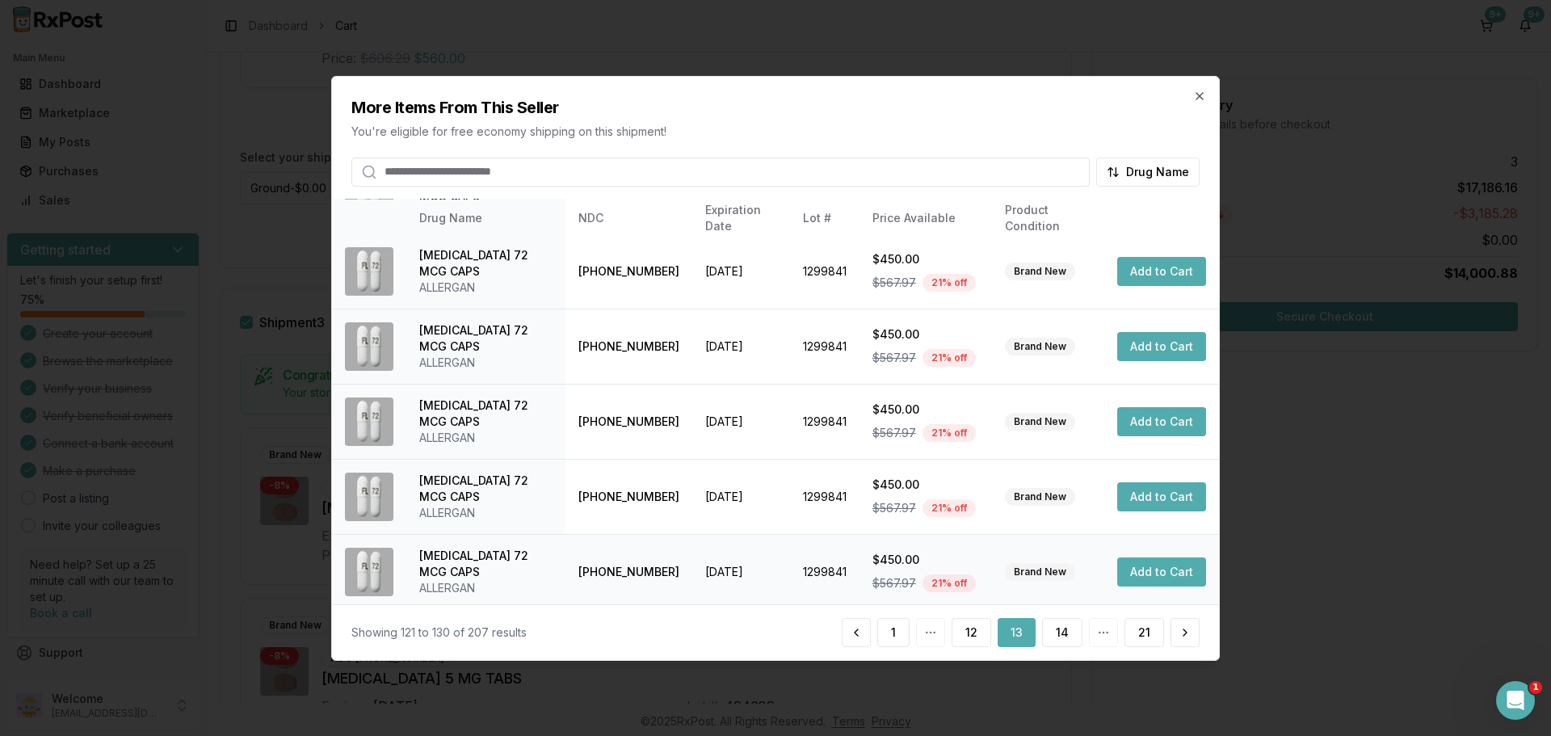
scroll to position [323, 0]
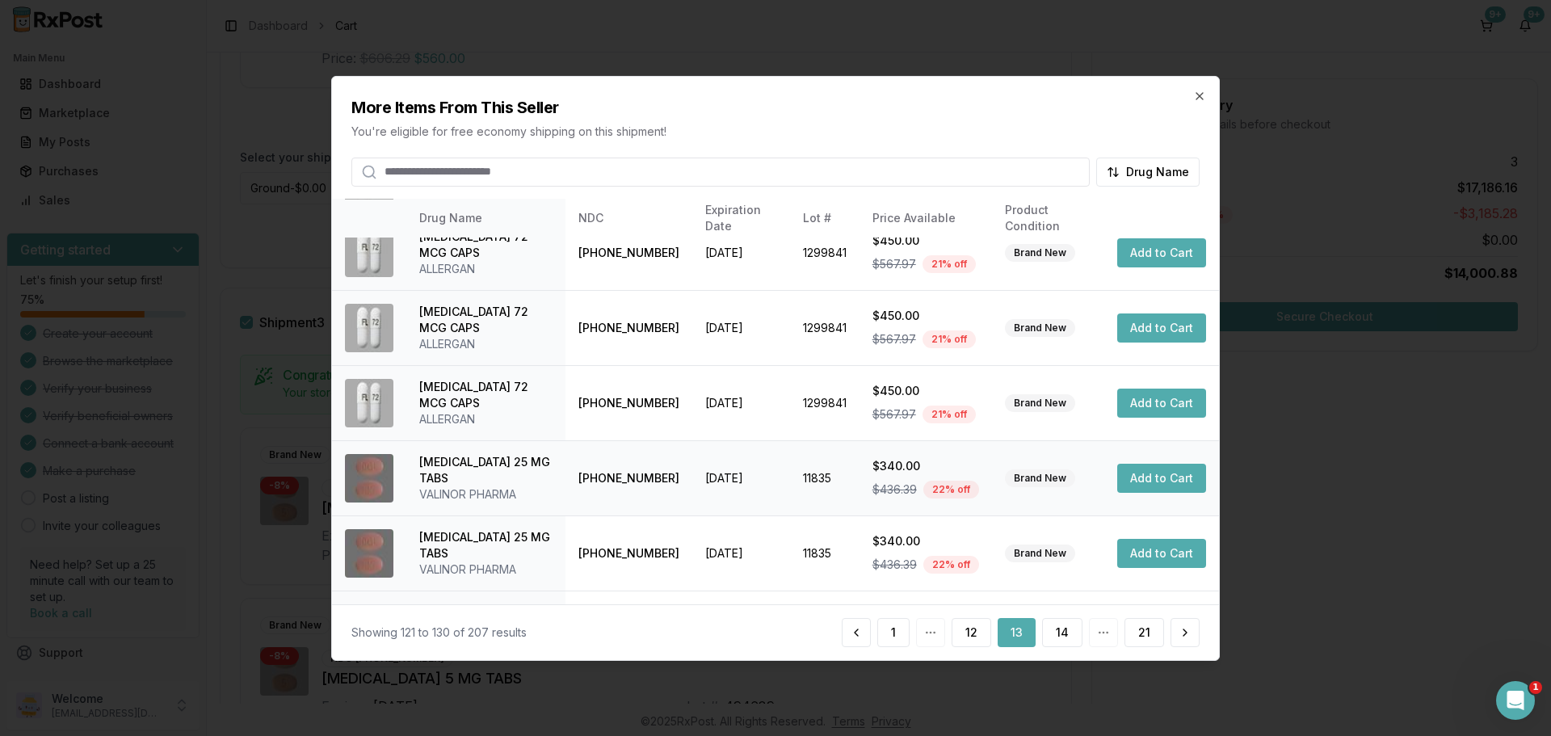
click at [1144, 469] on button "Add to Cart" at bounding box center [1161, 478] width 89 height 29
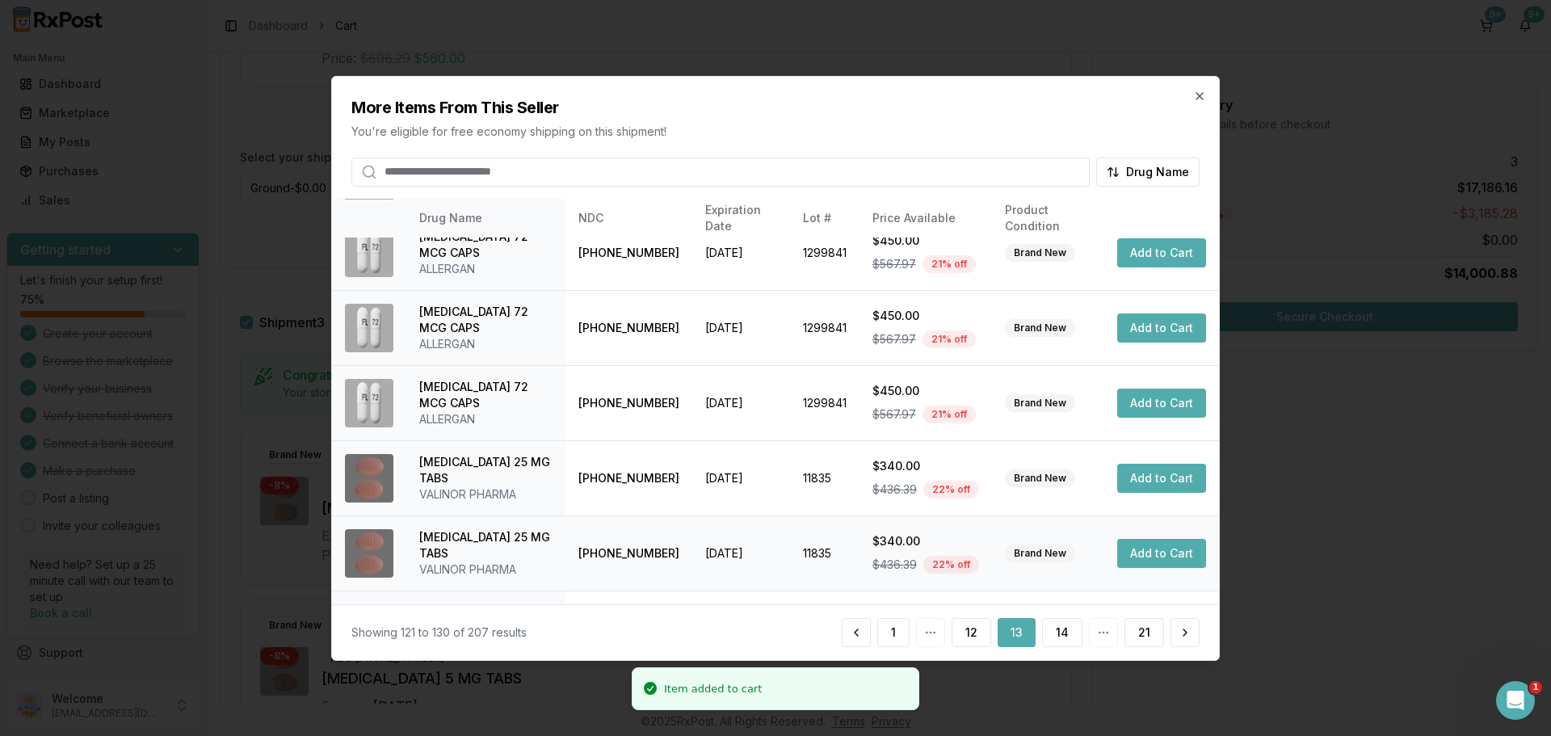
click at [1149, 563] on button "Add to Cart" at bounding box center [1161, 553] width 89 height 29
click at [1073, 622] on button "14" at bounding box center [1062, 632] width 40 height 29
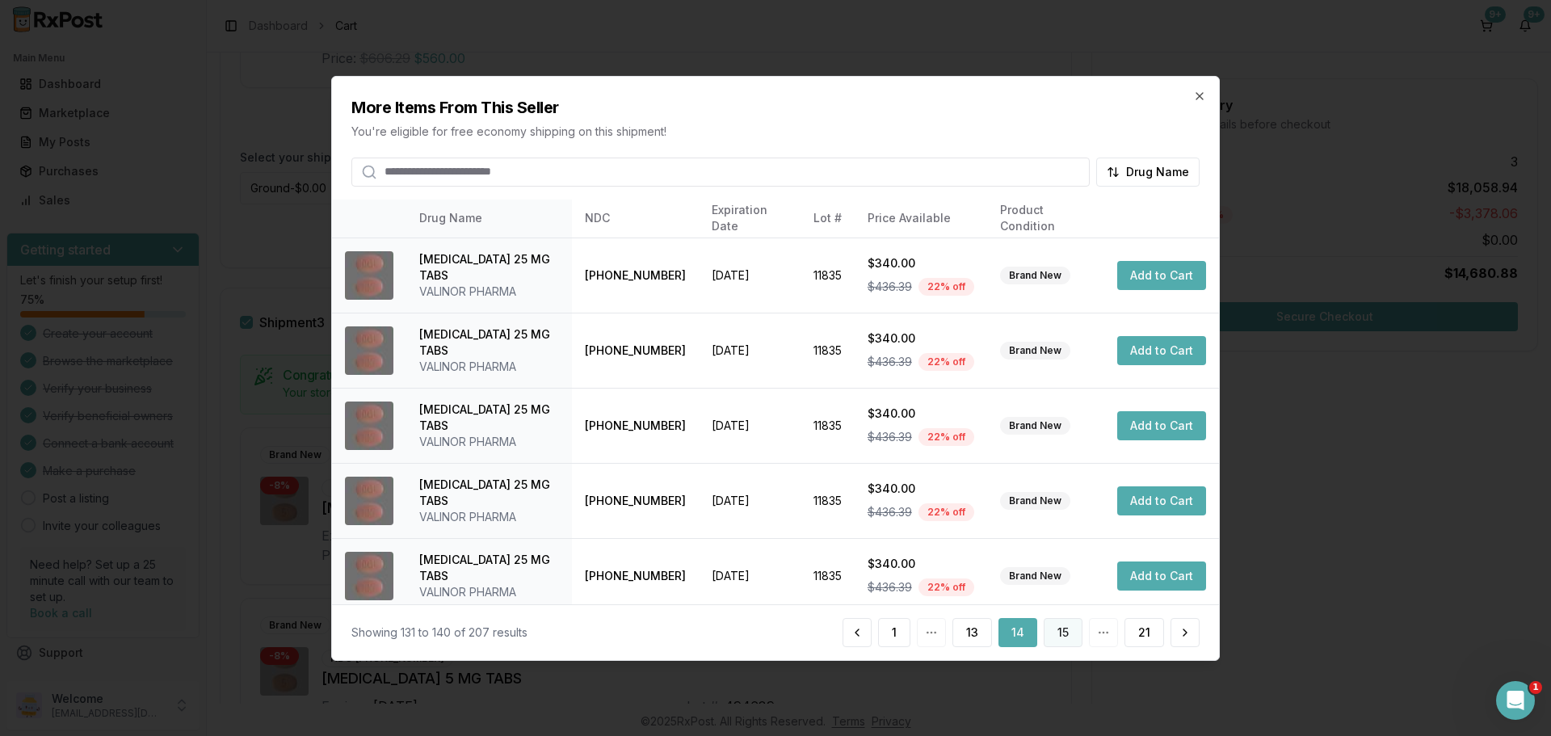
click at [1068, 636] on button "15" at bounding box center [1062, 632] width 39 height 29
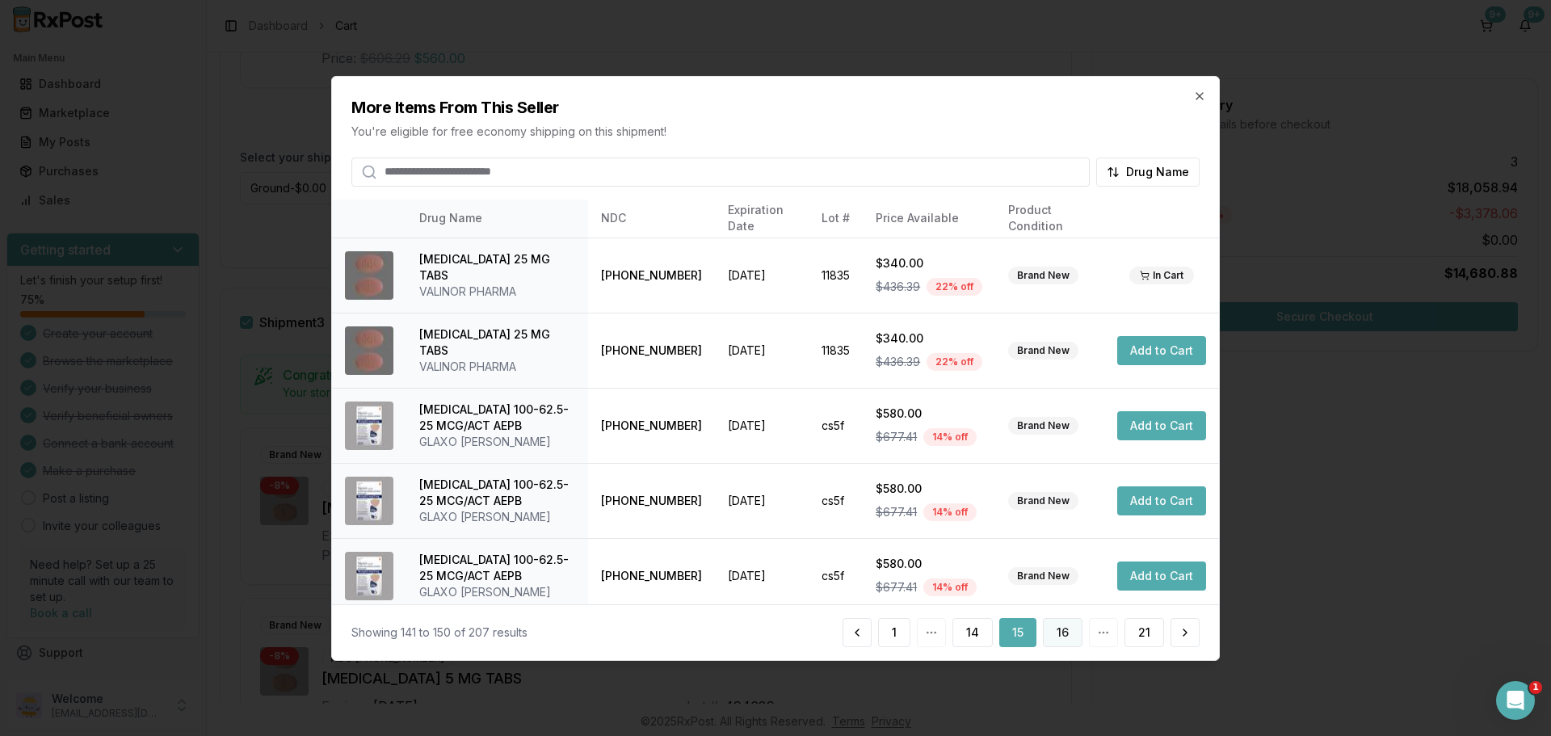
click at [1060, 632] on button "16" at bounding box center [1063, 632] width 40 height 29
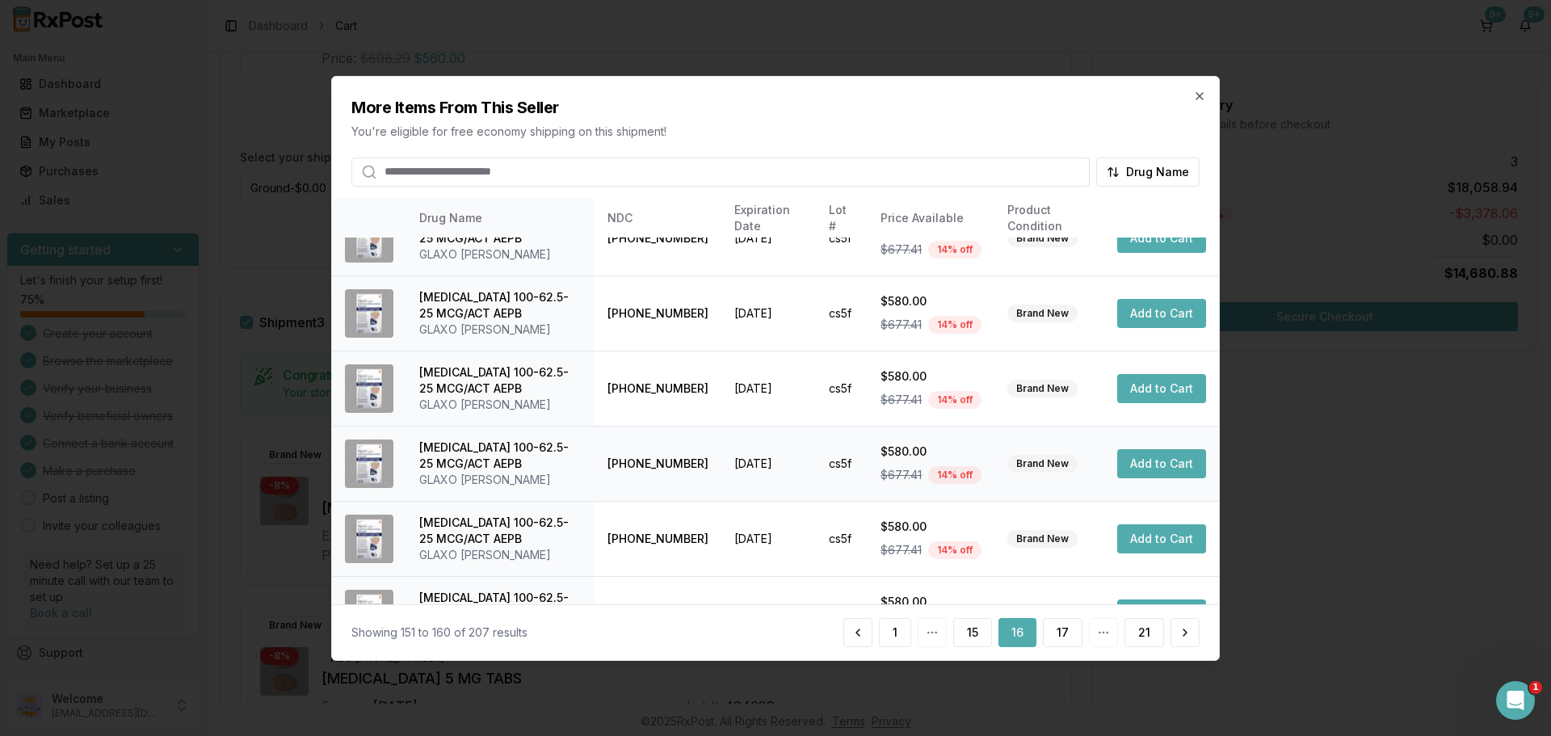
scroll to position [384, 0]
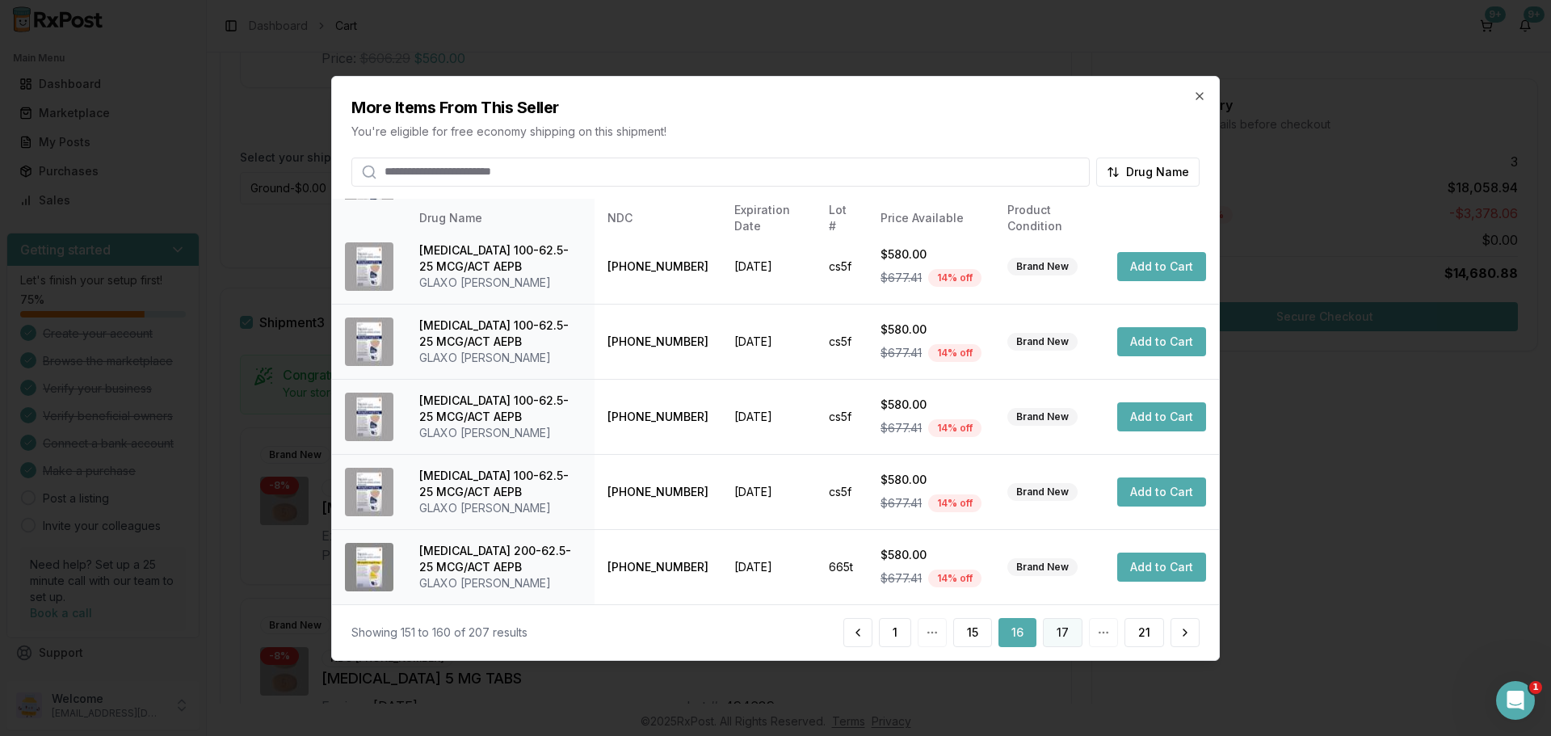
click at [1061, 628] on button "17" at bounding box center [1063, 632] width 40 height 29
click at [1063, 632] on button "18" at bounding box center [1063, 632] width 40 height 29
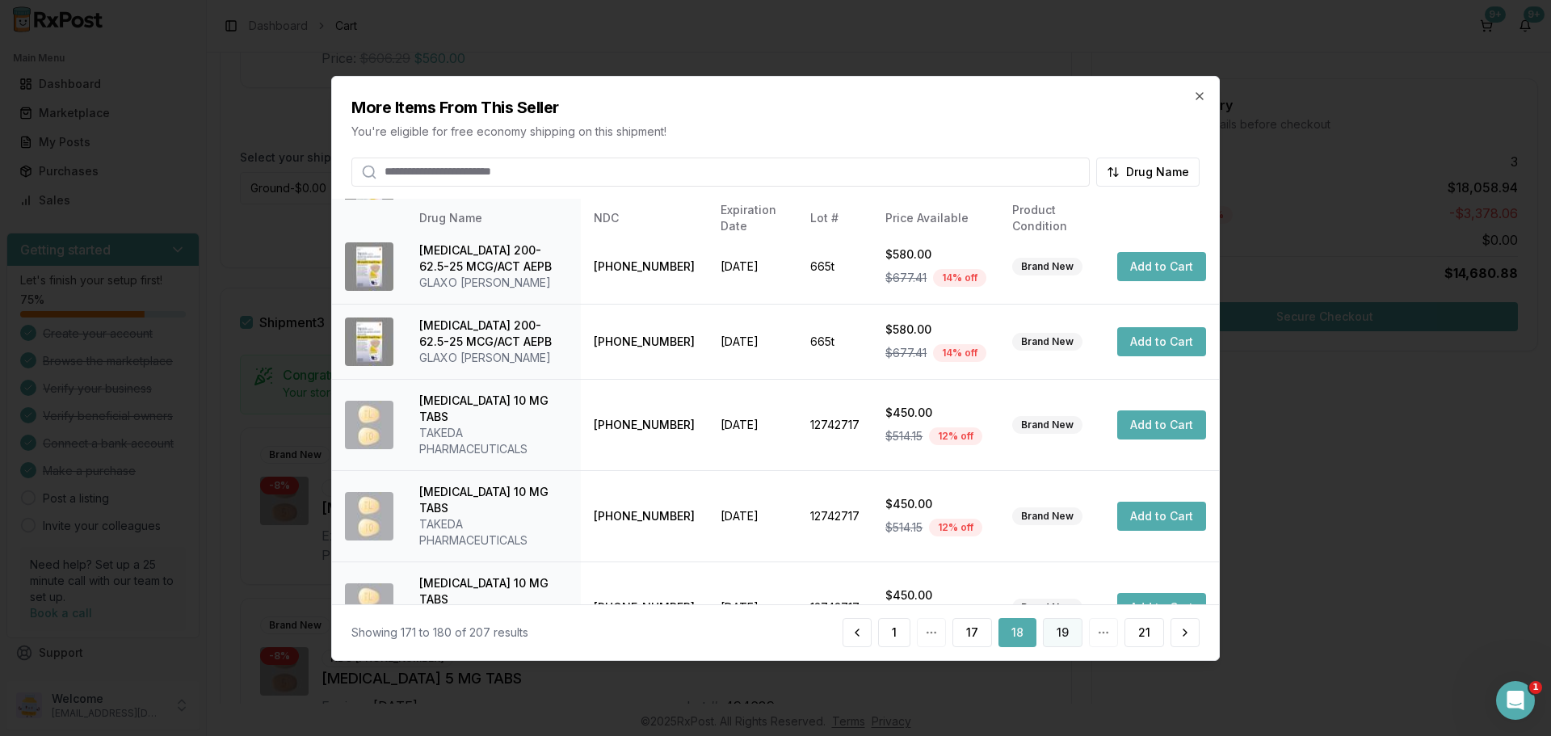
click at [1059, 639] on button "19" at bounding box center [1063, 632] width 40 height 29
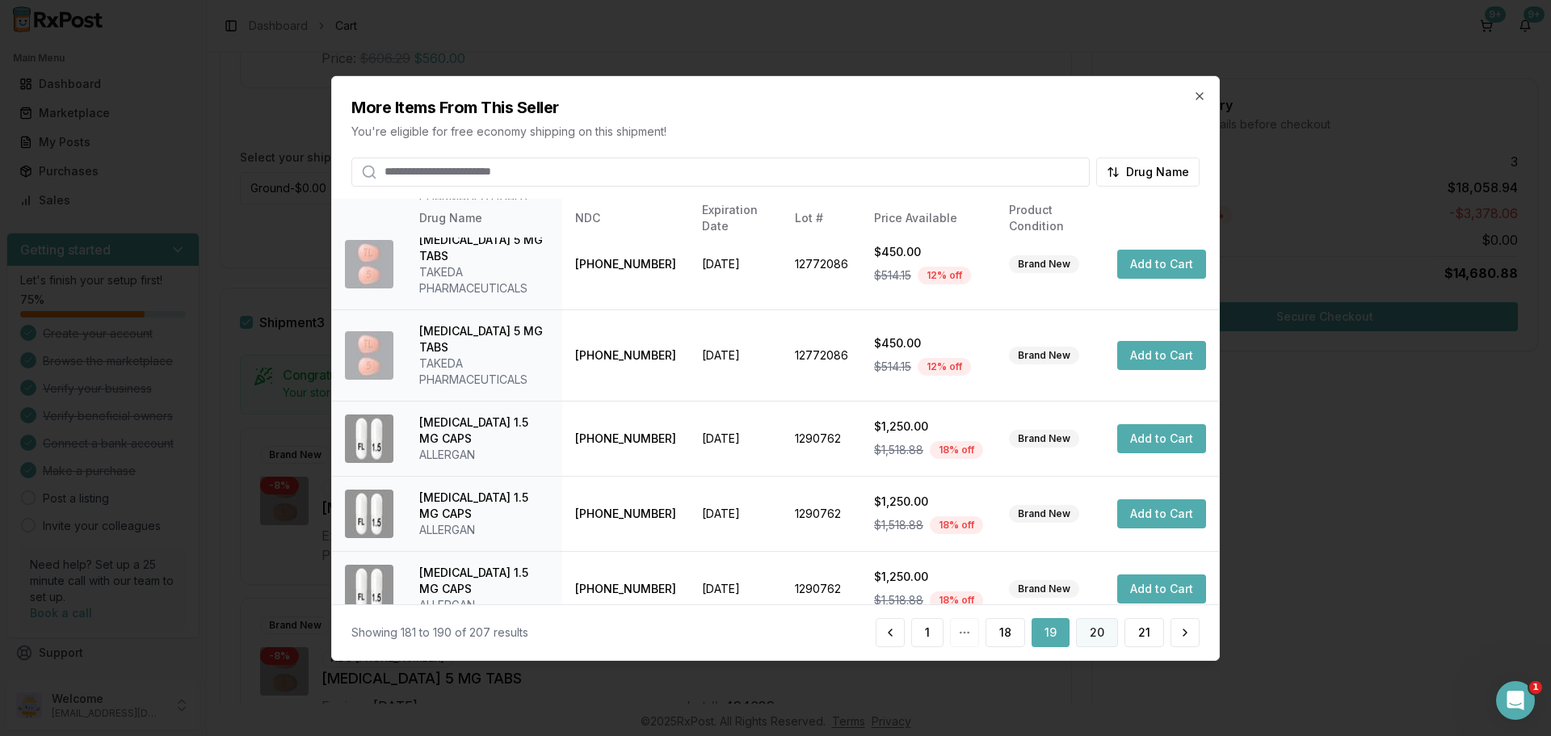
click at [1106, 638] on button "20" at bounding box center [1097, 632] width 42 height 29
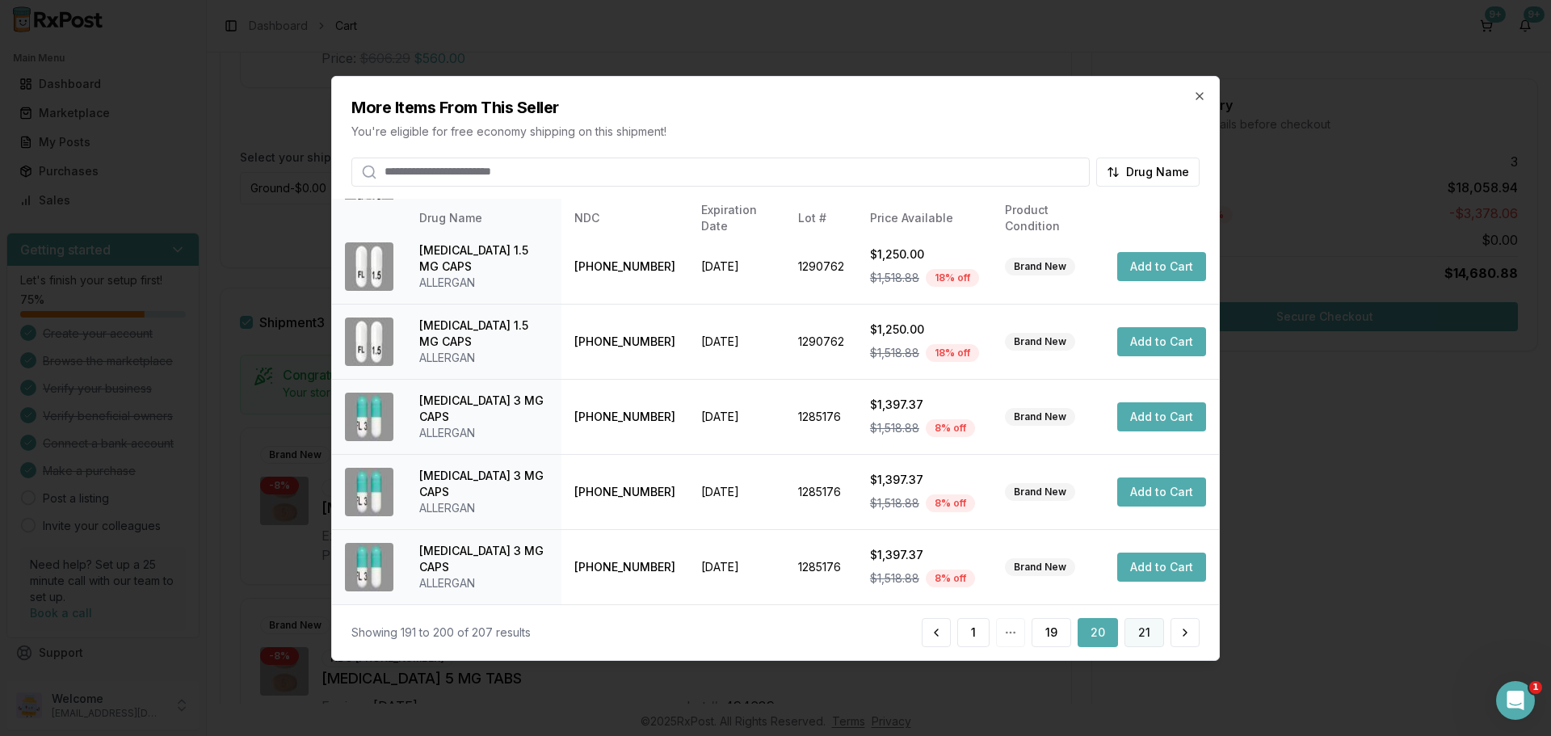
click at [1152, 639] on button "21" at bounding box center [1144, 632] width 40 height 29
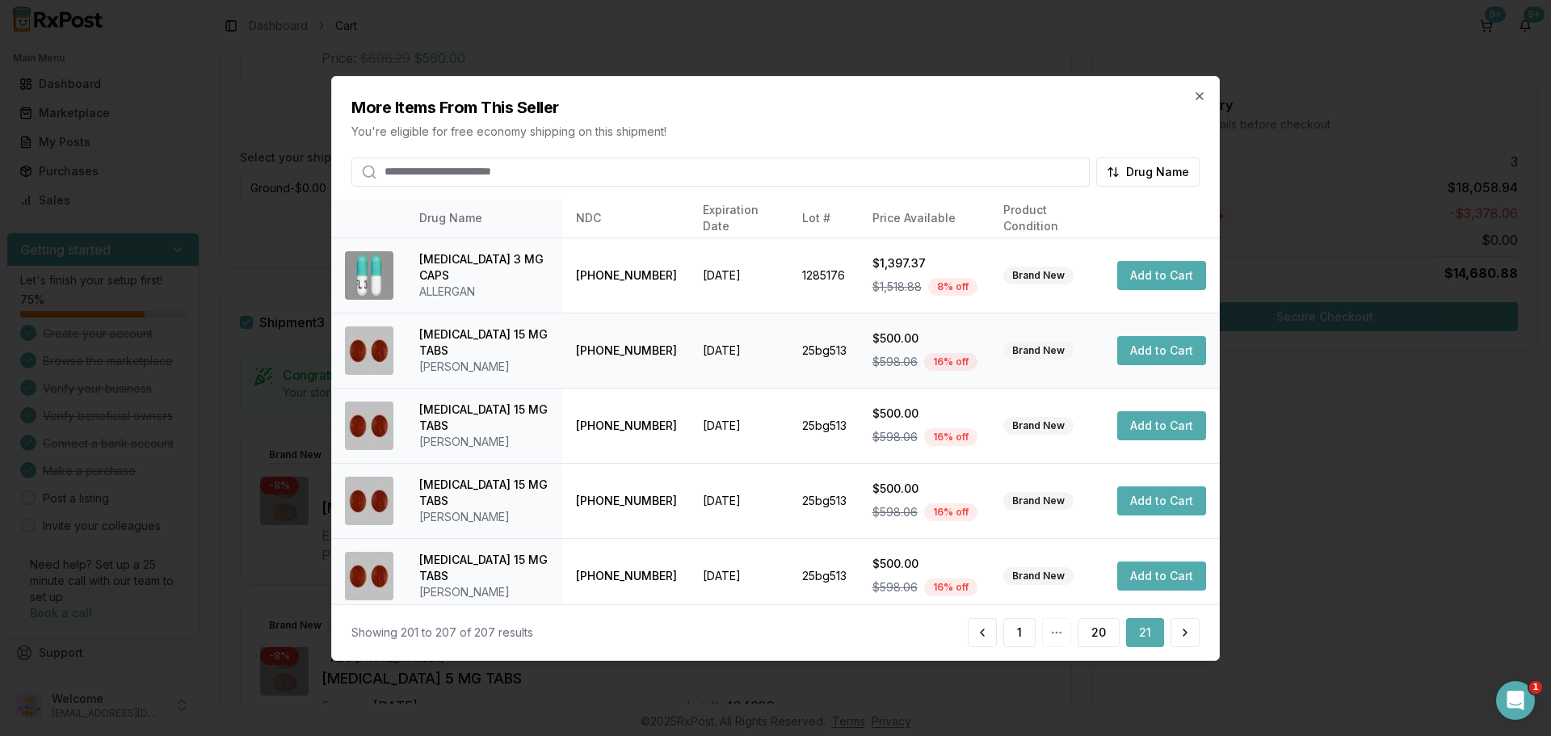
click at [1149, 347] on button "Add to Cart" at bounding box center [1161, 350] width 89 height 29
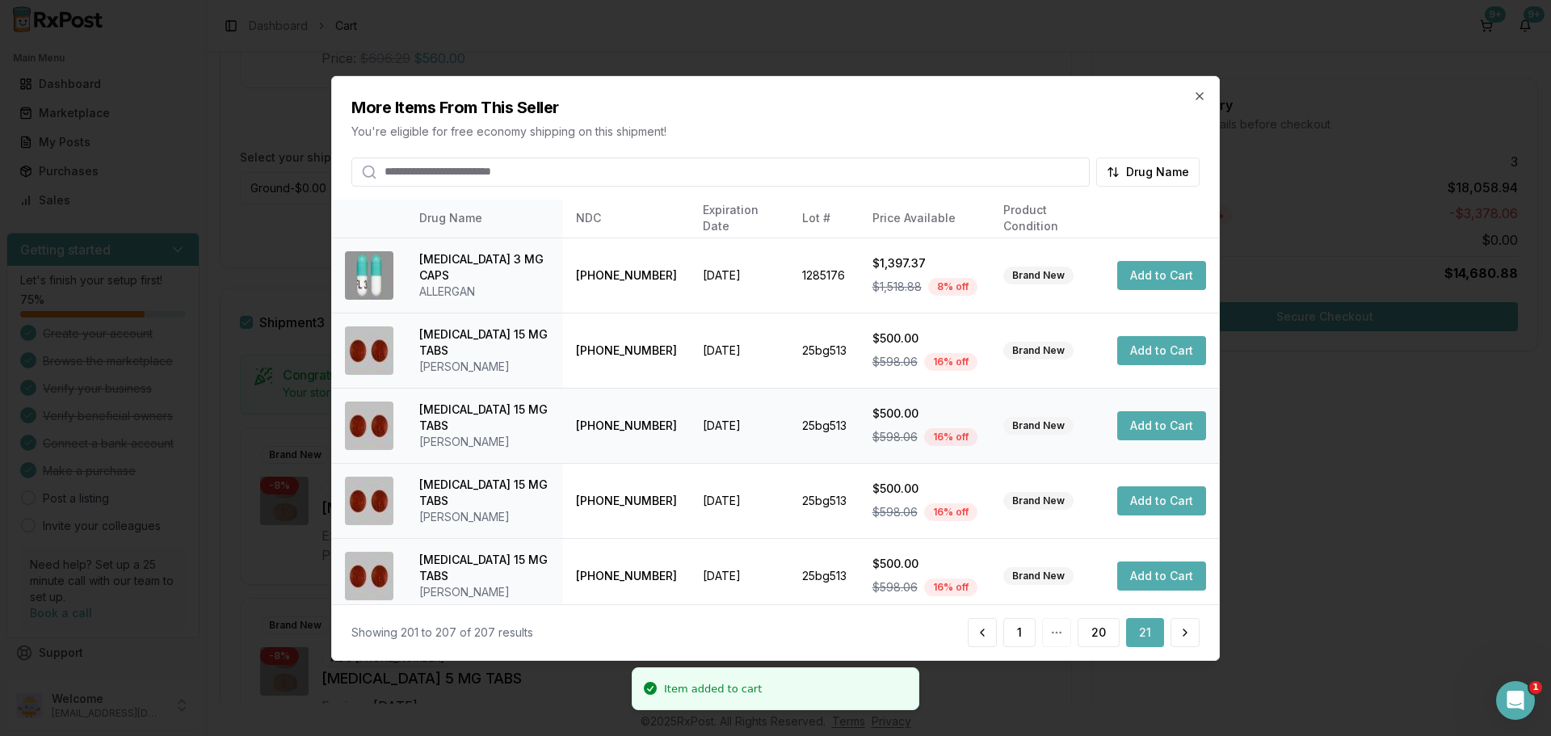
click at [1157, 434] on button "Add to Cart" at bounding box center [1161, 425] width 89 height 29
click at [1152, 507] on button "Add to Cart" at bounding box center [1161, 500] width 89 height 29
click at [1161, 574] on button "Add to Cart" at bounding box center [1161, 575] width 89 height 29
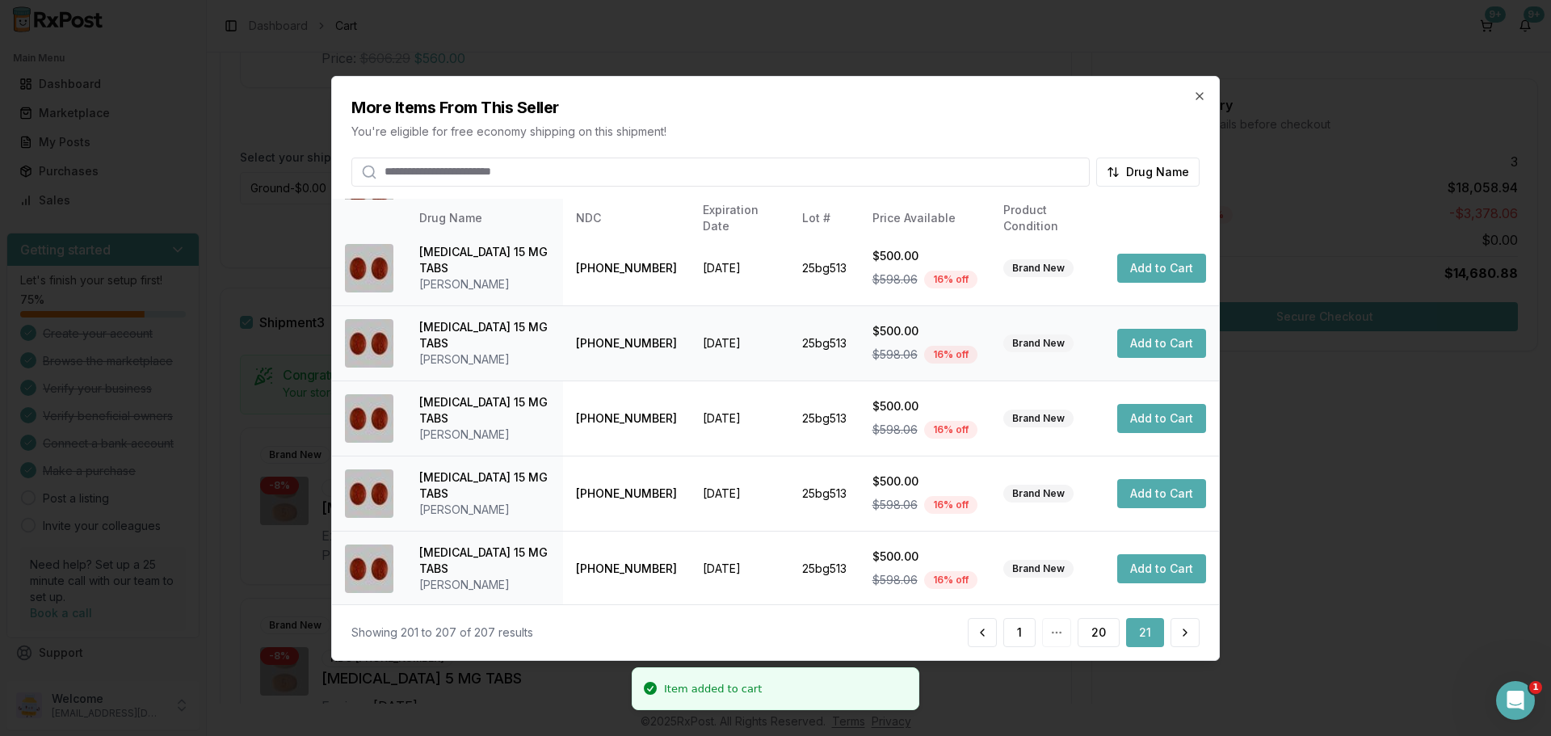
scroll to position [159, 0]
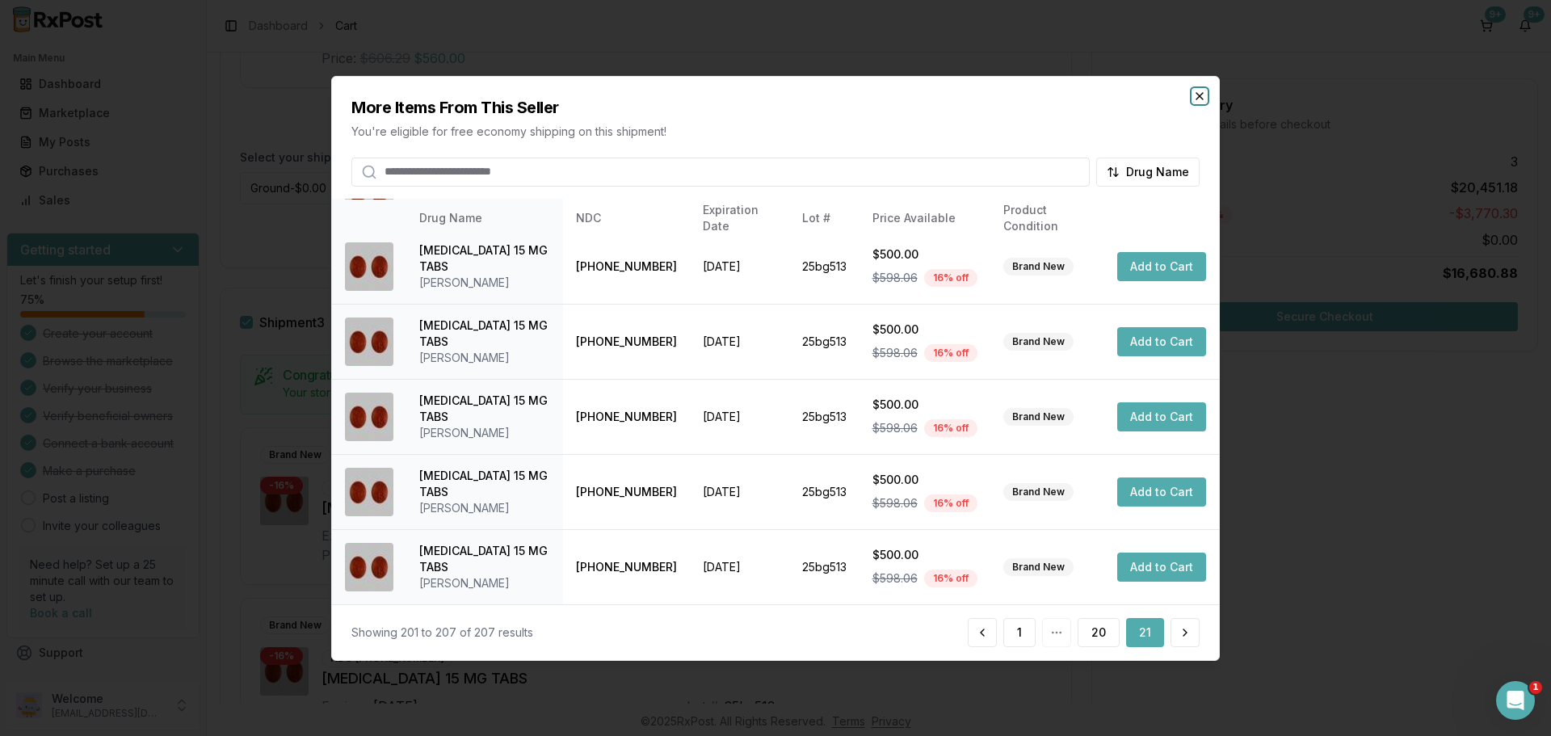
click at [1202, 100] on icon "button" at bounding box center [1199, 95] width 13 height 13
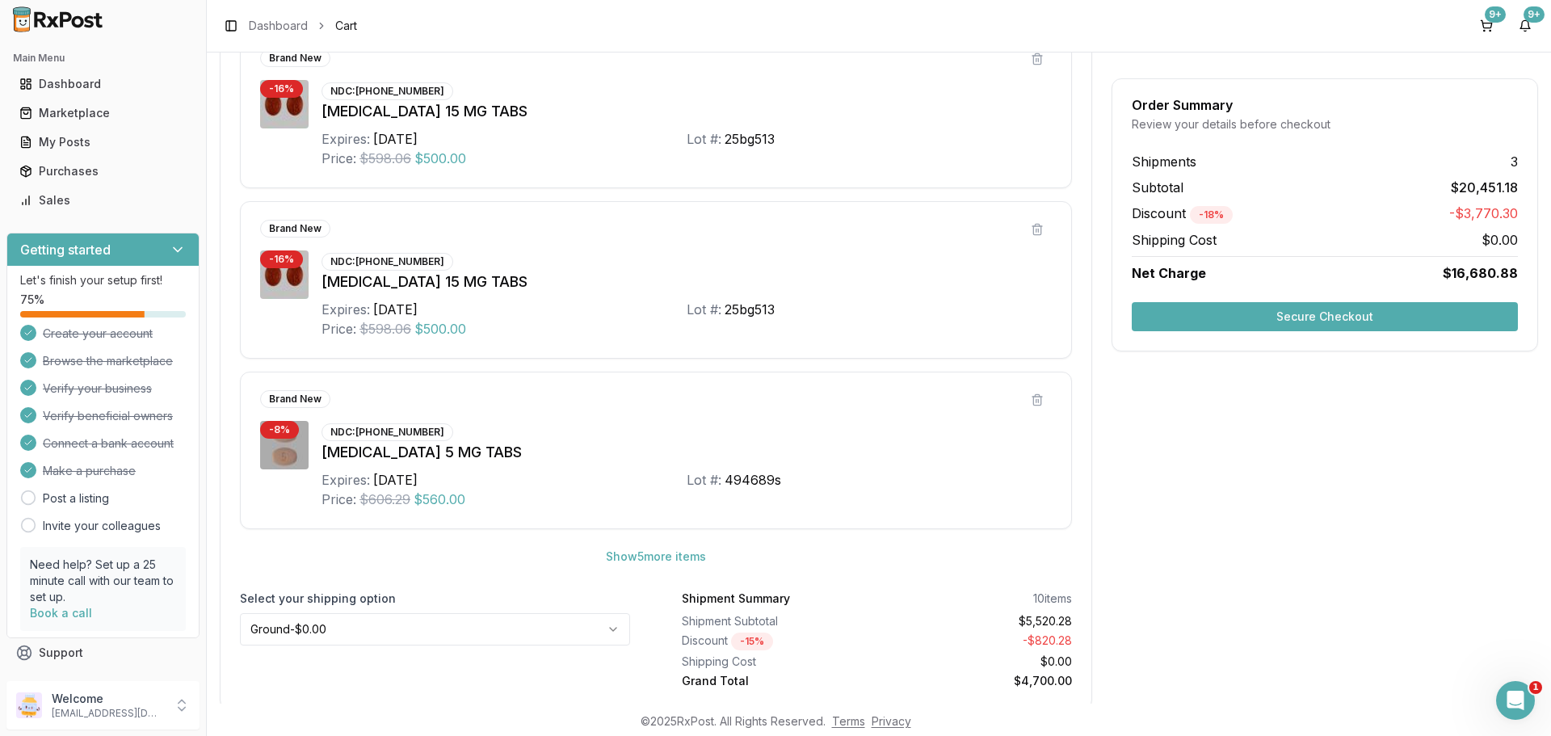
scroll to position [3104, 0]
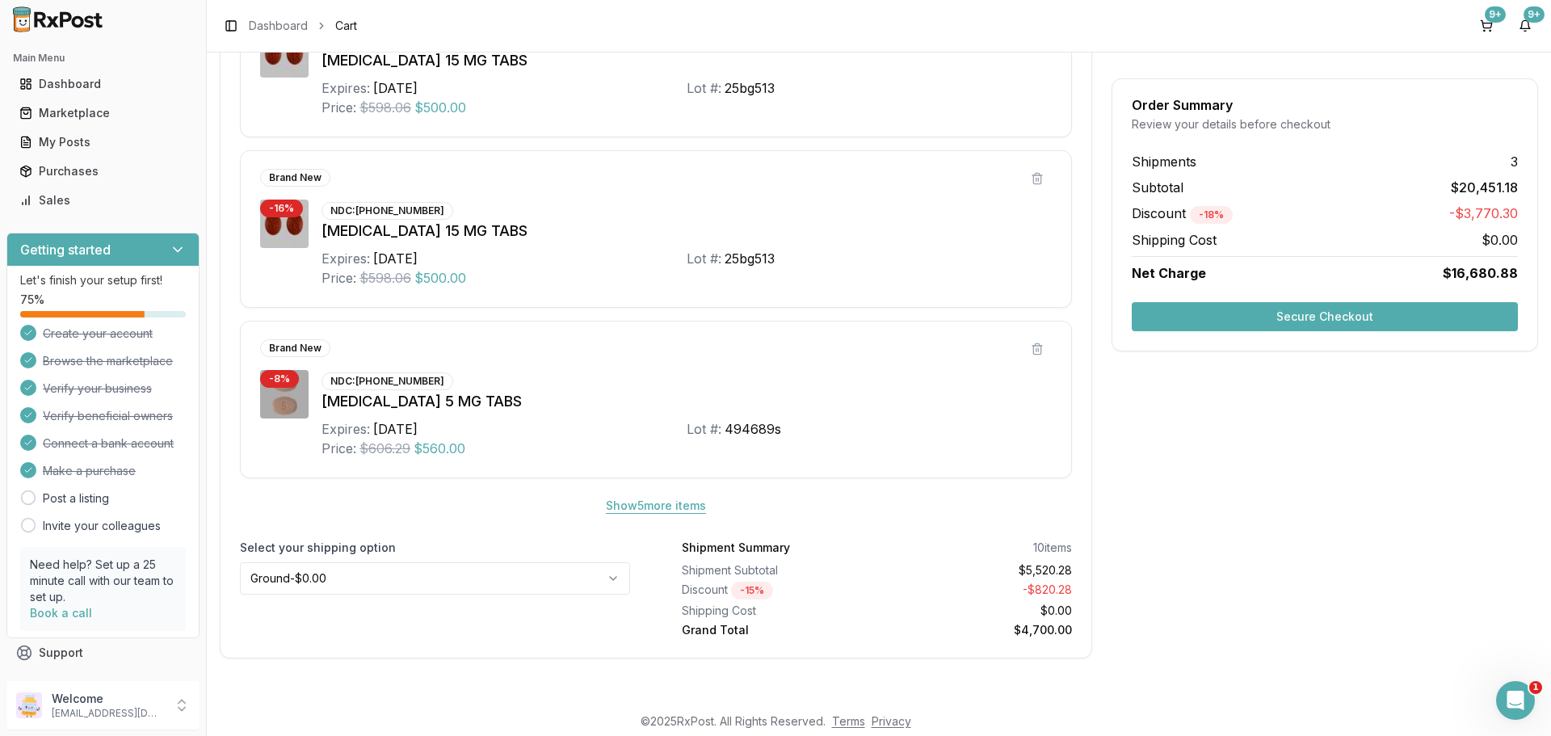
click at [675, 507] on button "Show 5 more item s" at bounding box center [656, 505] width 126 height 29
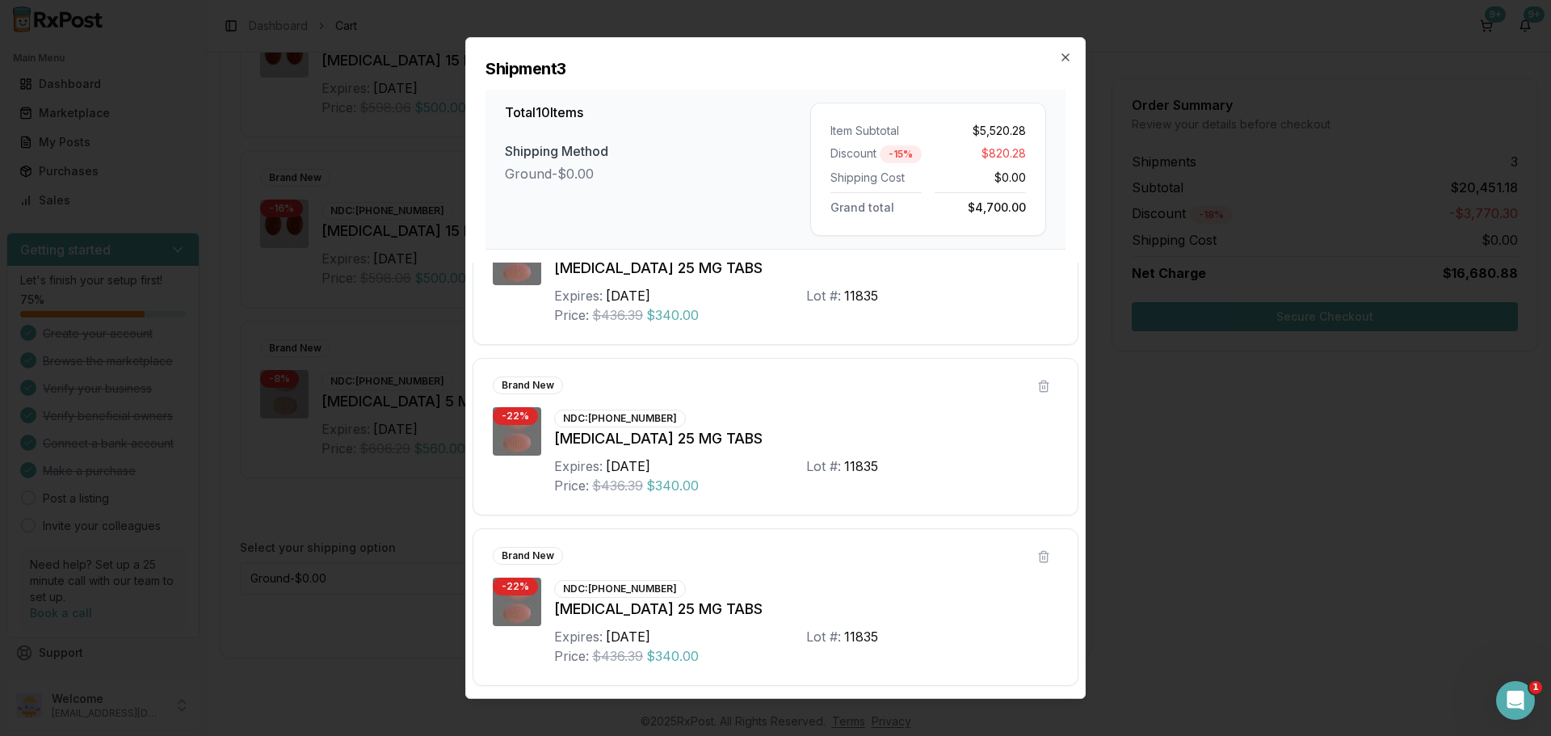
scroll to position [1215, 0]
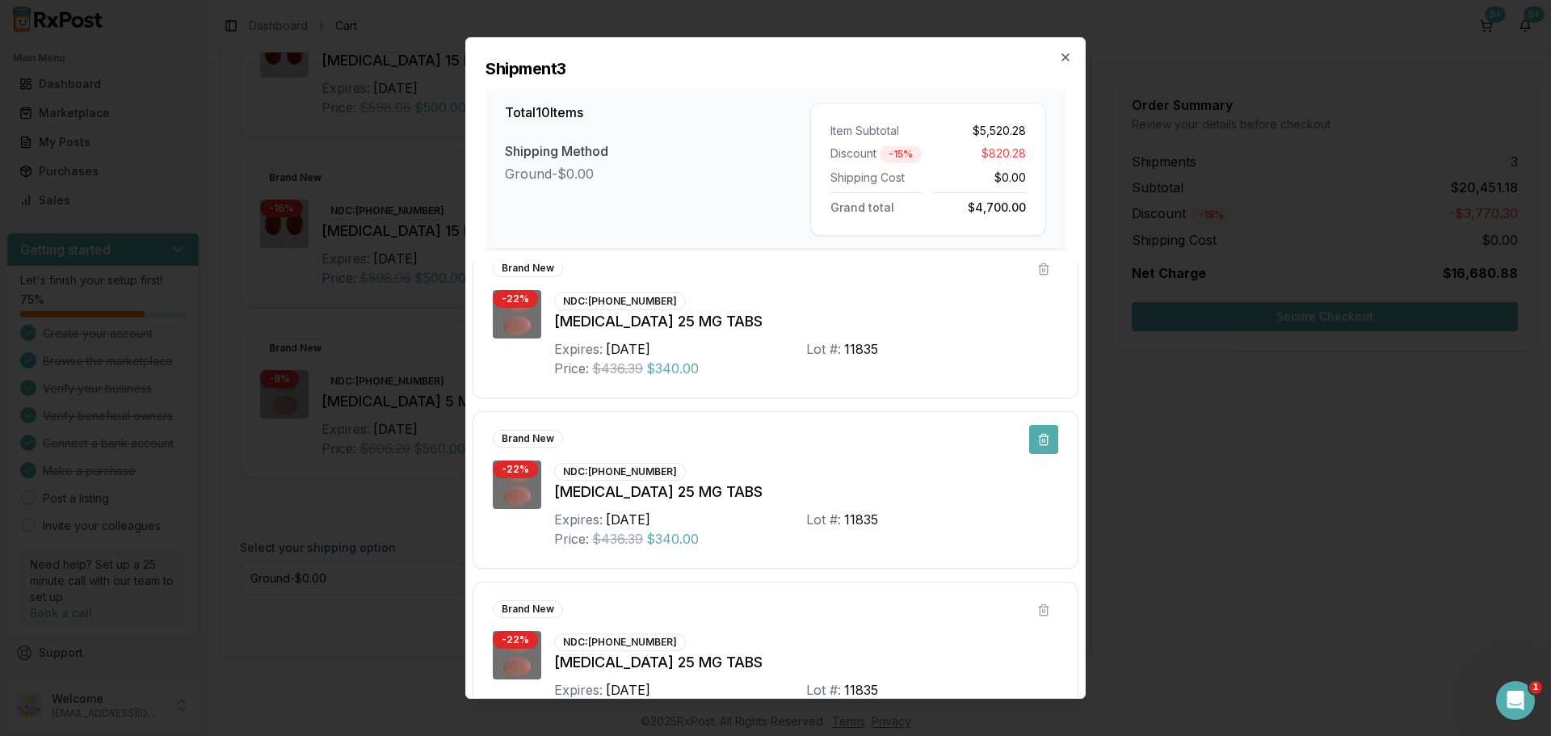
click at [1038, 437] on button at bounding box center [1043, 439] width 29 height 29
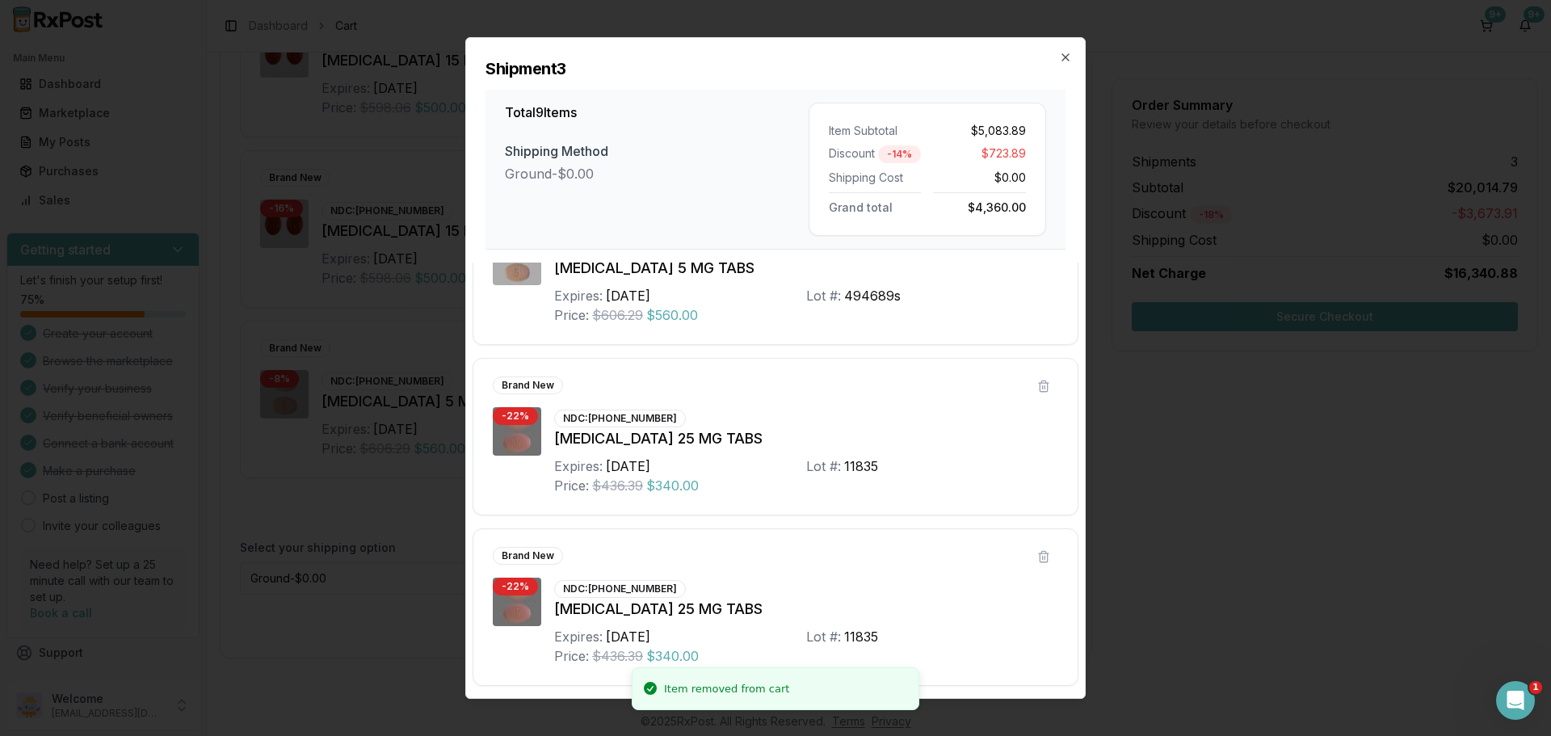
scroll to position [1098, 0]
click at [1066, 62] on icon "button" at bounding box center [1065, 57] width 13 height 13
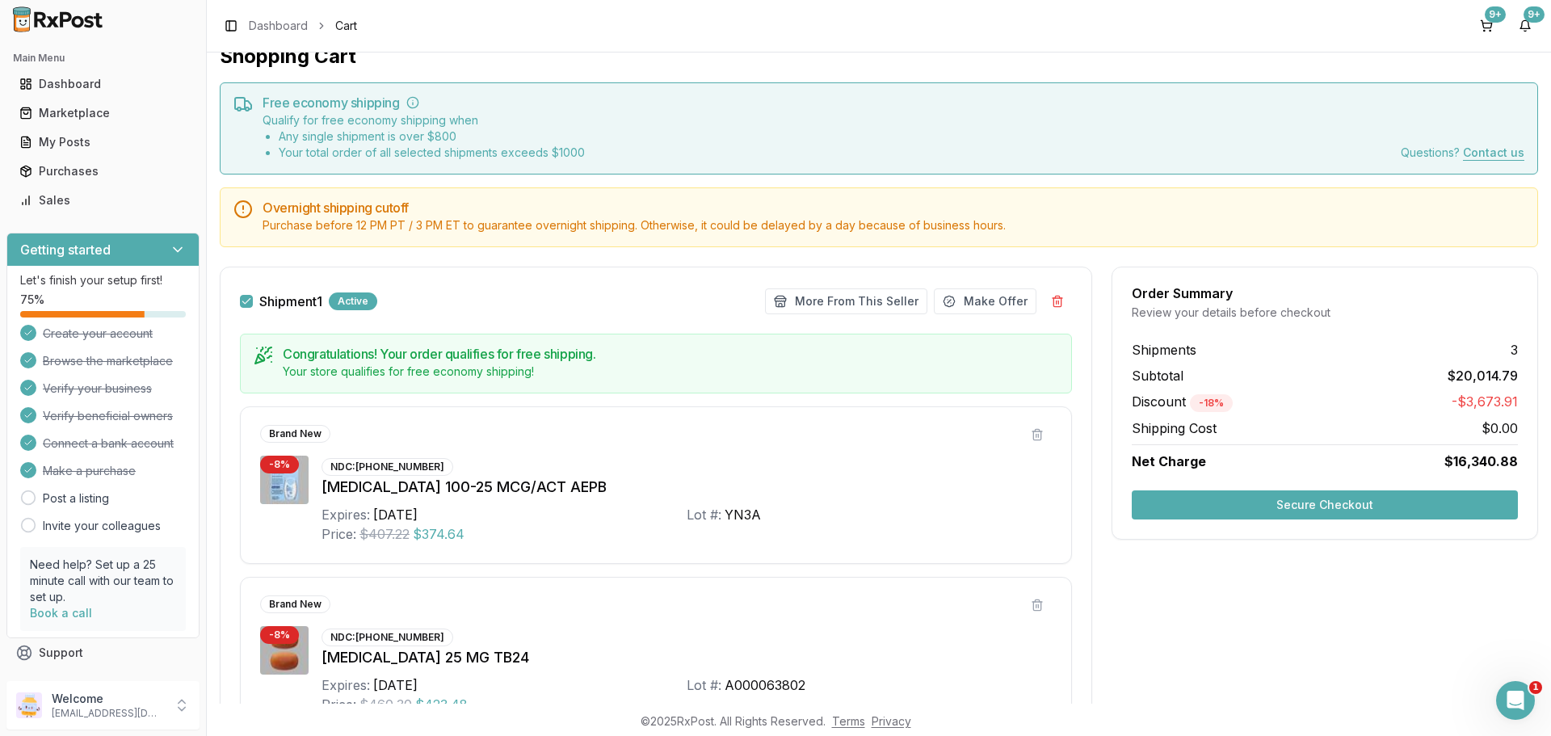
scroll to position [0, 0]
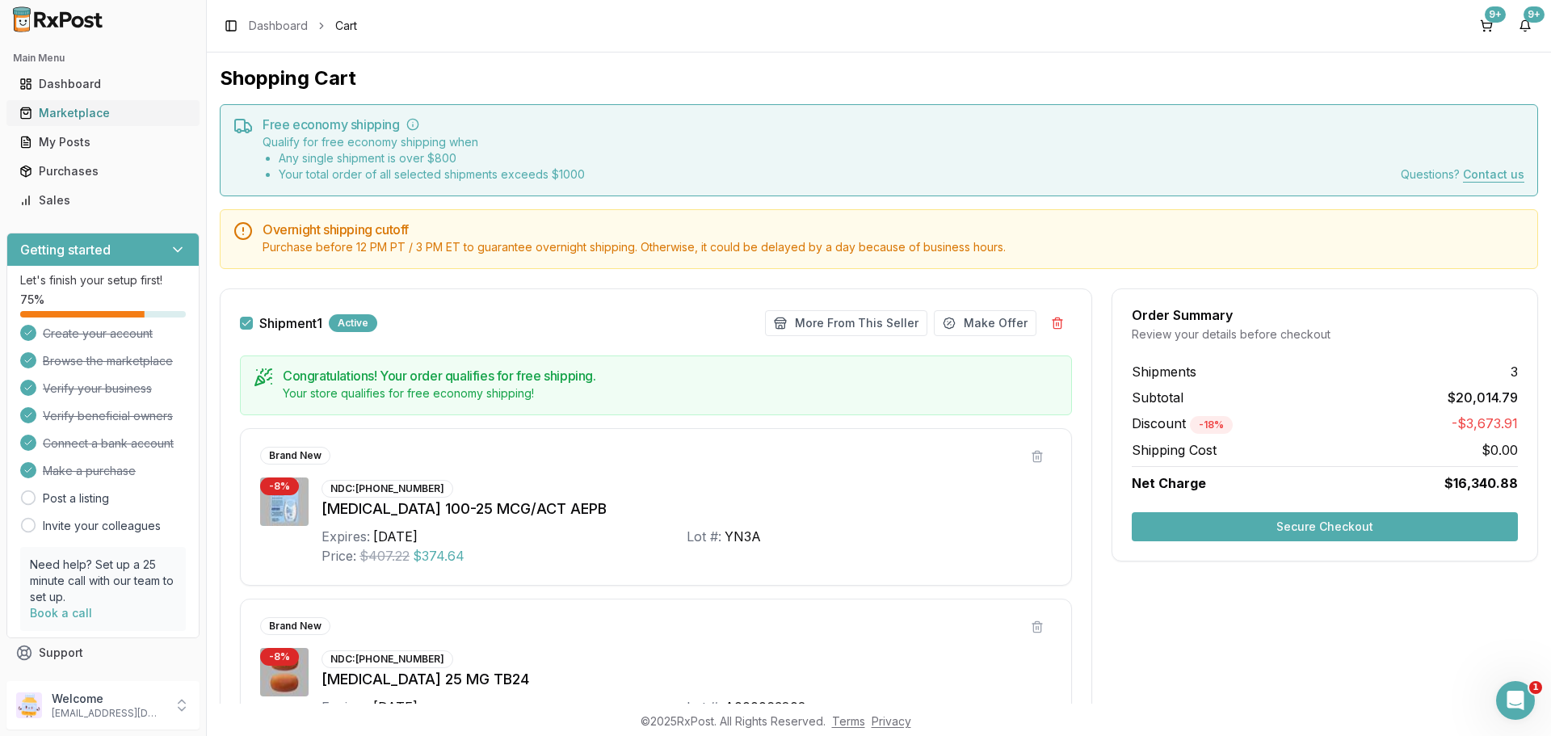
click at [89, 117] on div "Marketplace" at bounding box center [102, 113] width 167 height 16
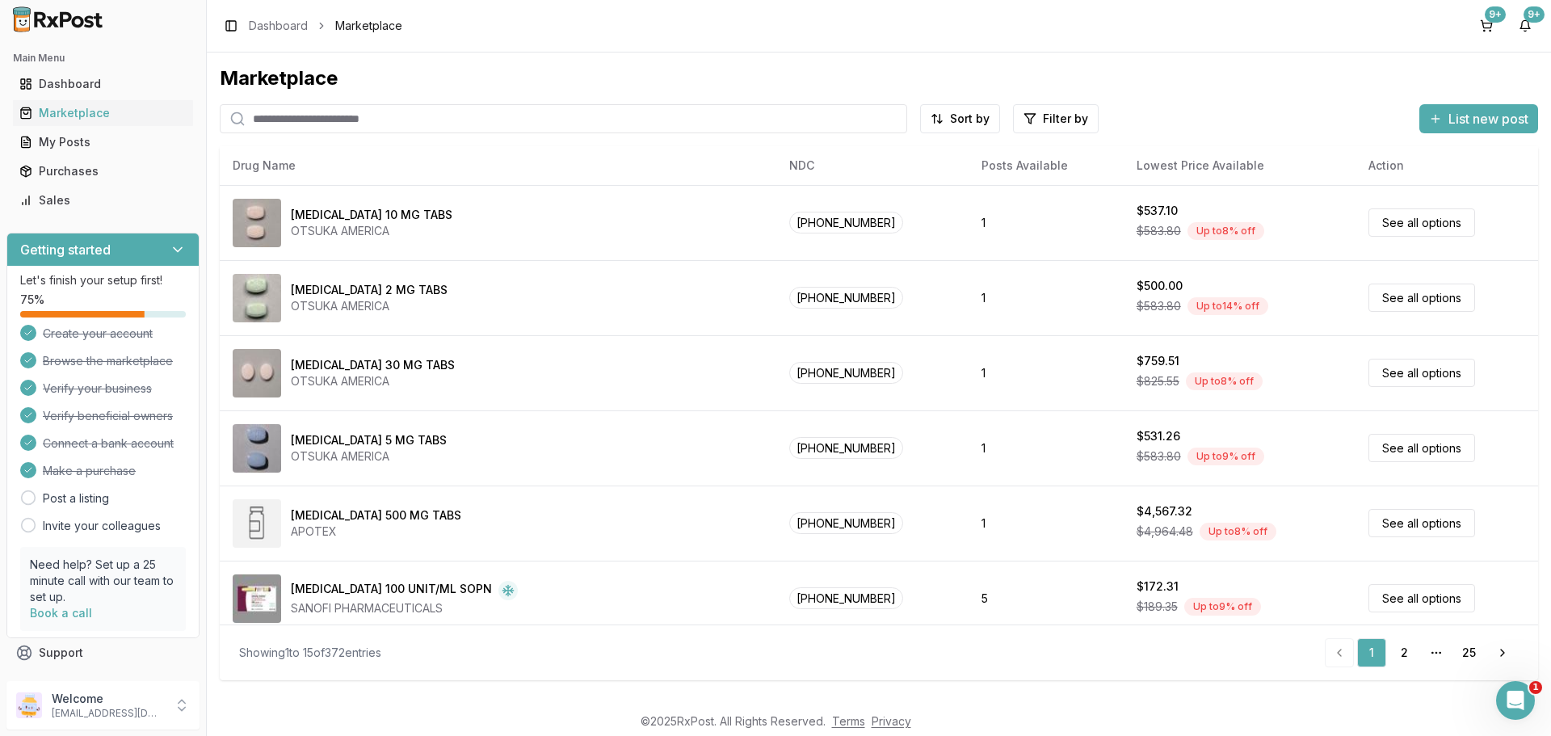
click at [367, 113] on input "search" at bounding box center [563, 118] width 687 height 29
paste input "**********"
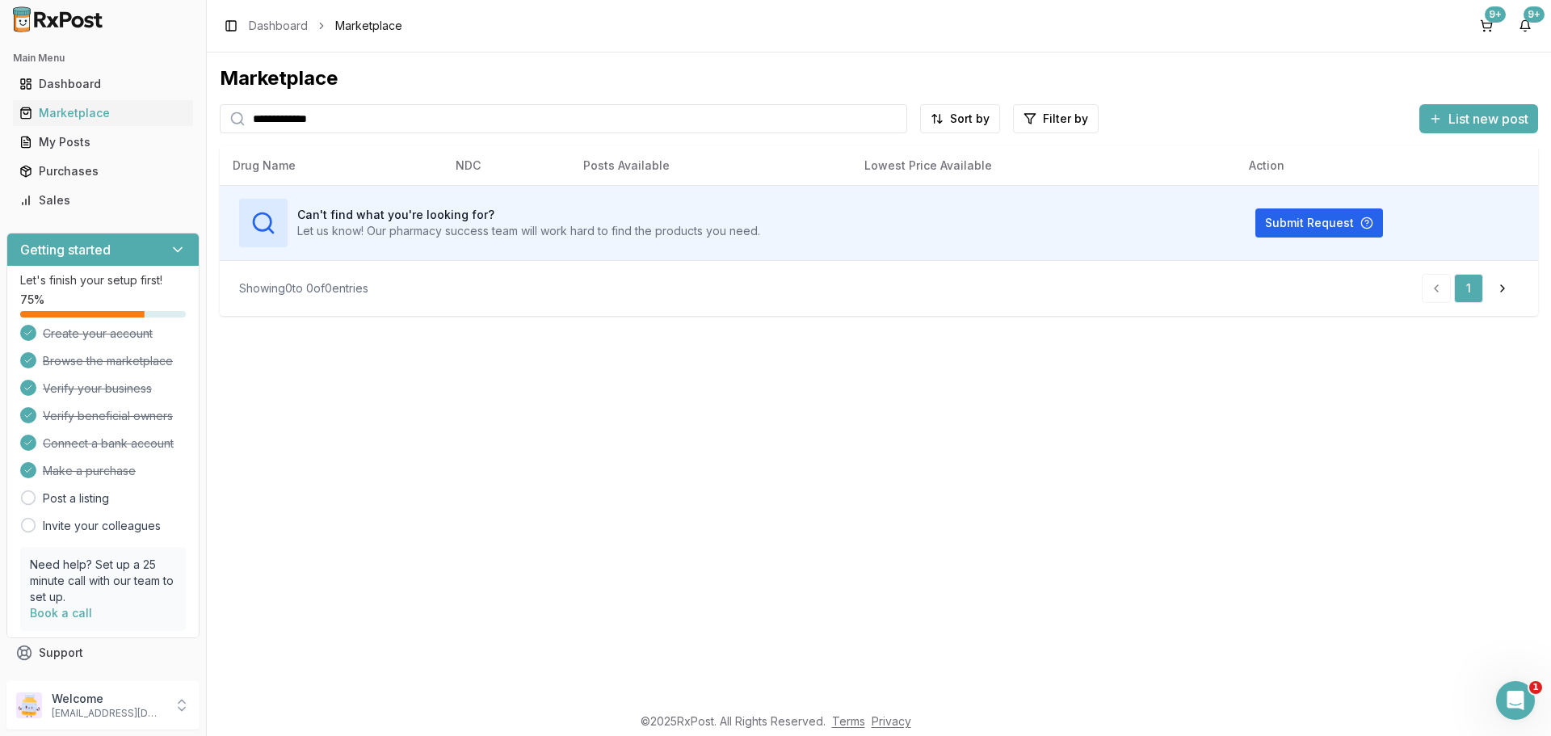
type input "**********"
